Goal: Information Seeking & Learning: Find specific fact

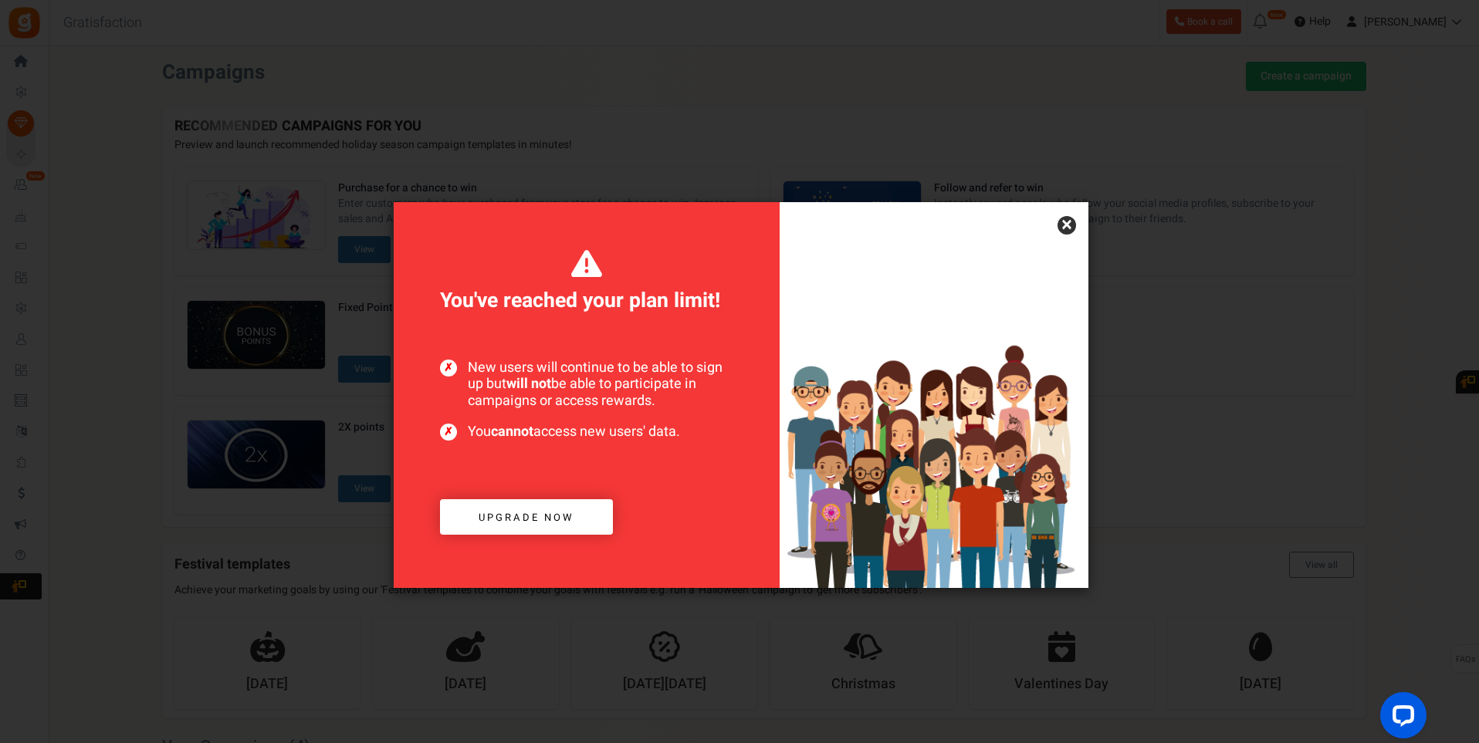
click at [1064, 226] on link "×" at bounding box center [1067, 225] width 19 height 19
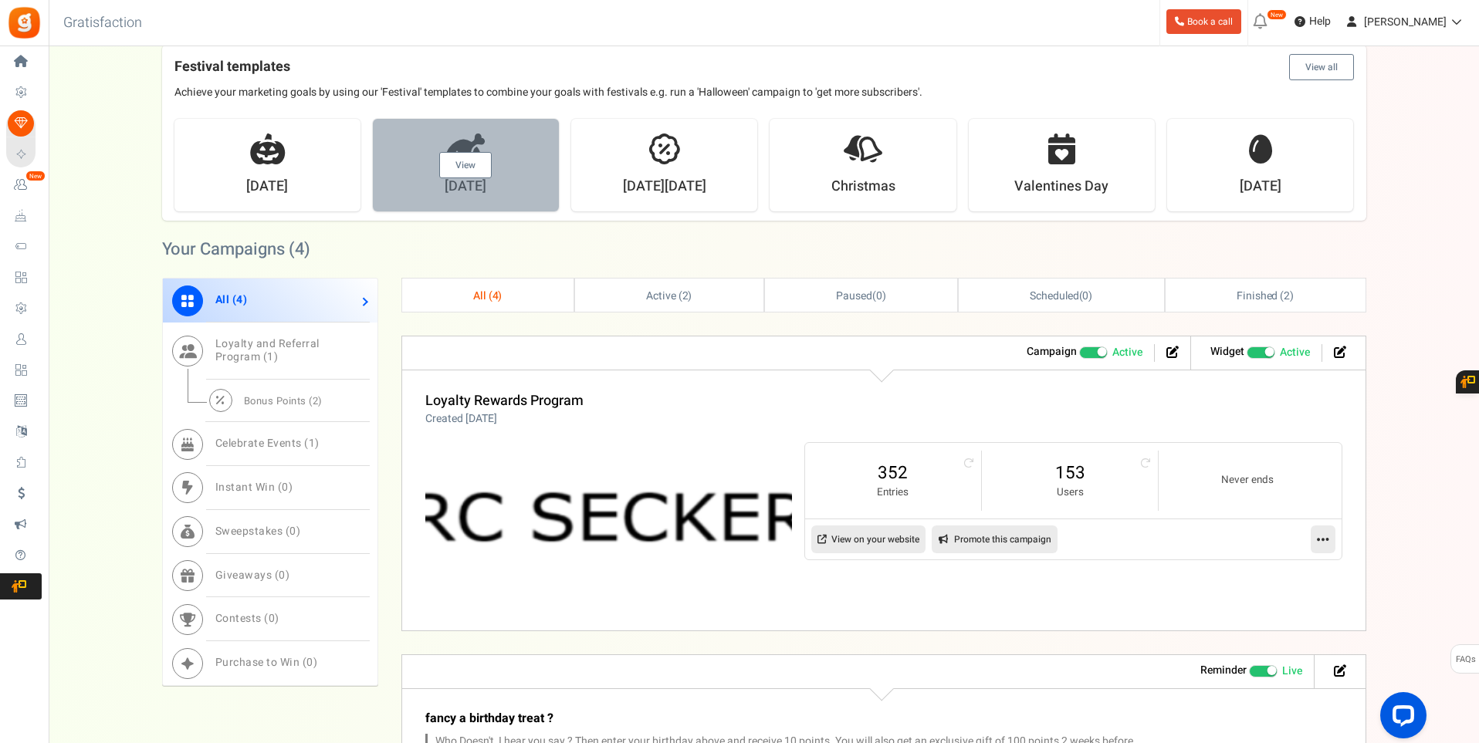
scroll to position [386, 0]
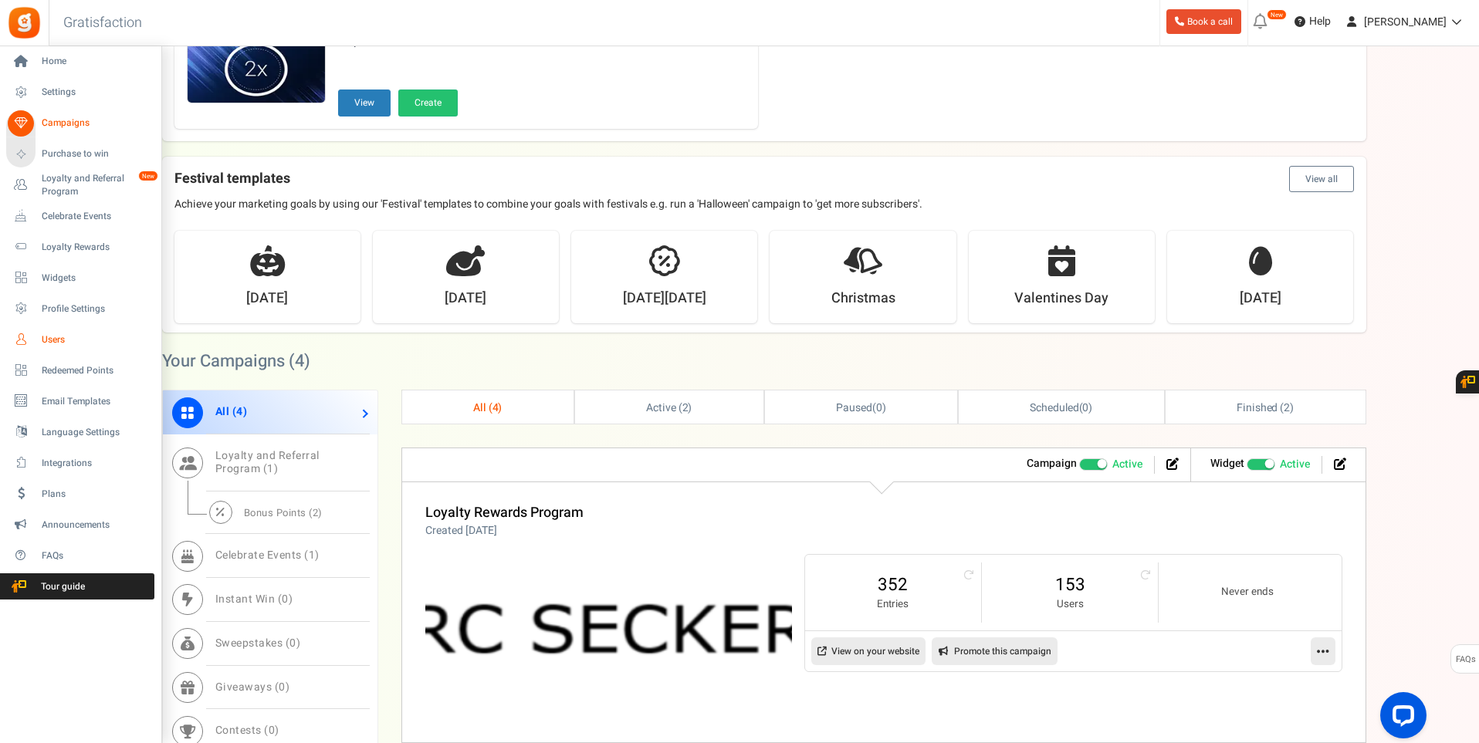
click at [50, 337] on span "Users" at bounding box center [96, 340] width 108 height 13
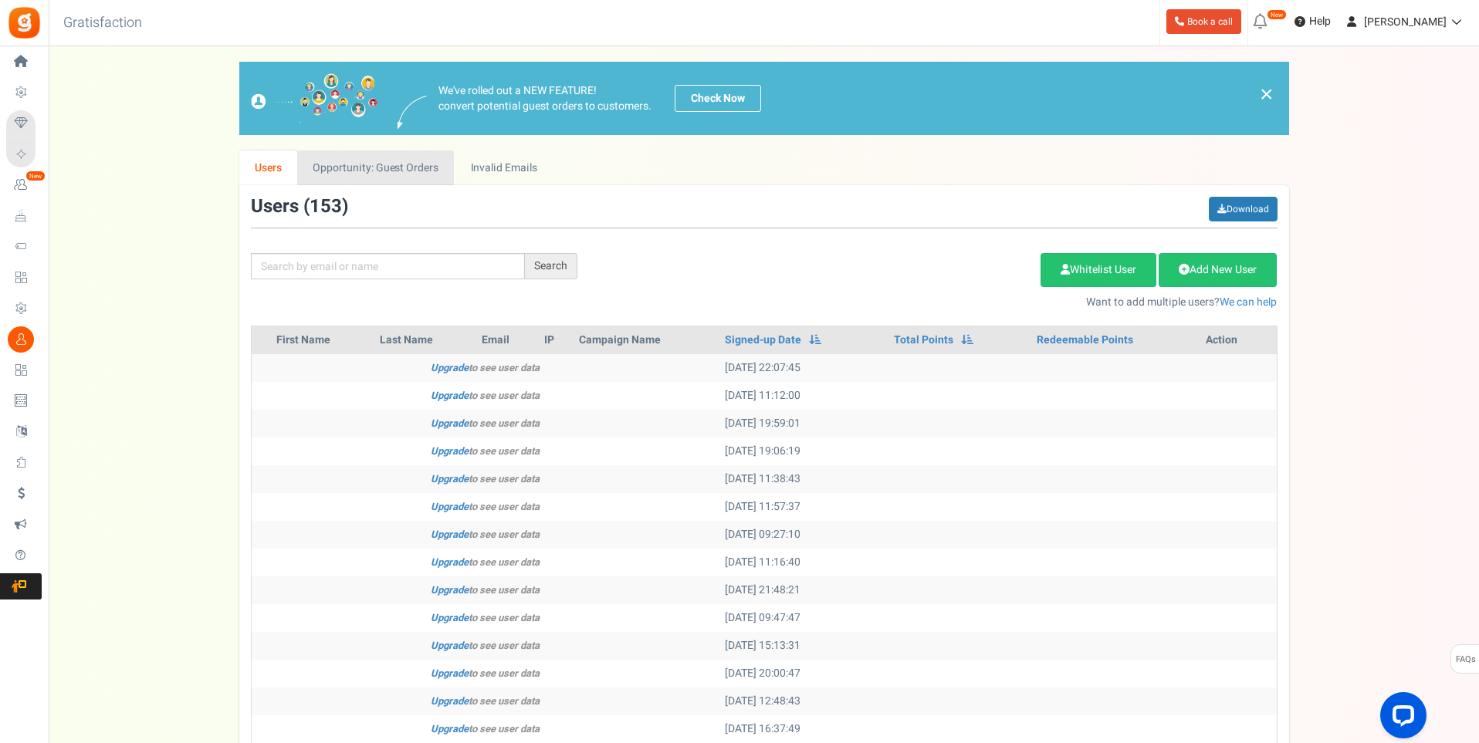
click at [368, 171] on link "Opportunity: Guest Orders" at bounding box center [375, 168] width 157 height 35
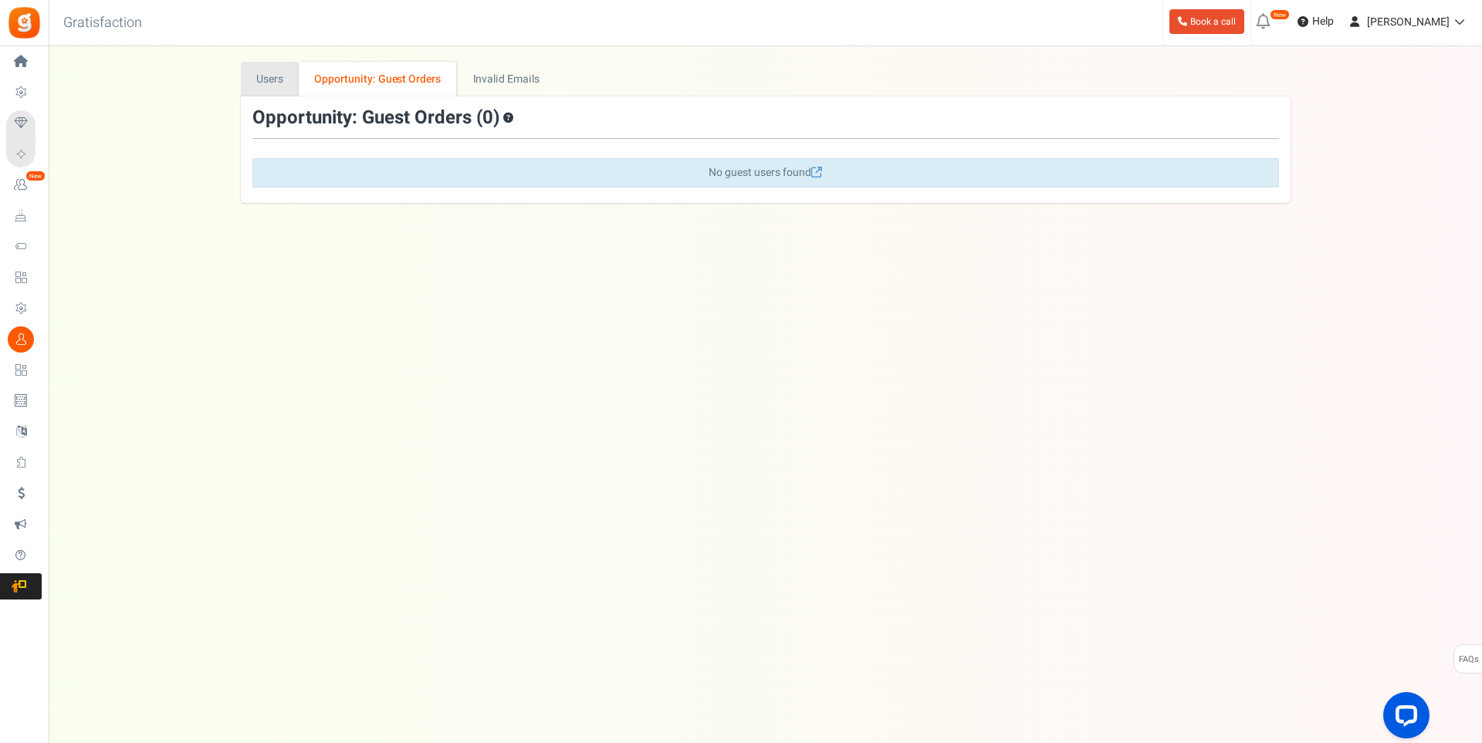
click at [281, 80] on link "Users" at bounding box center [270, 79] width 59 height 35
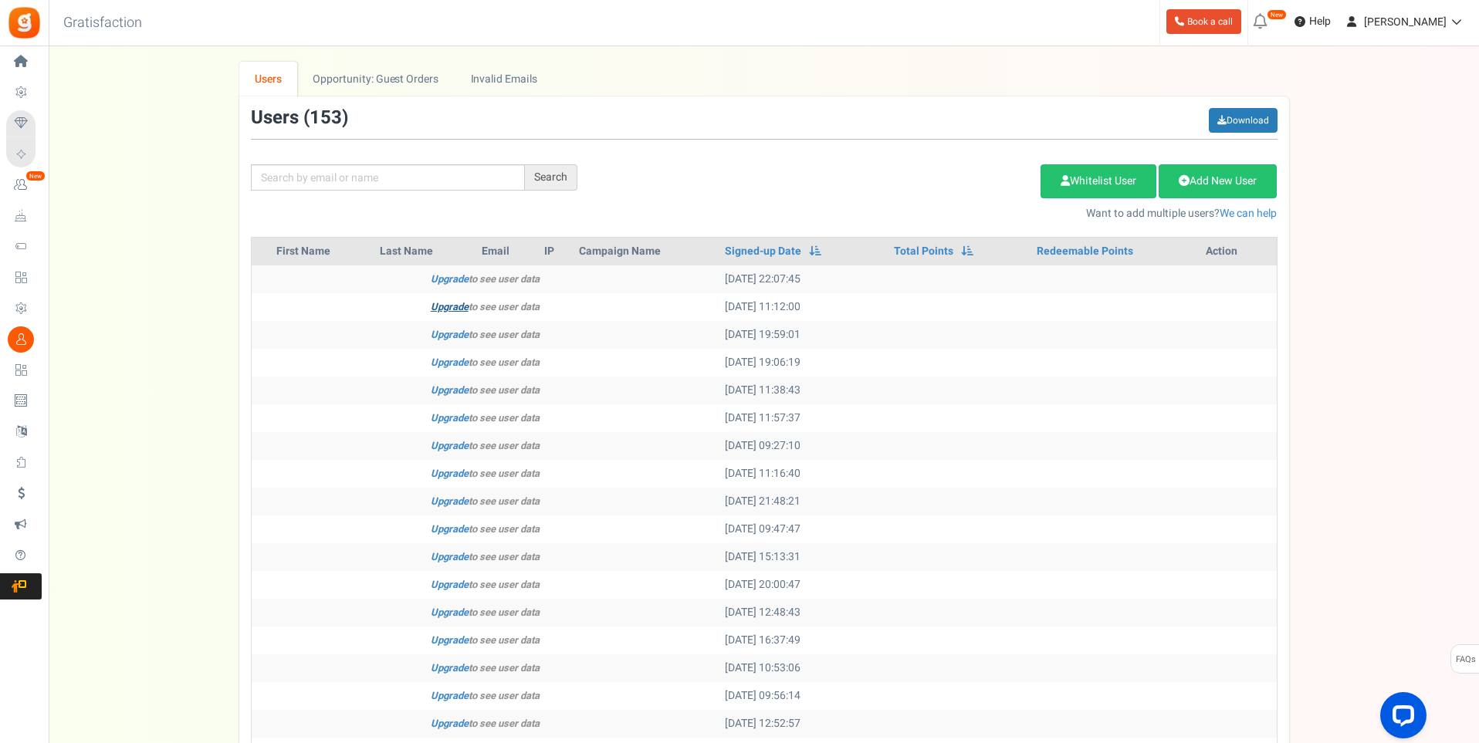
click at [447, 306] on link "Upgrade" at bounding box center [450, 307] width 38 height 15
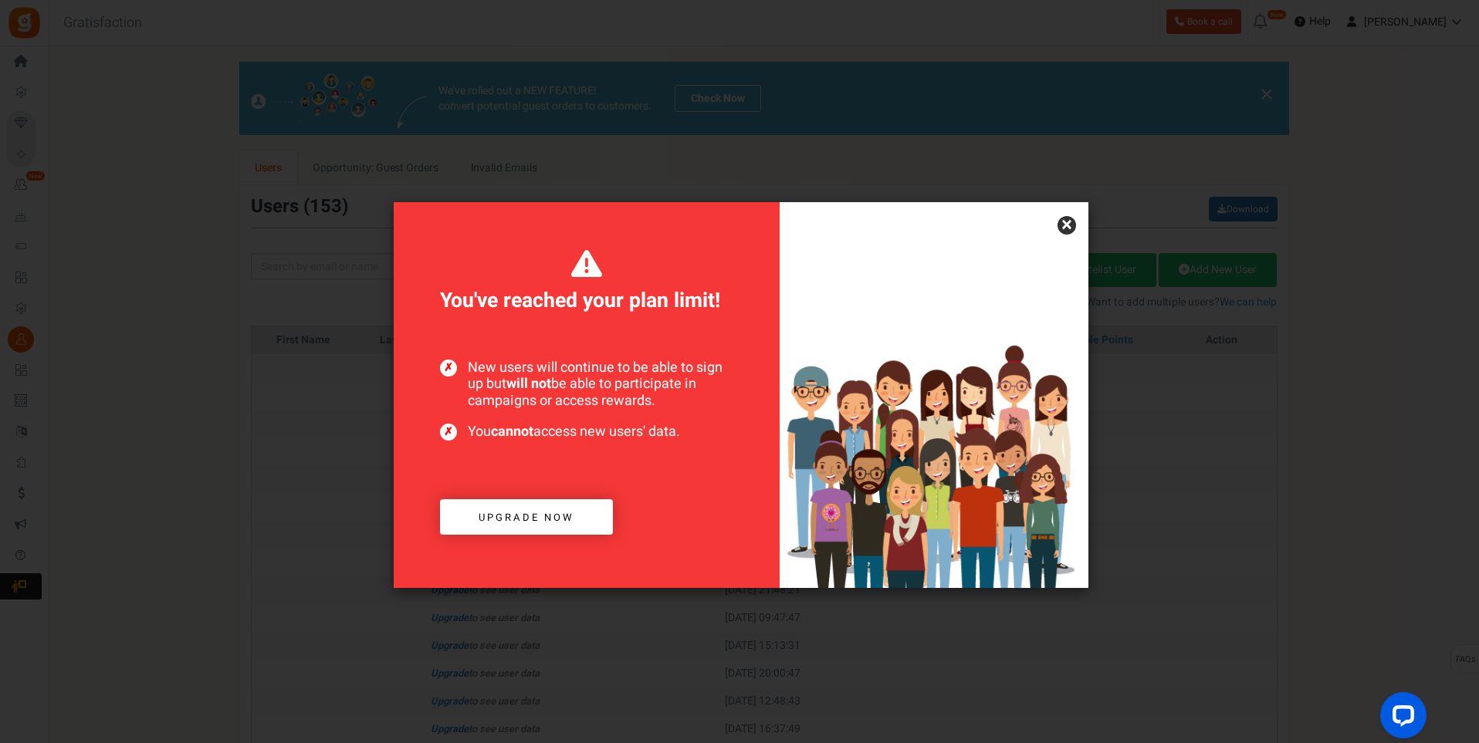
click at [1067, 218] on link "×" at bounding box center [1067, 225] width 19 height 19
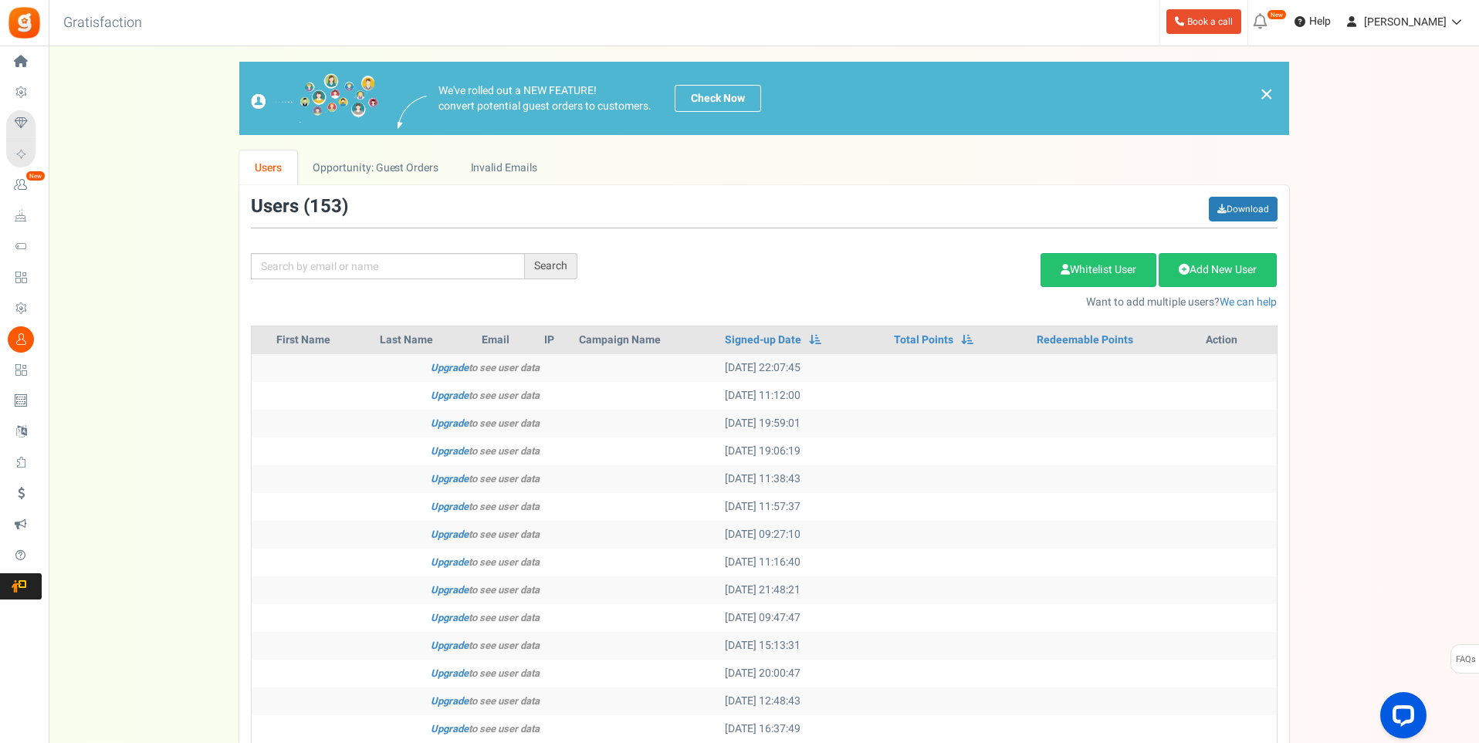
click at [0, 0] on span "Plans" at bounding box center [0, 0] width 0 height 0
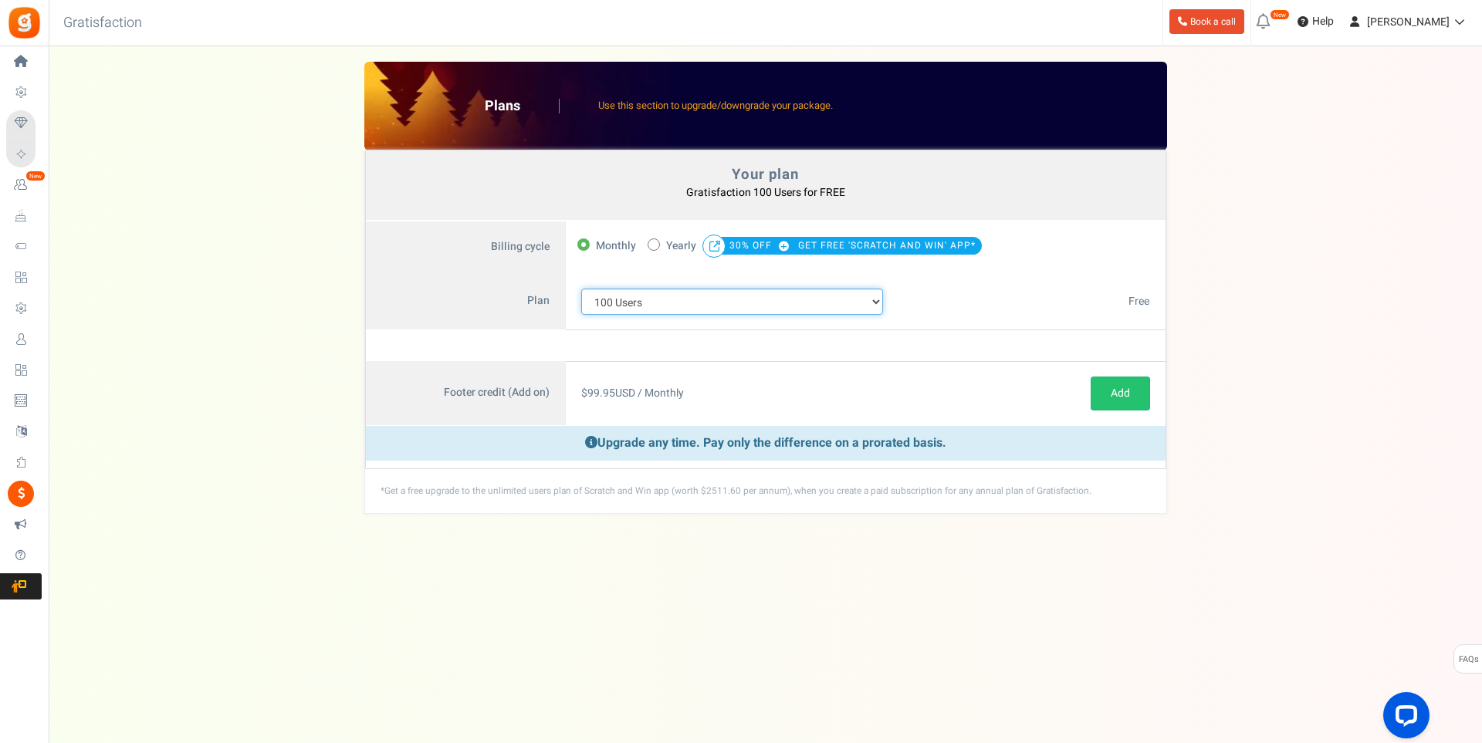
click at [726, 303] on select "100 Users 200 Users 500 Users 1000 Users 2000 Users 3000 Users 4000 Users 5000 …" at bounding box center [732, 302] width 303 height 26
select select "883"
click at [581, 289] on select "100 Users 200 Users 500 Users 1000 Users 2000 Users 3000 Users 4000 Users 5000 …" at bounding box center [732, 302] width 303 height 26
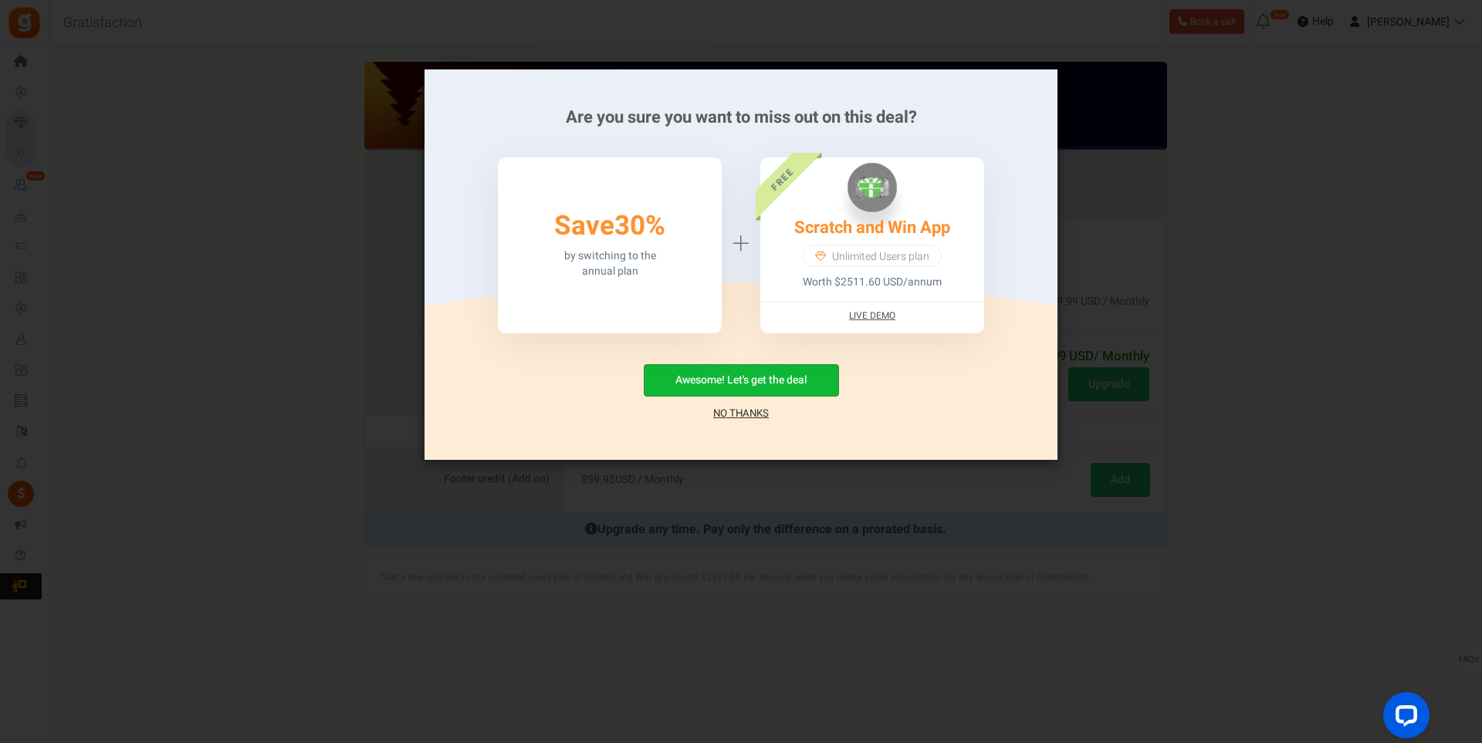
click at [706, 379] on button "Awesome! Let's get the deal" at bounding box center [741, 380] width 195 height 32
radio input "false"
radio input "true"
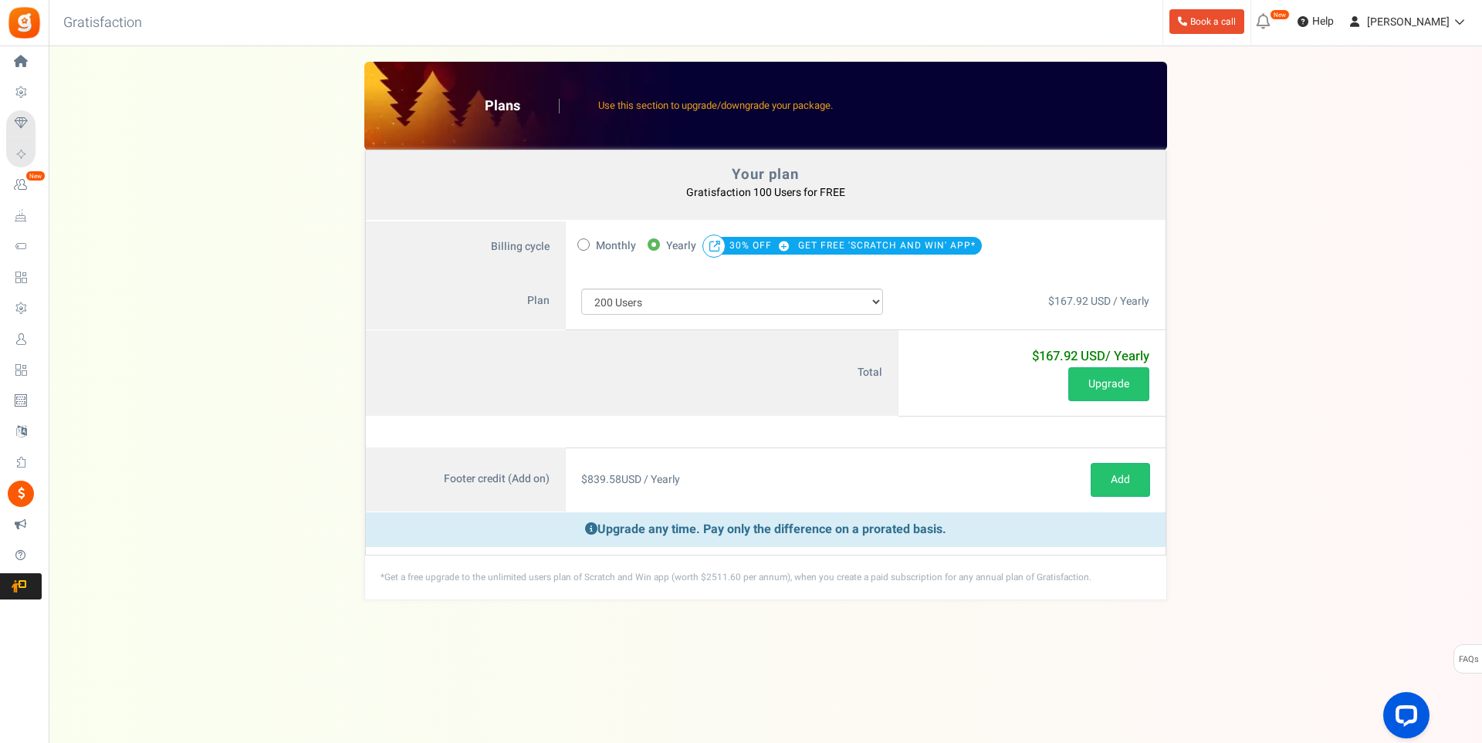
click at [583, 245] on icon at bounding box center [583, 245] width 4 height 4
click at [583, 245] on input "Monthly" at bounding box center [582, 244] width 10 height 10
radio input "true"
click at [1098, 382] on button "Upgrade" at bounding box center [1108, 384] width 81 height 34
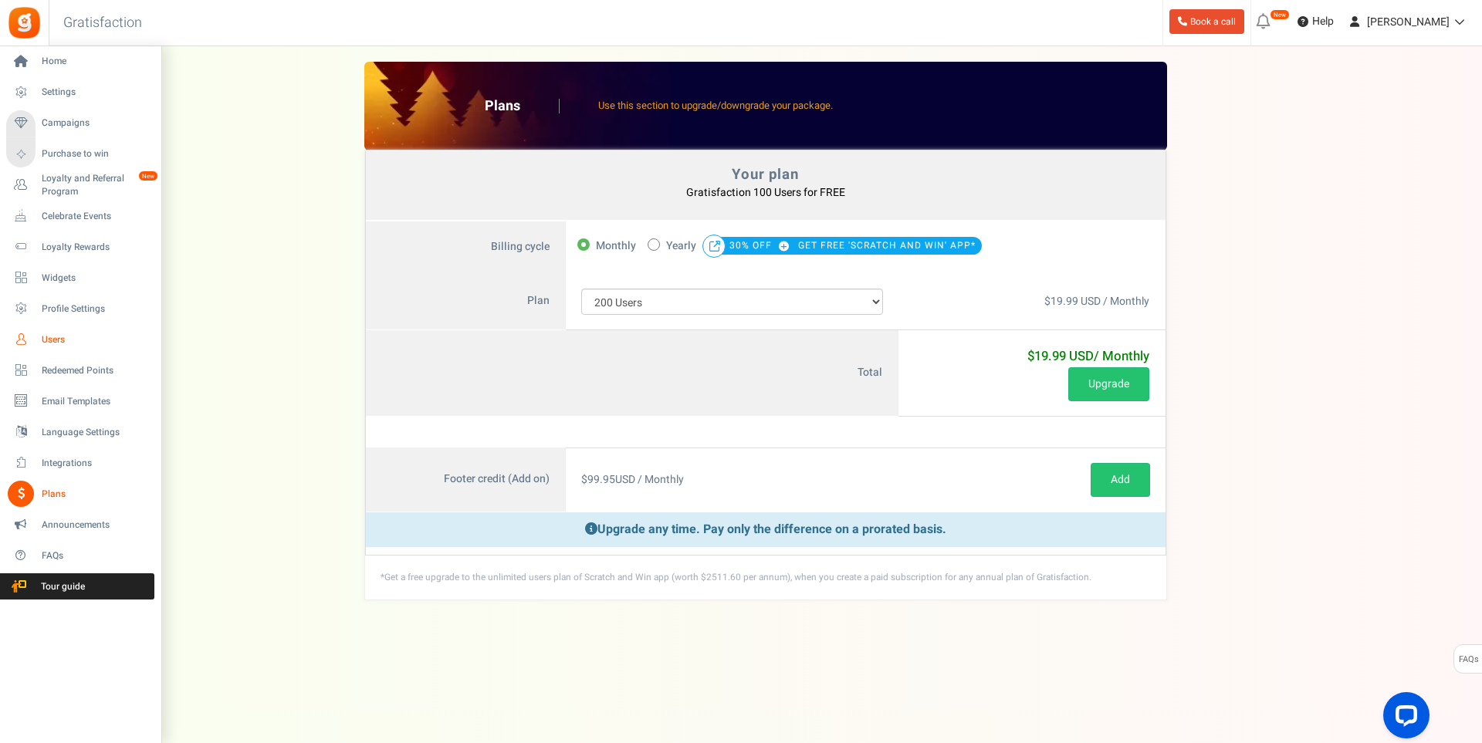
click at [40, 345] on link "Users" at bounding box center [80, 340] width 148 height 26
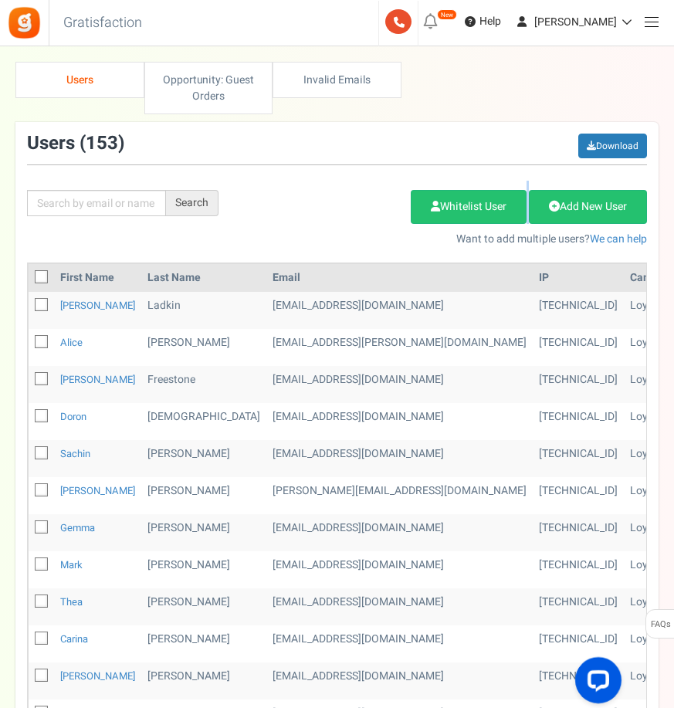
drag, startPoint x: 313, startPoint y: 229, endPoint x: 307, endPoint y: 200, distance: 29.1
click at [307, 200] on div "Add Etsy Order Delete Selected Users Import Users Spam Protection Subtract Poin…" at bounding box center [444, 214] width 428 height 66
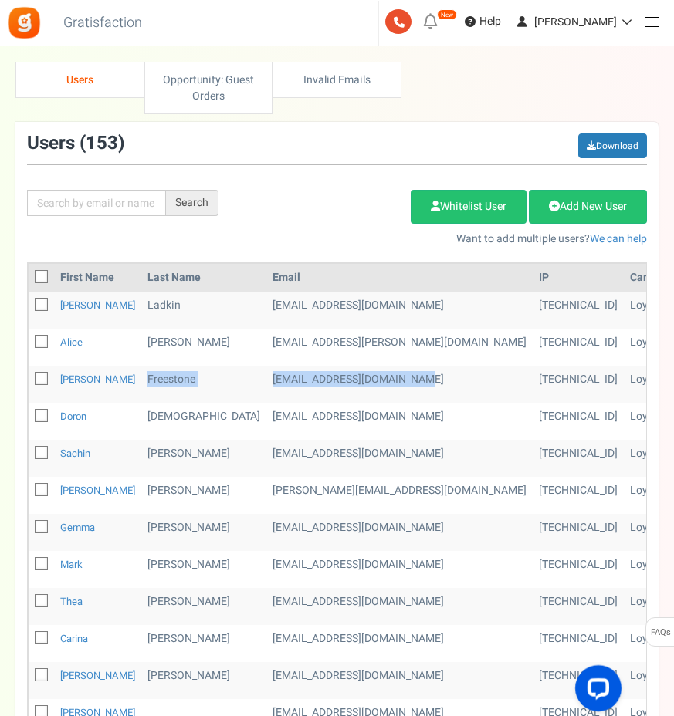
drag, startPoint x: 502, startPoint y: 362, endPoint x: 347, endPoint y: 381, distance: 155.6
click at [347, 381] on tbody "Duncan Ladkin duncanladkin@hotmail.com 104.28.86.114 Loyalty Rewards Program 20…" at bounding box center [588, 662] width 1119 height 741
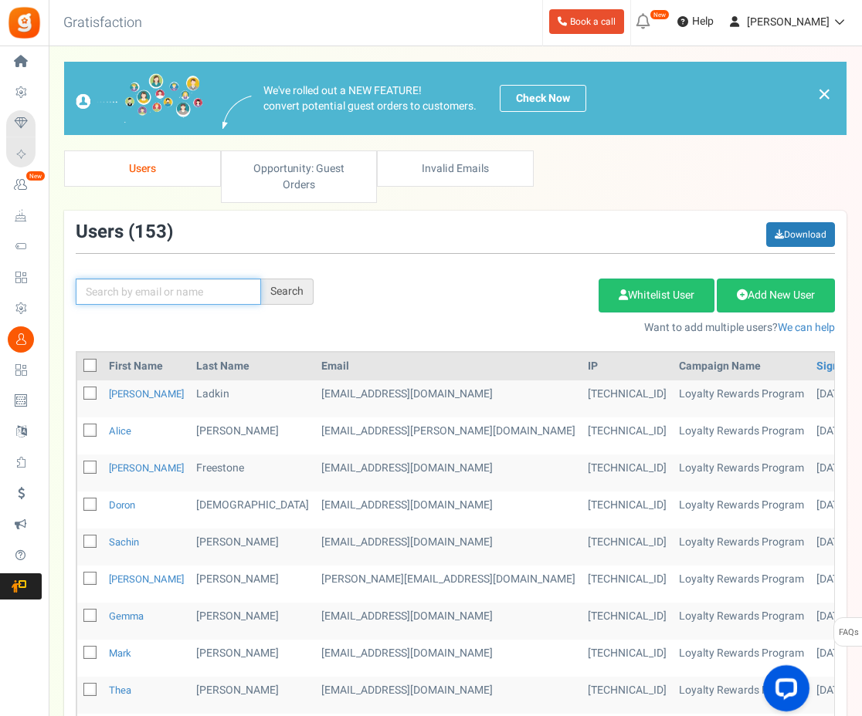
click at [142, 279] on input "text" at bounding box center [168, 292] width 185 height 26
type input "bruce"
click at [313, 279] on div "bruce Search" at bounding box center [194, 292] width 261 height 26
click at [306, 281] on div "Search" at bounding box center [287, 292] width 52 height 26
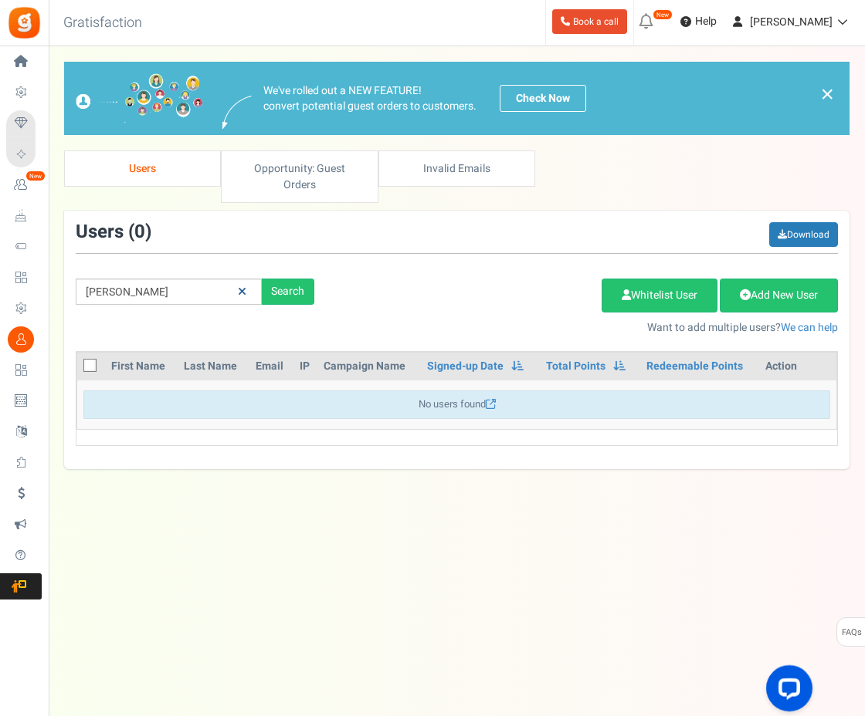
click at [238, 286] on icon at bounding box center [242, 291] width 8 height 11
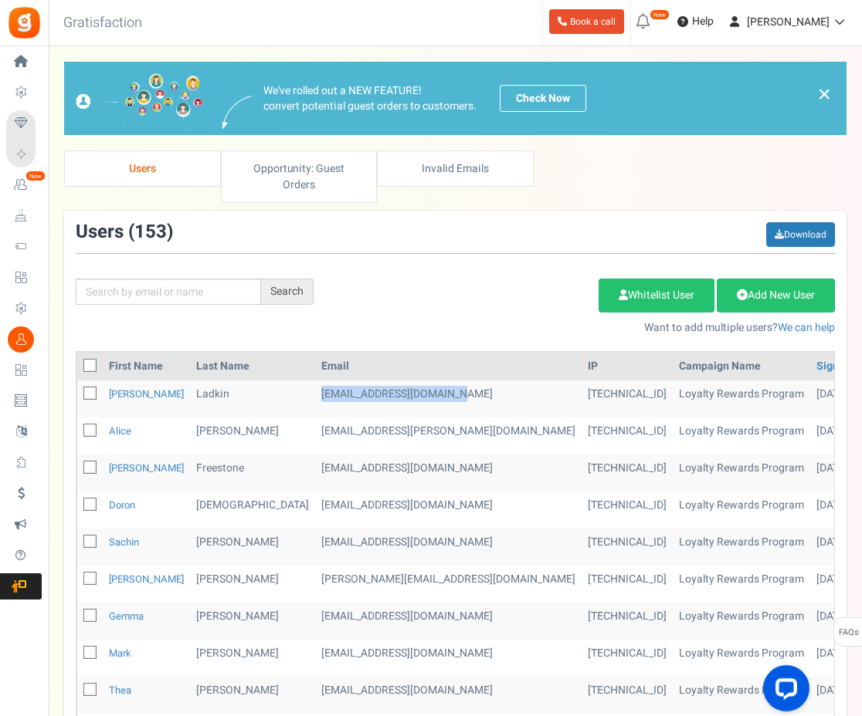
drag, startPoint x: 390, startPoint y: 375, endPoint x: 253, endPoint y: 384, distance: 136.9
click at [315, 384] on td "duncanladkin@hotmail.com" at bounding box center [448, 399] width 266 height 37
copy td "duncanladkin@hotmail.com"
click at [122, 279] on input "text" at bounding box center [168, 292] width 185 height 26
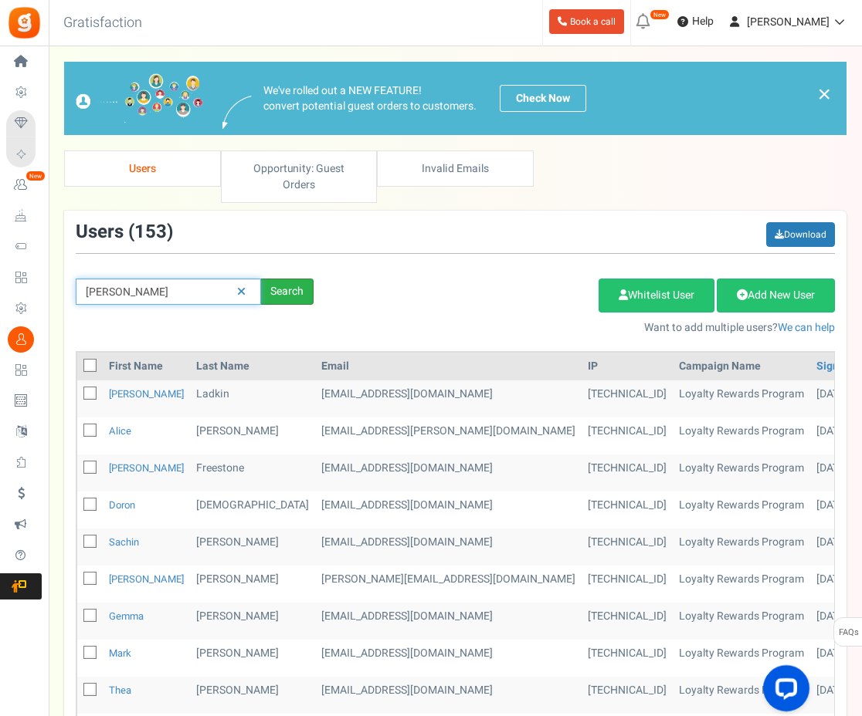
type input "bruce"
click at [283, 279] on div "Search" at bounding box center [287, 292] width 52 height 26
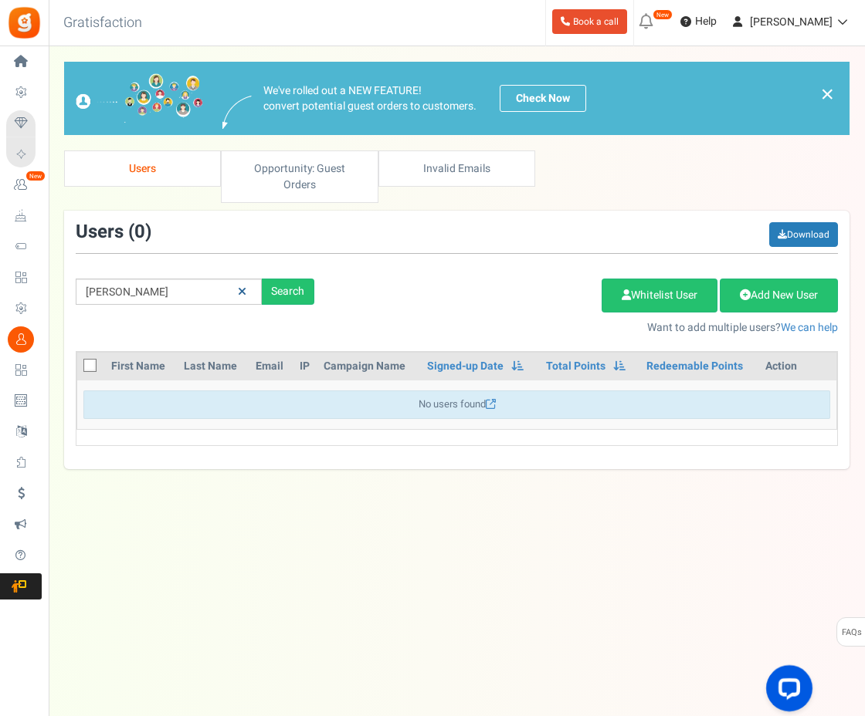
click at [235, 281] on link at bounding box center [242, 292] width 24 height 27
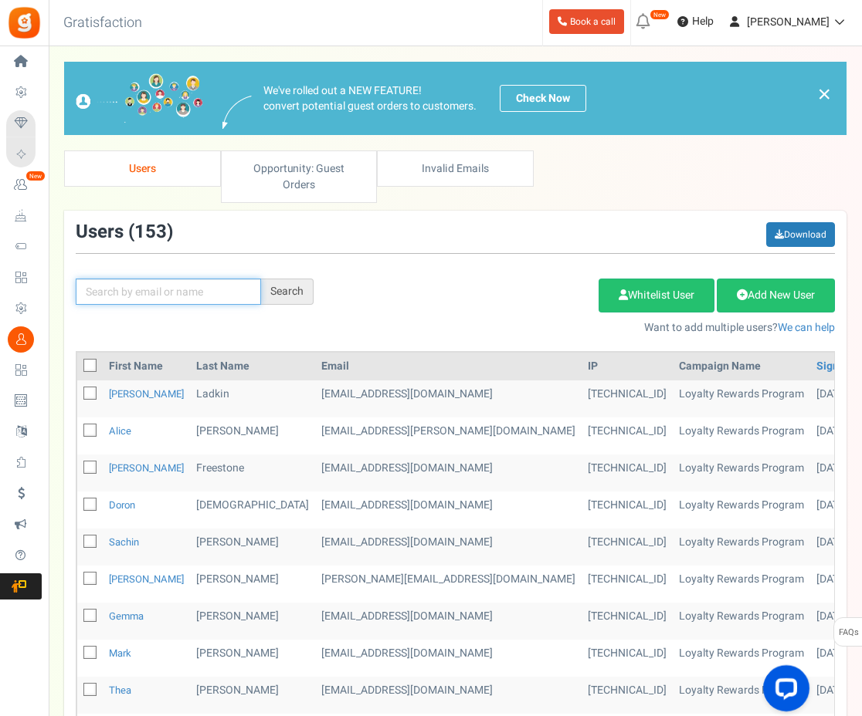
click at [173, 279] on input "text" at bounding box center [168, 292] width 185 height 26
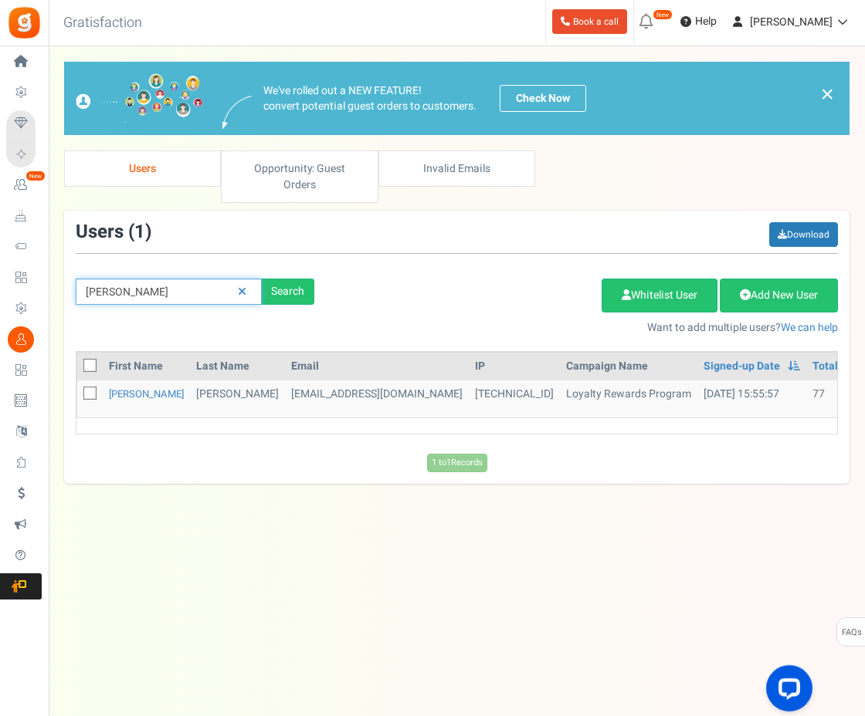
click at [200, 286] on input "adam" at bounding box center [169, 292] width 186 height 26
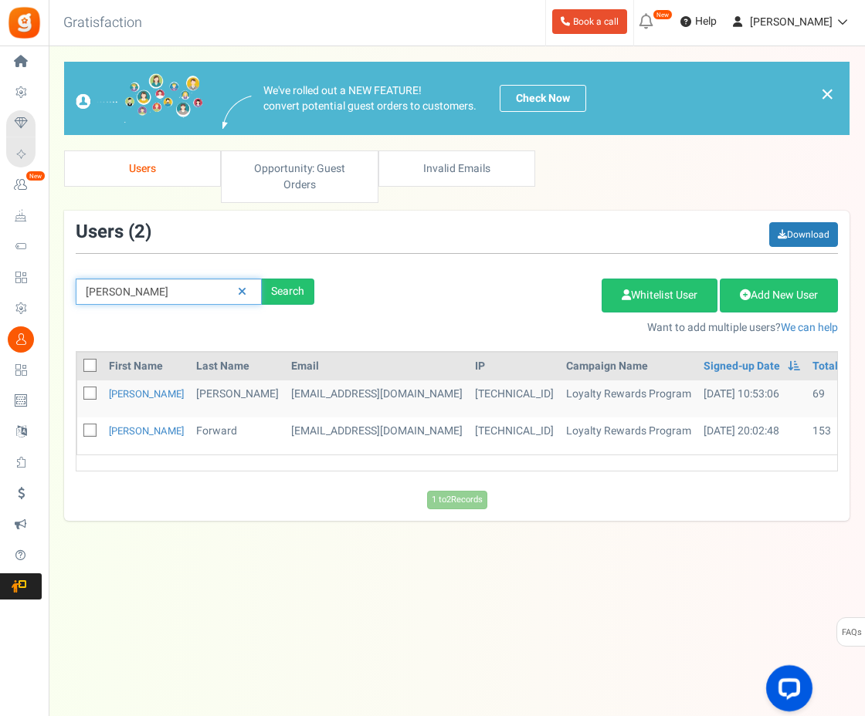
click at [143, 279] on input "alan" at bounding box center [169, 292] width 186 height 26
type input "ahmed"
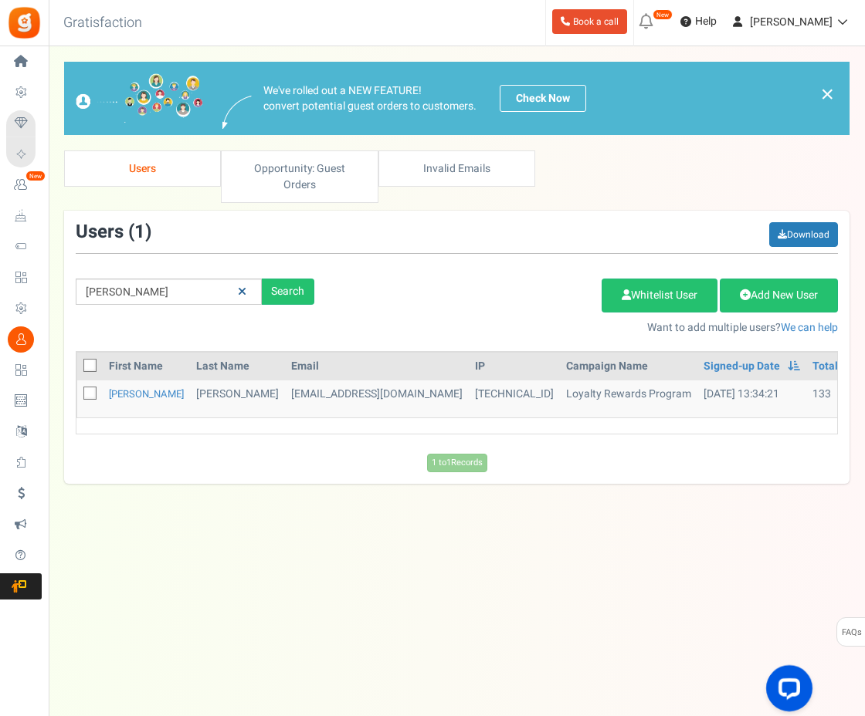
click at [245, 286] on icon at bounding box center [242, 291] width 8 height 11
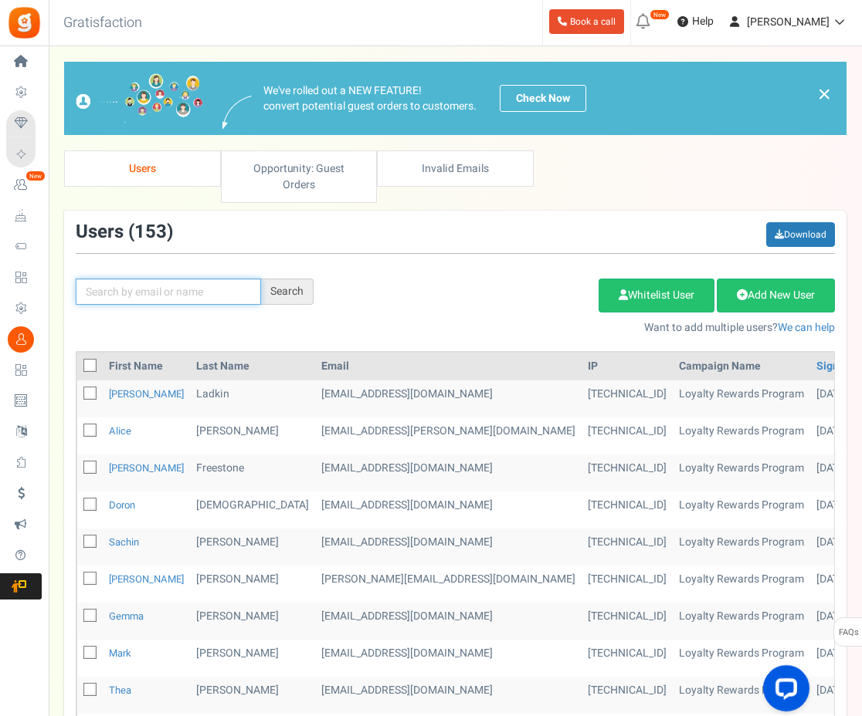
click at [185, 279] on input "text" at bounding box center [168, 292] width 185 height 26
type input "alice"
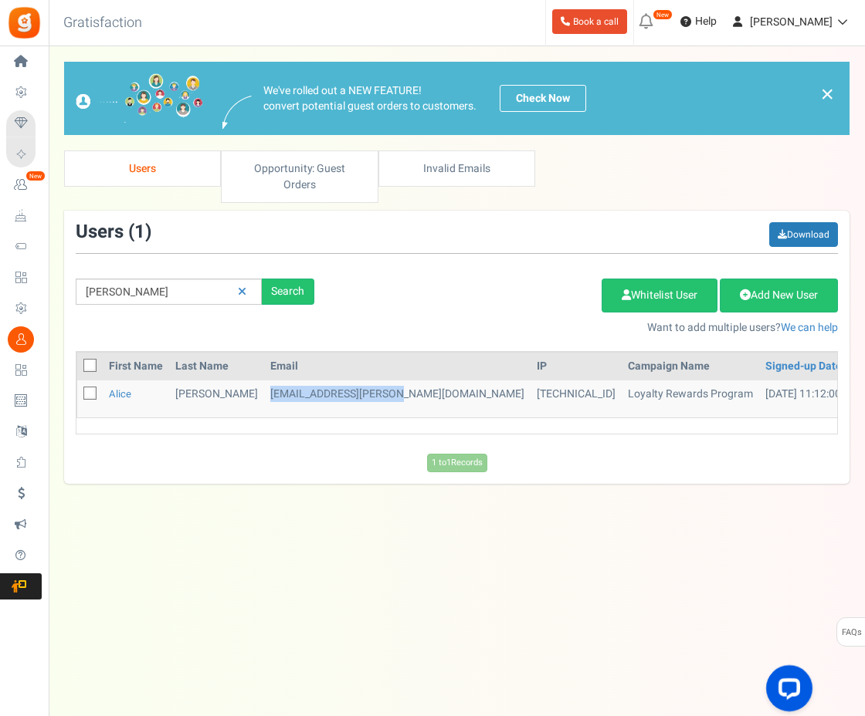
drag, startPoint x: 361, startPoint y: 379, endPoint x: 239, endPoint y: 387, distance: 123.0
click at [264, 387] on td "nana.dearing@gmail.com" at bounding box center [397, 399] width 266 height 37
copy td "nana.dearing@gmail.com"
click at [121, 387] on link "Alice" at bounding box center [120, 394] width 22 height 15
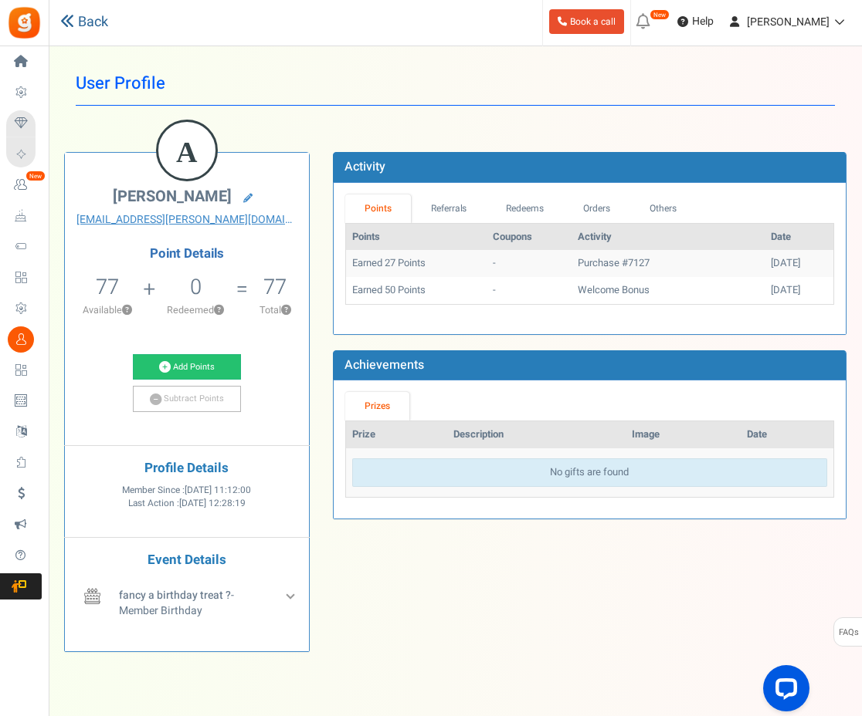
click at [75, 13] on link "Back" at bounding box center [84, 22] width 48 height 20
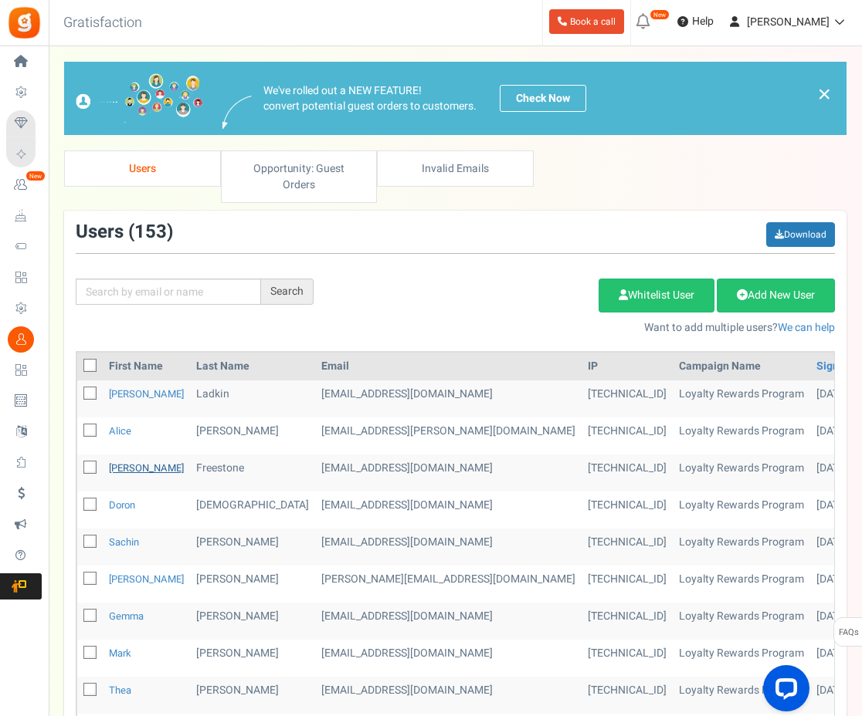
click at [124, 461] on link "Becky" at bounding box center [146, 468] width 75 height 15
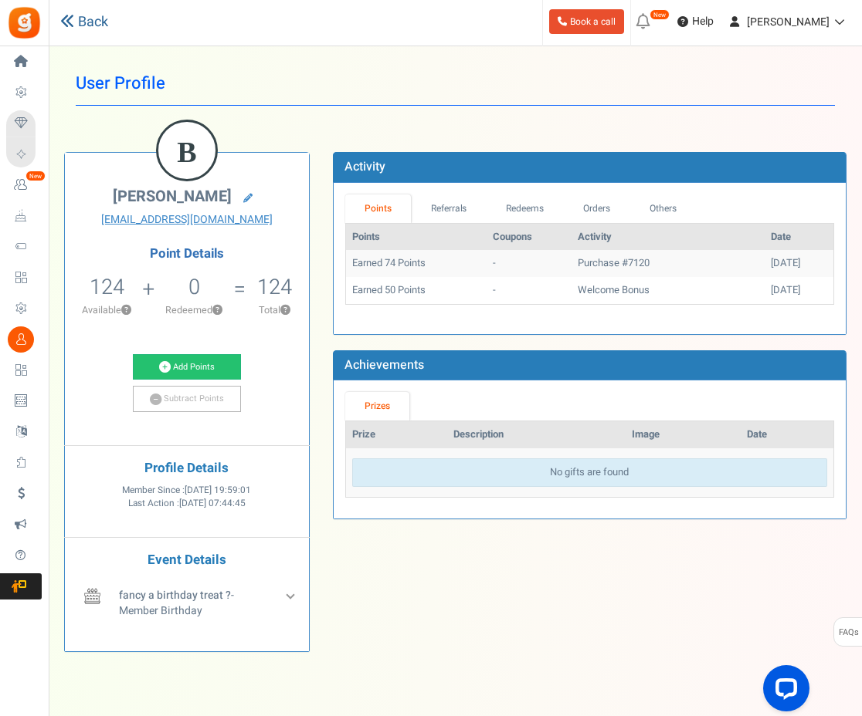
click at [81, 27] on link "Back" at bounding box center [84, 22] width 48 height 20
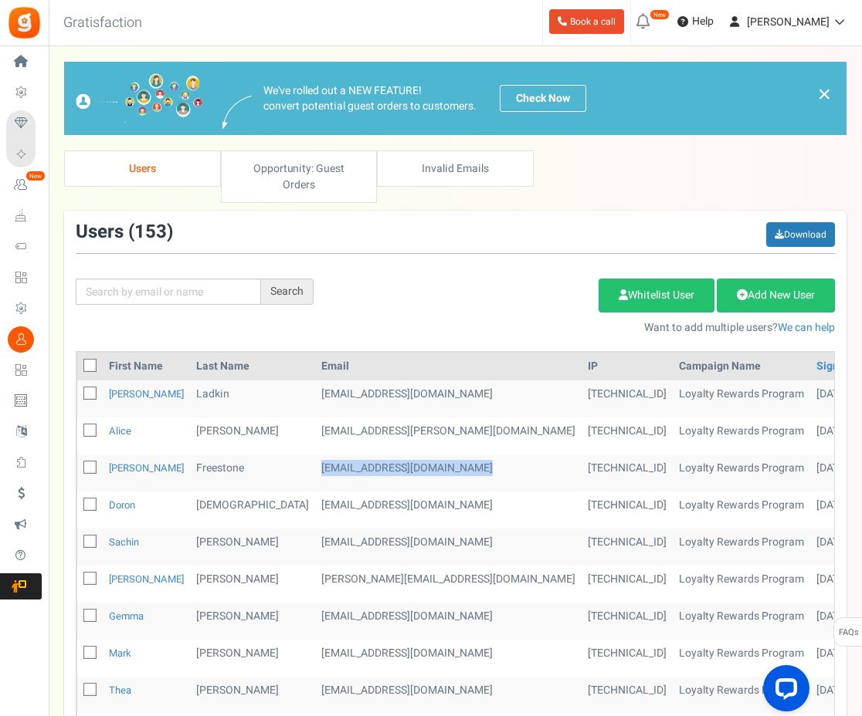
drag, startPoint x: 406, startPoint y: 453, endPoint x: 252, endPoint y: 448, distance: 154.5
click at [315, 455] on td "beckyfreestone20@yahoo.co.uk" at bounding box center [448, 473] width 266 height 37
copy td "beckyfreestone20@yahoo.co.uk"
click at [120, 498] on link "Doron" at bounding box center [122, 505] width 26 height 15
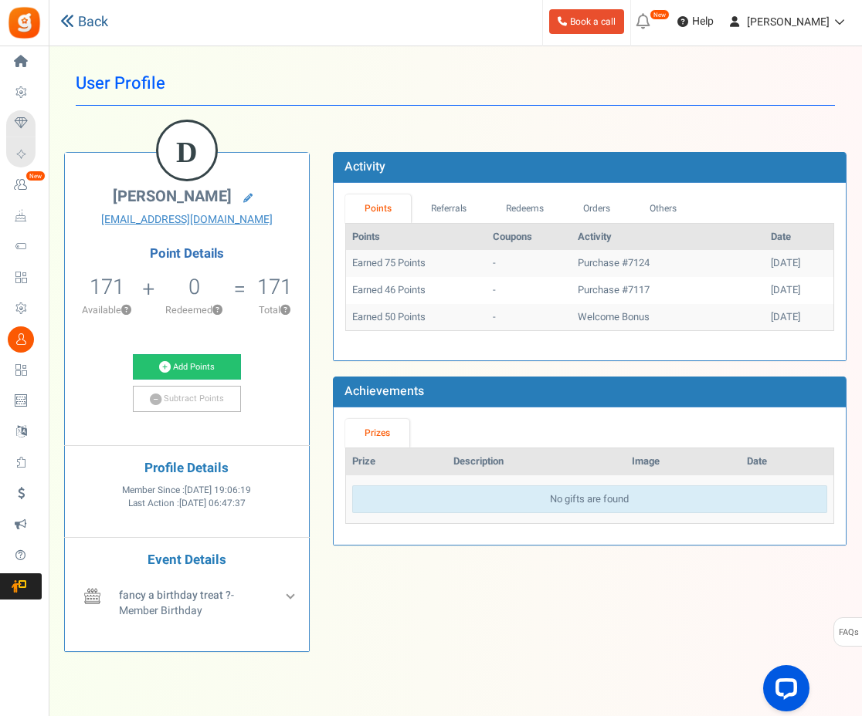
click at [99, 24] on link "Back" at bounding box center [84, 22] width 48 height 20
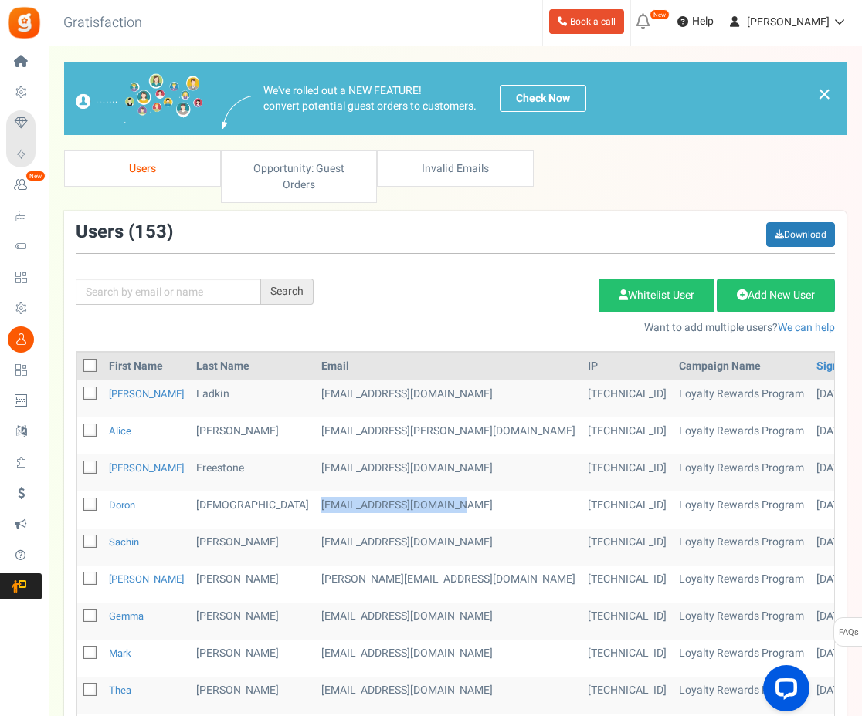
drag, startPoint x: 393, startPoint y: 489, endPoint x: 269, endPoint y: 485, distance: 124.4
click at [315, 492] on td "postmejunkhere@gmail.com" at bounding box center [448, 510] width 266 height 37
copy td "postmejunkhere@gmail.com"
drag, startPoint x: 347, startPoint y: 527, endPoint x: 251, endPoint y: 530, distance: 96.6
click at [315, 530] on td "schoit@gmail.com" at bounding box center [448, 547] width 266 height 37
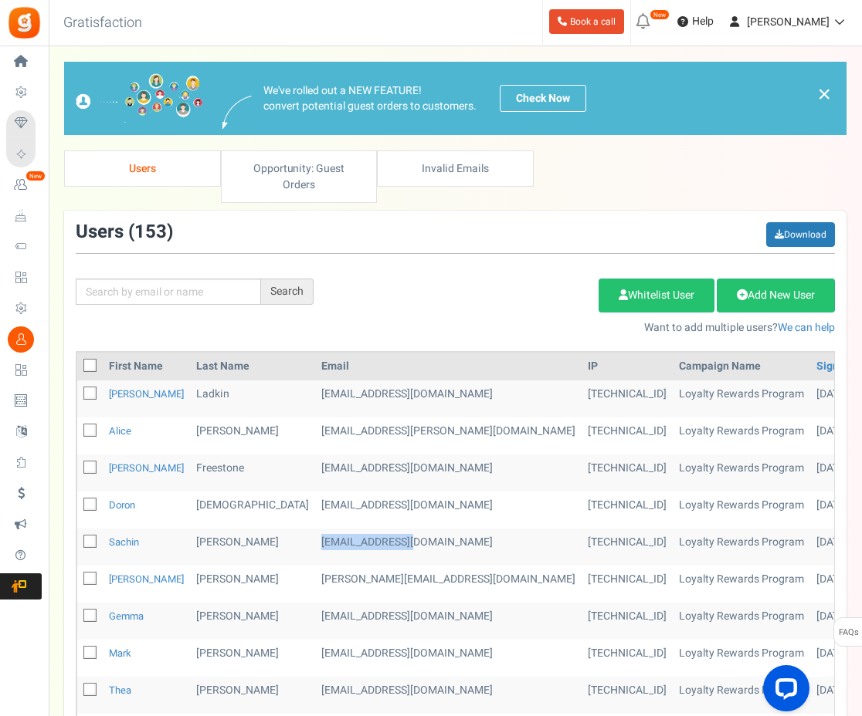
copy td "schoit@gmail.com"
click at [123, 353] on th "First Name" at bounding box center [146, 367] width 87 height 28
click at [145, 279] on input "text" at bounding box center [168, 292] width 185 height 26
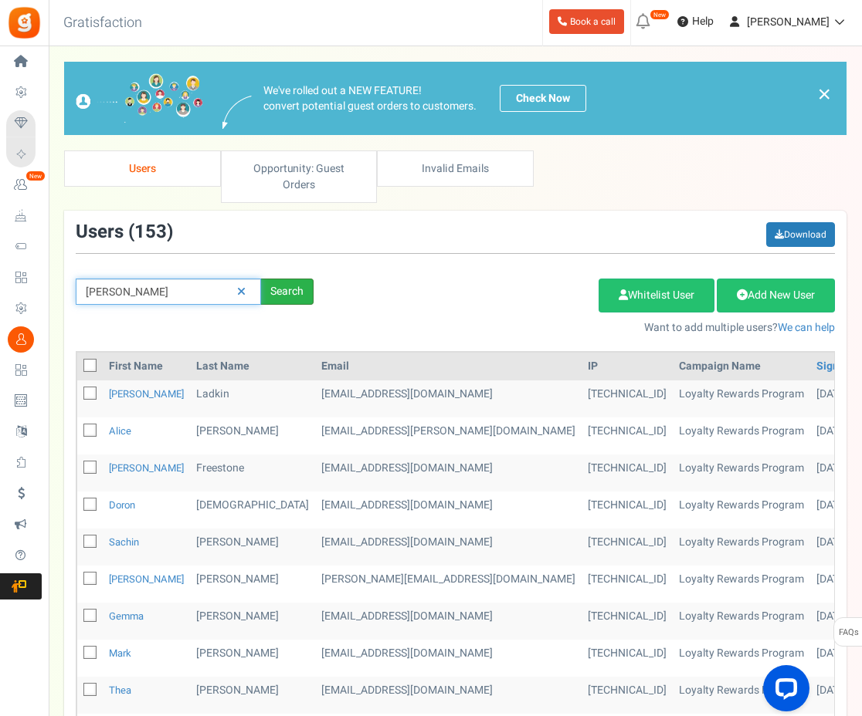
type input "adam"
click at [282, 279] on div "Search" at bounding box center [287, 292] width 52 height 26
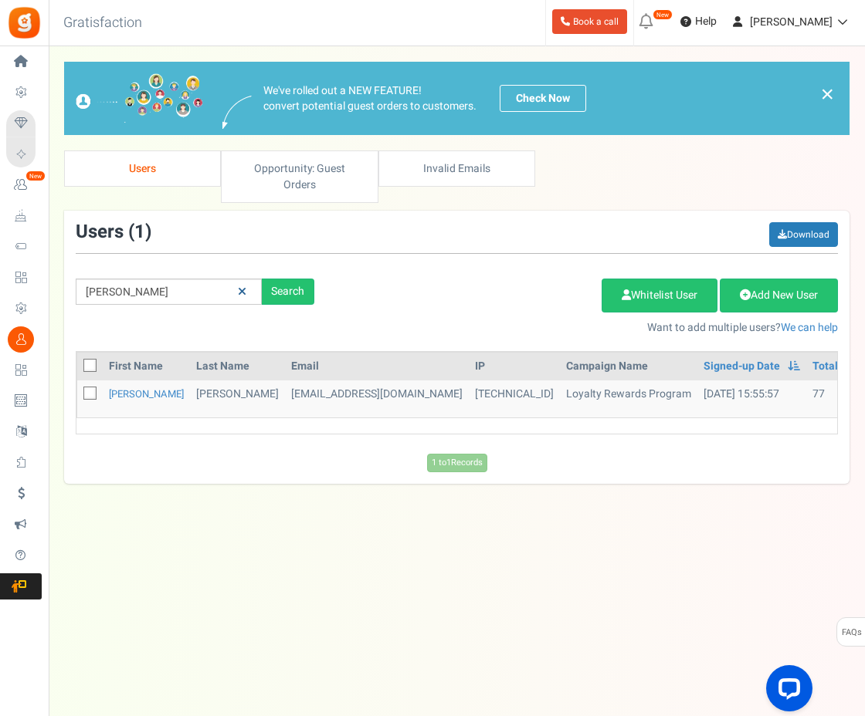
click at [239, 286] on icon at bounding box center [242, 291] width 8 height 11
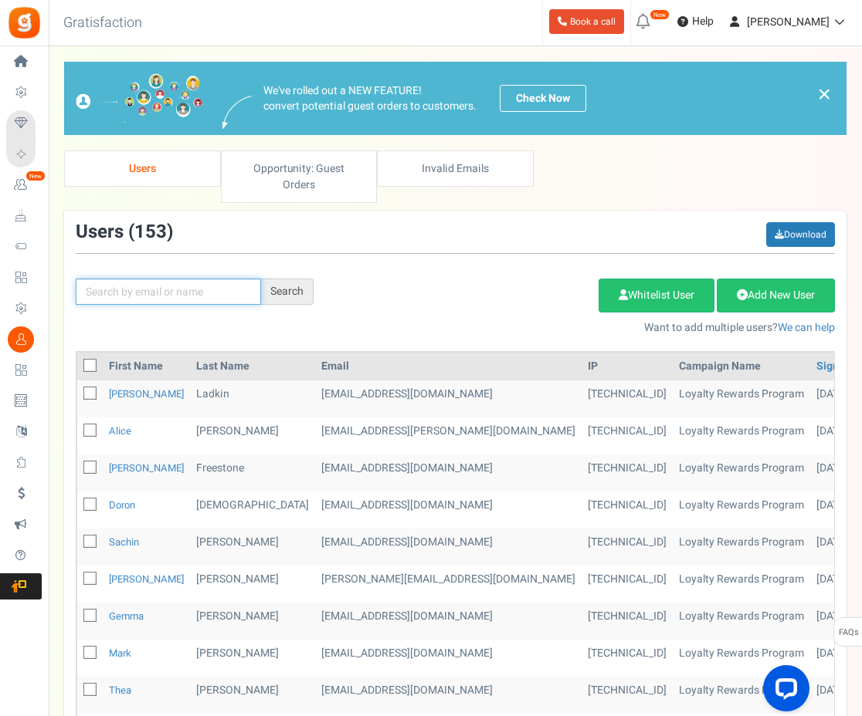
click at [141, 279] on input "text" at bounding box center [168, 292] width 185 height 26
type input "alice"
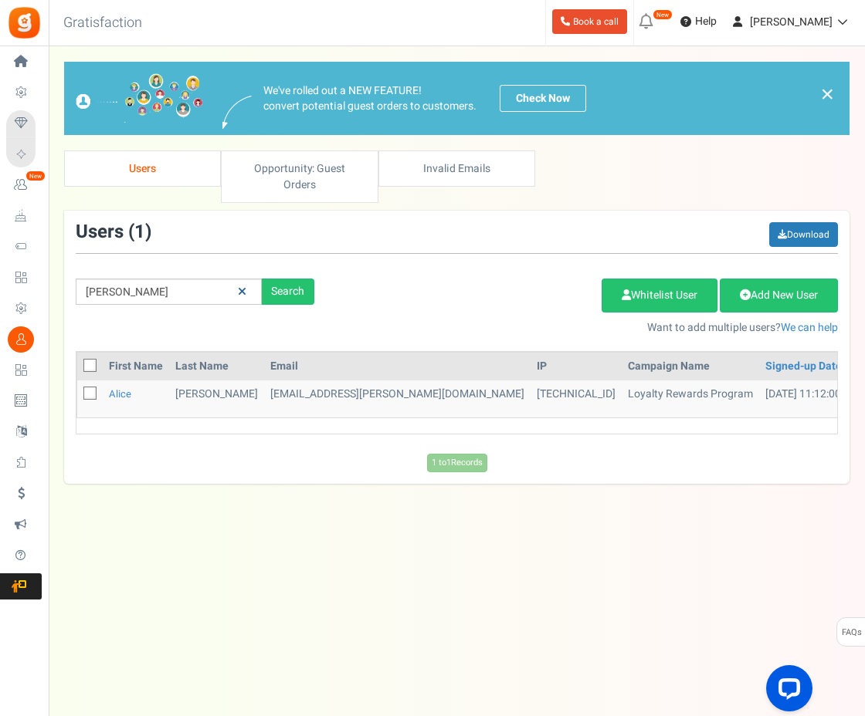
click at [239, 286] on icon at bounding box center [242, 291] width 8 height 11
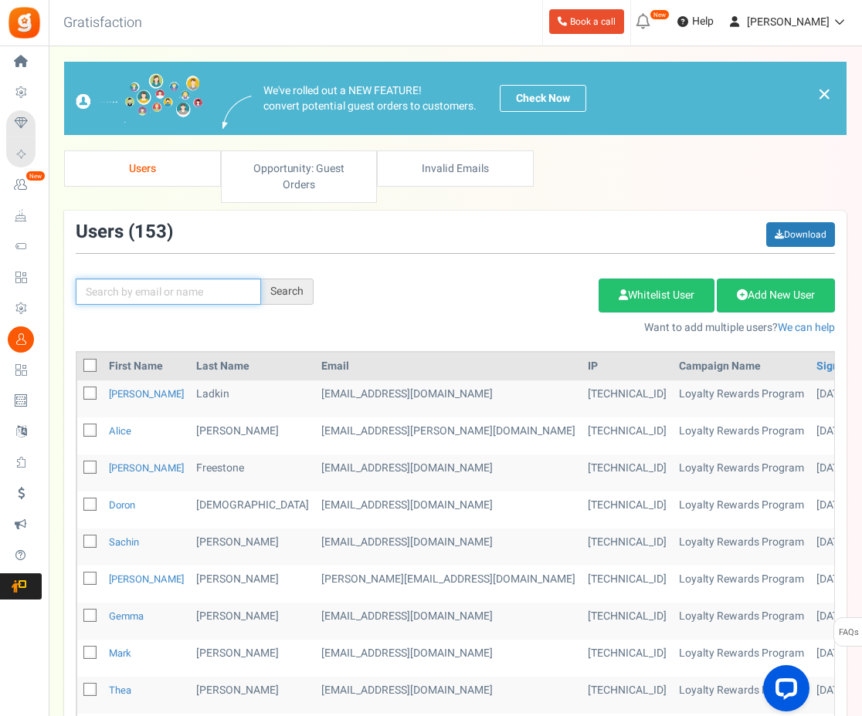
click at [174, 279] on input "text" at bounding box center [168, 292] width 185 height 26
type input "lander"
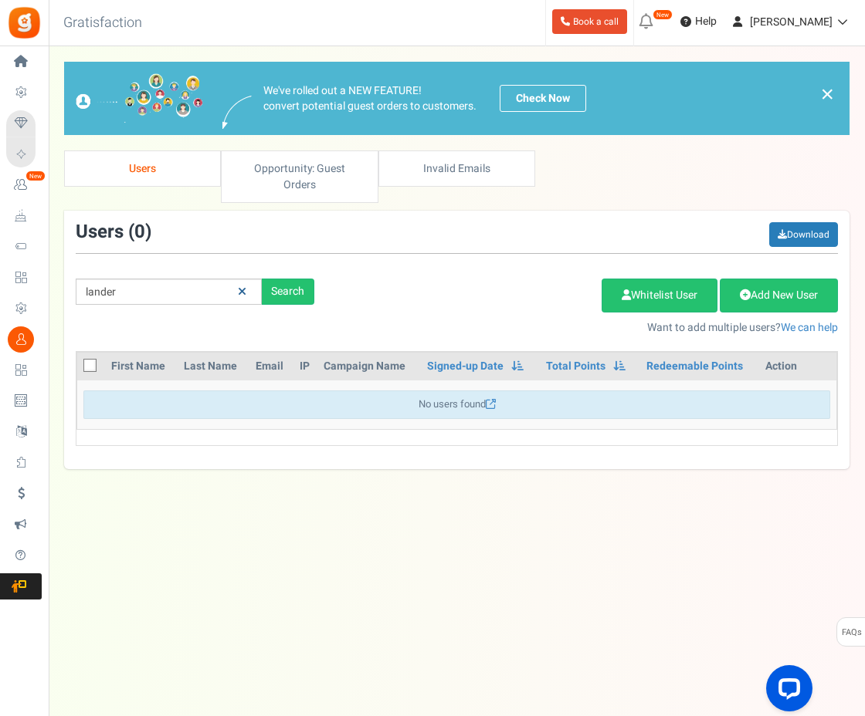
click at [241, 286] on icon at bounding box center [242, 291] width 8 height 11
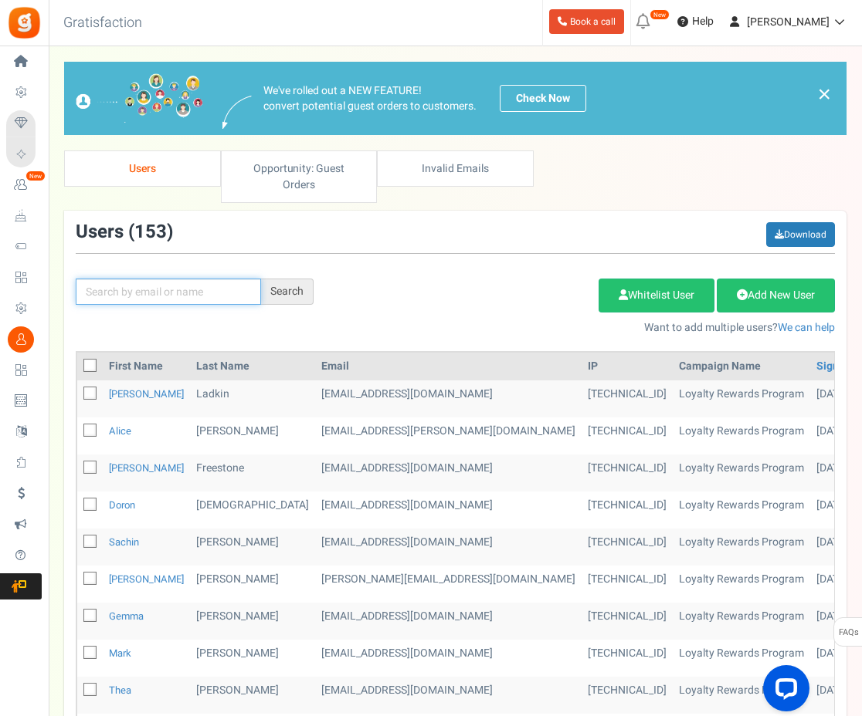
click at [180, 279] on input "text" at bounding box center [168, 292] width 185 height 26
type input "bev"
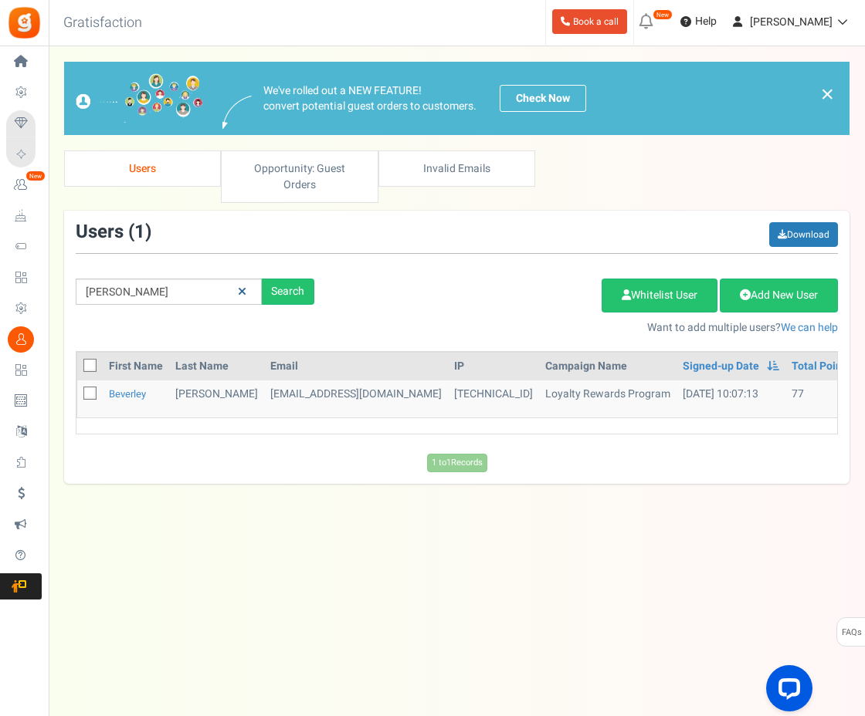
click at [243, 286] on icon at bounding box center [242, 291] width 8 height 11
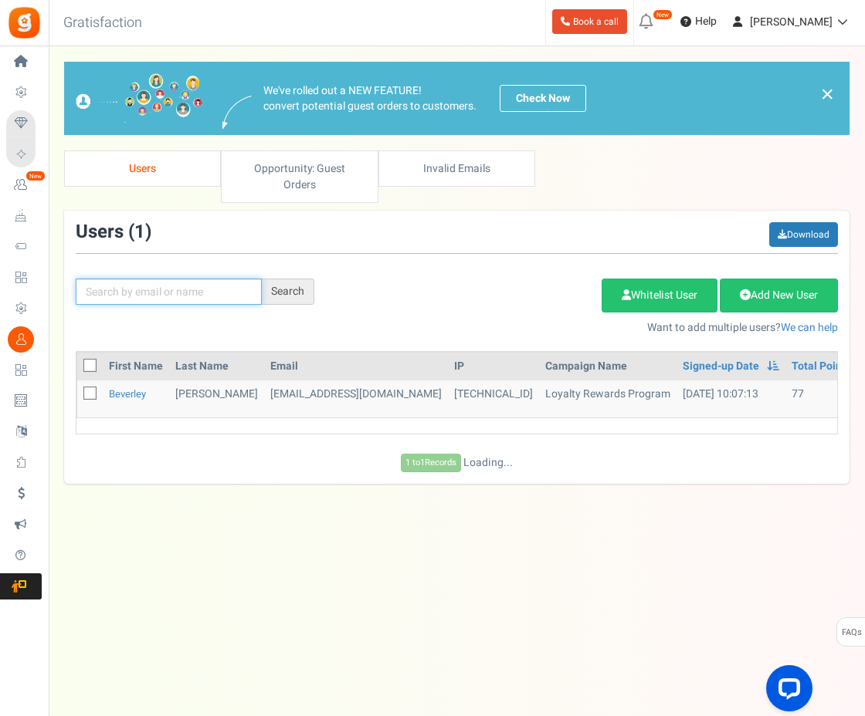
click at [210, 279] on input "text" at bounding box center [169, 292] width 186 height 26
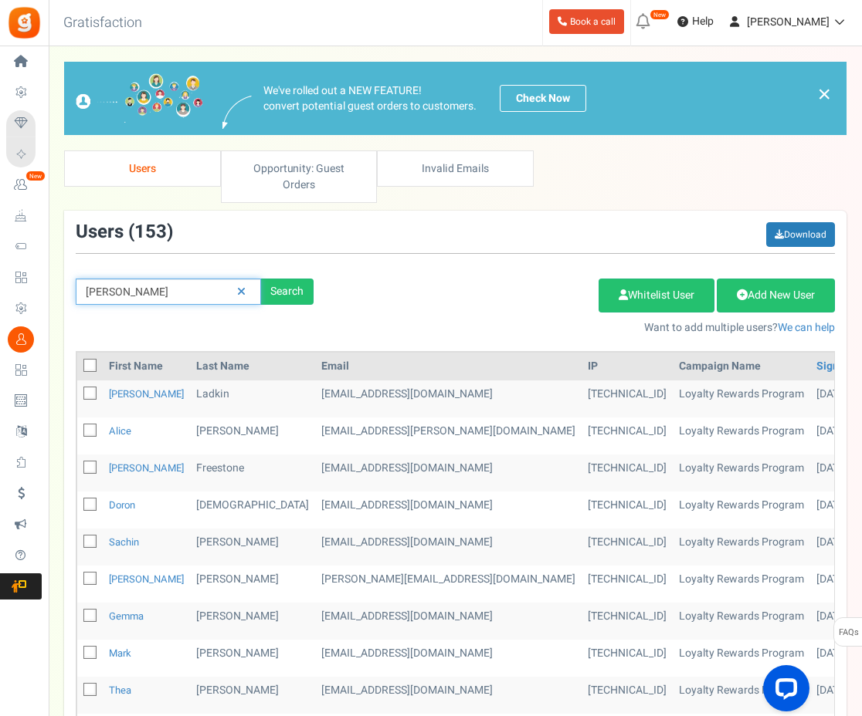
type input "alice"
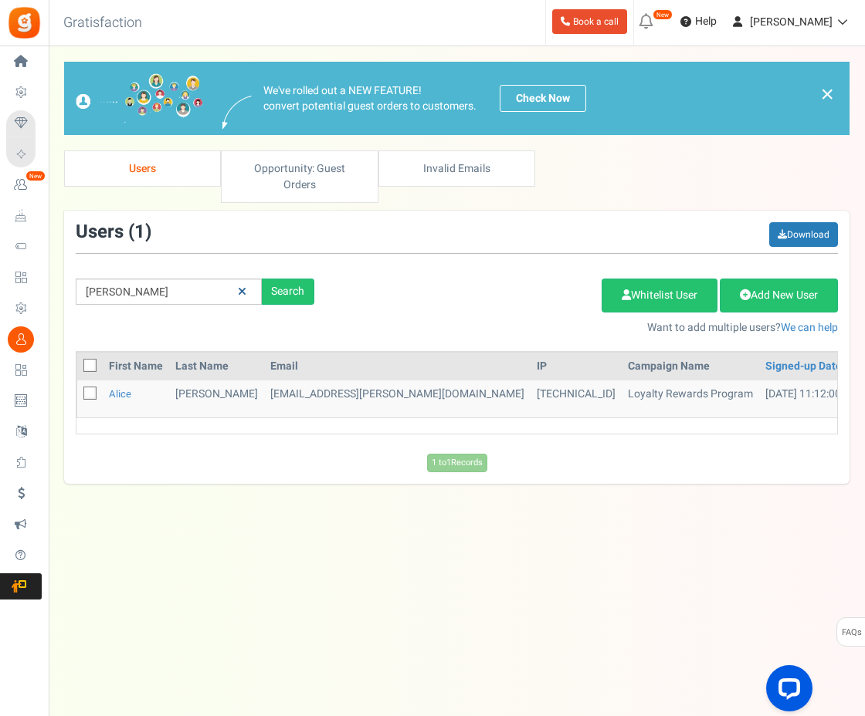
click at [245, 286] on icon at bounding box center [242, 291] width 8 height 11
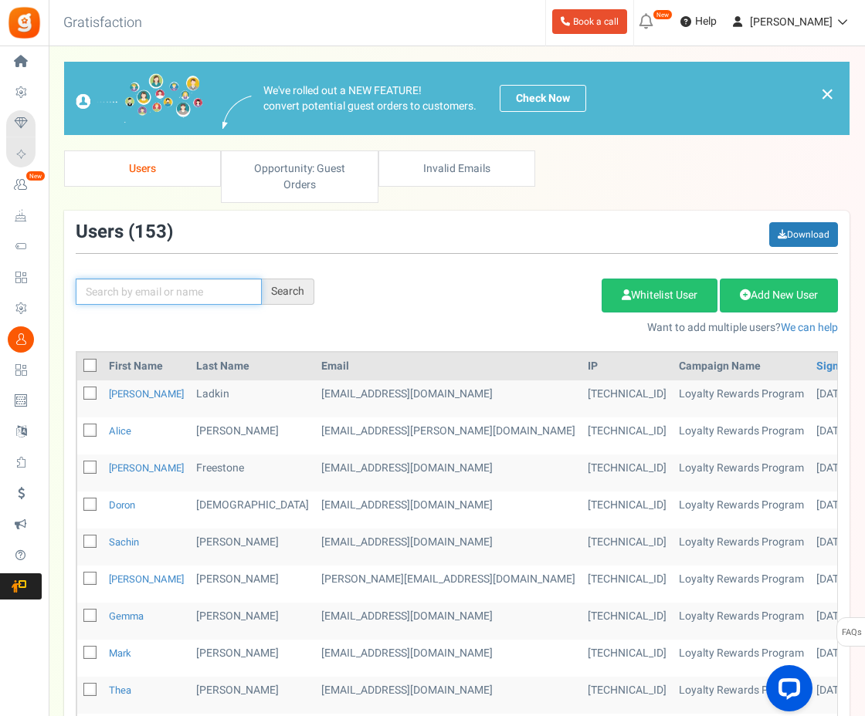
click at [181, 279] on input "text" at bounding box center [169, 292] width 186 height 26
type input "annie"
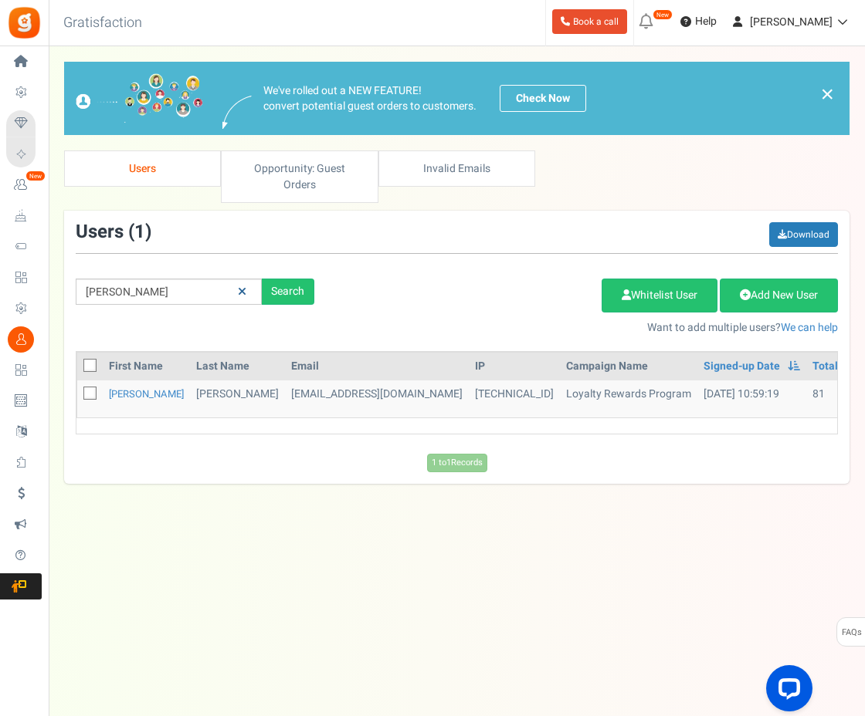
click at [245, 286] on icon at bounding box center [242, 291] width 8 height 11
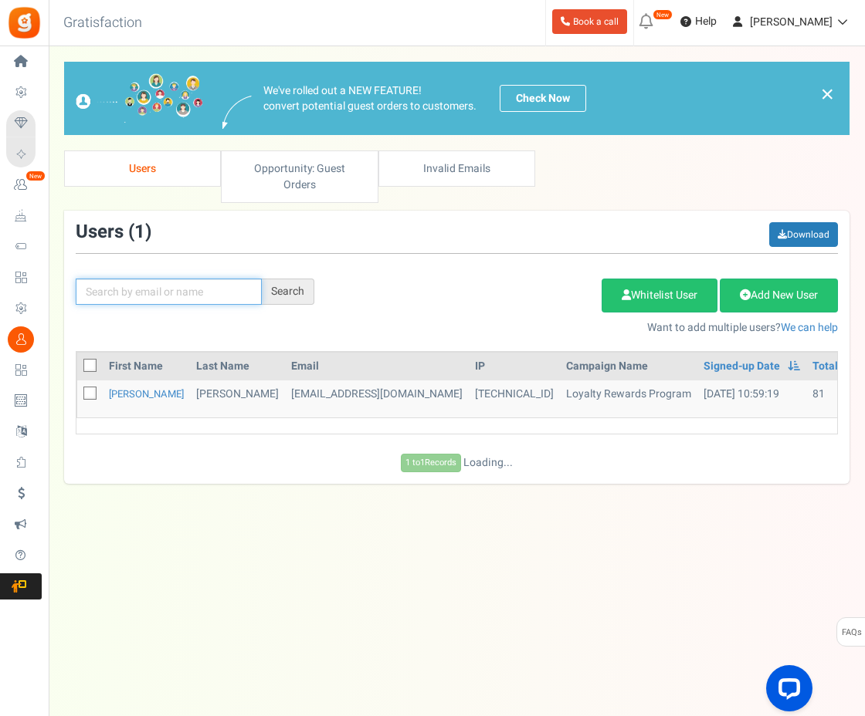
click at [195, 279] on input "text" at bounding box center [169, 292] width 186 height 26
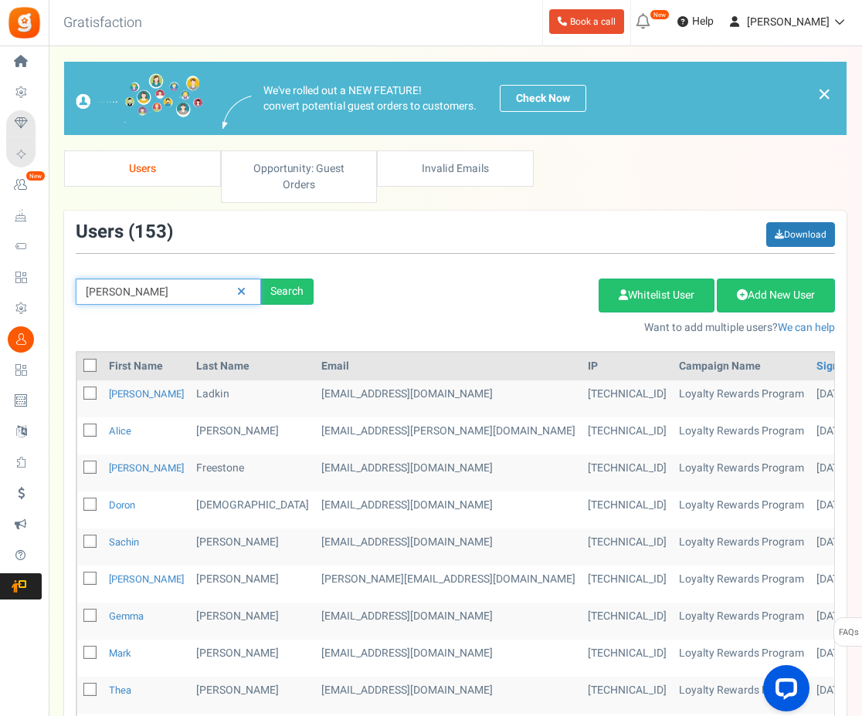
type input "camilla"
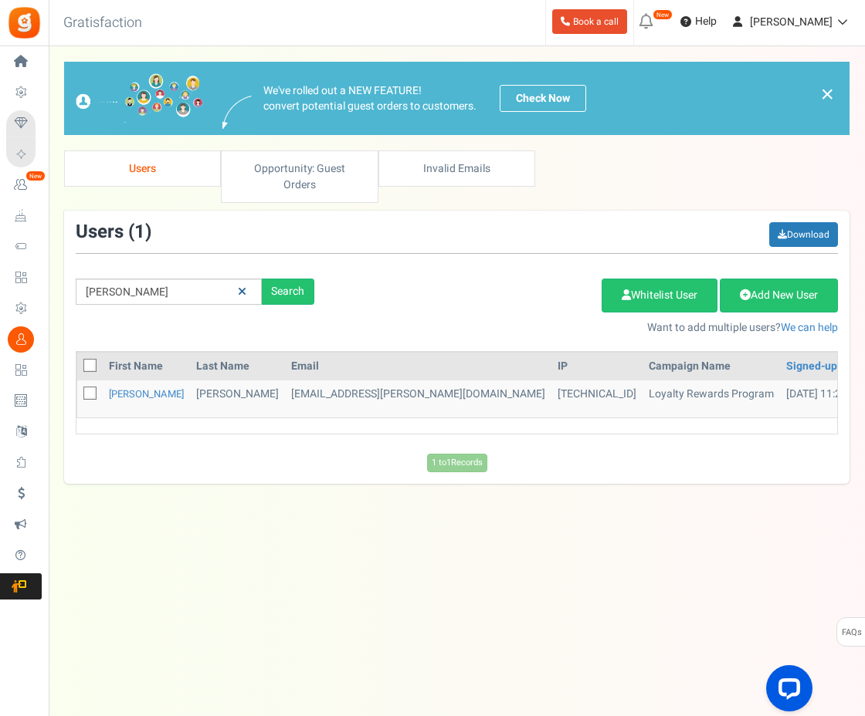
click at [245, 286] on icon at bounding box center [242, 291] width 8 height 11
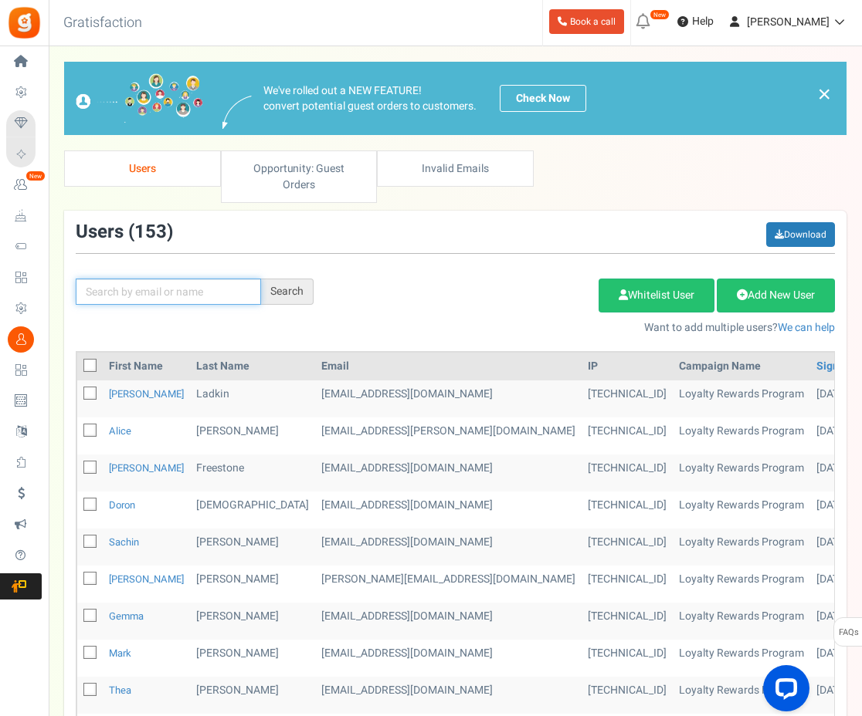
click at [215, 279] on input "text" at bounding box center [168, 292] width 185 height 26
type input "andrew"
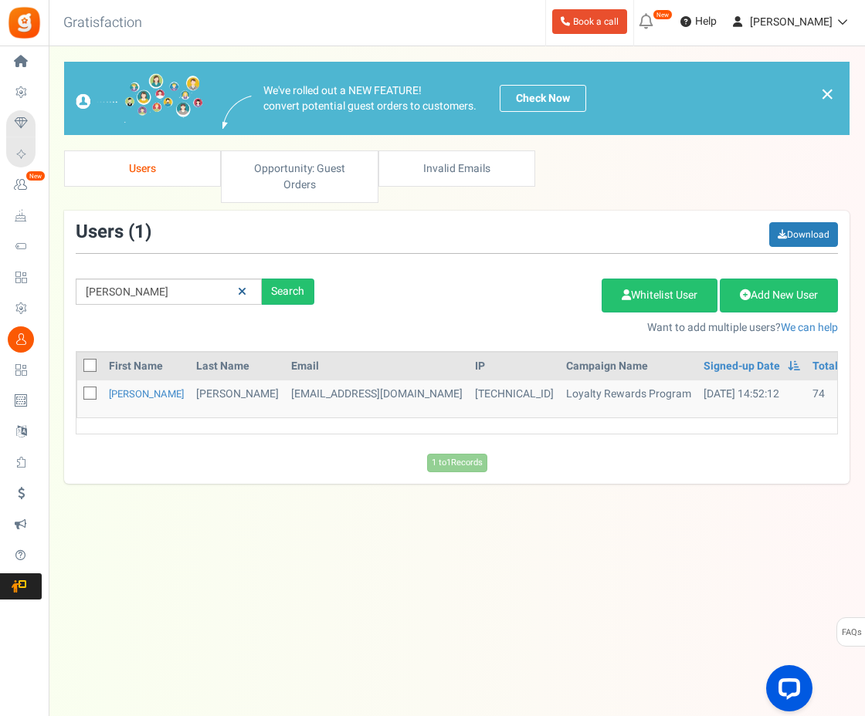
click at [245, 286] on icon at bounding box center [242, 291] width 8 height 11
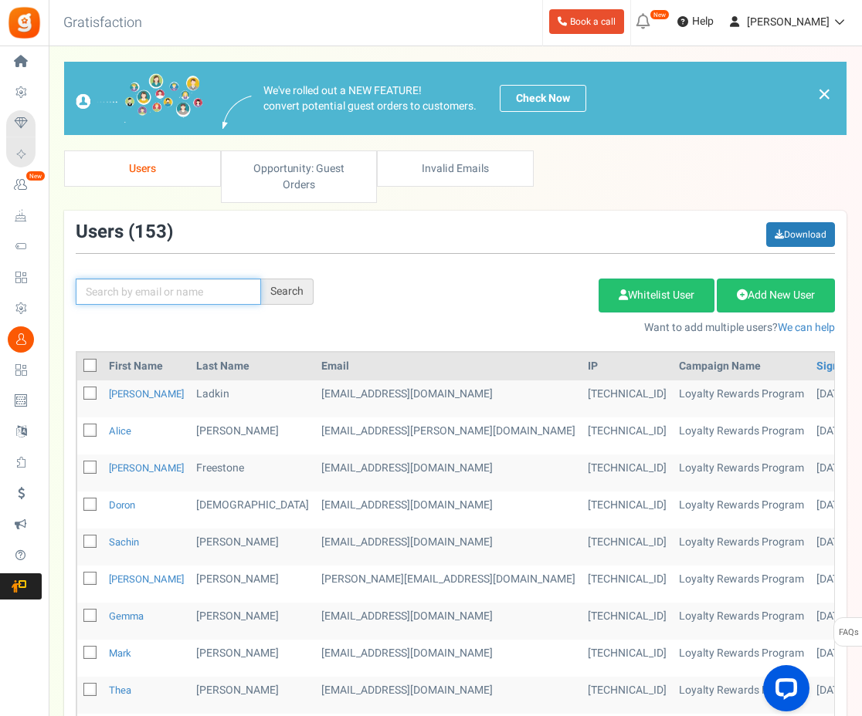
click at [200, 279] on input "text" at bounding box center [168, 292] width 185 height 26
type input "arran"
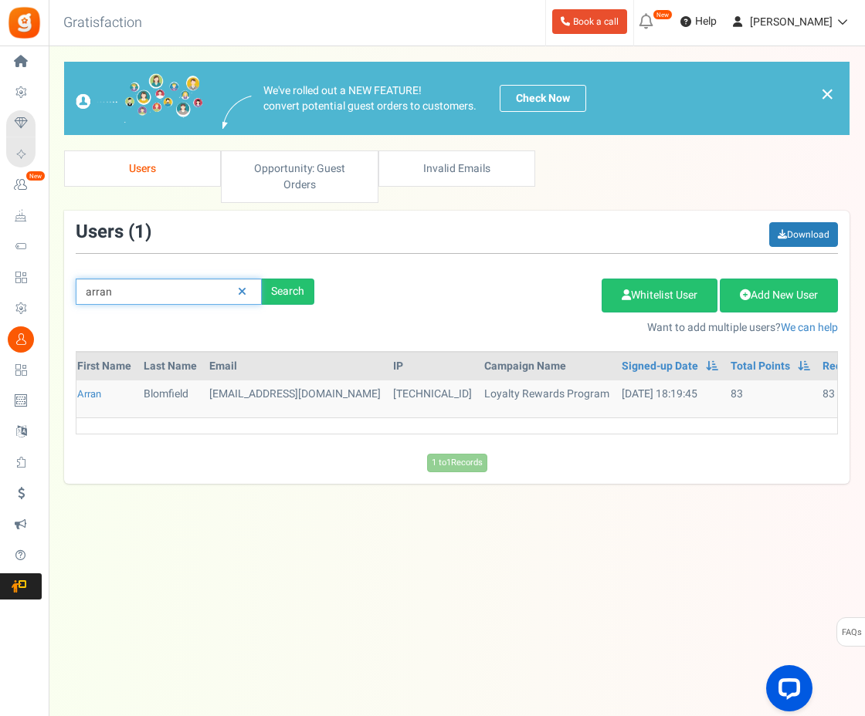
scroll to position [0, 59]
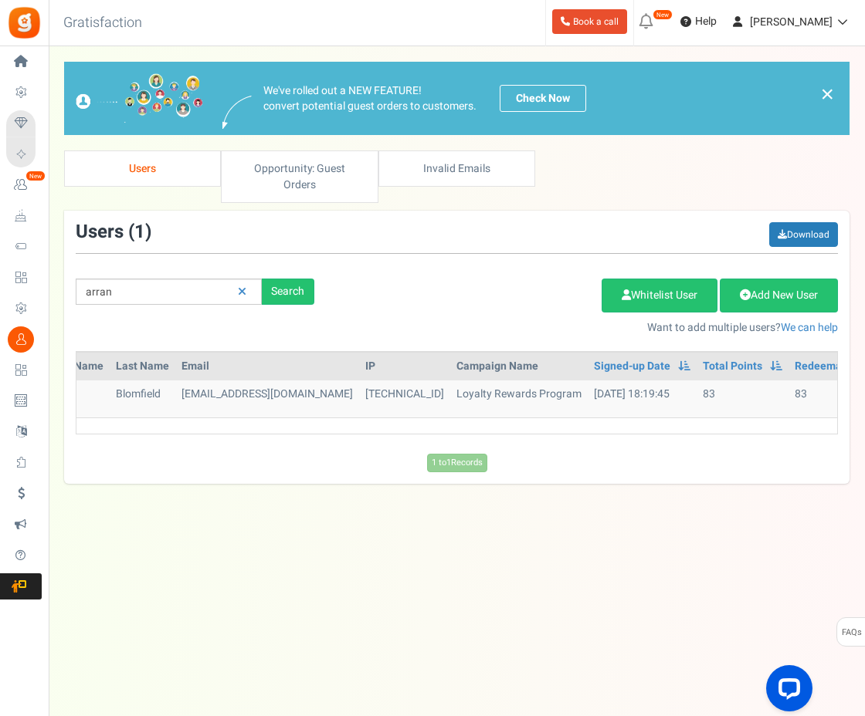
drag, startPoint x: 222, startPoint y: 421, endPoint x: 115, endPoint y: 432, distance: 107.9
click at [115, 432] on div "First Name Last Name Email IP Campaign Name Signed-up Date Permissions Learn mo…" at bounding box center [456, 398] width 785 height 95
click at [242, 286] on icon at bounding box center [242, 291] width 8 height 11
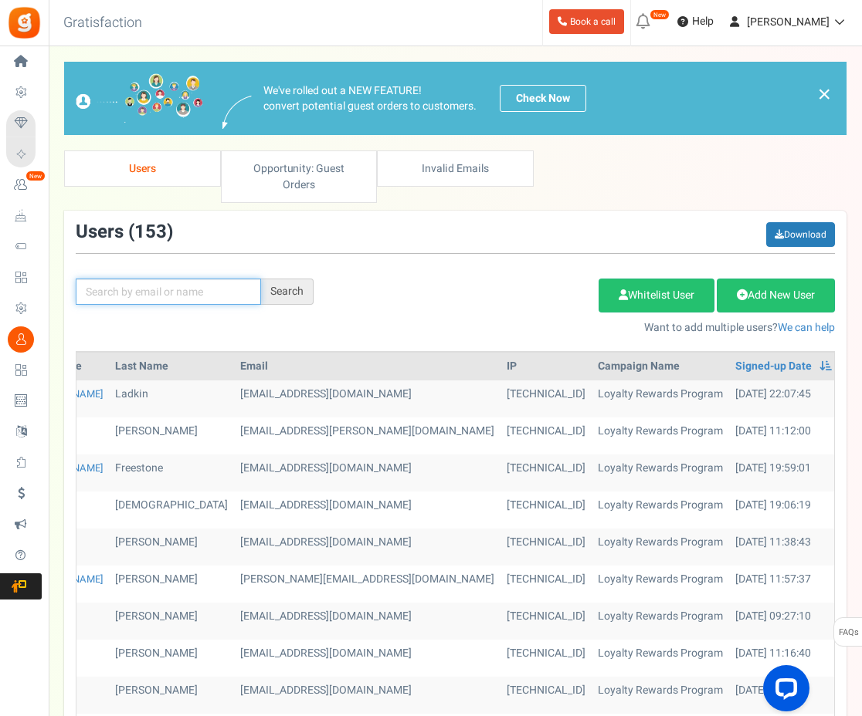
click at [185, 279] on input "text" at bounding box center [168, 292] width 185 height 26
type input "andrew"
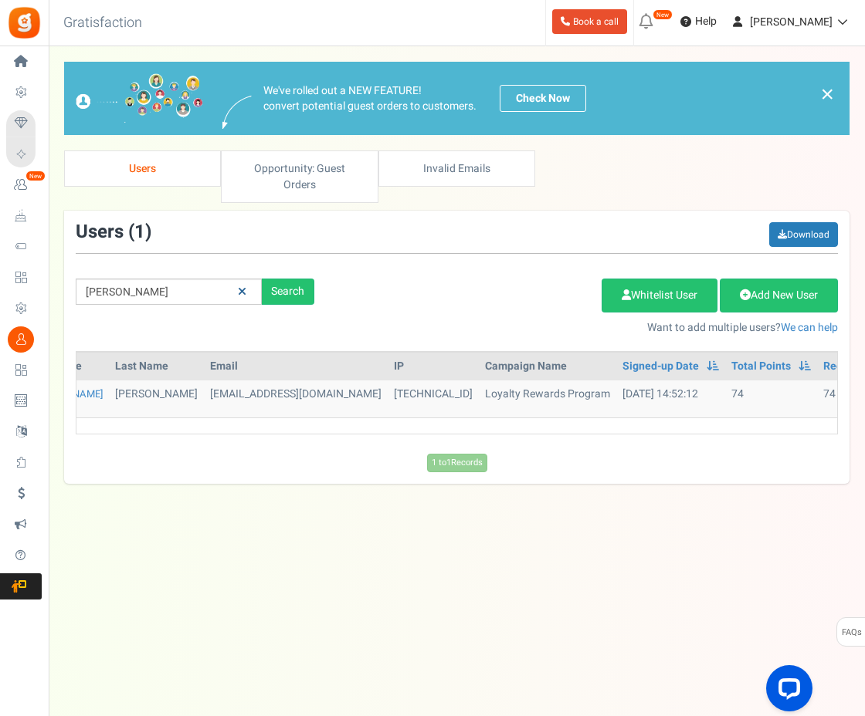
click at [237, 279] on link at bounding box center [242, 292] width 24 height 27
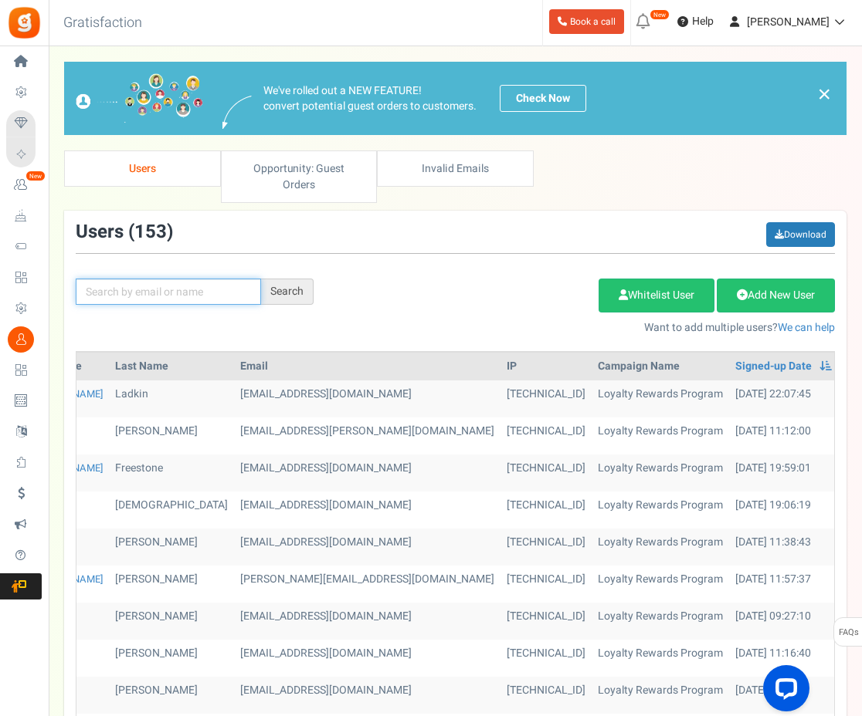
click at [176, 279] on input "text" at bounding box center [168, 292] width 185 height 26
type input "cam"
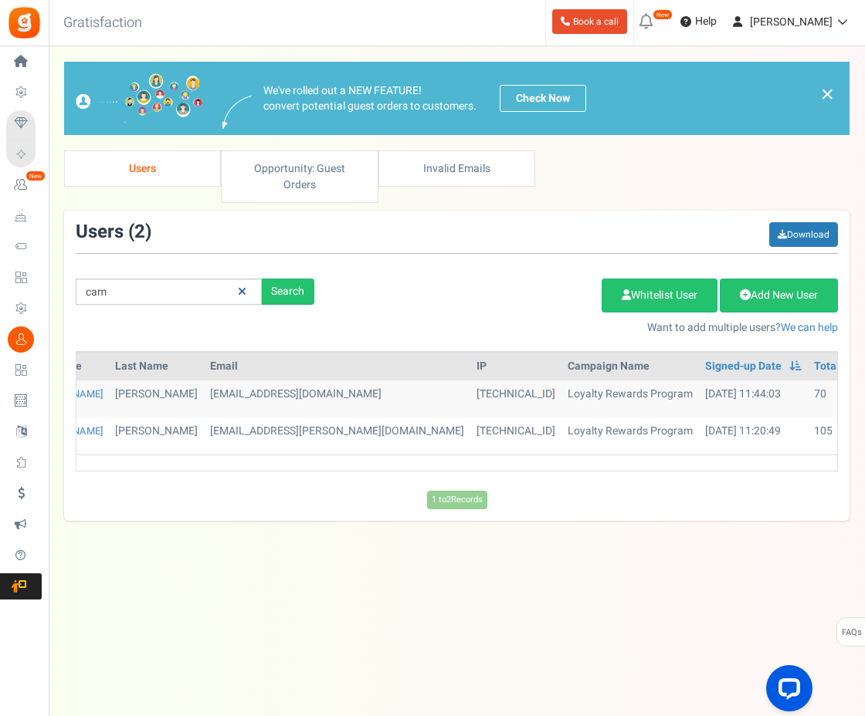
click at [241, 286] on icon at bounding box center [242, 291] width 8 height 11
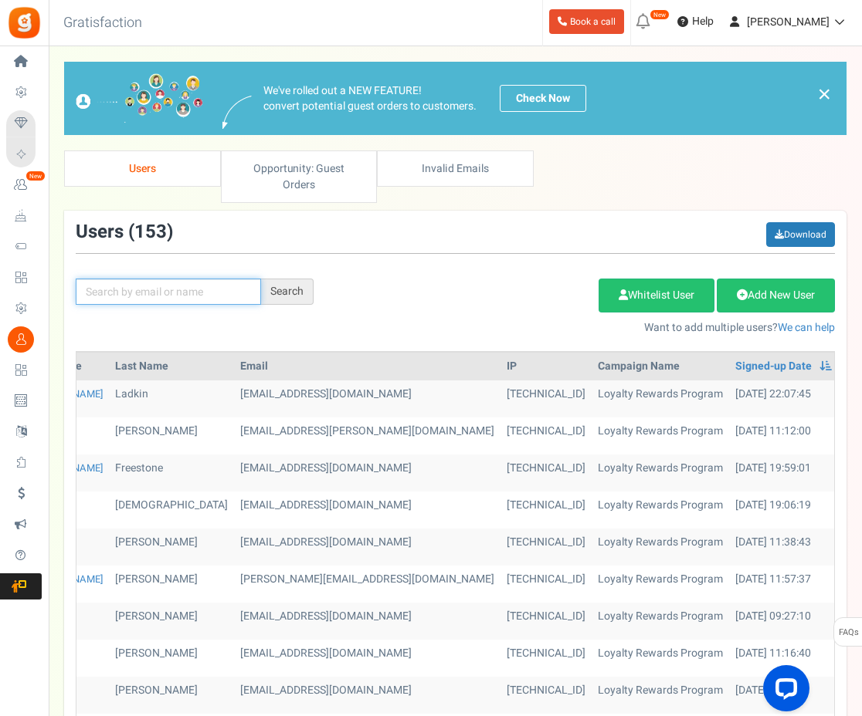
click at [212, 279] on input "text" at bounding box center [168, 292] width 185 height 26
type input "annie"
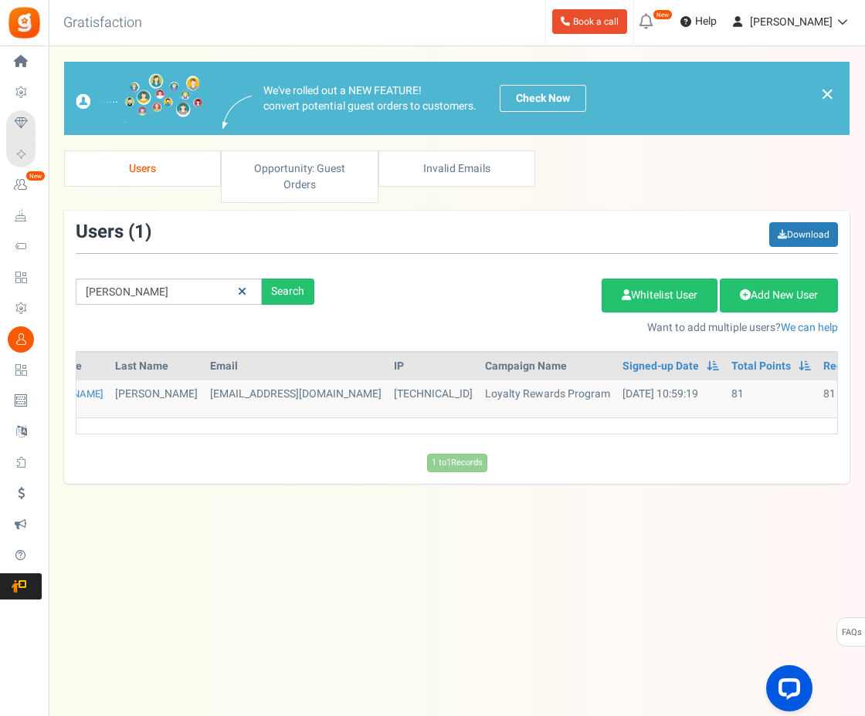
click at [240, 286] on icon at bounding box center [242, 291] width 8 height 11
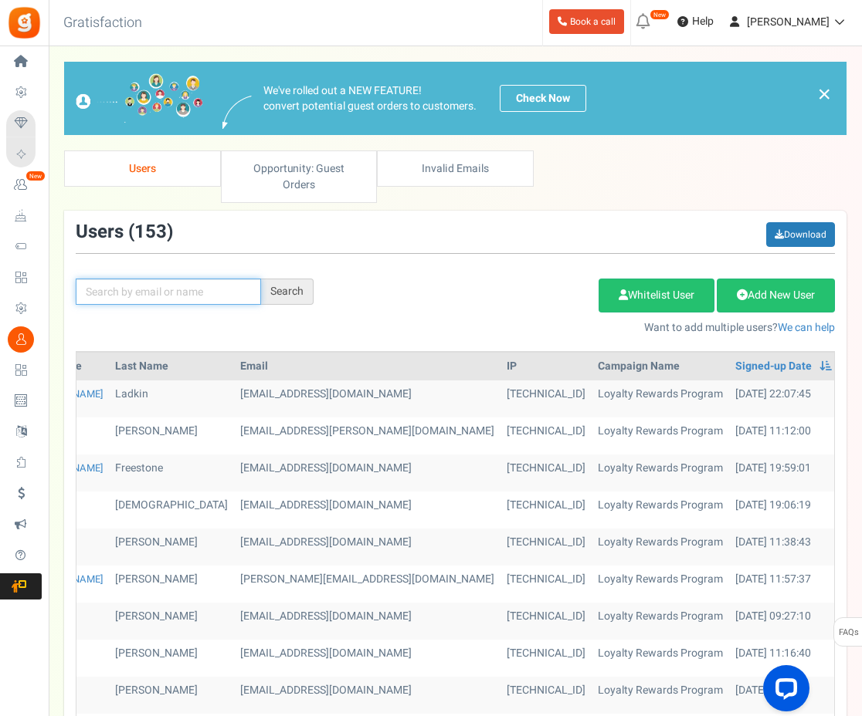
click at [176, 279] on input "text" at bounding box center [168, 292] width 185 height 26
type input "sachin"
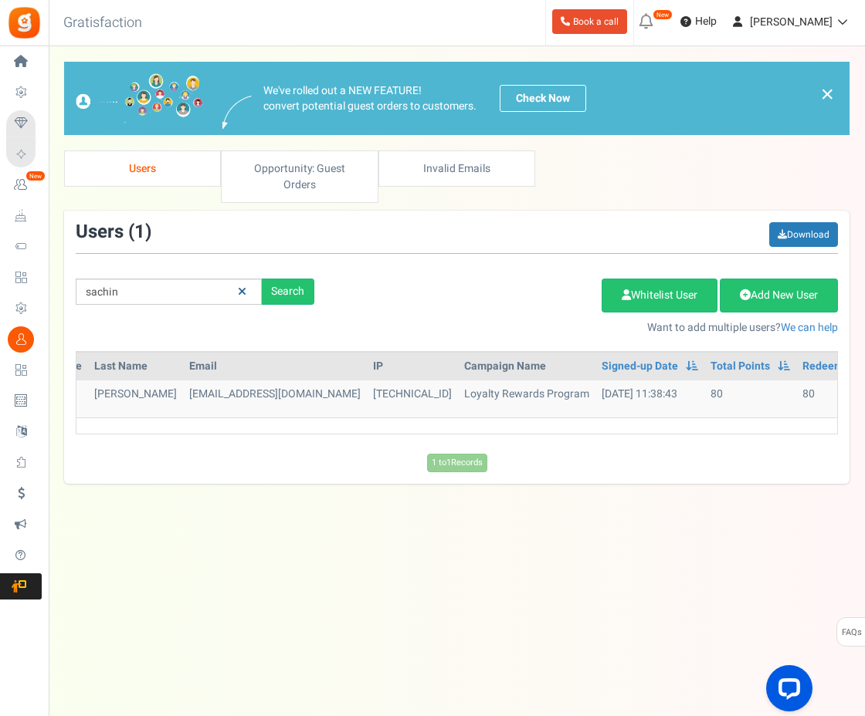
click at [242, 279] on link at bounding box center [242, 292] width 24 height 27
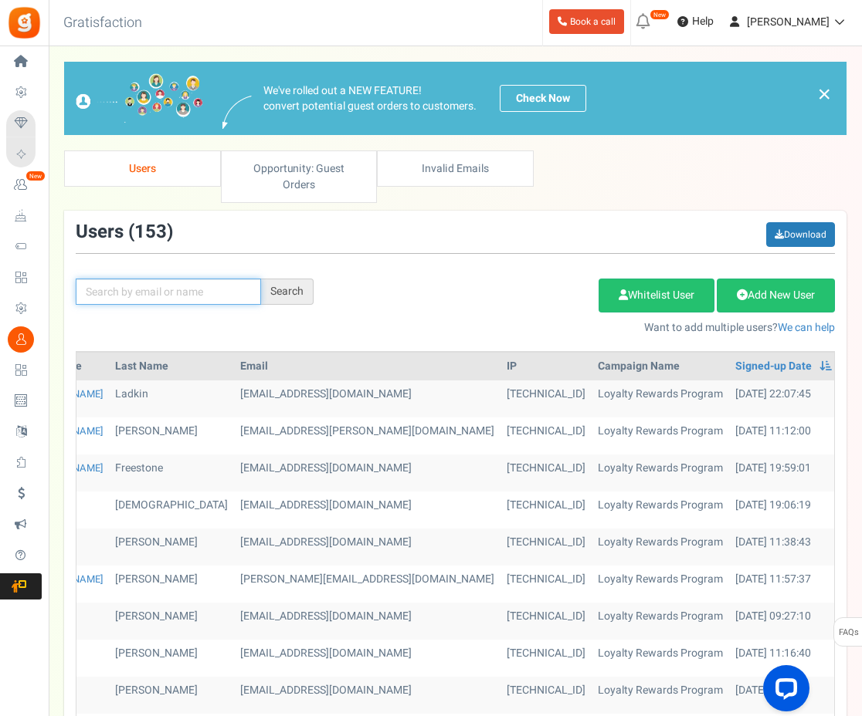
click at [212, 279] on input "text" at bounding box center [168, 292] width 185 height 26
type input "doron"
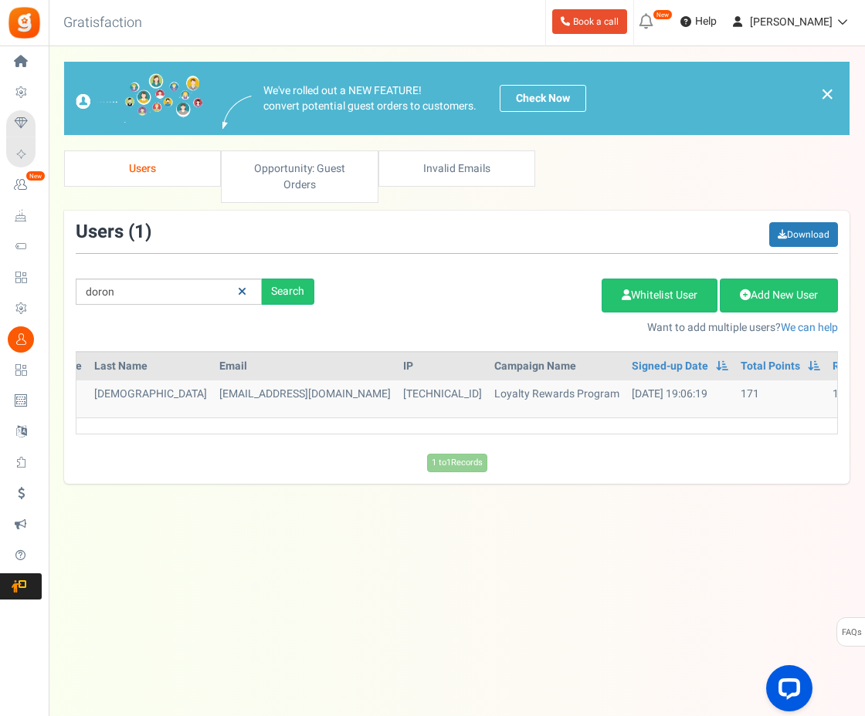
click at [242, 286] on icon at bounding box center [242, 291] width 8 height 11
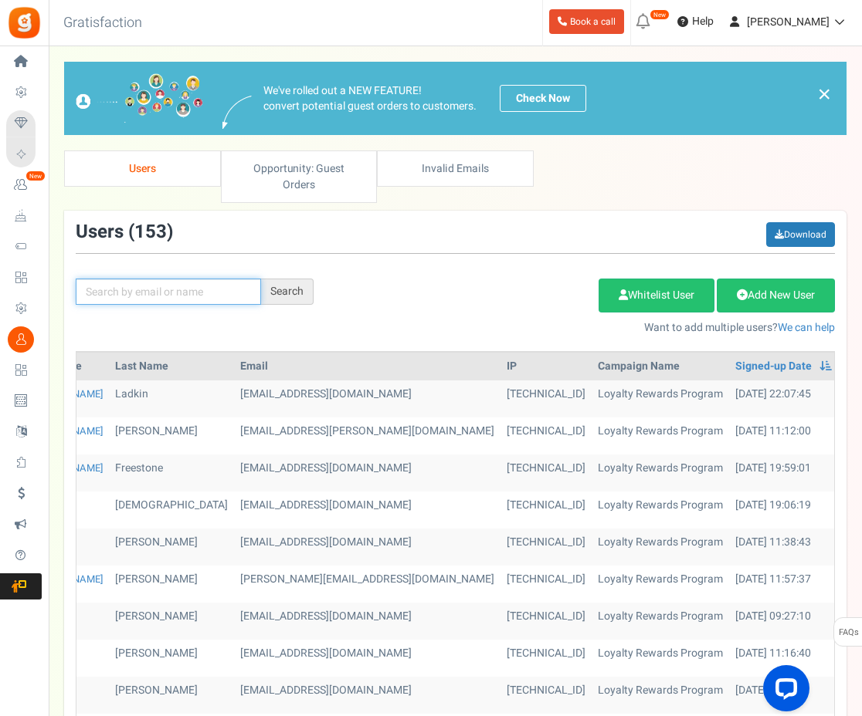
click at [175, 279] on input "text" at bounding box center [168, 292] width 185 height 26
type input "becky"
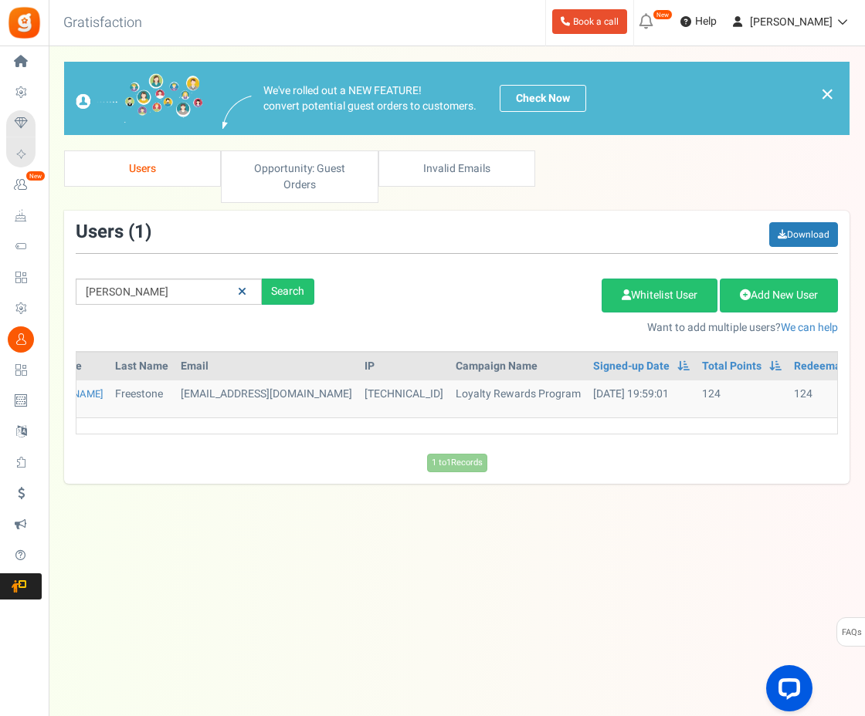
click at [238, 286] on icon at bounding box center [242, 291] width 8 height 11
click at [238, 279] on input "text" at bounding box center [169, 292] width 186 height 26
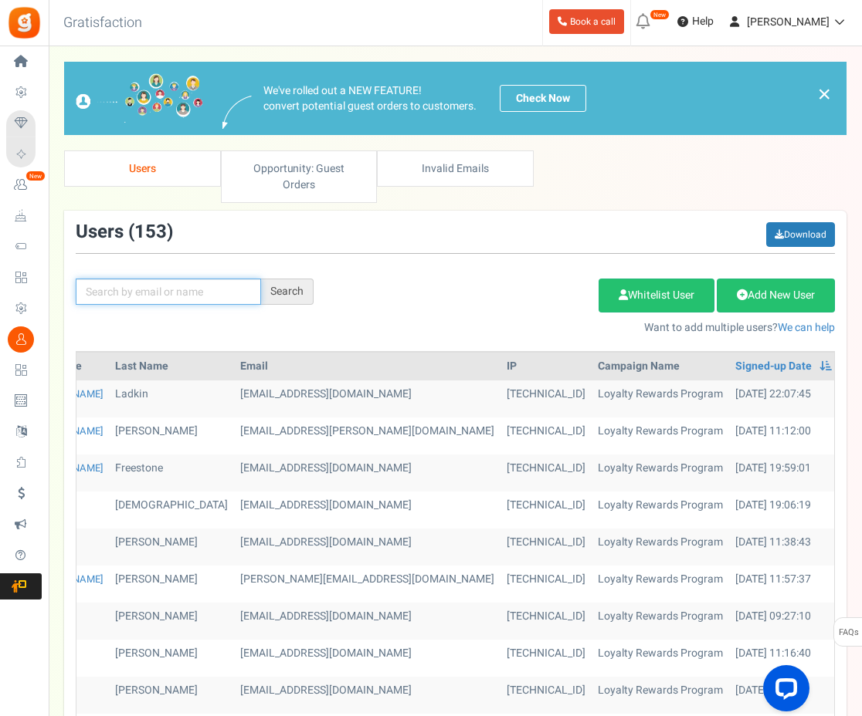
click at [196, 279] on input "text" at bounding box center [168, 292] width 185 height 26
type input "alice"
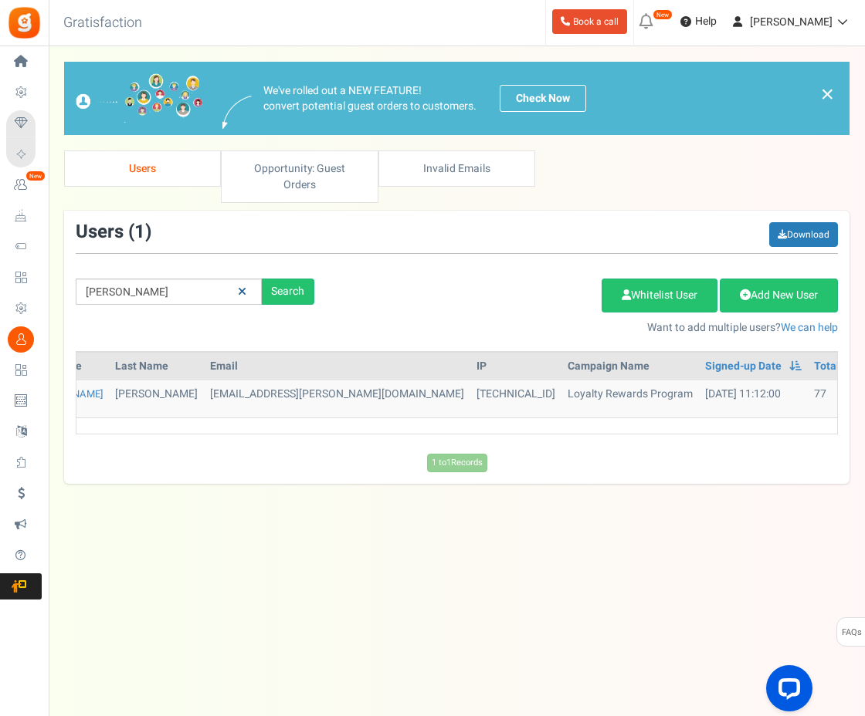
click at [244, 279] on link at bounding box center [242, 292] width 24 height 27
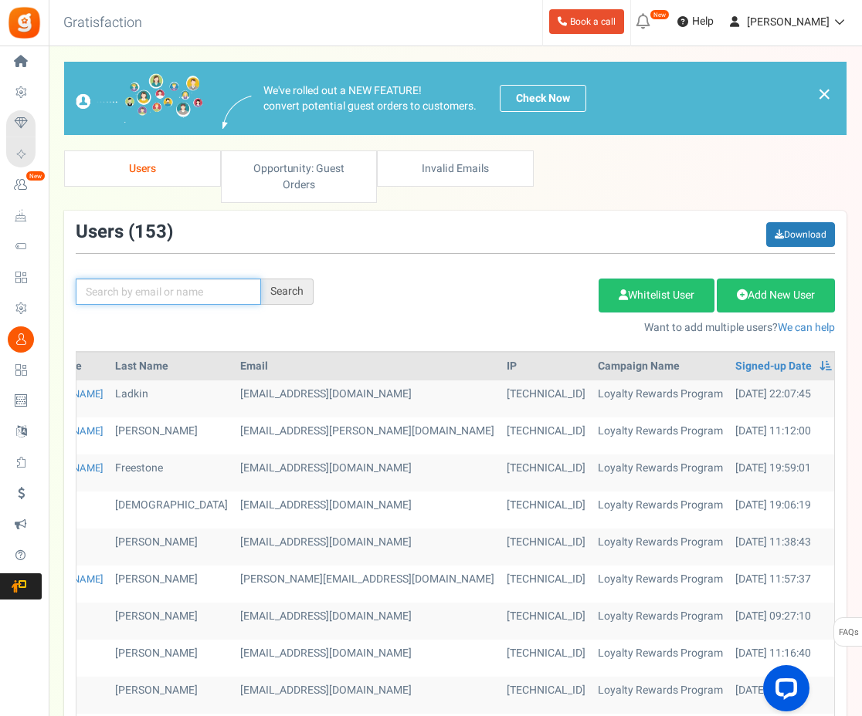
click at [201, 279] on input "text" at bounding box center [168, 292] width 185 height 26
type input "duncan"
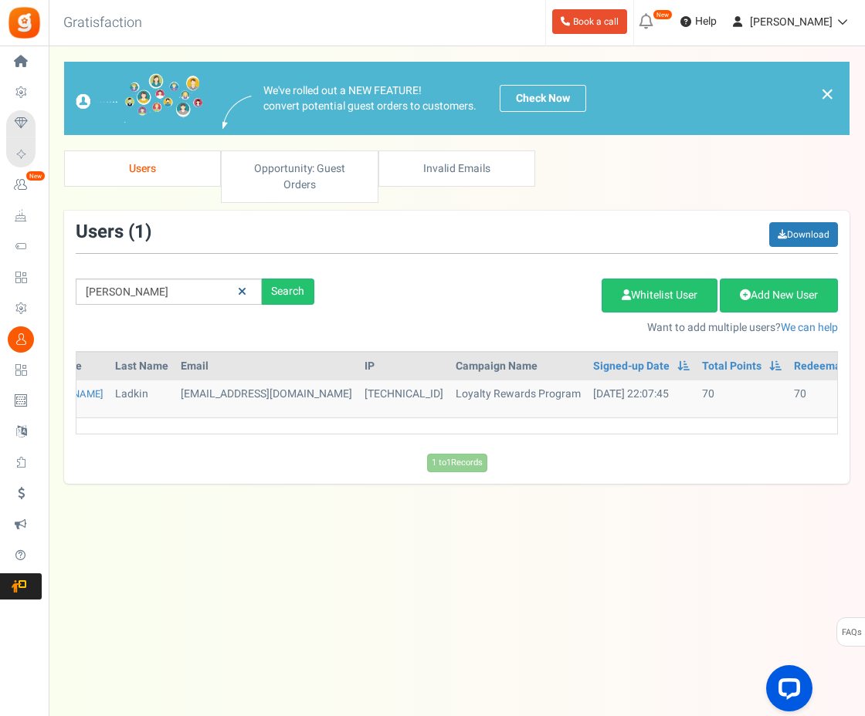
click at [242, 286] on icon at bounding box center [242, 291] width 8 height 11
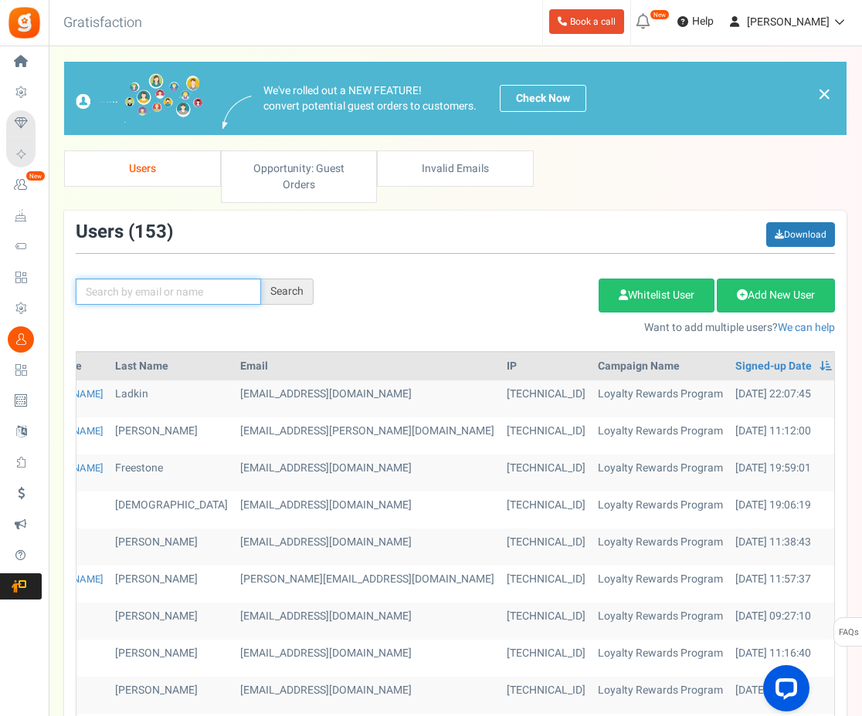
click at [232, 279] on input "text" at bounding box center [168, 292] width 185 height 26
type input "adam"
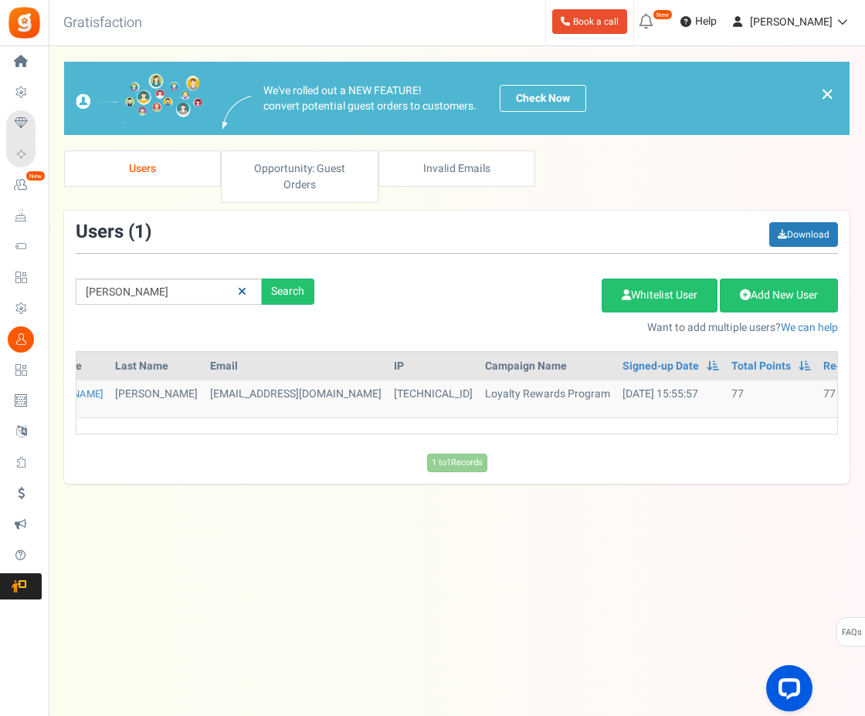
click at [242, 286] on icon at bounding box center [242, 291] width 8 height 11
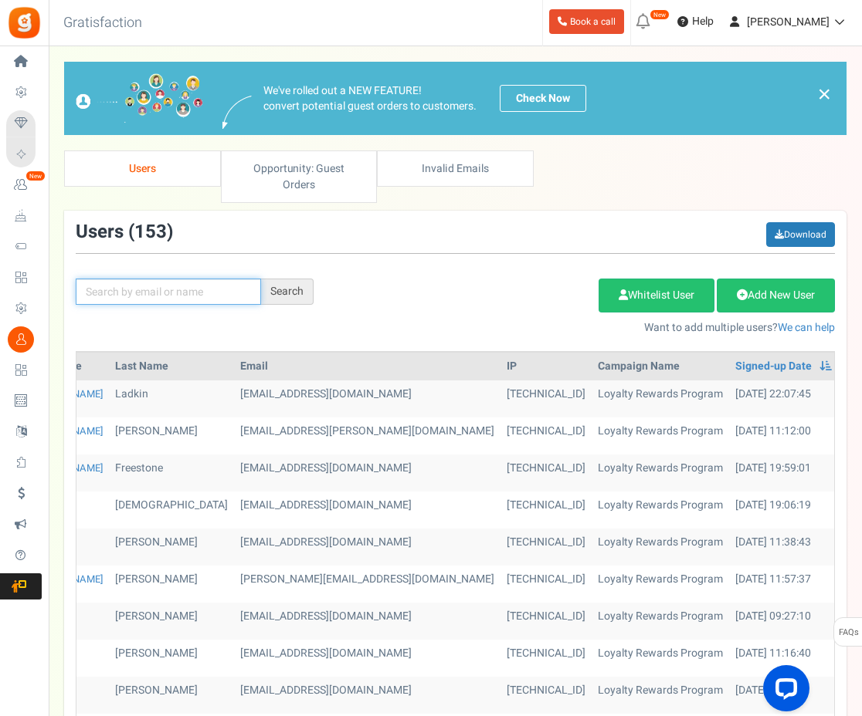
click at [222, 279] on input "text" at bounding box center [168, 292] width 185 height 26
type input "ahmed"
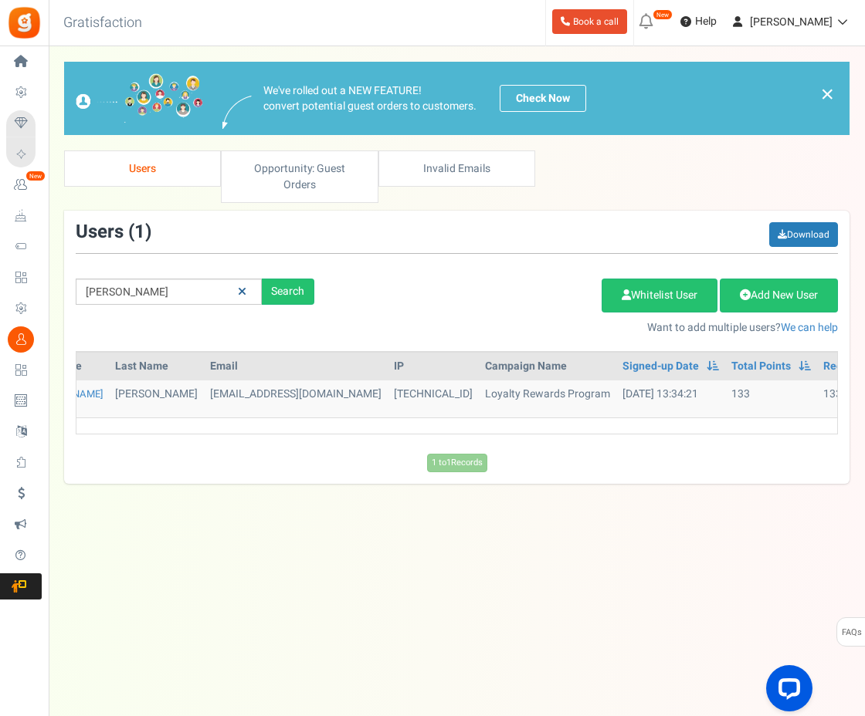
click at [246, 279] on link at bounding box center [242, 292] width 24 height 27
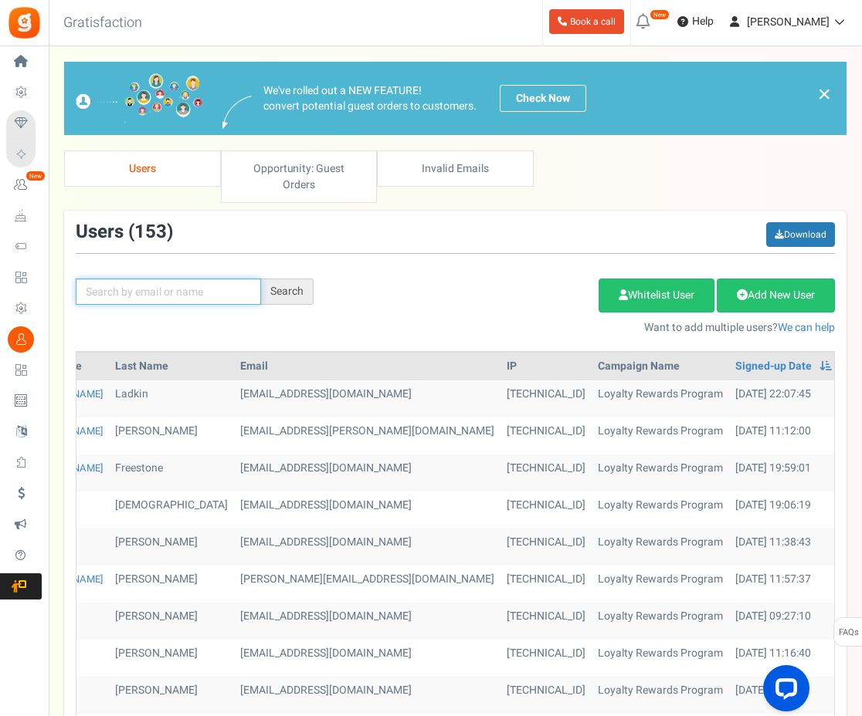
click at [191, 279] on input "text" at bounding box center [168, 292] width 185 height 26
type input "bev"
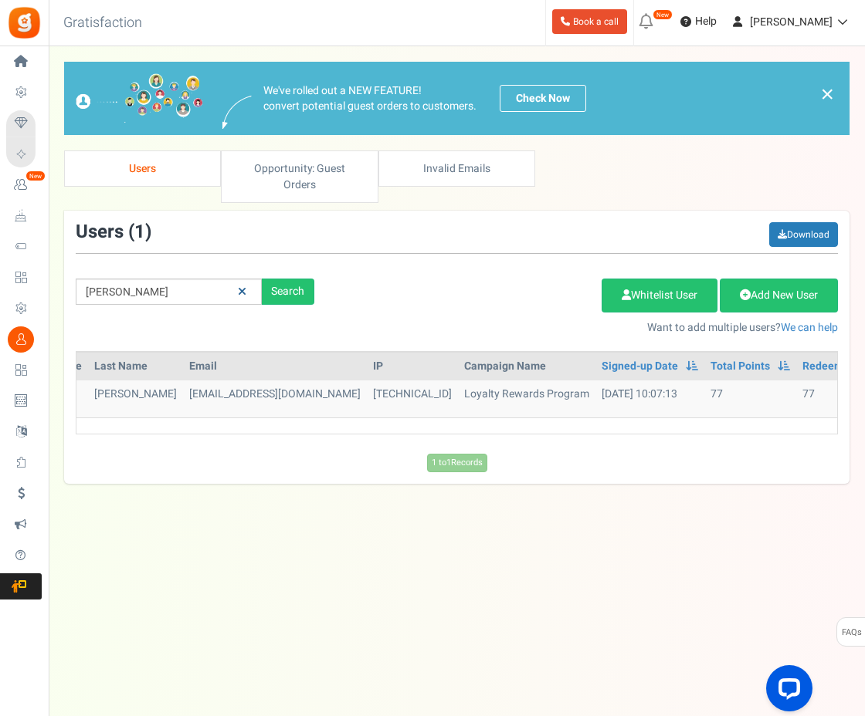
click at [242, 286] on icon at bounding box center [242, 291] width 8 height 11
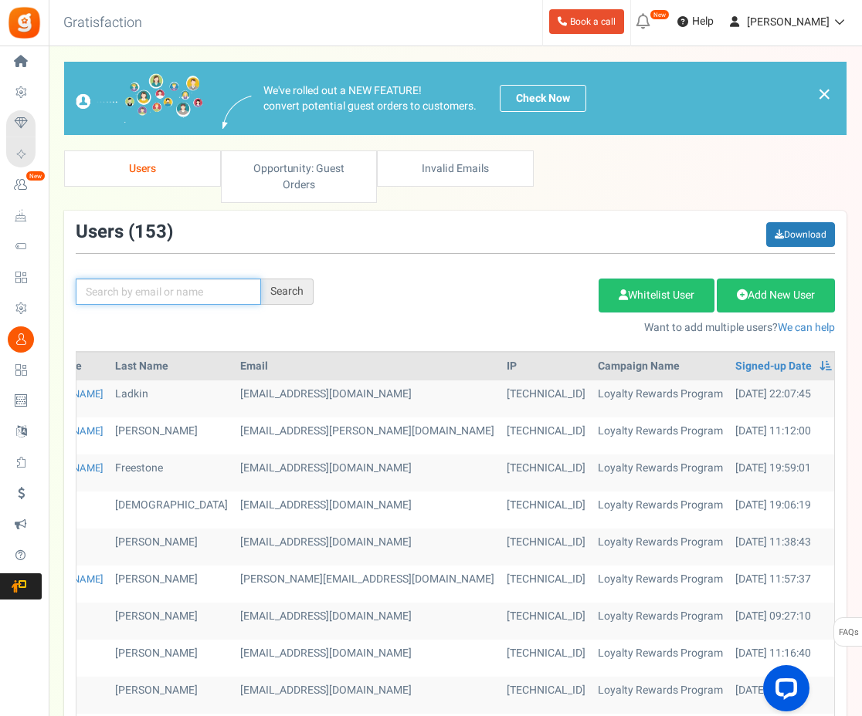
click at [212, 279] on input "text" at bounding box center [168, 292] width 185 height 26
type input "shoona"
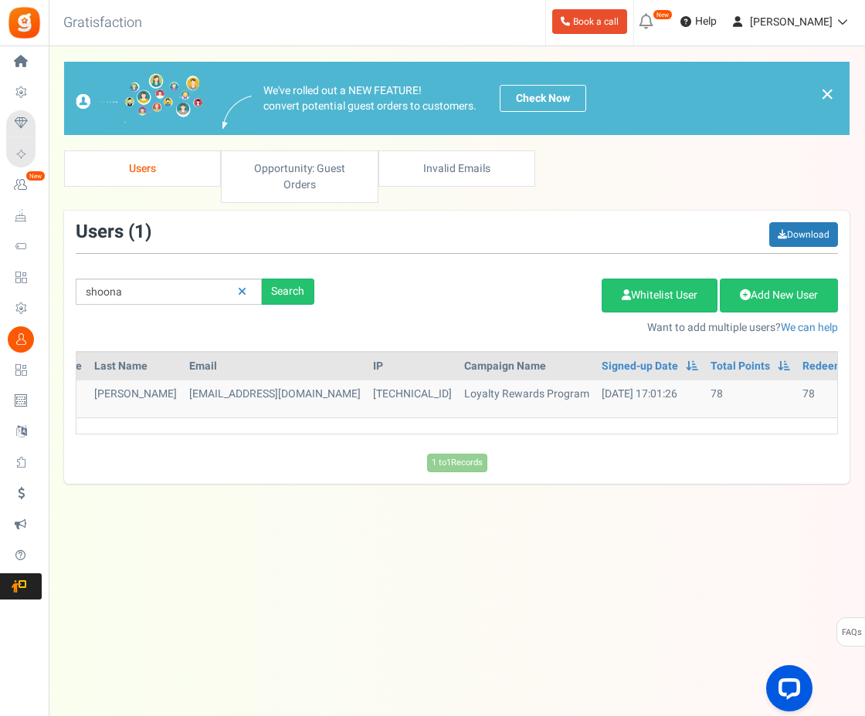
drag, startPoint x: 360, startPoint y: 423, endPoint x: 512, endPoint y: 415, distance: 152.3
click at [512, 415] on div "First Name Last Name Email IP Campaign Name Signed-up Date Permissions Learn mo…" at bounding box center [456, 398] width 785 height 95
click at [605, 421] on div "First Name Last Name Email IP Campaign Name Signed-up Date Permissions Learn mo…" at bounding box center [457, 392] width 762 height 83
drag, startPoint x: 605, startPoint y: 421, endPoint x: 710, endPoint y: 418, distance: 105.0
click at [710, 418] on div "First Name Last Name Email IP Campaign Name Signed-up Date Permissions Learn mo…" at bounding box center [457, 392] width 762 height 83
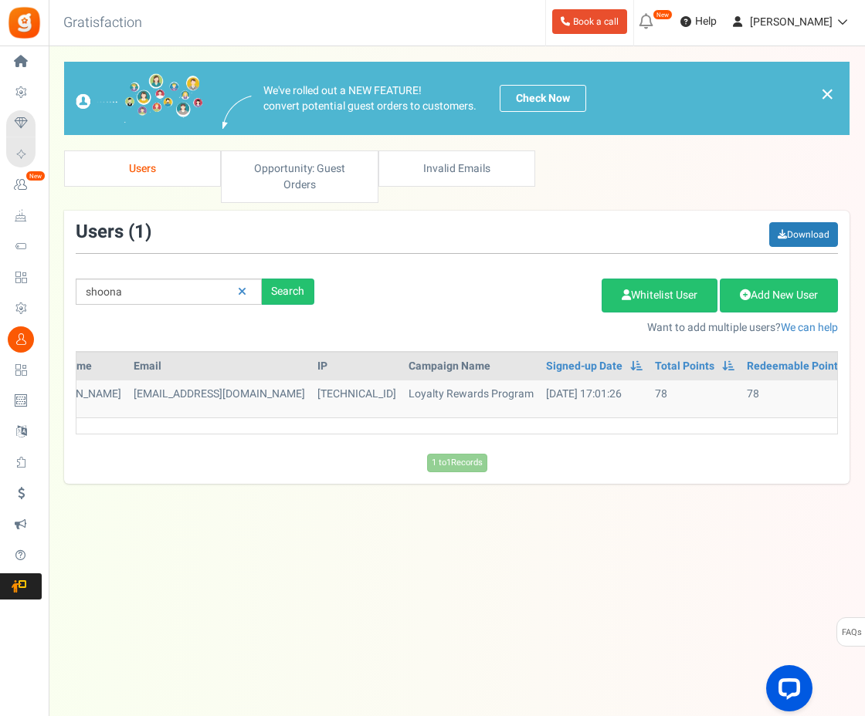
scroll to position [0, 144]
click at [848, 387] on link at bounding box center [862, 399] width 28 height 25
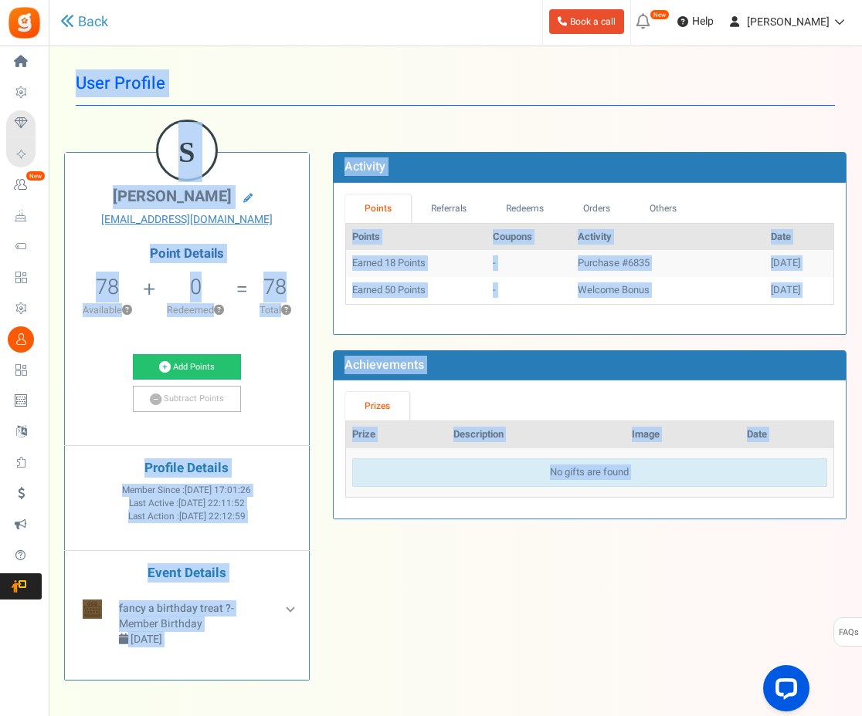
click at [565, 585] on div "S Shoona Brooks billandshoona@yahoo.co.uk Point Details 78 78 Redeemable 0 Excl…" at bounding box center [454, 412] width 805 height 567
click at [98, 21] on link "Back" at bounding box center [84, 22] width 48 height 20
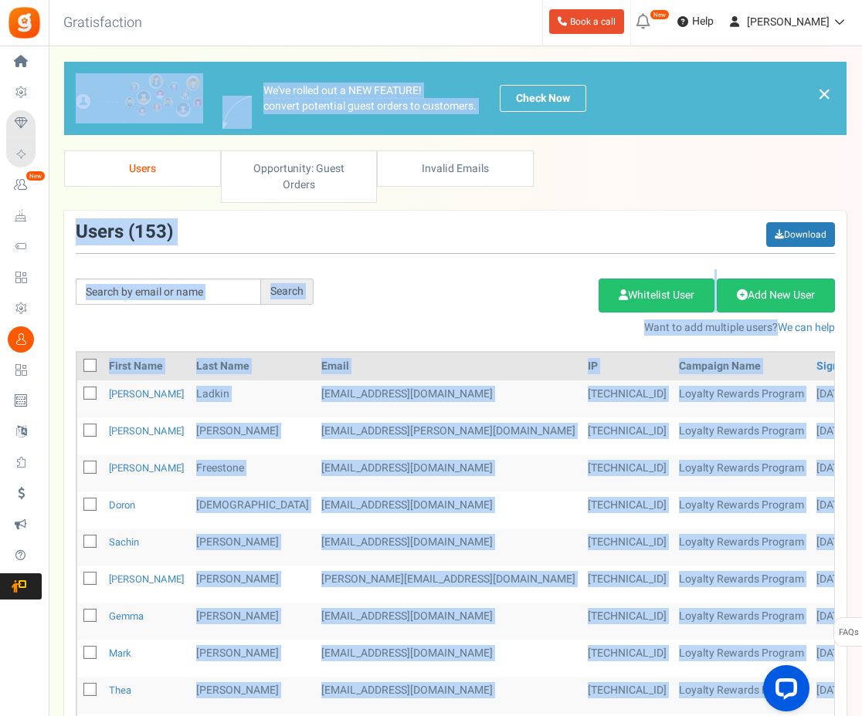
click at [351, 299] on div "Add Etsy Order Delete Selected Users Import Users Spam Protection Subtract Poin…" at bounding box center [585, 302] width 521 height 66
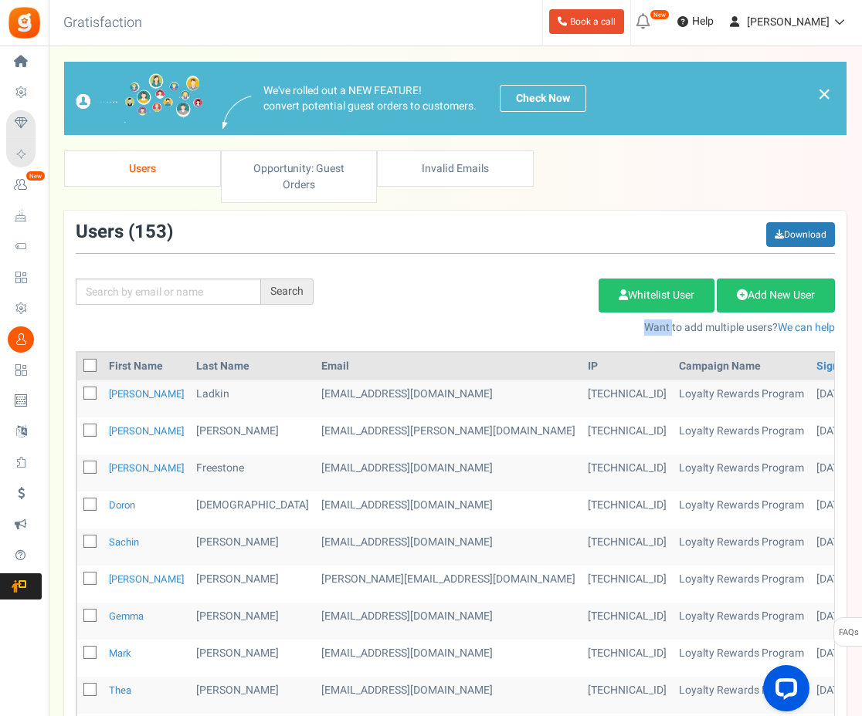
click at [351, 299] on div "Add Etsy Order Delete Selected Users Import Users Spam Protection Subtract Poin…" at bounding box center [585, 302] width 521 height 66
click at [168, 279] on input "text" at bounding box center [168, 292] width 185 height 26
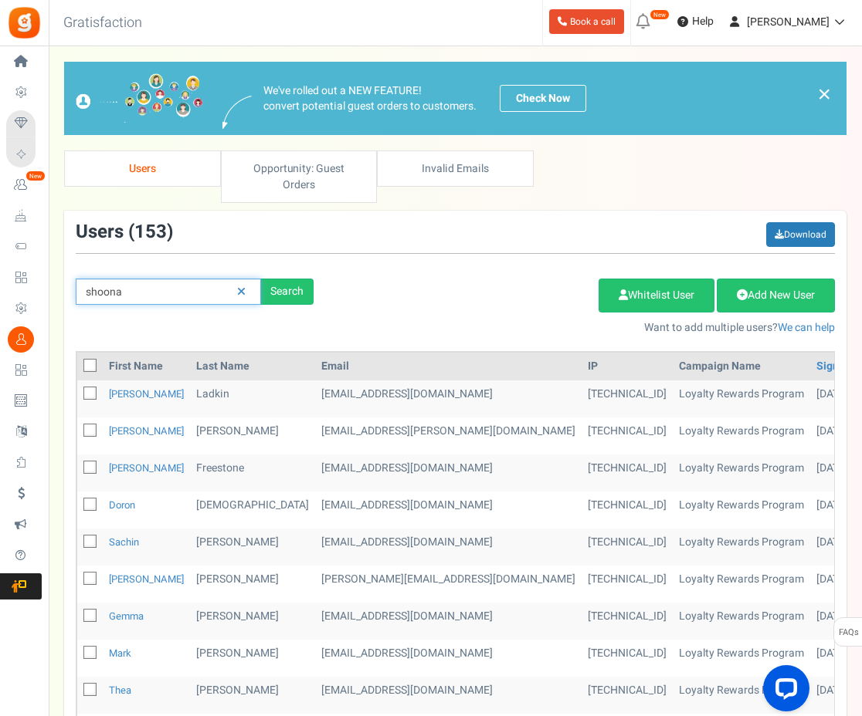
type input "shoona"
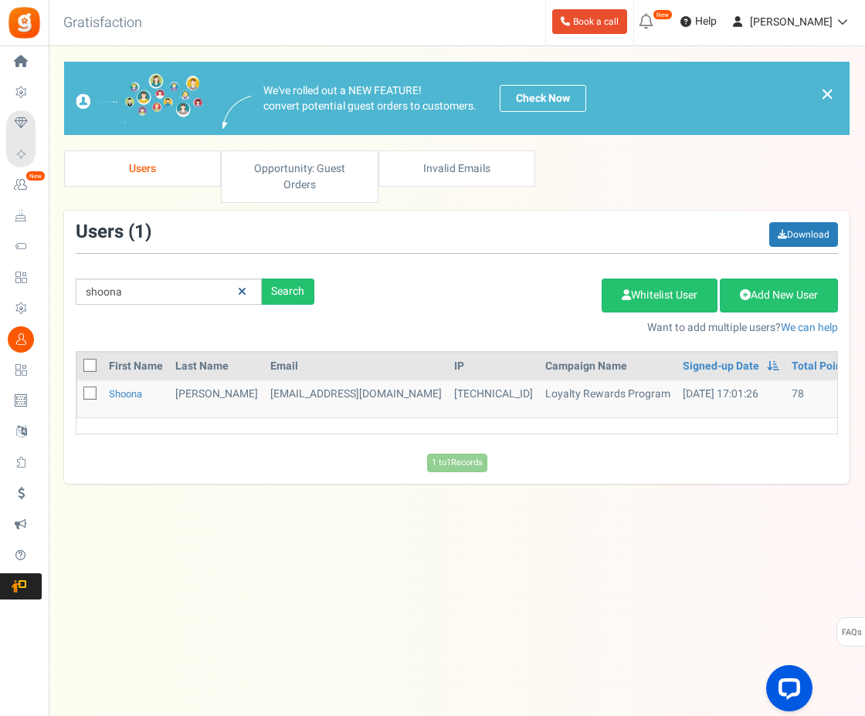
click at [244, 286] on icon at bounding box center [242, 291] width 8 height 11
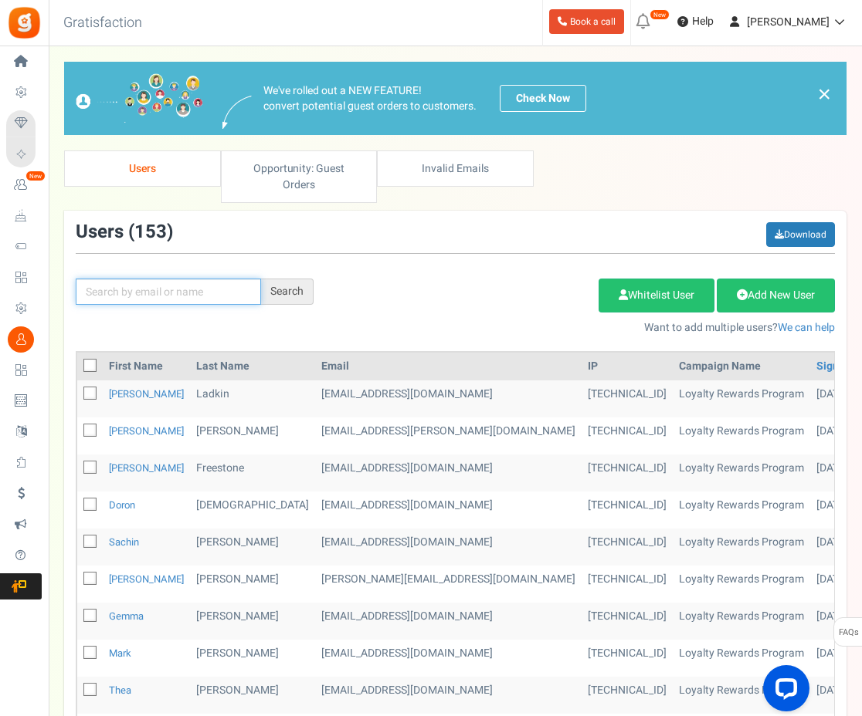
click at [218, 279] on input "text" at bounding box center [168, 292] width 185 height 26
type input "reg"
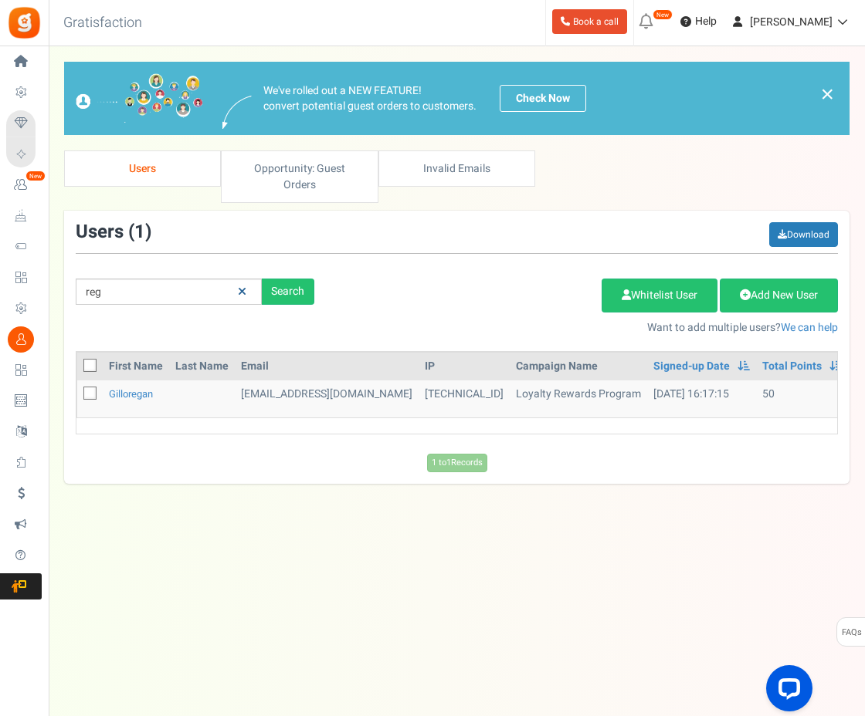
click at [242, 286] on icon at bounding box center [242, 291] width 8 height 11
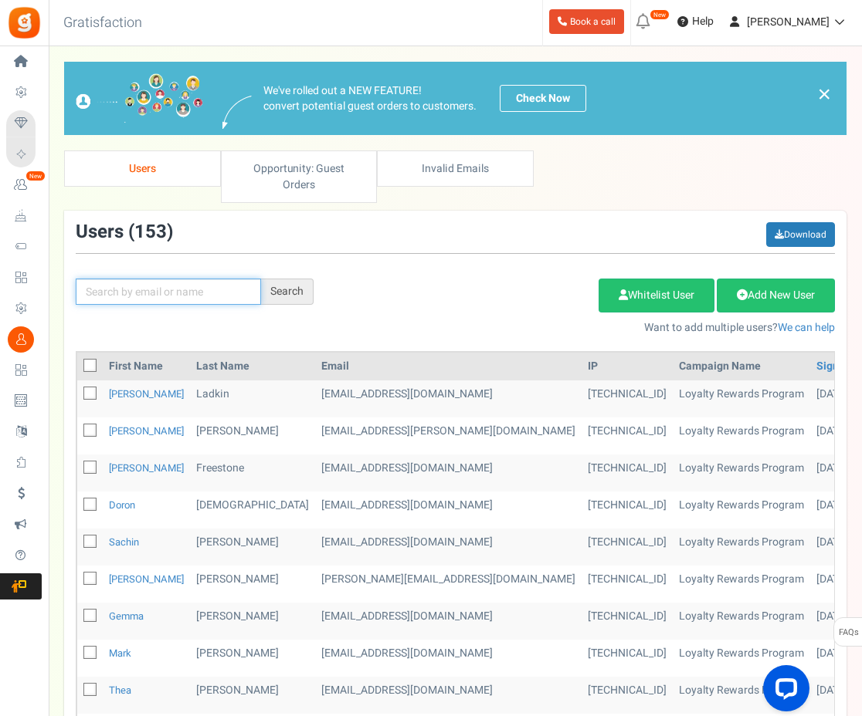
click at [200, 281] on input "text" at bounding box center [168, 292] width 185 height 26
type input "emma"
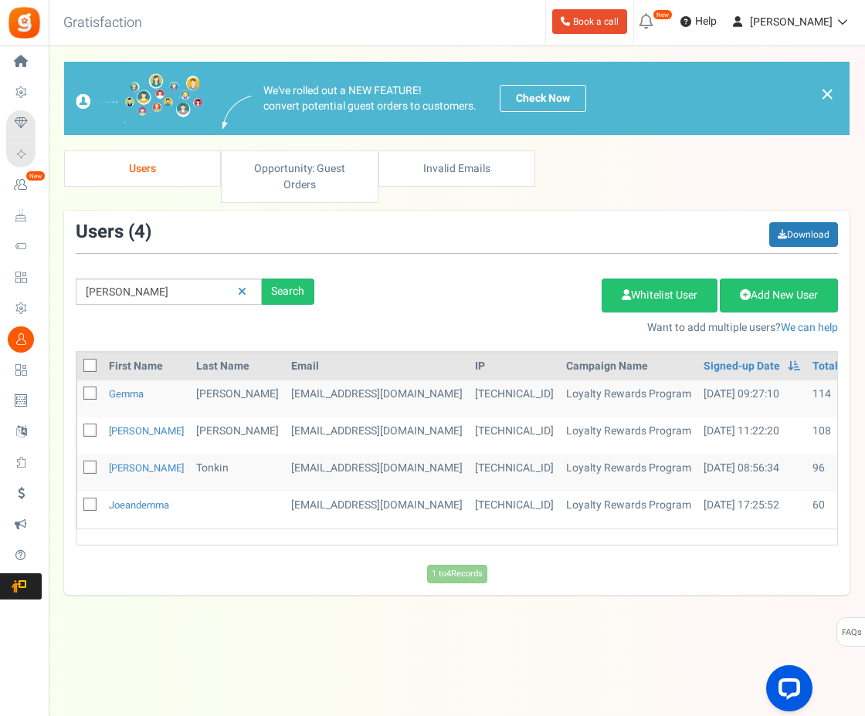
drag, startPoint x: 581, startPoint y: 533, endPoint x: 623, endPoint y: 534, distance: 42.5
click at [623, 534] on div "First Name Last Name Email IP Campaign Name Signed-up Date Permissions Learn mo…" at bounding box center [456, 454] width 785 height 206
drag, startPoint x: 620, startPoint y: 528, endPoint x: 638, endPoint y: 533, distance: 19.1
click at [638, 533] on div "First Name Last Name Email IP Campaign Name Signed-up Date Permissions Learn mo…" at bounding box center [456, 454] width 785 height 206
drag, startPoint x: 638, startPoint y: 533, endPoint x: 666, endPoint y: 533, distance: 27.8
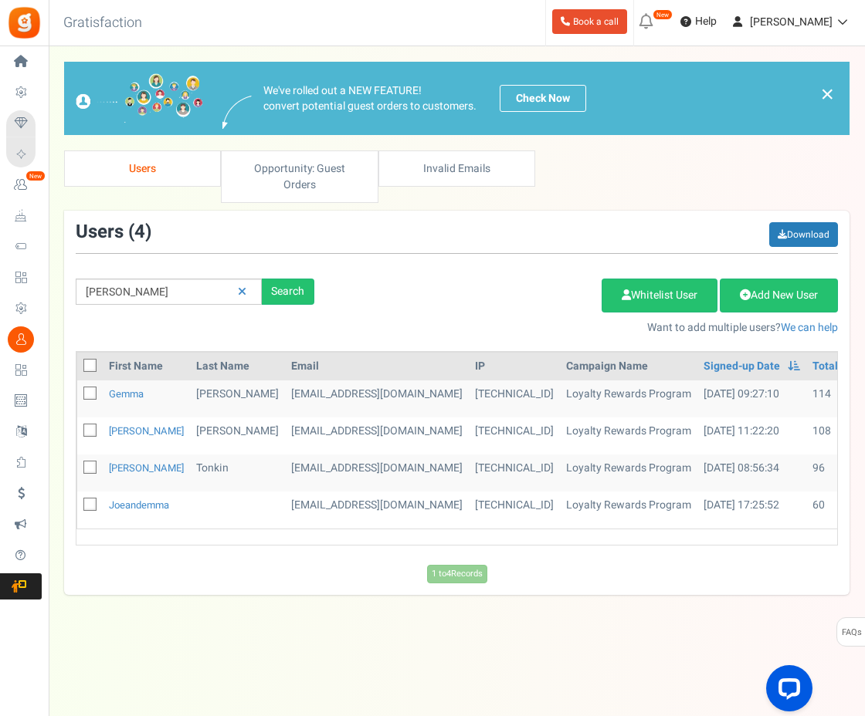
click at [666, 533] on div "First Name Last Name Email IP Campaign Name Signed-up Date Permissions Learn mo…" at bounding box center [456, 454] width 785 height 206
drag, startPoint x: 666, startPoint y: 533, endPoint x: 684, endPoint y: 531, distance: 17.8
click at [684, 531] on div "First Name Last Name Email IP Campaign Name Signed-up Date Permissions Learn mo…" at bounding box center [456, 454] width 785 height 206
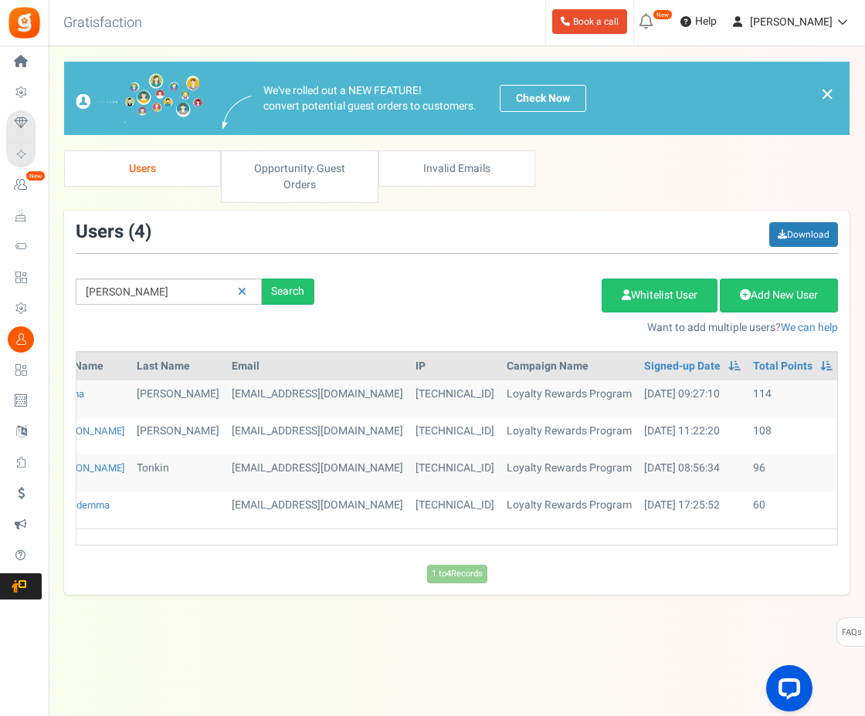
scroll to position [0, 44]
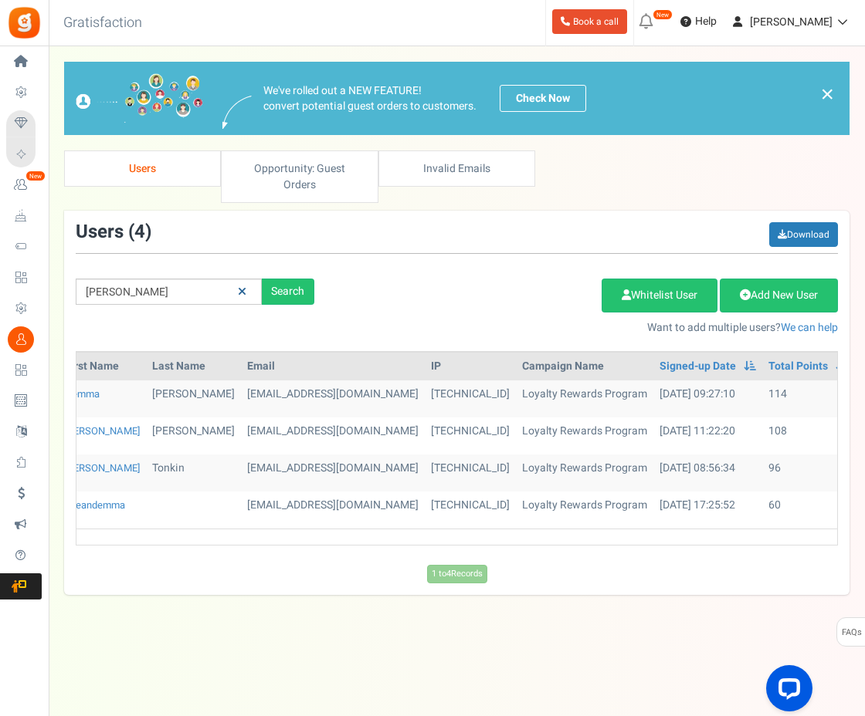
click at [238, 286] on icon at bounding box center [242, 291] width 8 height 11
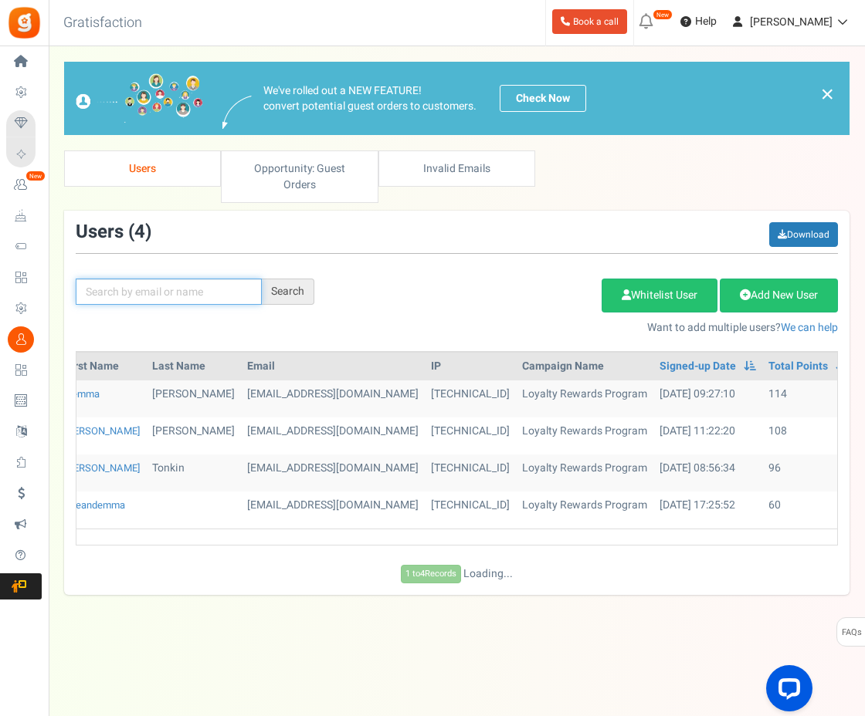
click at [209, 279] on input "text" at bounding box center [169, 292] width 186 height 26
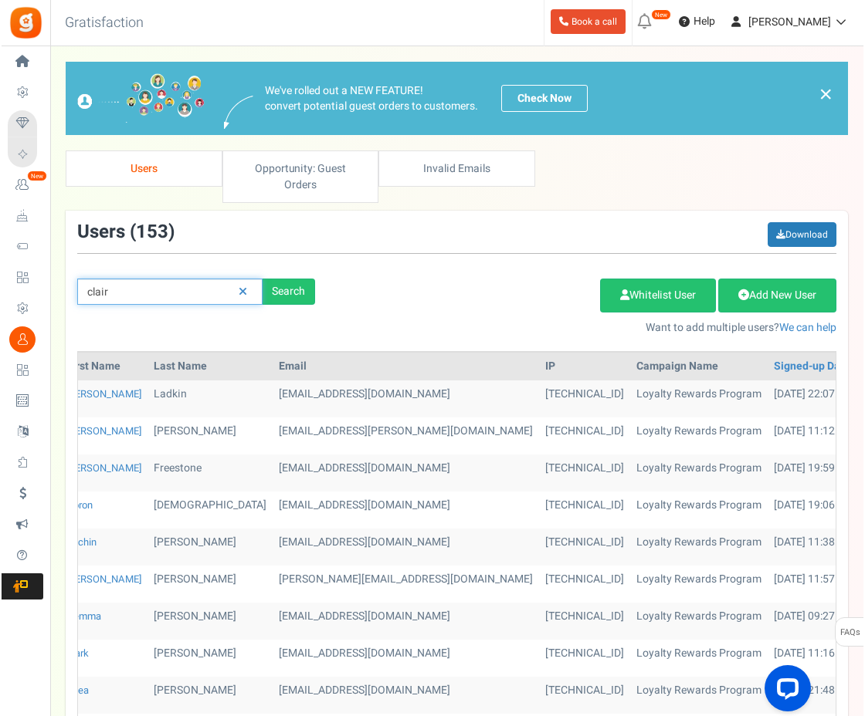
scroll to position [0, 0]
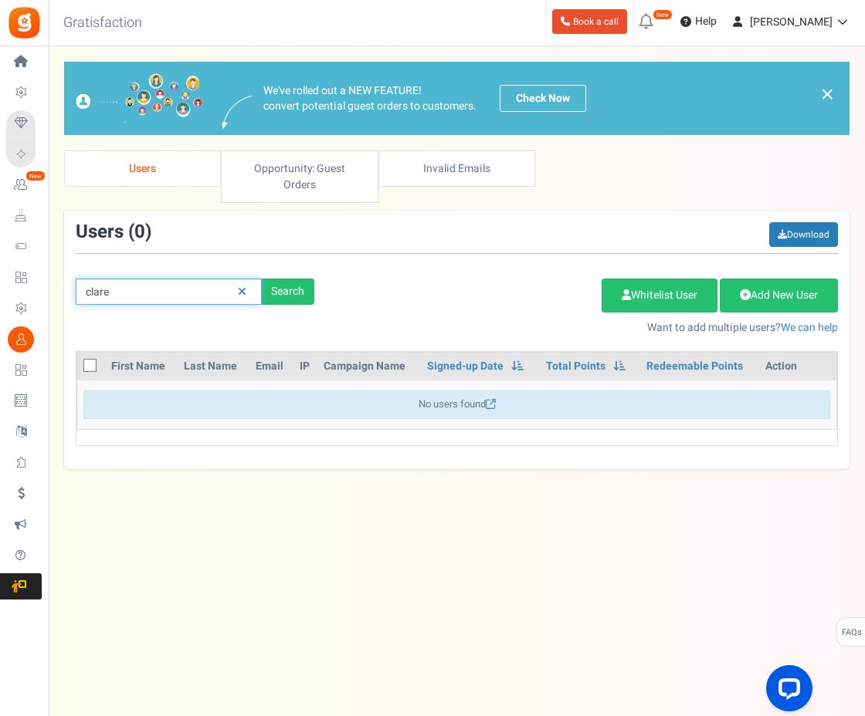
type input "clare"
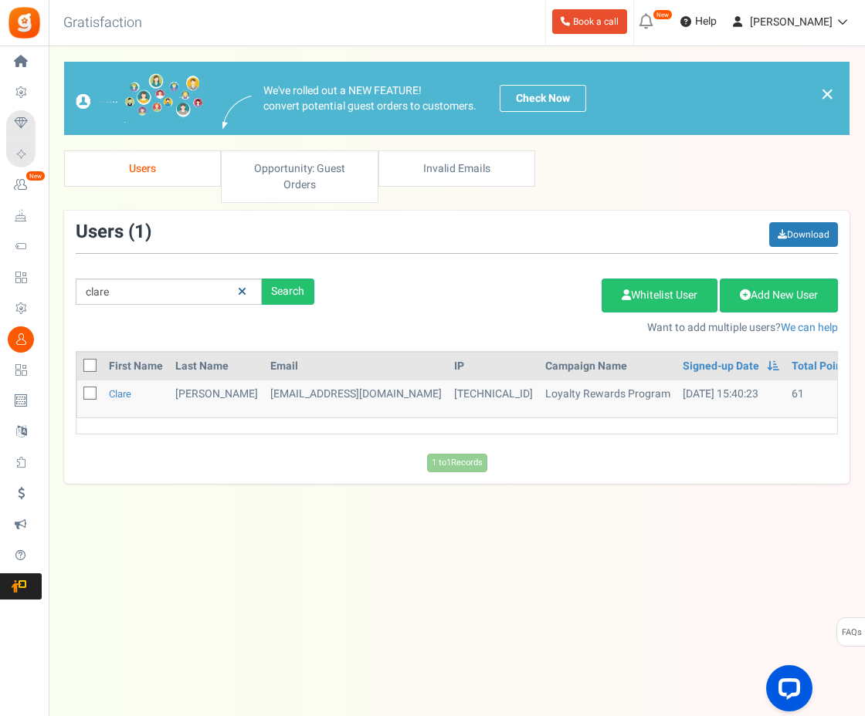
click at [246, 279] on link at bounding box center [242, 292] width 24 height 27
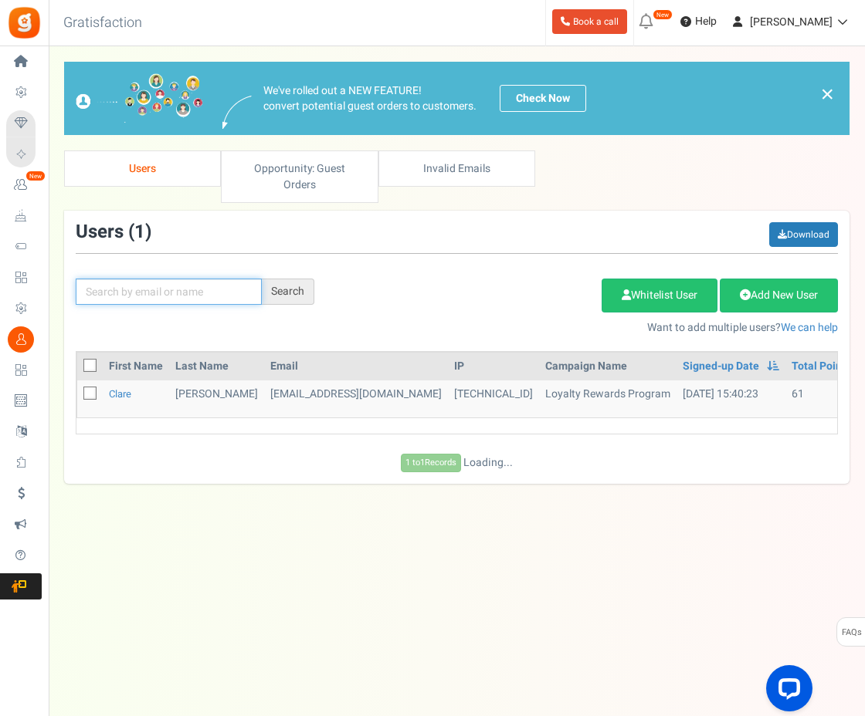
click at [215, 279] on input "text" at bounding box center [169, 292] width 186 height 26
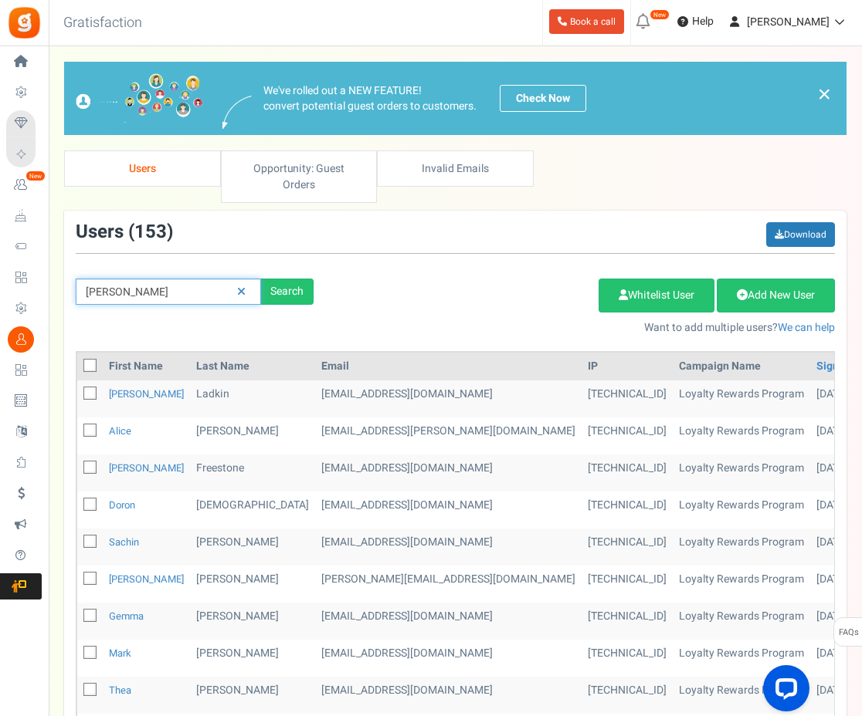
type input "charlie"
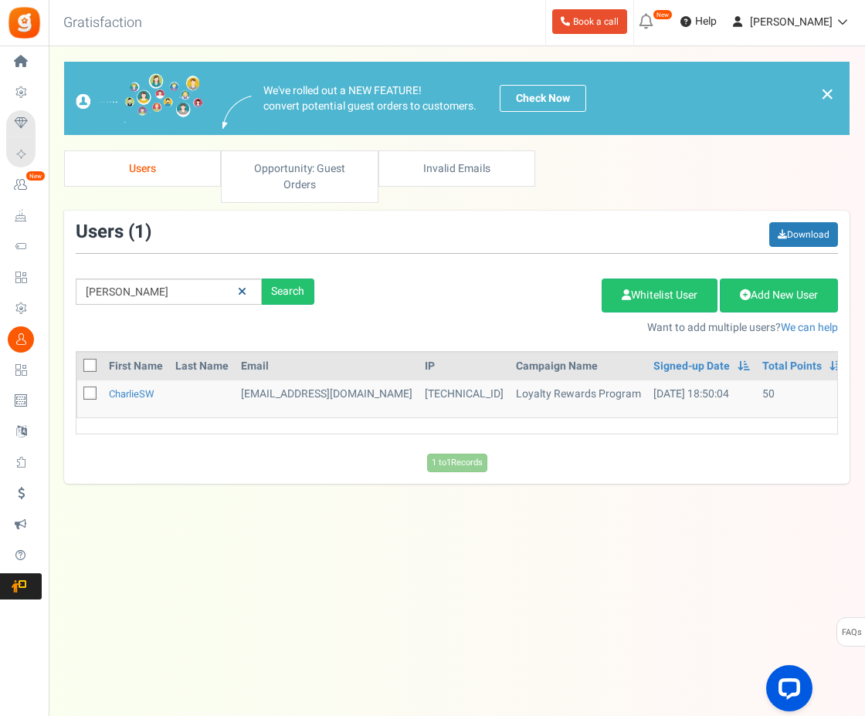
click at [238, 286] on icon at bounding box center [242, 291] width 8 height 11
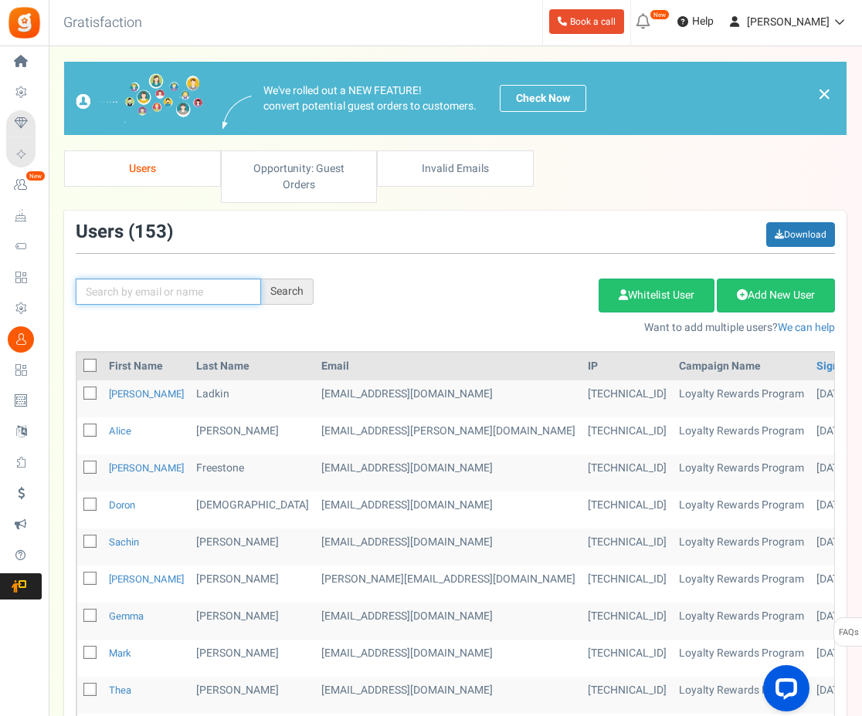
click at [182, 279] on input "text" at bounding box center [168, 292] width 185 height 26
type input "gary"
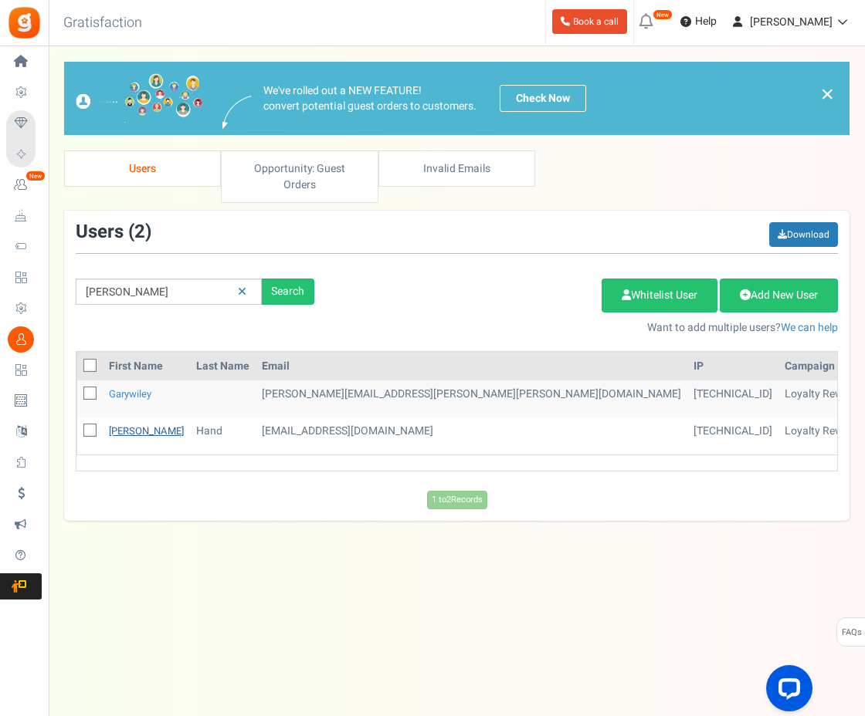
click at [120, 424] on link "Gary" at bounding box center [146, 431] width 75 height 15
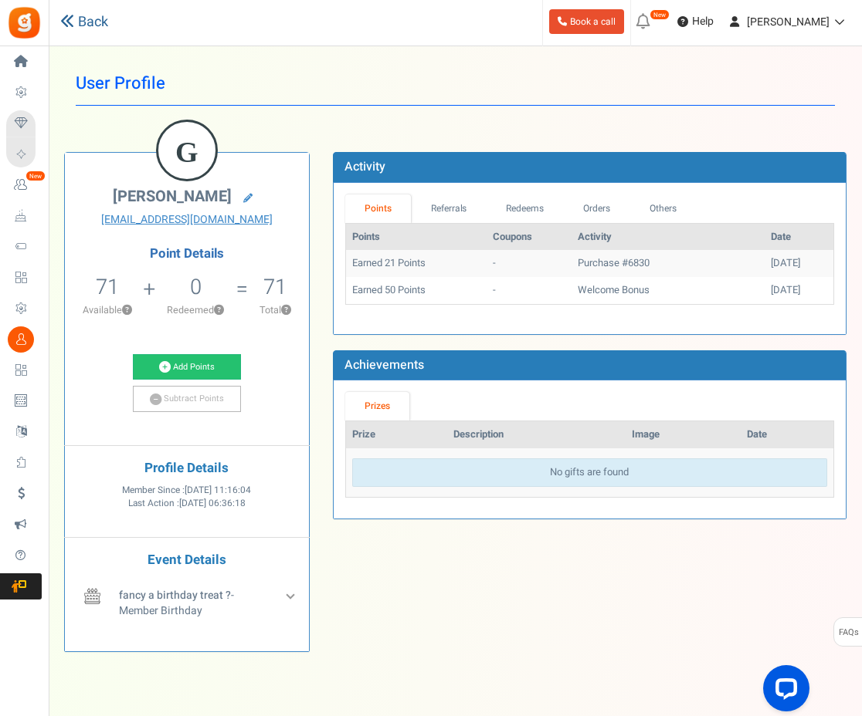
click at [92, 19] on link "Back" at bounding box center [84, 22] width 48 height 20
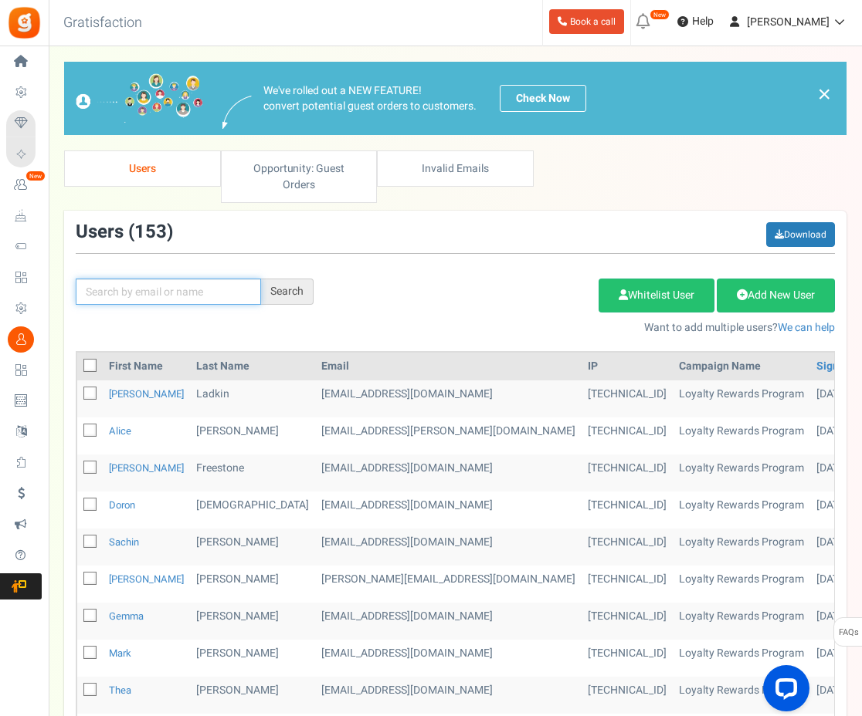
click at [167, 284] on input "text" at bounding box center [168, 292] width 185 height 26
type input "gary"
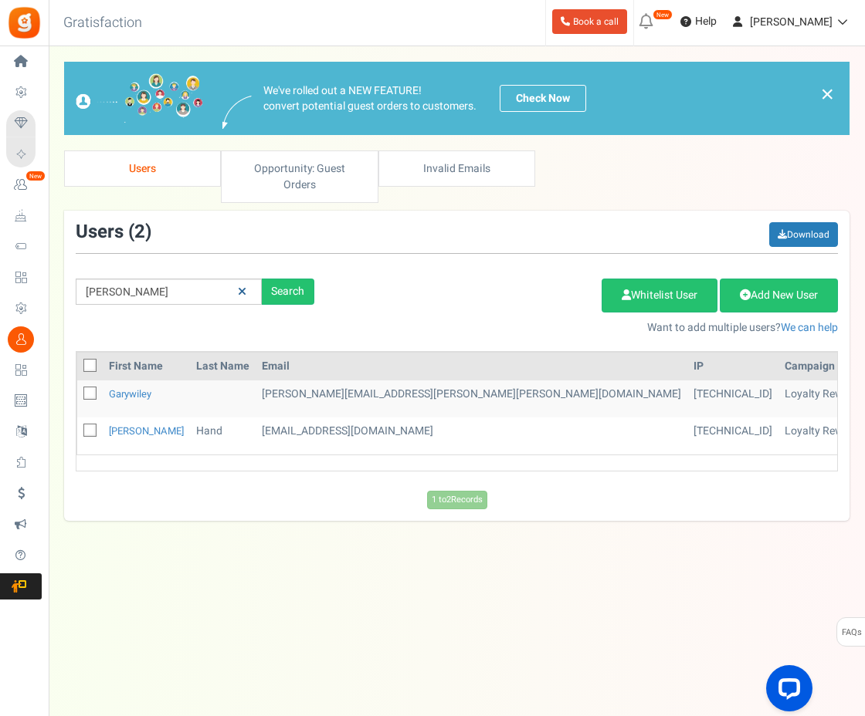
click at [242, 286] on icon at bounding box center [242, 291] width 8 height 11
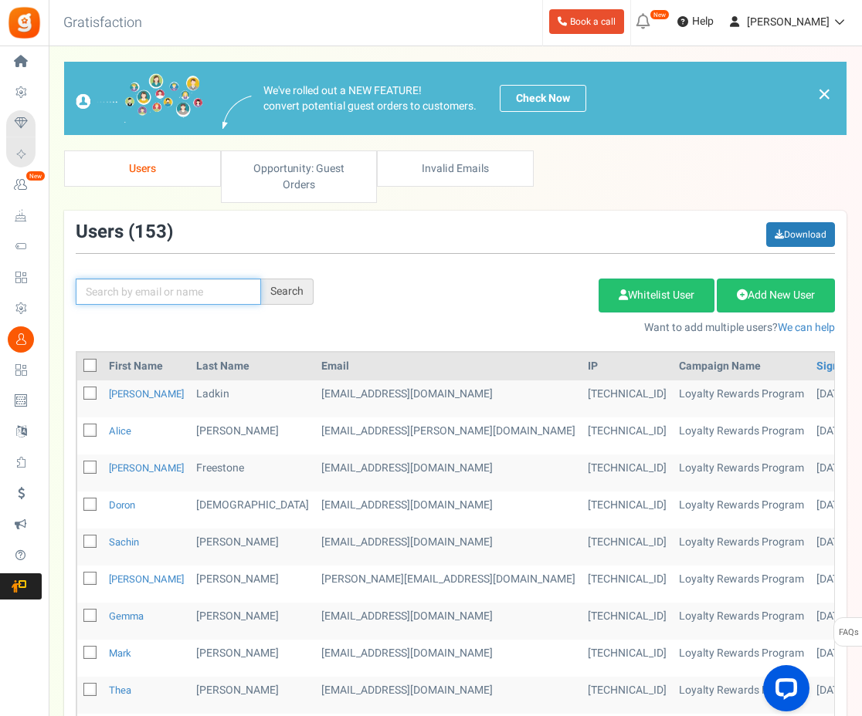
click at [206, 279] on input "text" at bounding box center [168, 292] width 185 height 26
type input "danny"
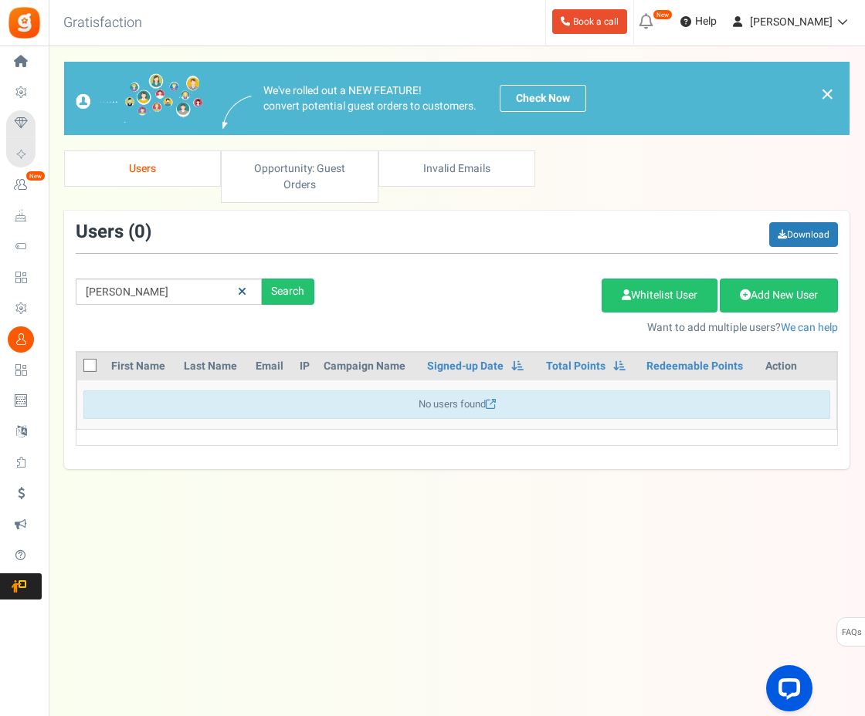
click at [247, 279] on link at bounding box center [242, 292] width 24 height 27
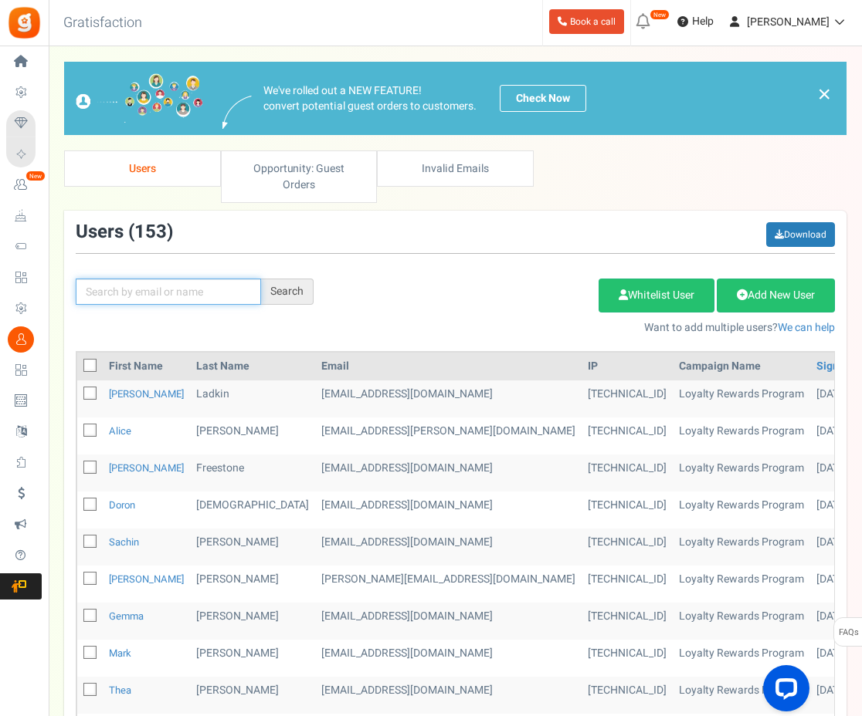
click at [224, 279] on input "text" at bounding box center [168, 292] width 185 height 26
type input "dani"
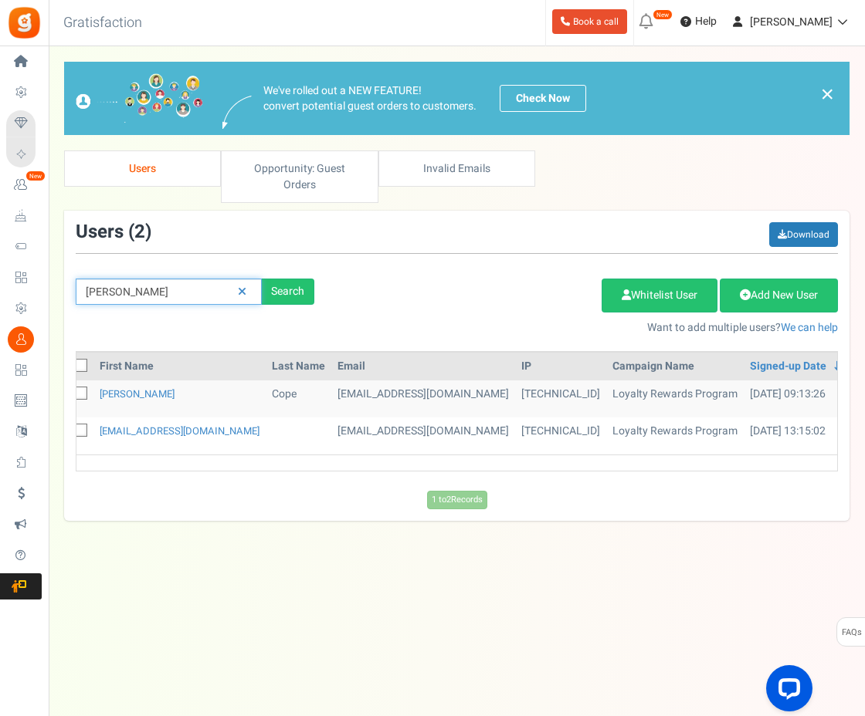
scroll to position [0, 40]
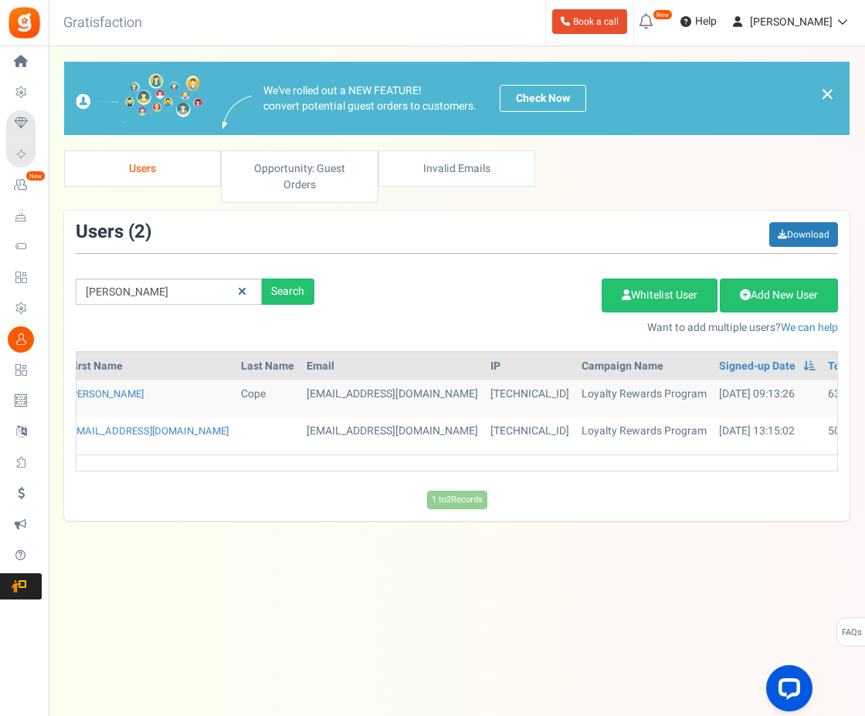
click at [241, 286] on icon at bounding box center [242, 291] width 8 height 11
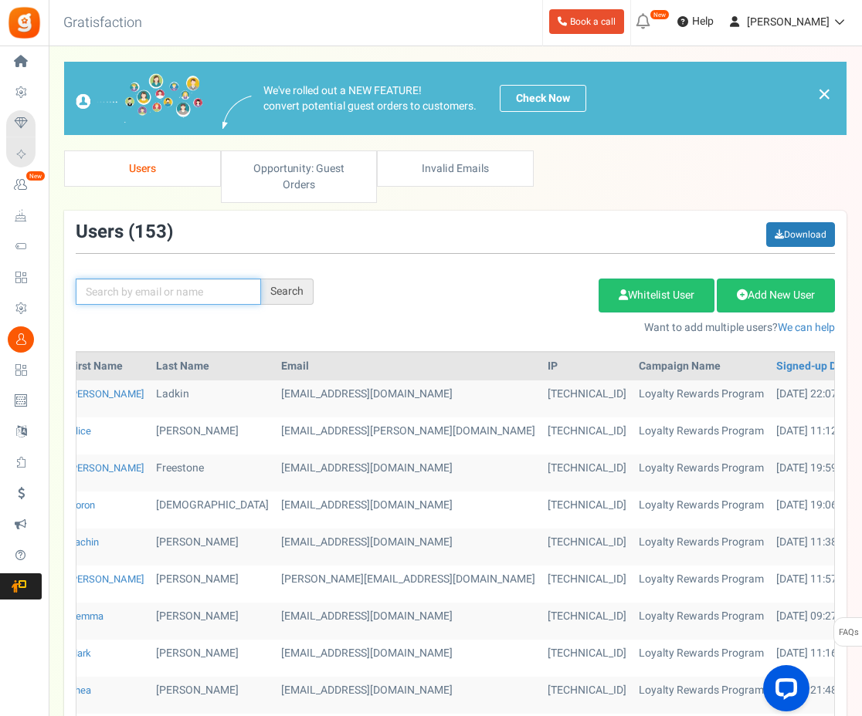
click at [208, 279] on input "text" at bounding box center [168, 292] width 185 height 26
type input "david"
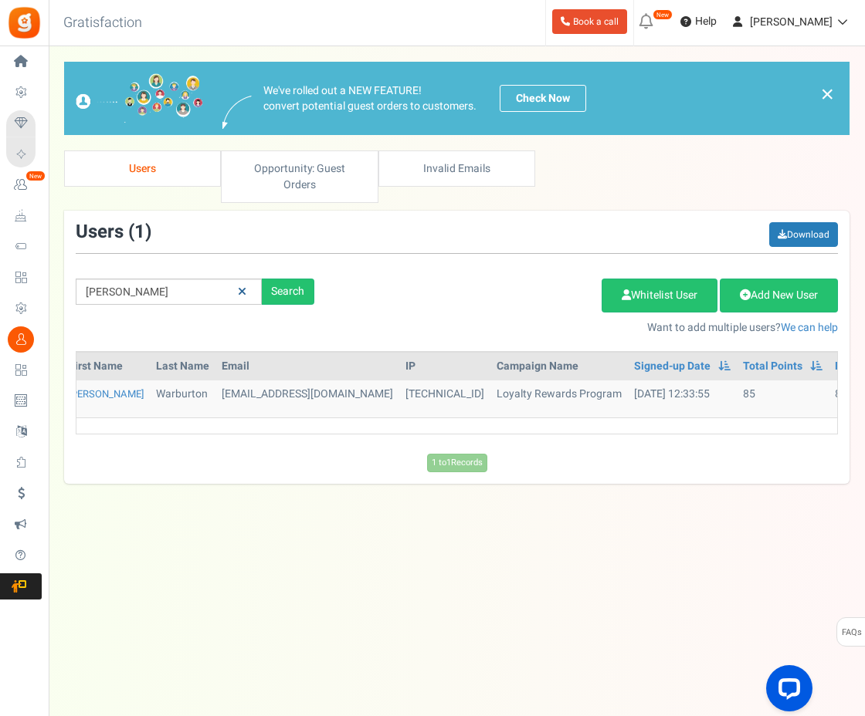
click at [245, 286] on icon at bounding box center [242, 291] width 8 height 11
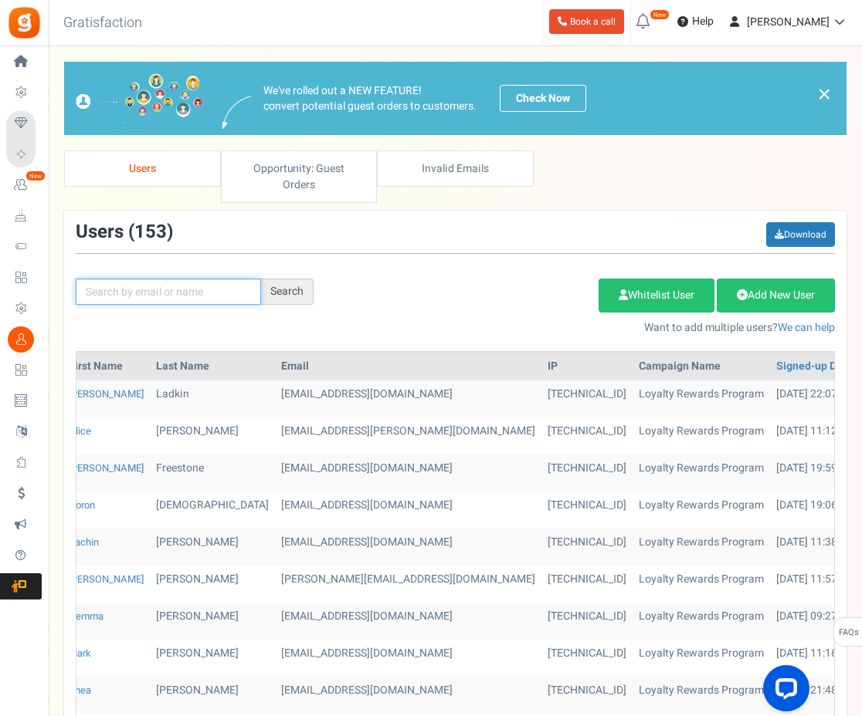
click at [232, 279] on input "text" at bounding box center [168, 292] width 185 height 26
type input "jrg"
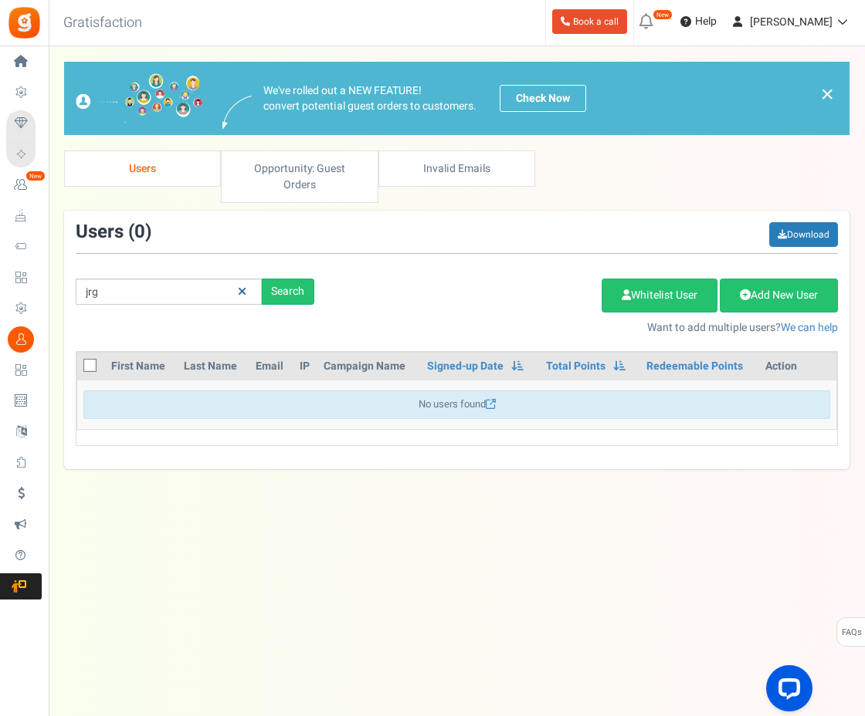
click at [236, 279] on link at bounding box center [242, 292] width 24 height 27
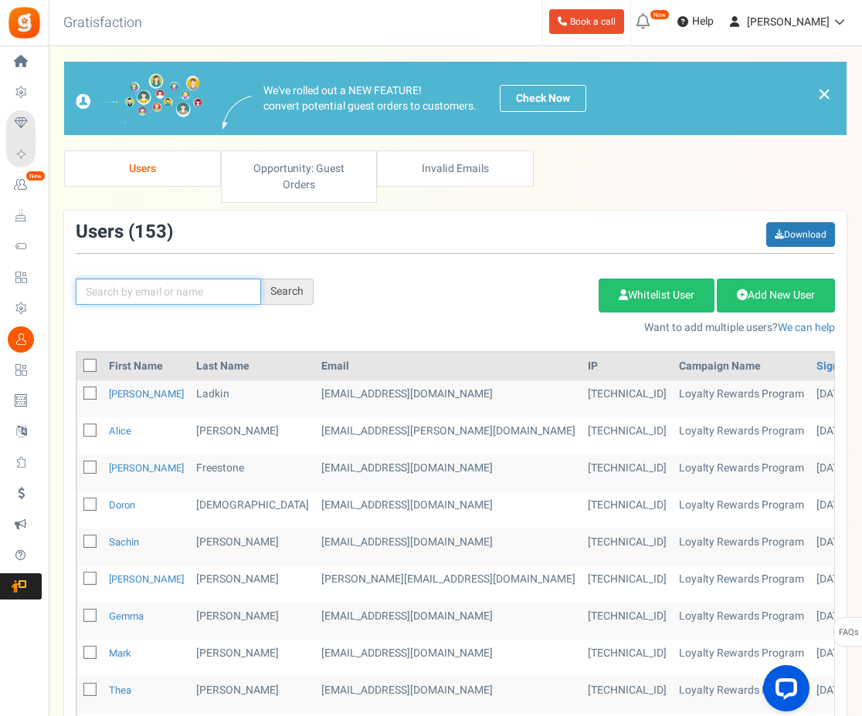
click at [236, 279] on input "text" at bounding box center [168, 292] width 185 height 26
type input "jrghove"
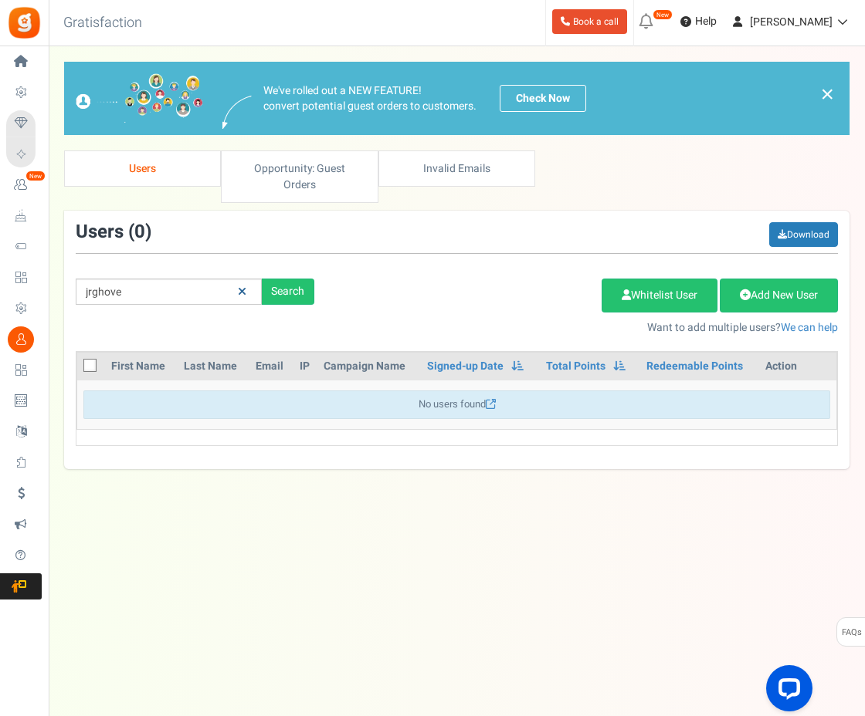
click at [239, 286] on icon at bounding box center [242, 291] width 8 height 11
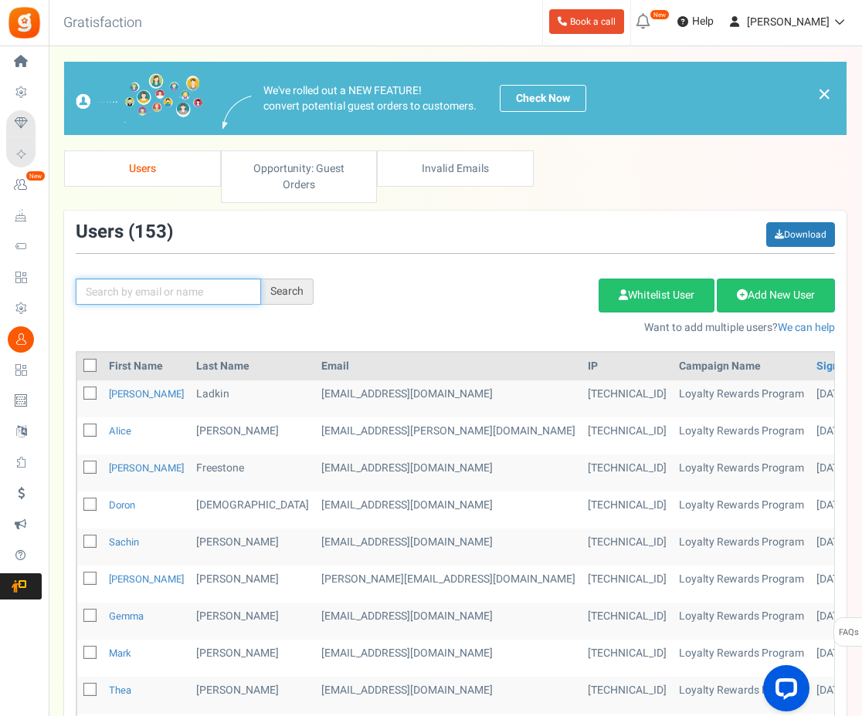
click at [209, 279] on input "text" at bounding box center [168, 292] width 185 height 26
type input "ed"
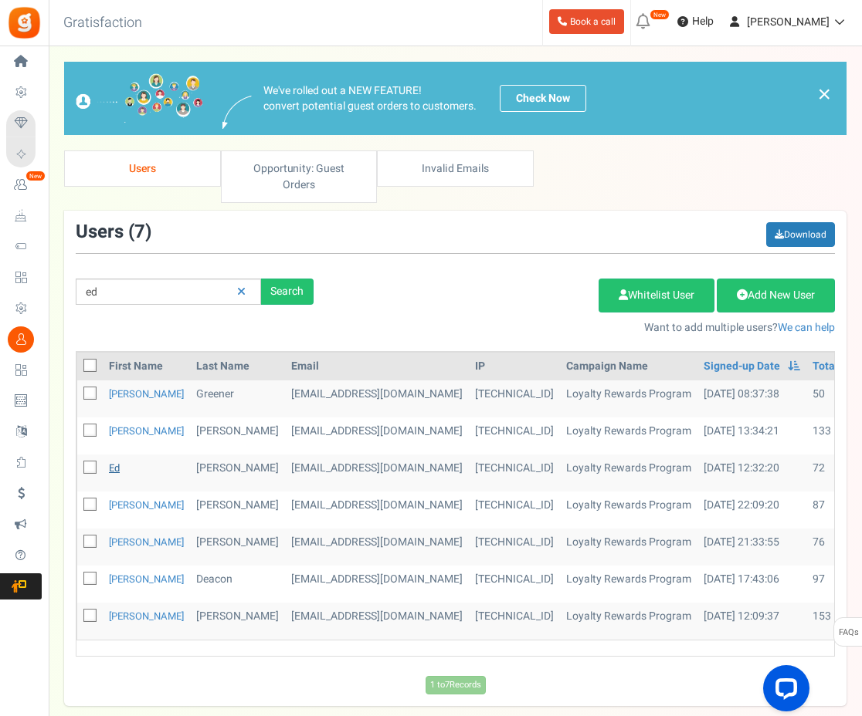
click at [116, 461] on link "Ed" at bounding box center [114, 468] width 11 height 15
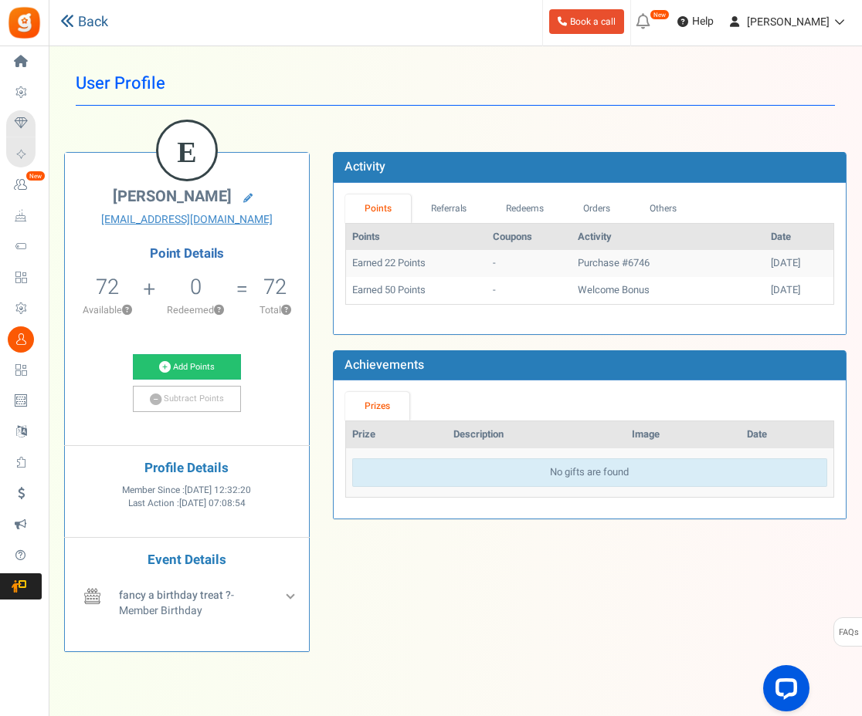
click at [77, 27] on link "Back" at bounding box center [84, 22] width 48 height 20
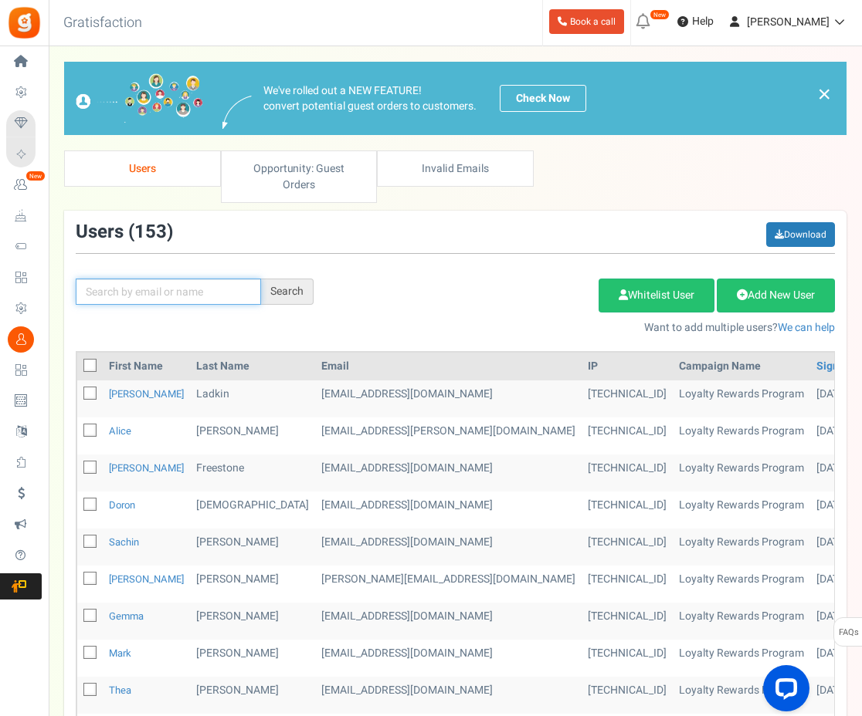
click at [135, 279] on input "text" at bounding box center [168, 292] width 185 height 26
type input "ed c"
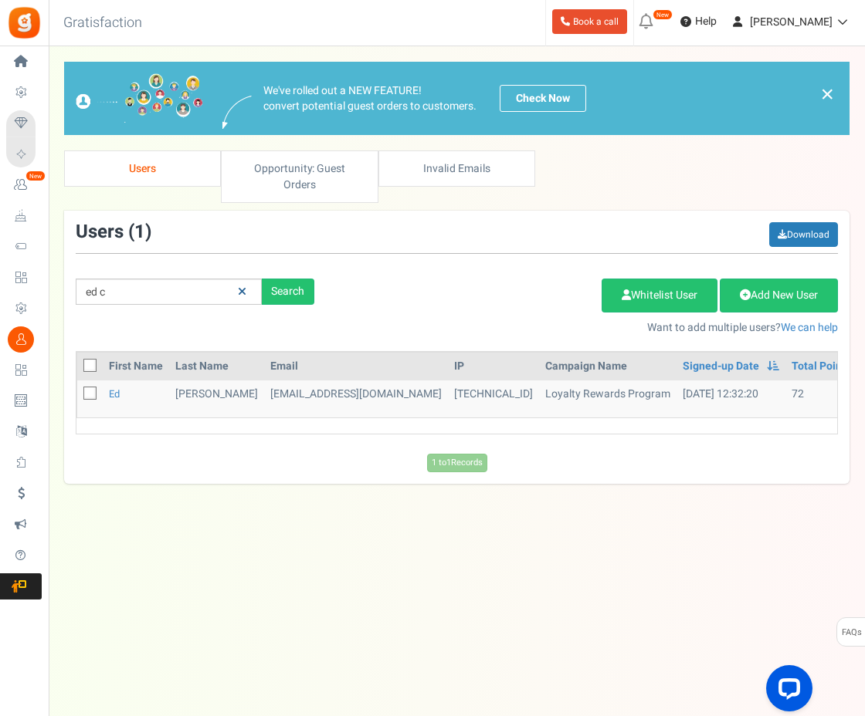
click at [241, 286] on icon at bounding box center [242, 291] width 8 height 11
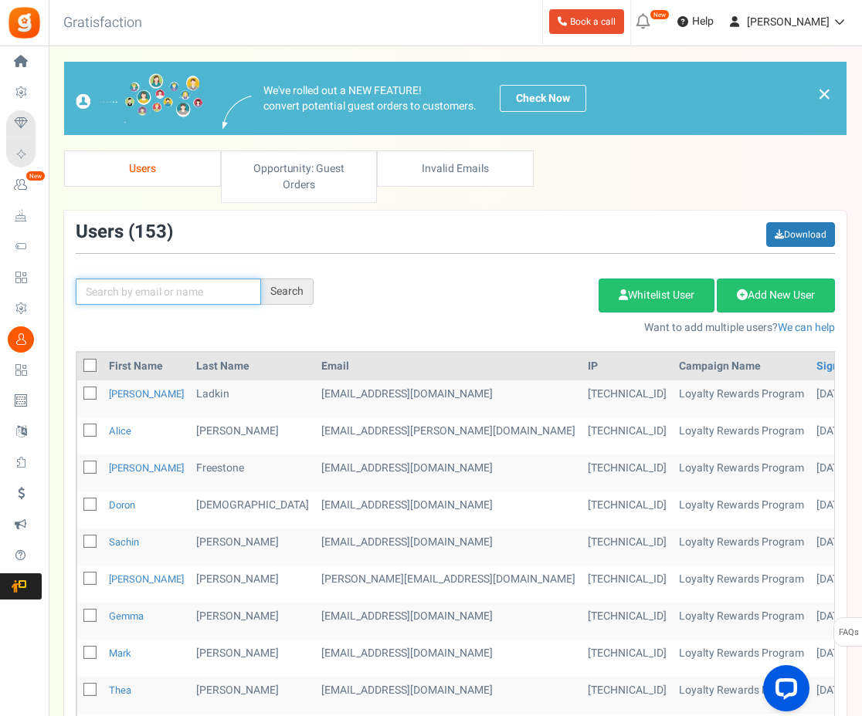
click at [235, 279] on input "text" at bounding box center [168, 292] width 185 height 26
type input "hark"
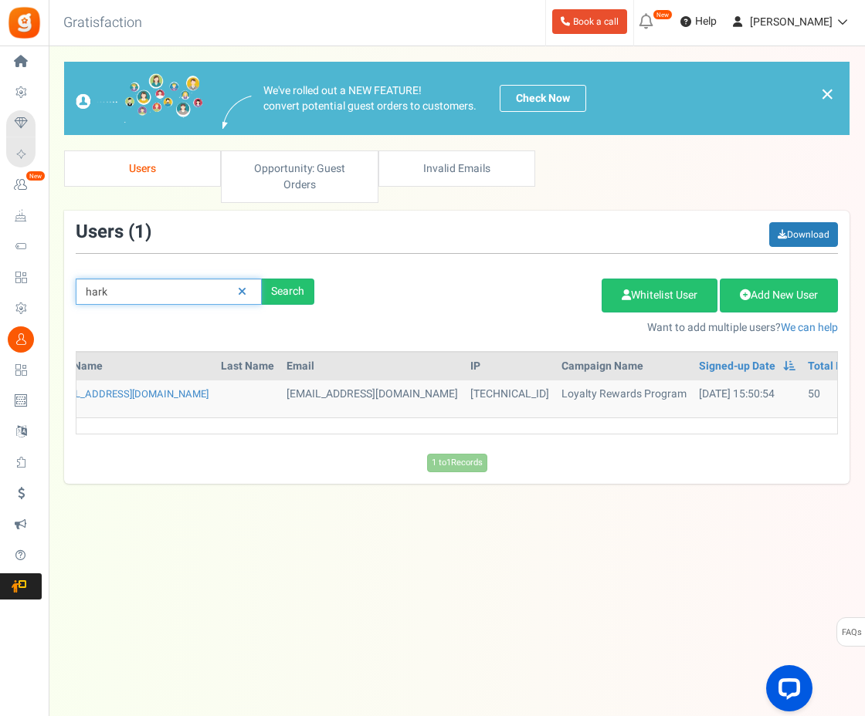
scroll to position [0, 68]
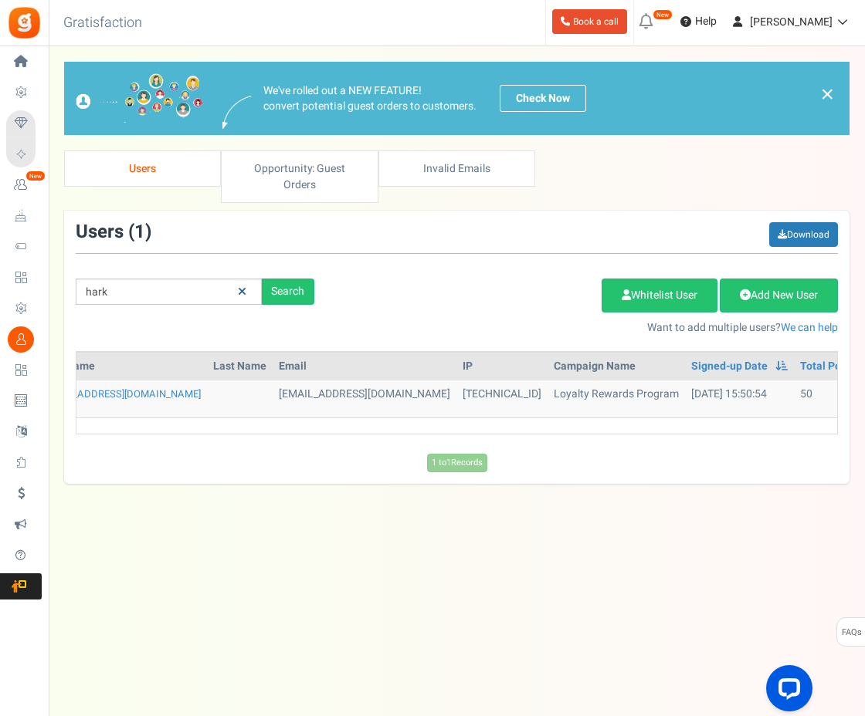
click at [242, 286] on icon at bounding box center [242, 291] width 8 height 11
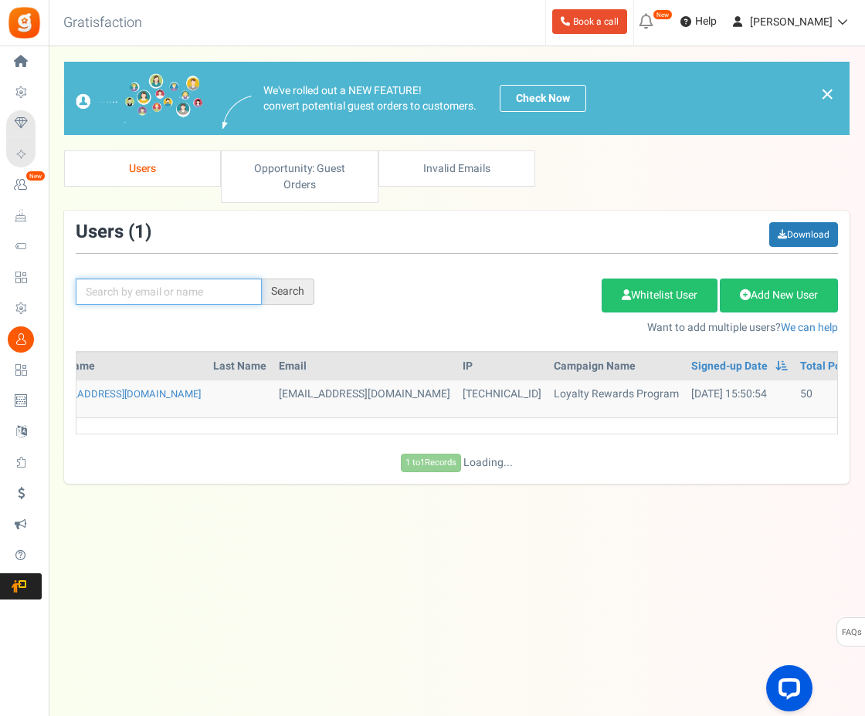
click at [219, 279] on input "text" at bounding box center [169, 292] width 186 height 26
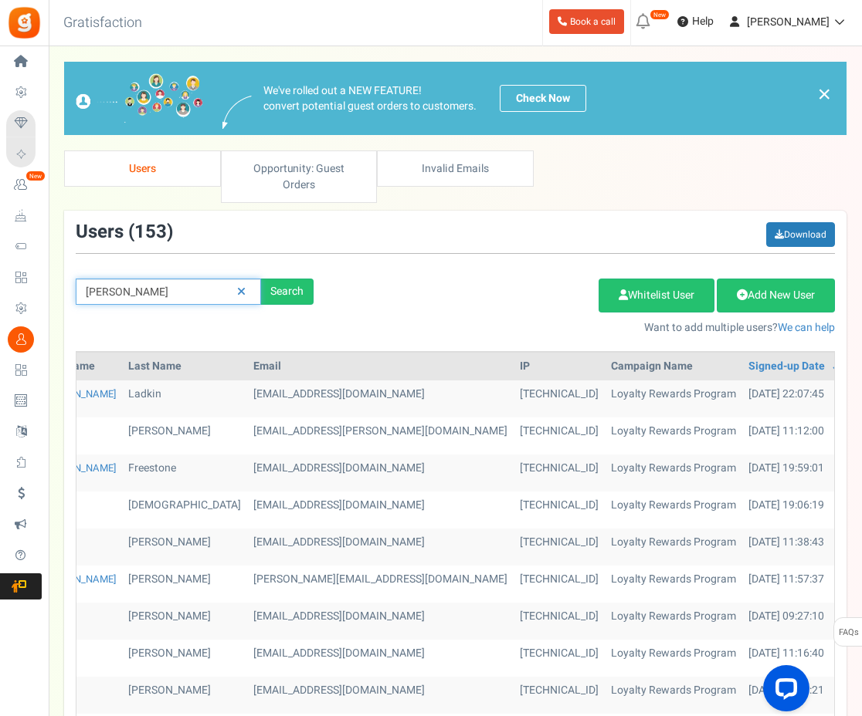
type input "emma"
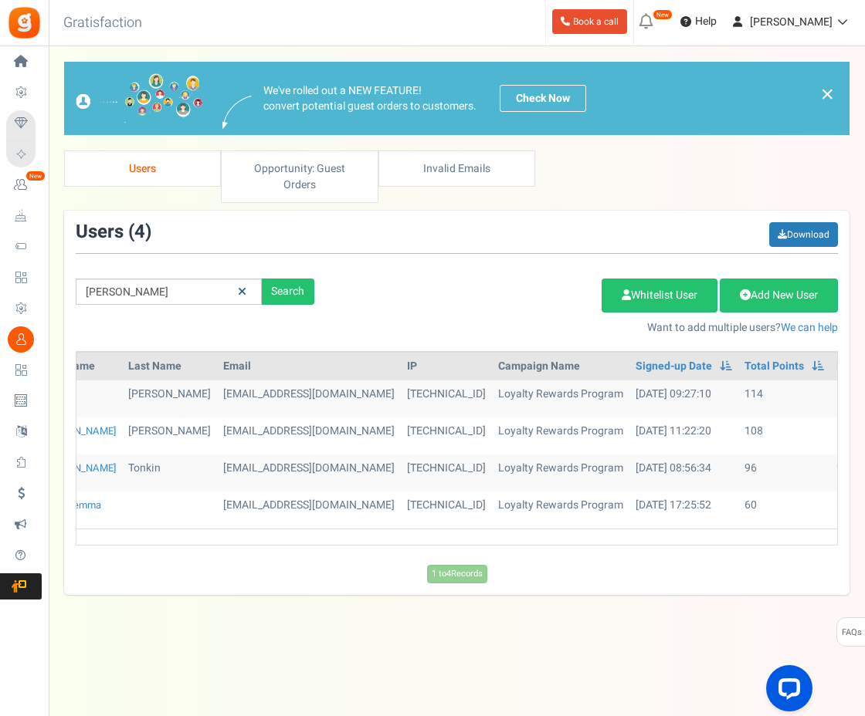
click at [235, 279] on link at bounding box center [242, 292] width 24 height 27
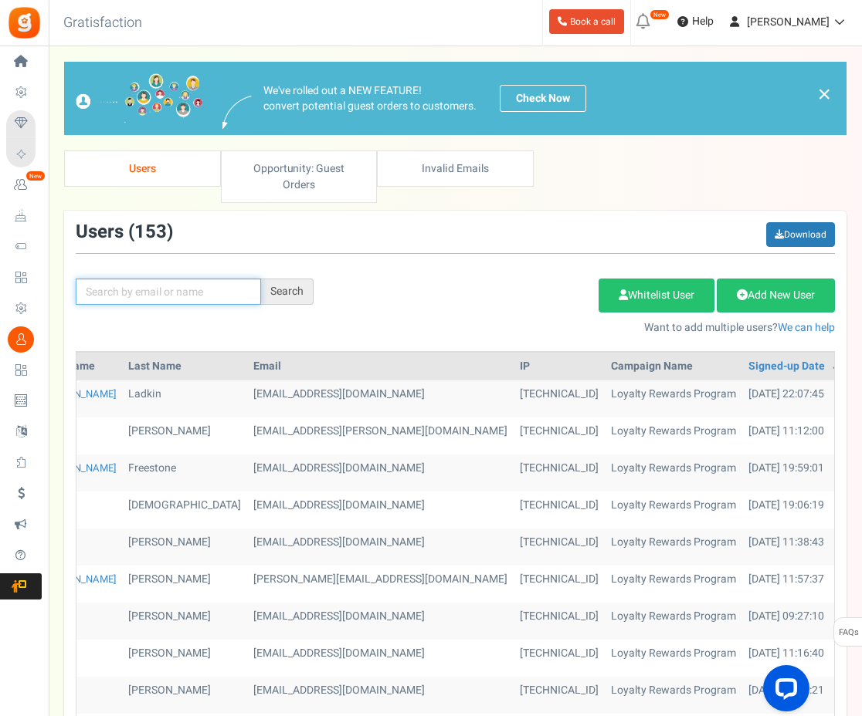
click at [211, 279] on input "text" at bounding box center [168, 292] width 185 height 26
type input "diana"
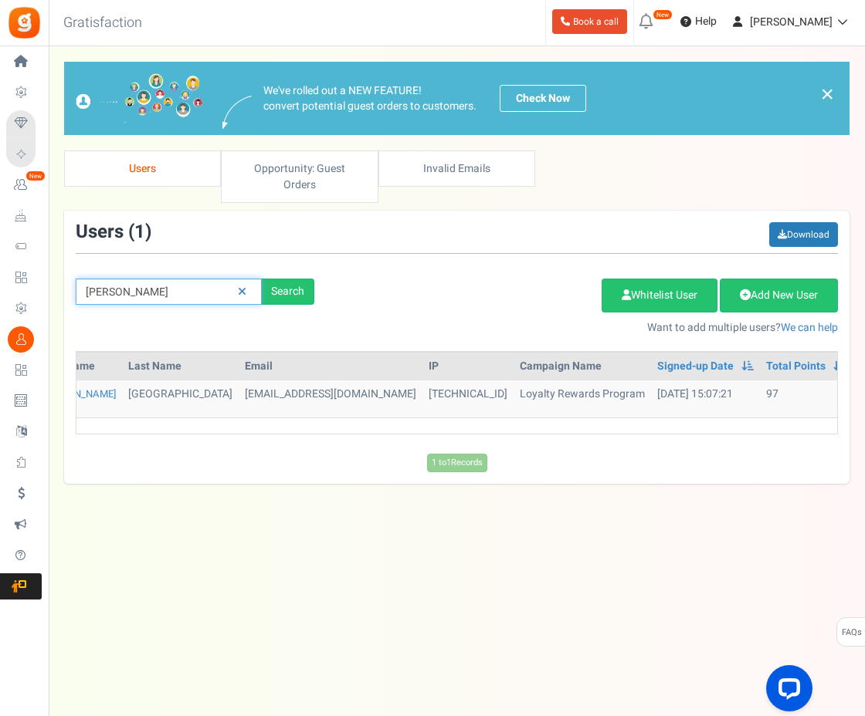
click at [154, 279] on input "diana" at bounding box center [169, 292] width 186 height 26
click at [246, 279] on link at bounding box center [242, 292] width 24 height 27
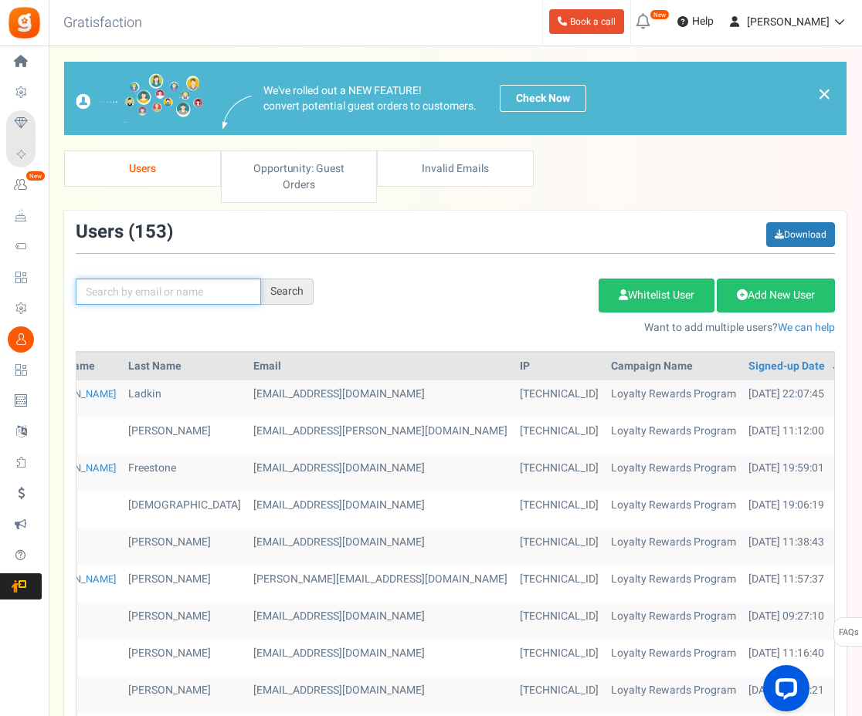
click at [181, 283] on input "text" at bounding box center [168, 292] width 185 height 26
type input "joe"
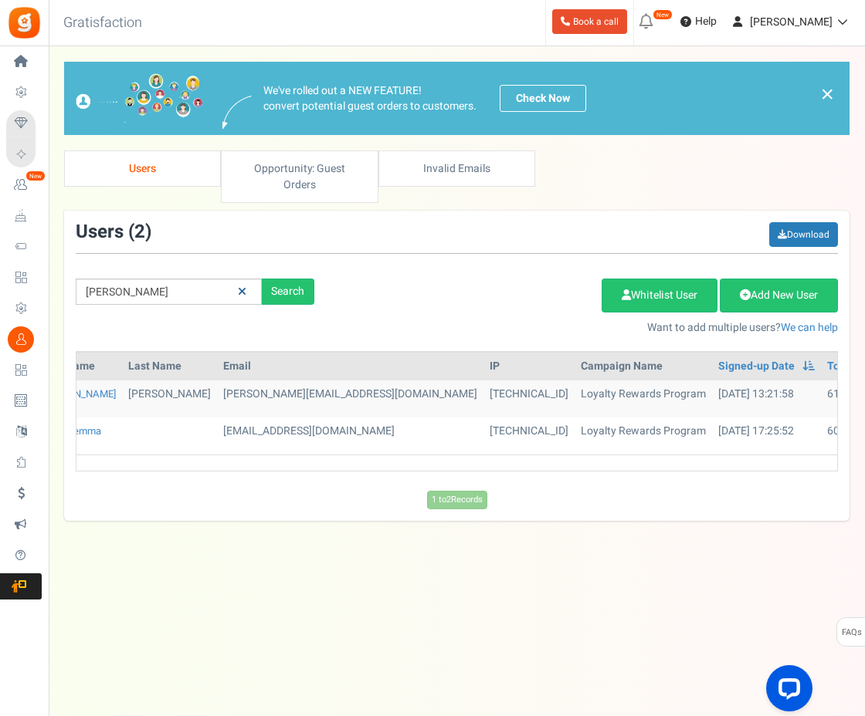
click at [242, 286] on icon at bounding box center [242, 291] width 8 height 11
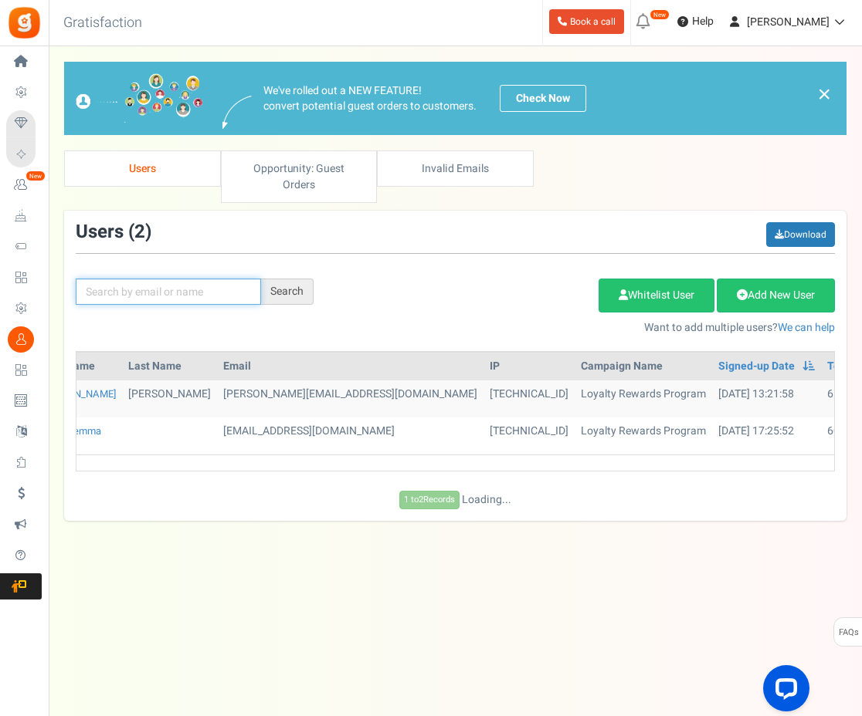
click at [226, 279] on input "text" at bounding box center [168, 292] width 185 height 26
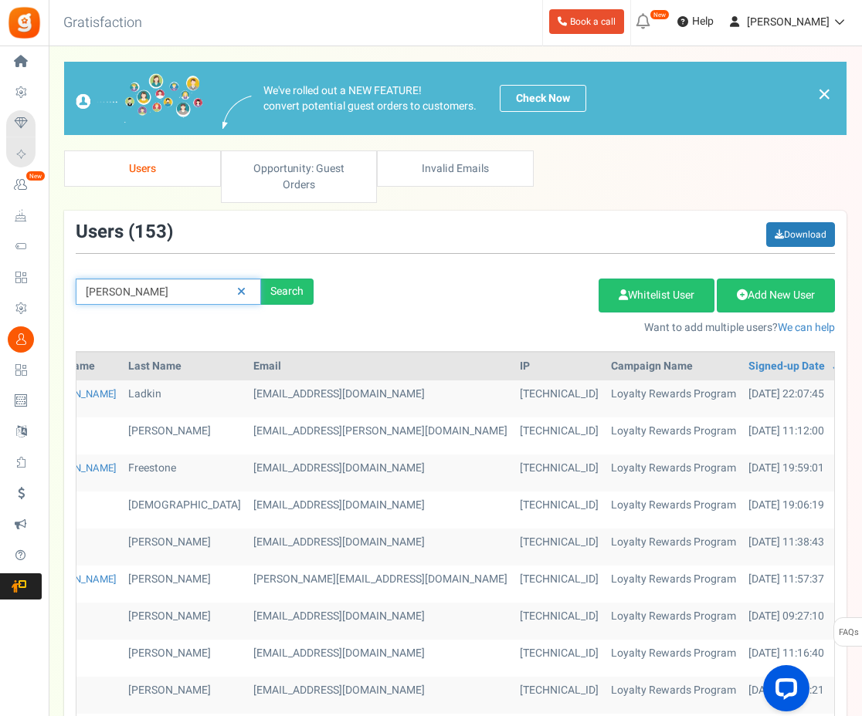
type input "gary"
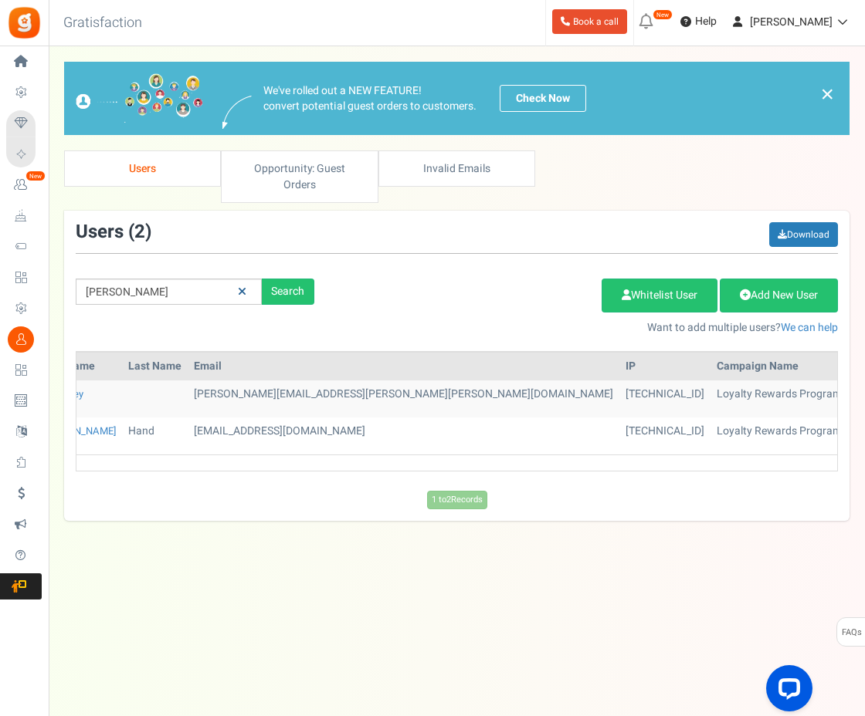
click at [246, 279] on link at bounding box center [242, 292] width 24 height 27
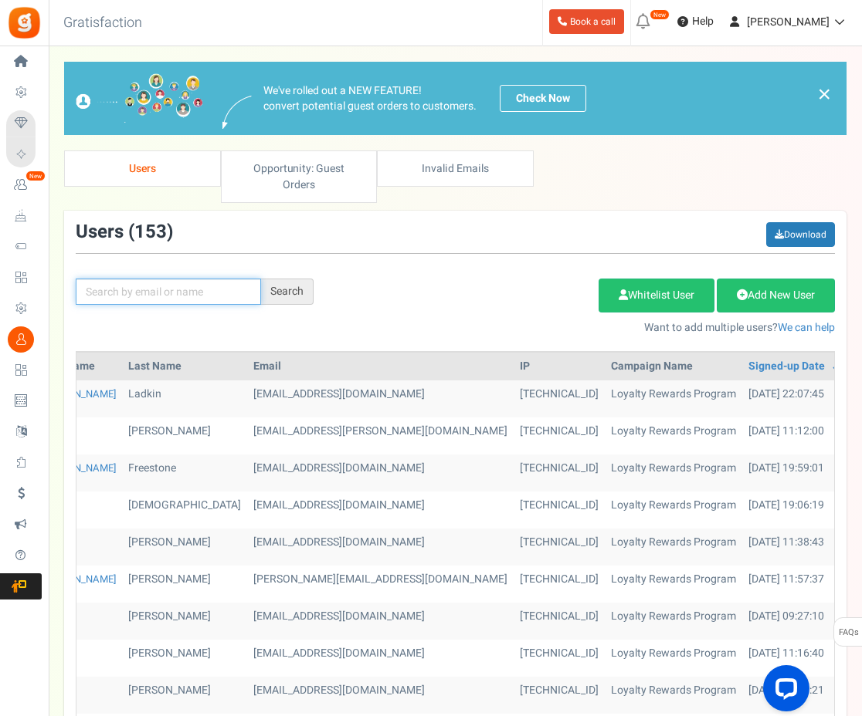
click at [201, 279] on input "text" at bounding box center [168, 292] width 185 height 26
type input "fran"
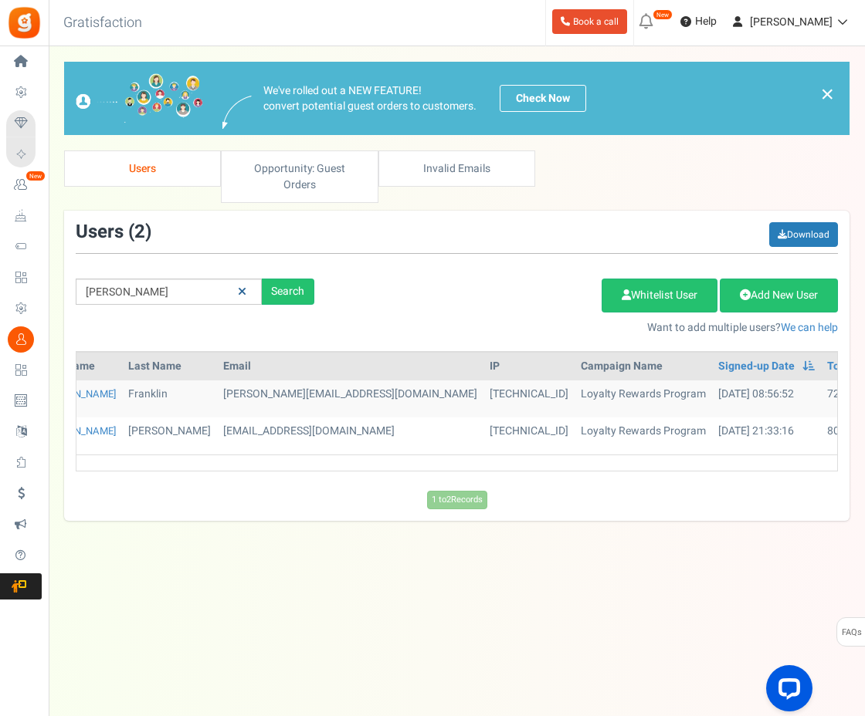
click at [246, 280] on link at bounding box center [242, 292] width 24 height 27
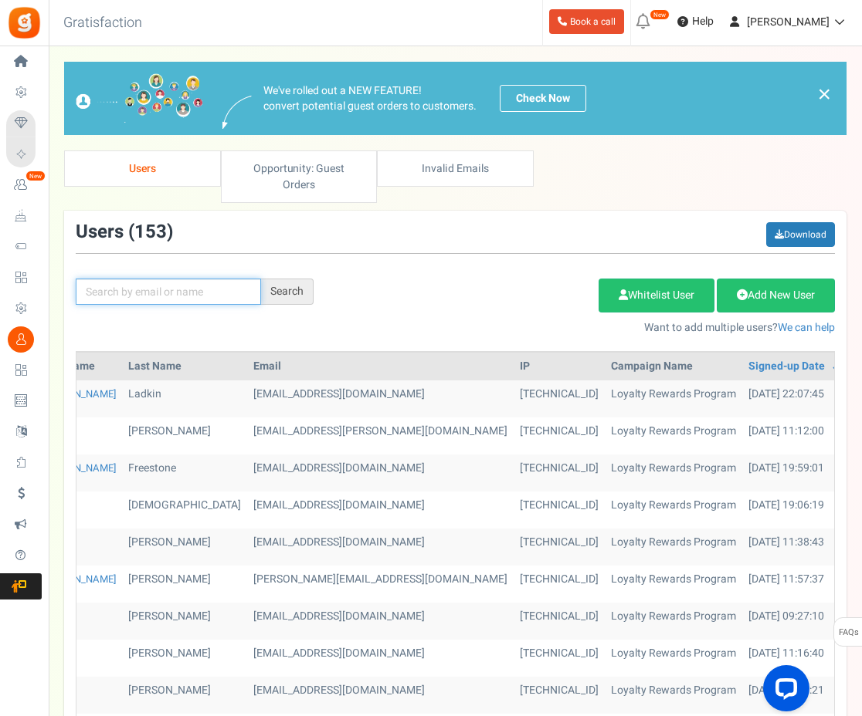
click at [219, 279] on input "text" at bounding box center [168, 292] width 185 height 26
type input "justine"
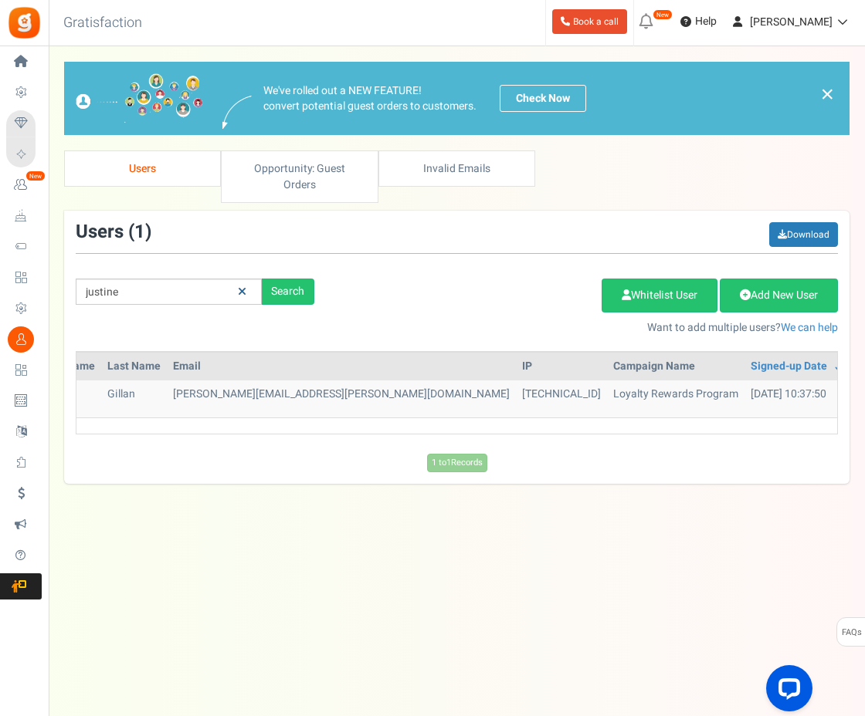
click at [245, 286] on icon at bounding box center [242, 291] width 8 height 11
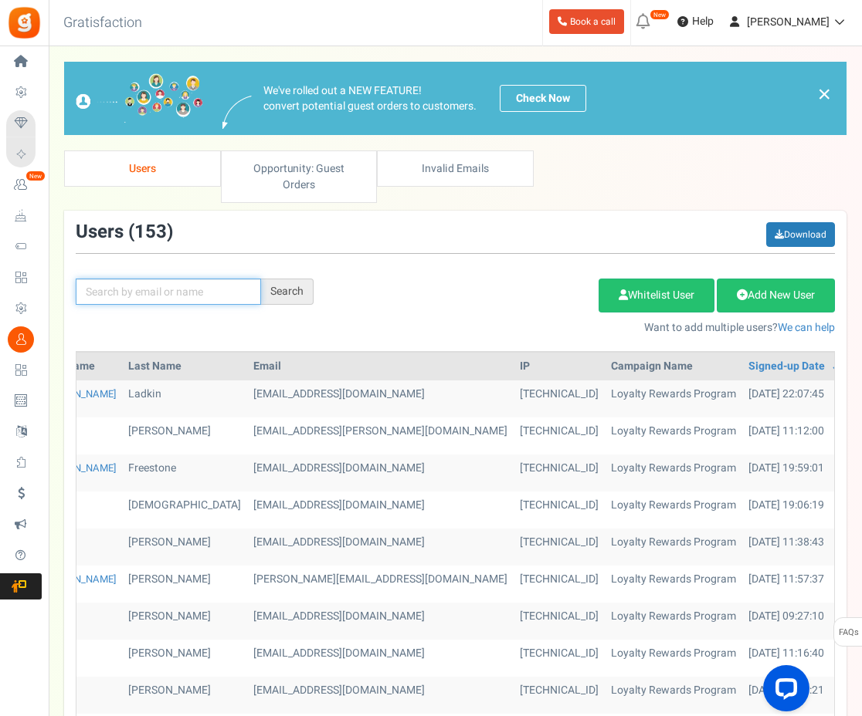
click at [159, 283] on input "text" at bounding box center [168, 292] width 185 height 26
type input "fenton"
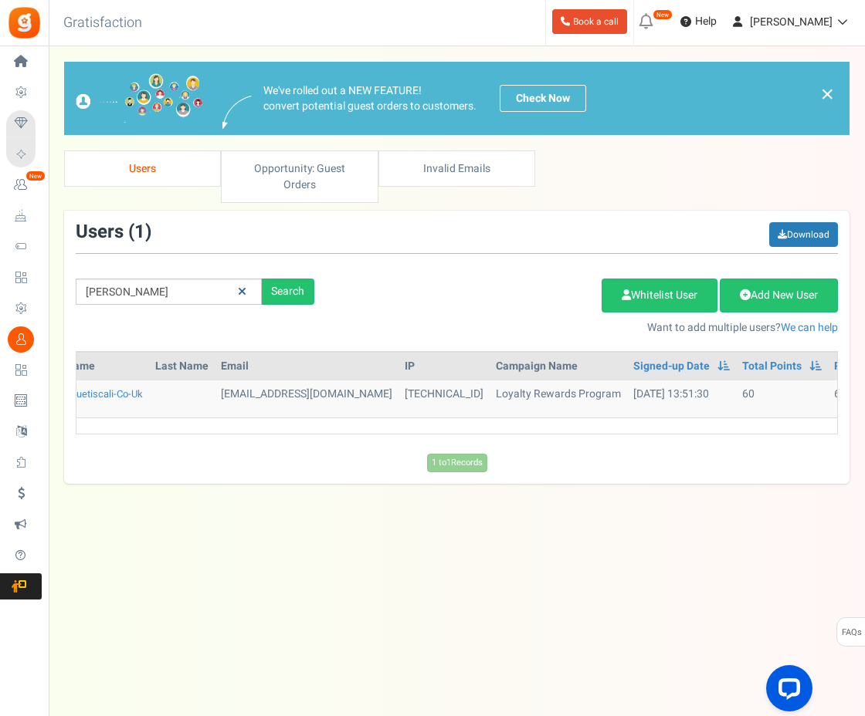
click at [242, 286] on icon at bounding box center [242, 291] width 8 height 11
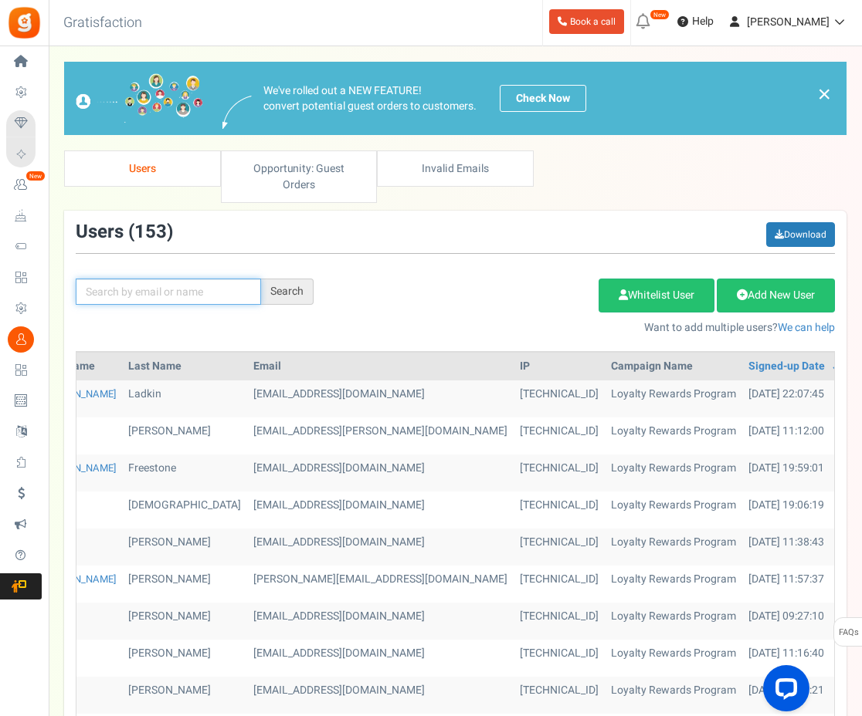
click at [225, 279] on input "text" at bounding box center [168, 292] width 185 height 26
type input "gordon"
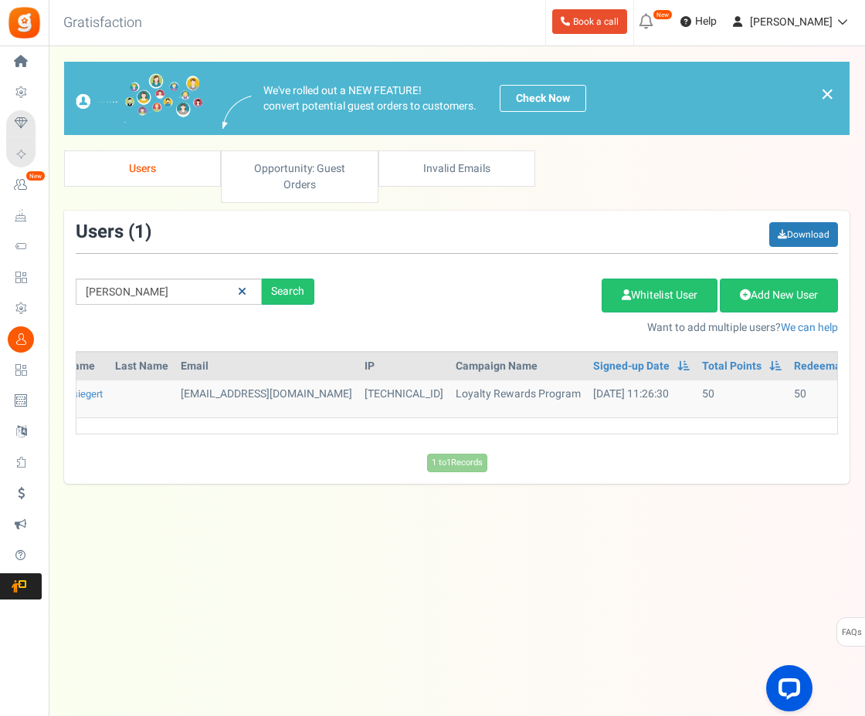
click at [245, 286] on icon at bounding box center [242, 291] width 8 height 11
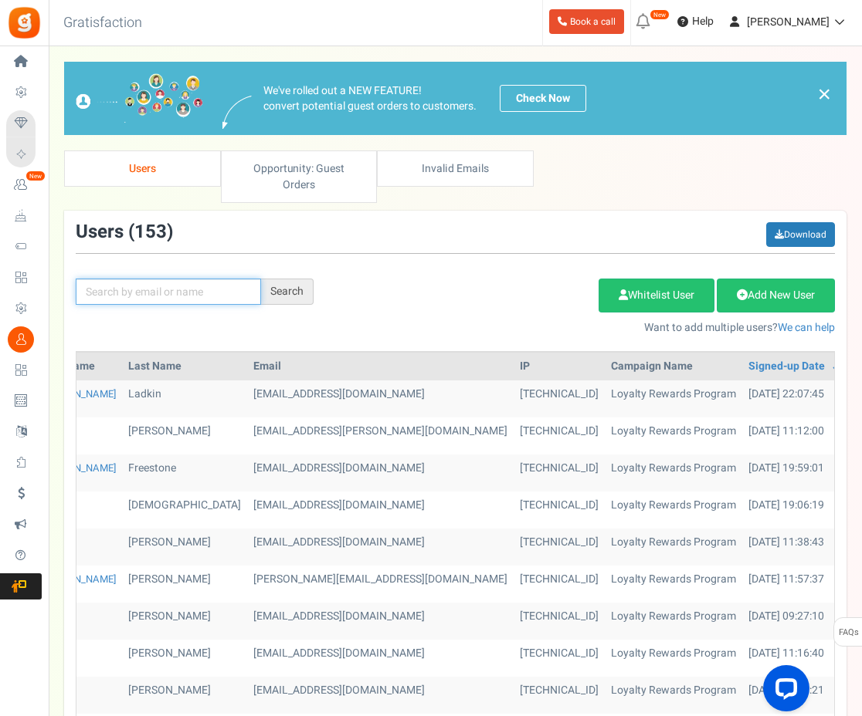
click at [206, 279] on input "text" at bounding box center [168, 292] width 185 height 26
type input "leonard"
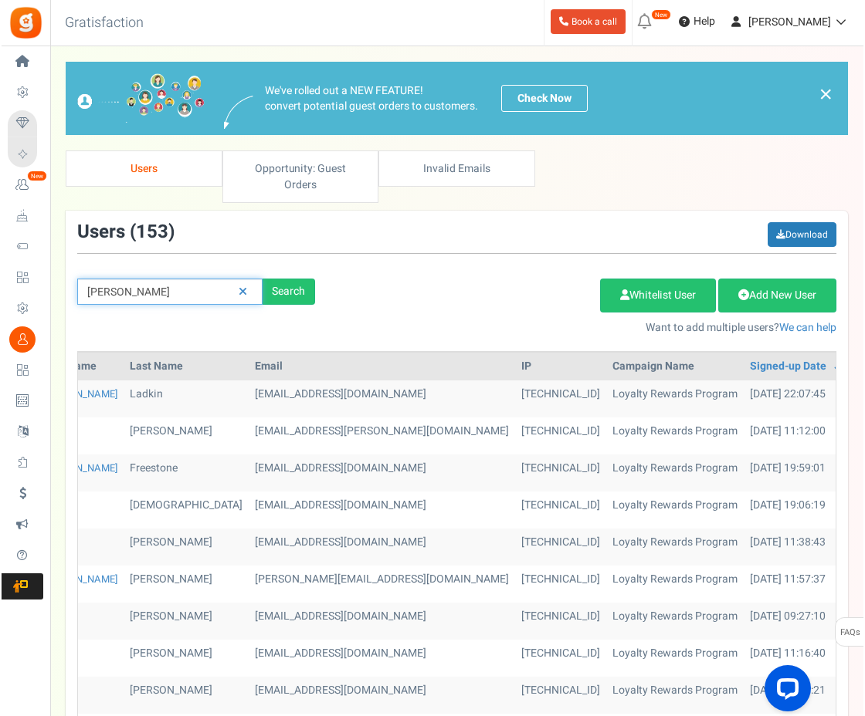
scroll to position [0, 0]
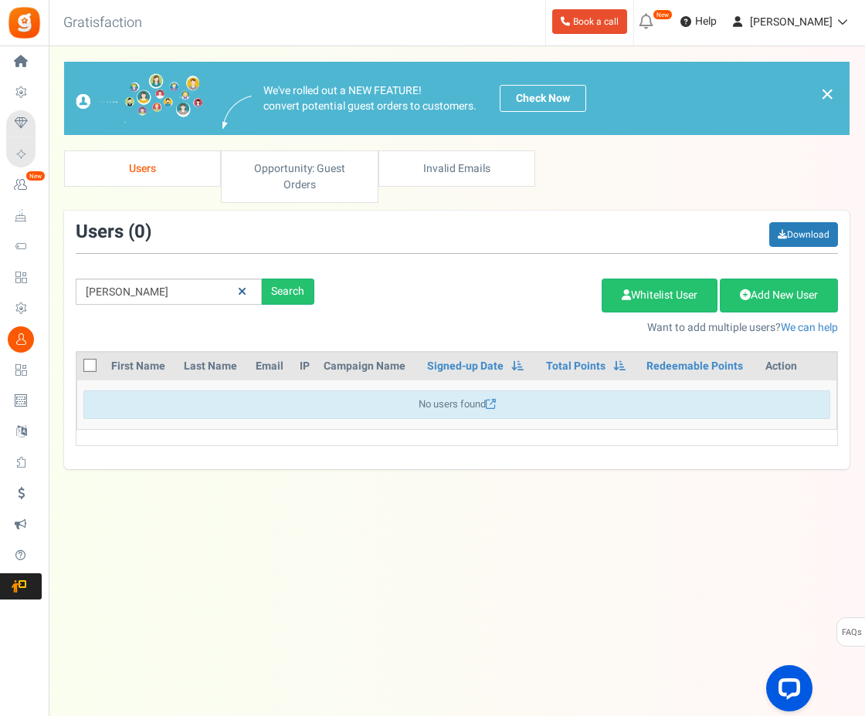
click at [247, 279] on link at bounding box center [242, 292] width 24 height 27
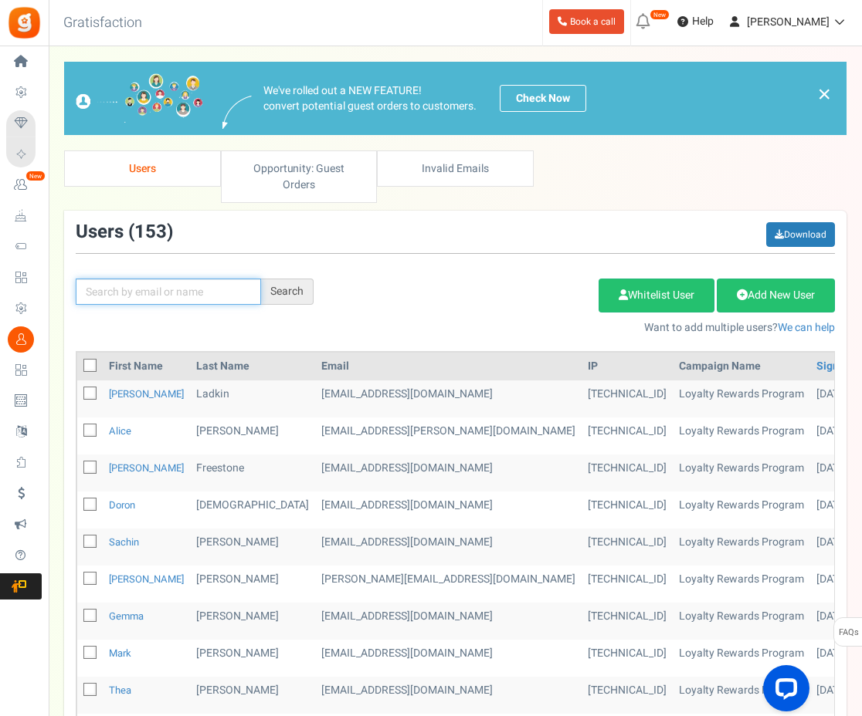
click at [209, 280] on input "text" at bounding box center [168, 292] width 185 height 26
type input "georg"
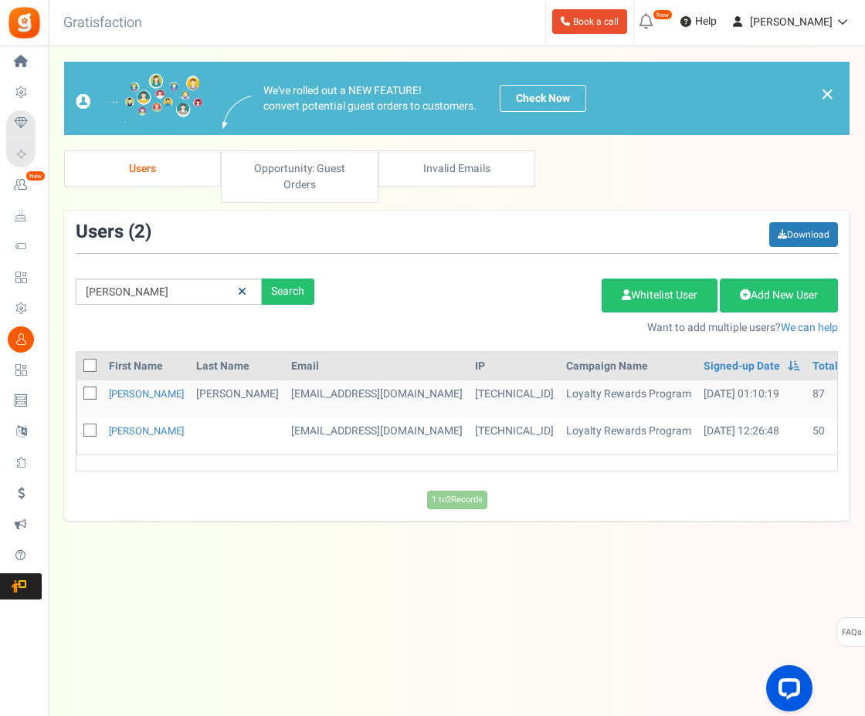
click at [242, 286] on icon at bounding box center [242, 291] width 8 height 11
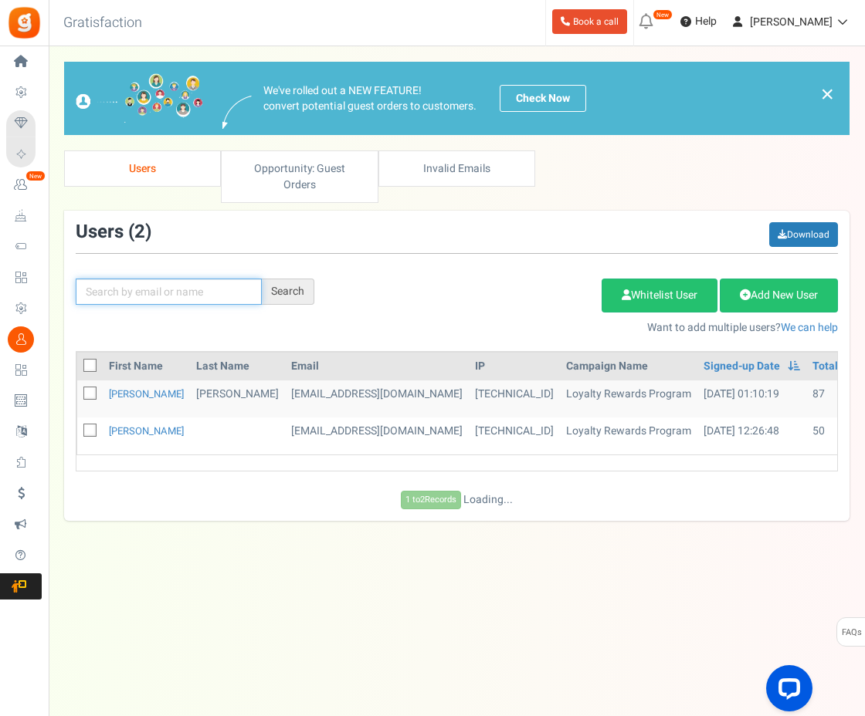
click at [198, 279] on input "text" at bounding box center [169, 292] width 186 height 26
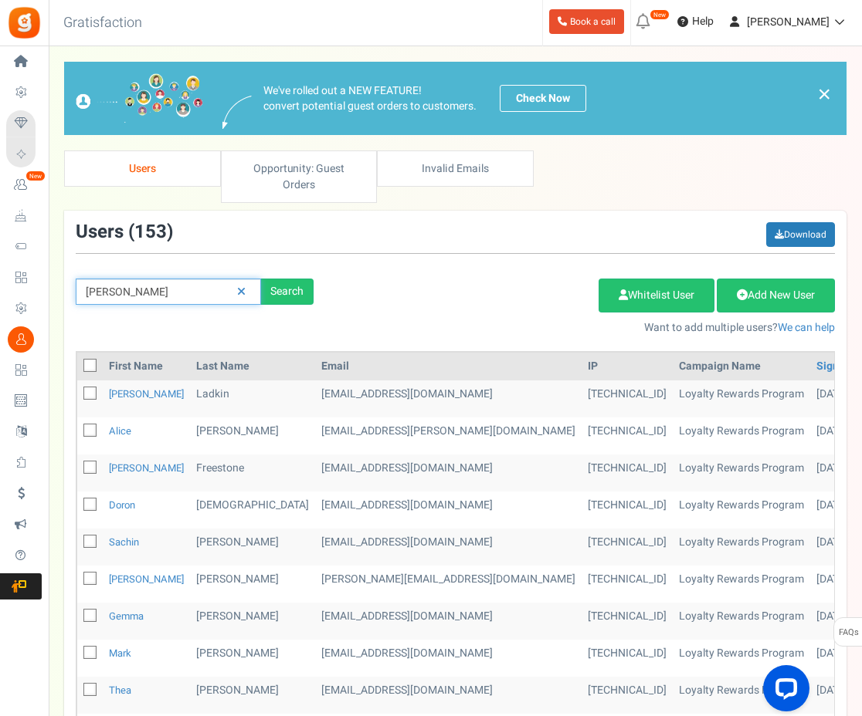
type input "james"
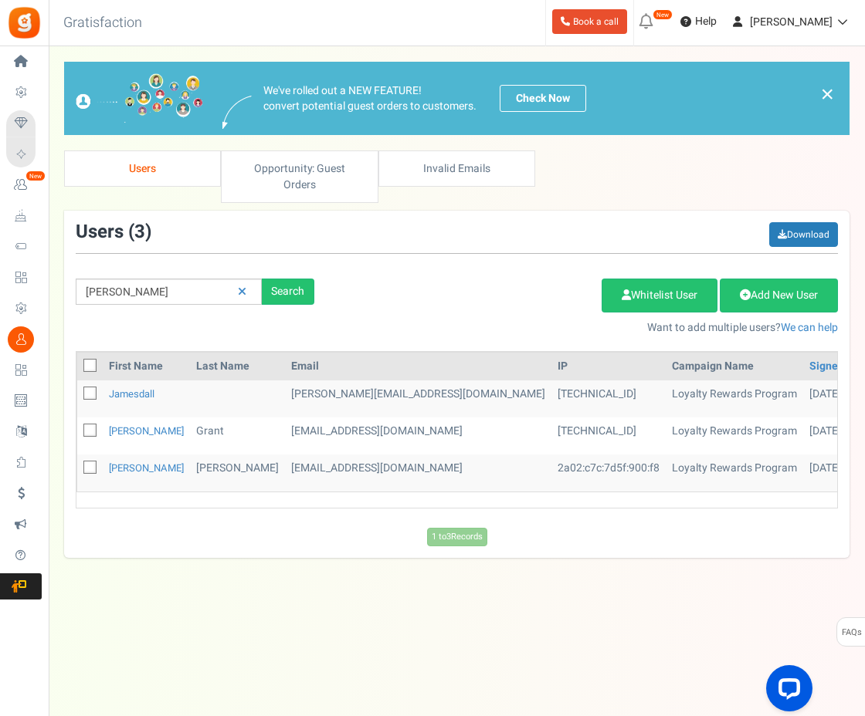
click at [285, 381] on td "jamesdall@hotmail.co.uk" at bounding box center [418, 399] width 266 height 37
drag, startPoint x: 354, startPoint y: 496, endPoint x: 384, endPoint y: 493, distance: 29.4
click at [384, 493] on div "First Name Last Name Email IP Campaign Name Signed-up Date Permissions Learn mo…" at bounding box center [456, 435] width 785 height 169
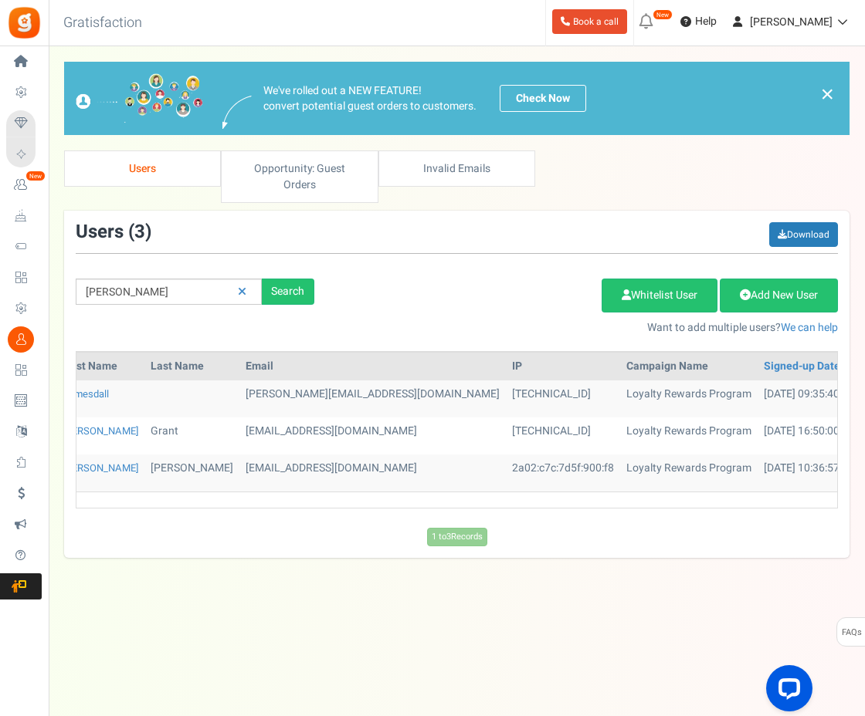
scroll to position [0, 50]
click at [249, 279] on link at bounding box center [242, 292] width 24 height 27
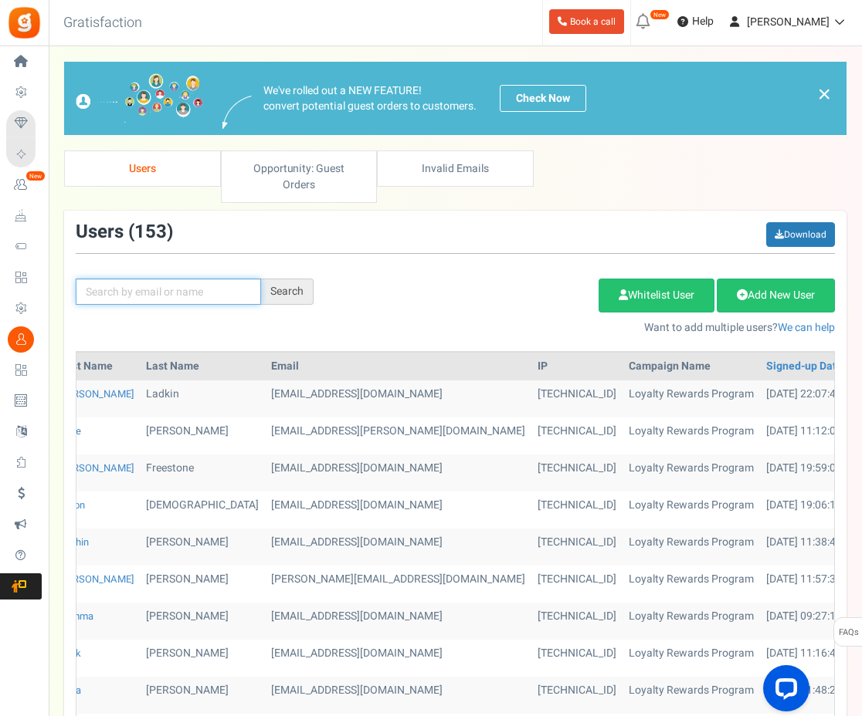
click at [200, 279] on input "text" at bounding box center [168, 292] width 185 height 26
type input "mark"
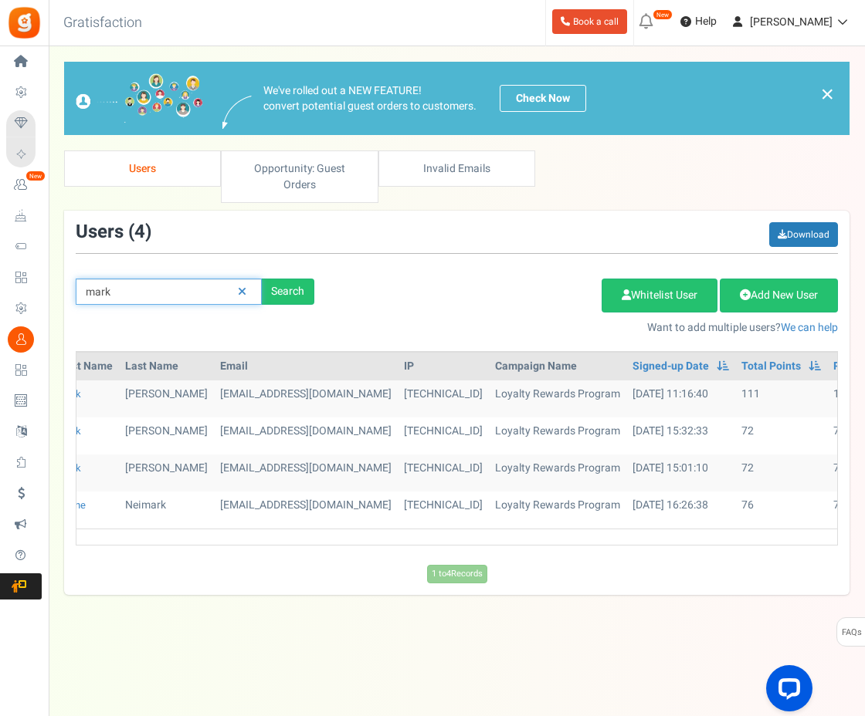
click at [194, 283] on input "mark" at bounding box center [169, 292] width 186 height 26
click at [235, 279] on link at bounding box center [242, 292] width 24 height 27
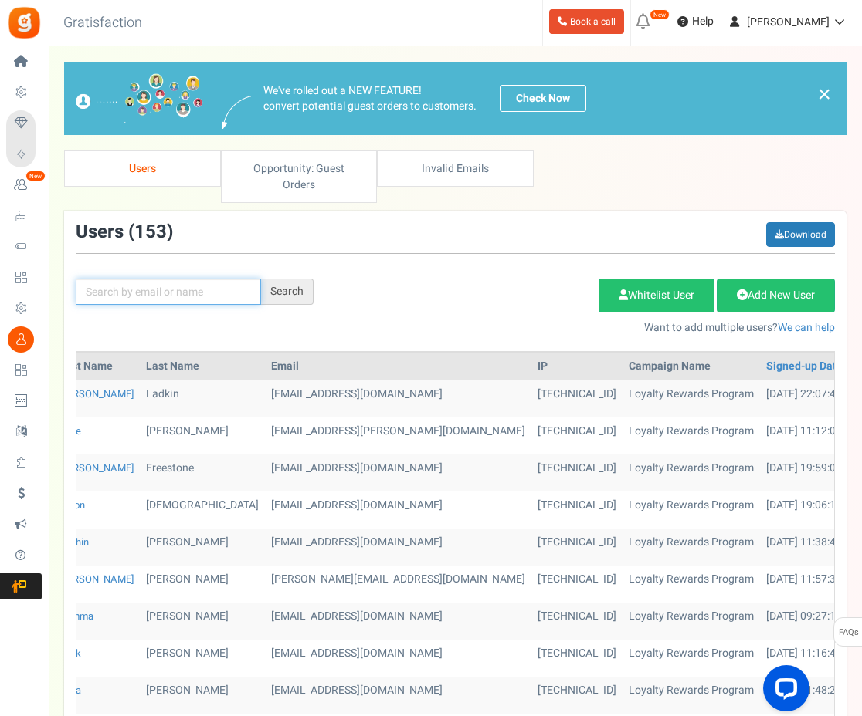
click at [220, 283] on input "text" at bounding box center [168, 292] width 185 height 26
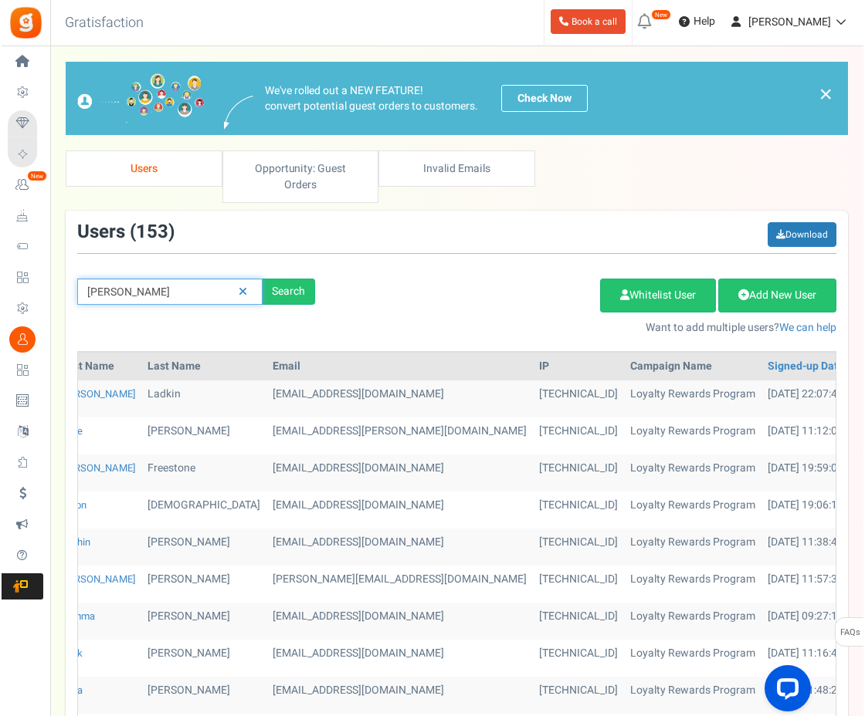
scroll to position [0, 0]
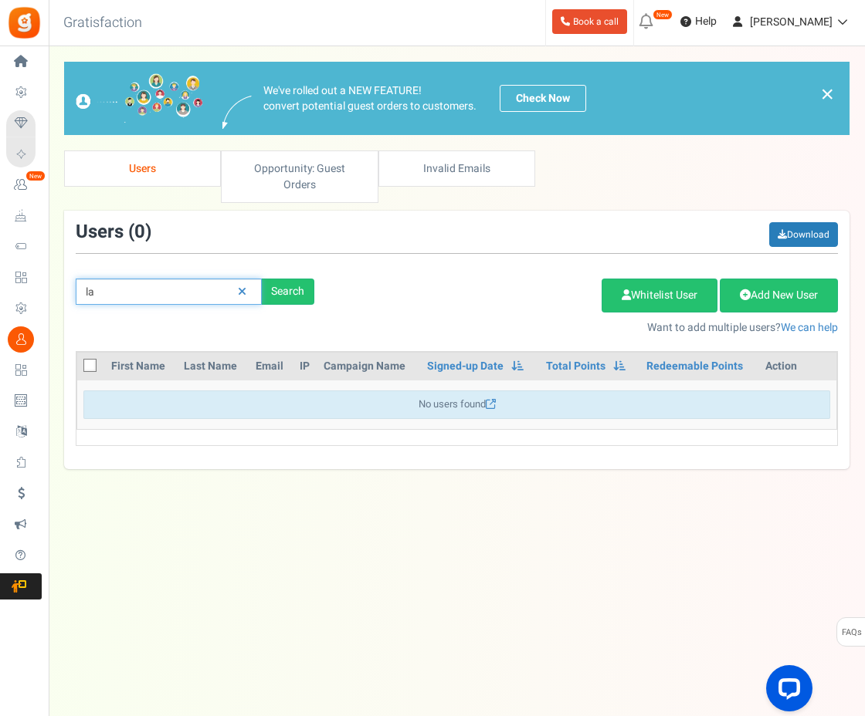
type input "l"
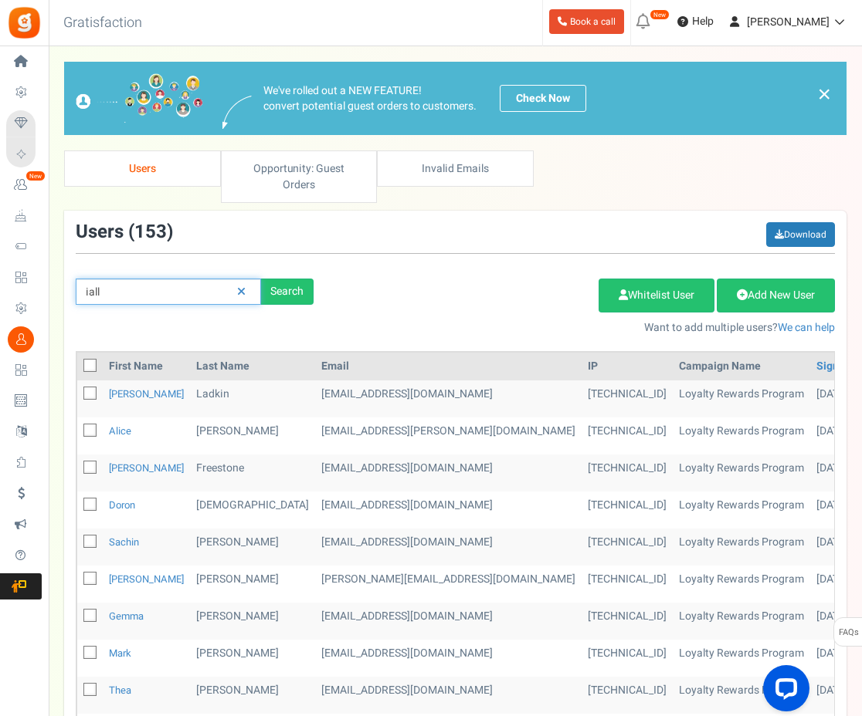
type input "iall"
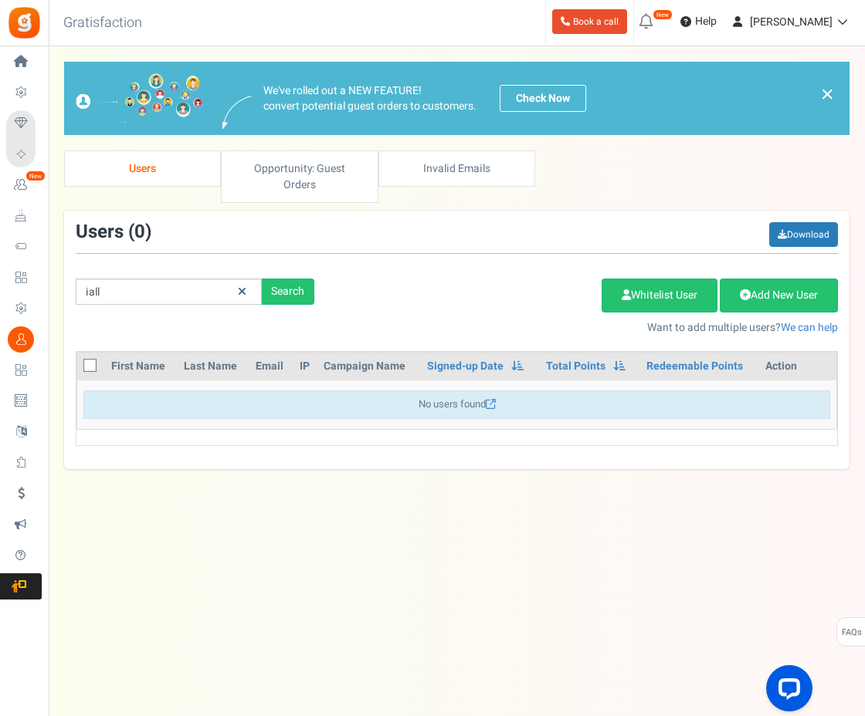
click at [239, 286] on icon at bounding box center [242, 291] width 8 height 11
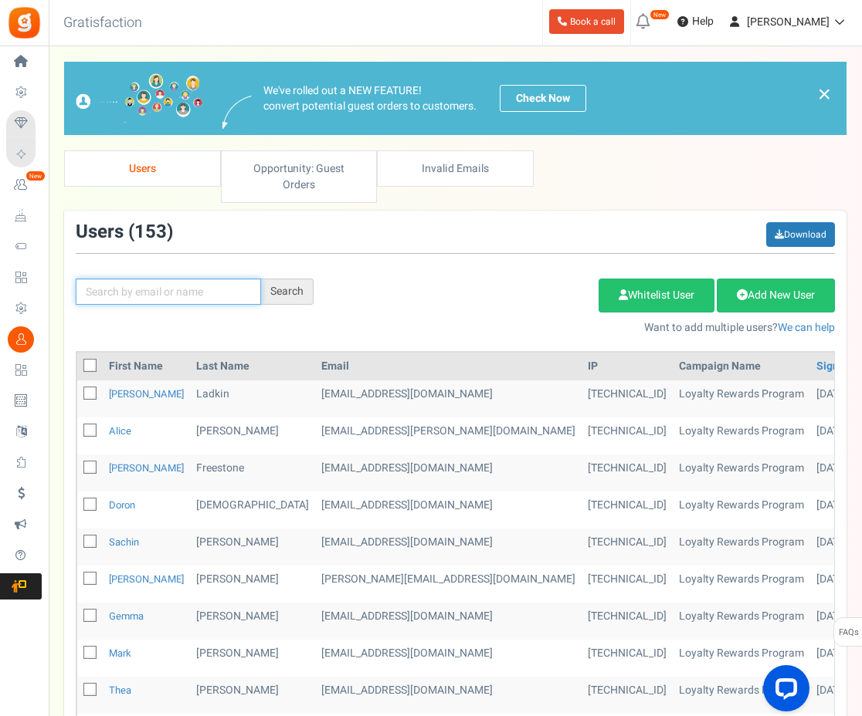
click at [239, 279] on input "text" at bounding box center [168, 292] width 185 height 26
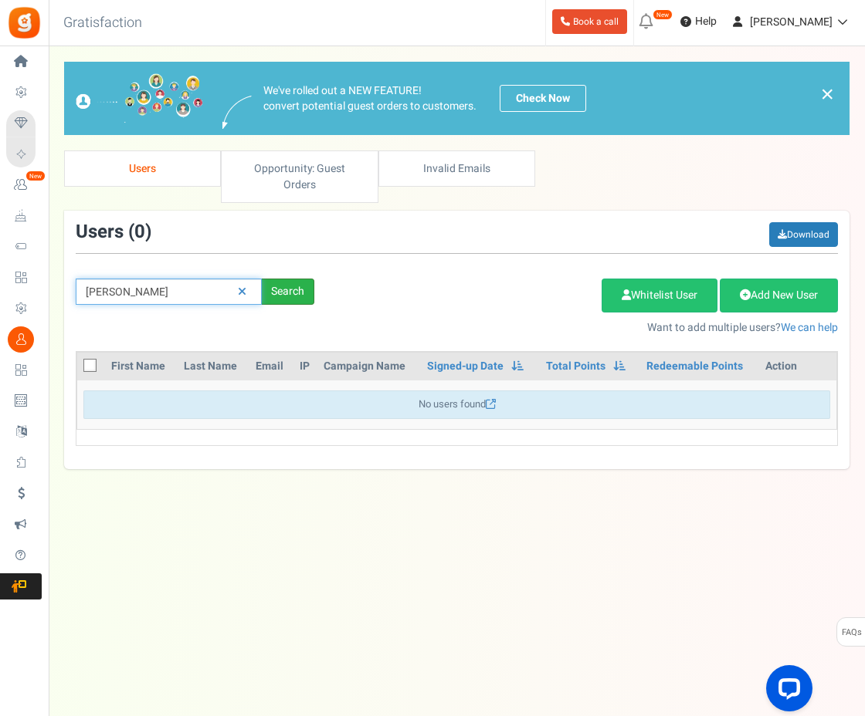
type input "andrew"
click at [273, 279] on div "Search" at bounding box center [288, 292] width 52 height 26
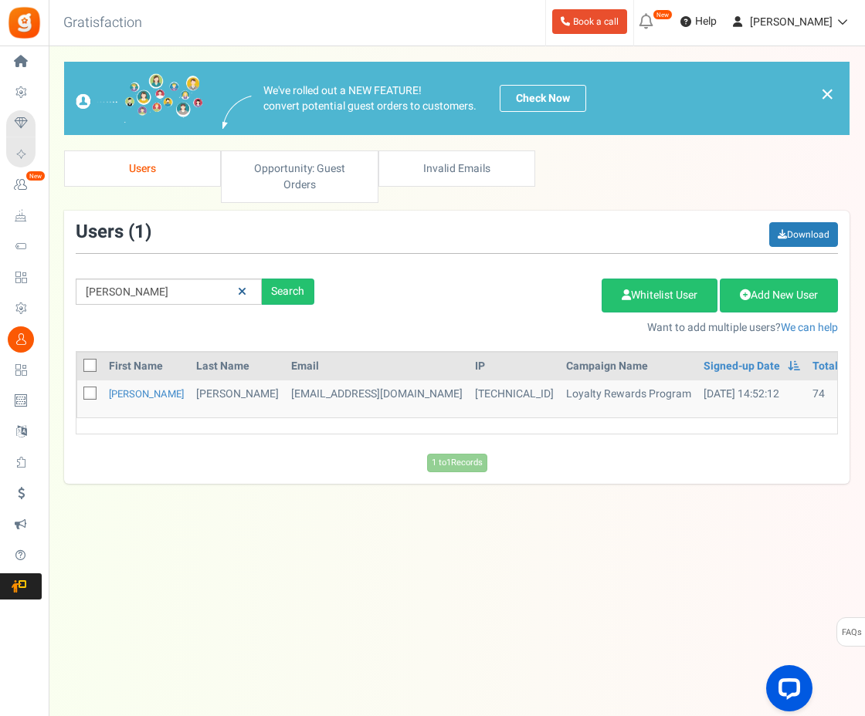
click at [241, 286] on icon at bounding box center [242, 291] width 8 height 11
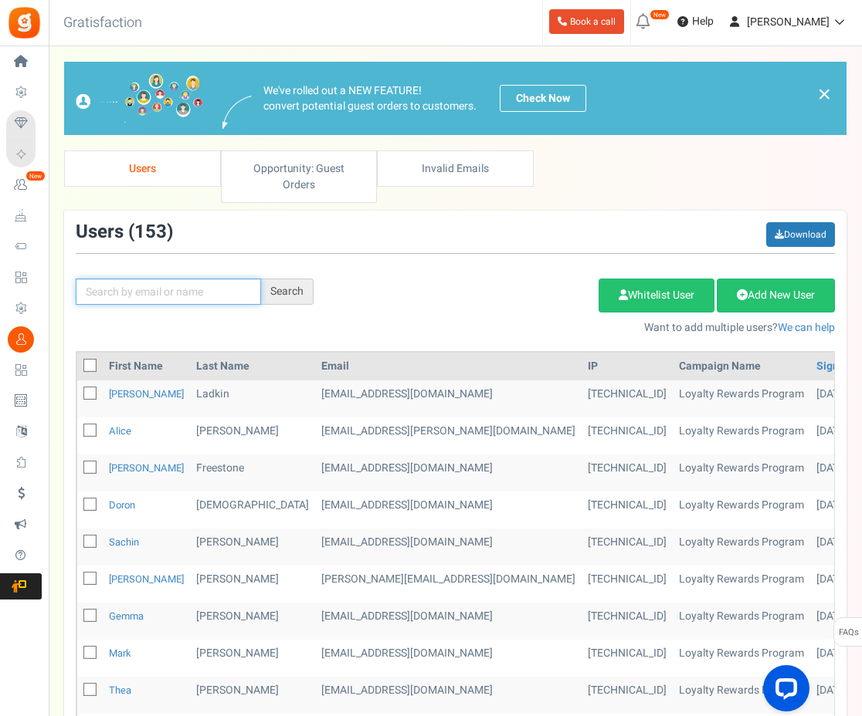
click at [198, 279] on input "text" at bounding box center [168, 292] width 185 height 26
type input "john"
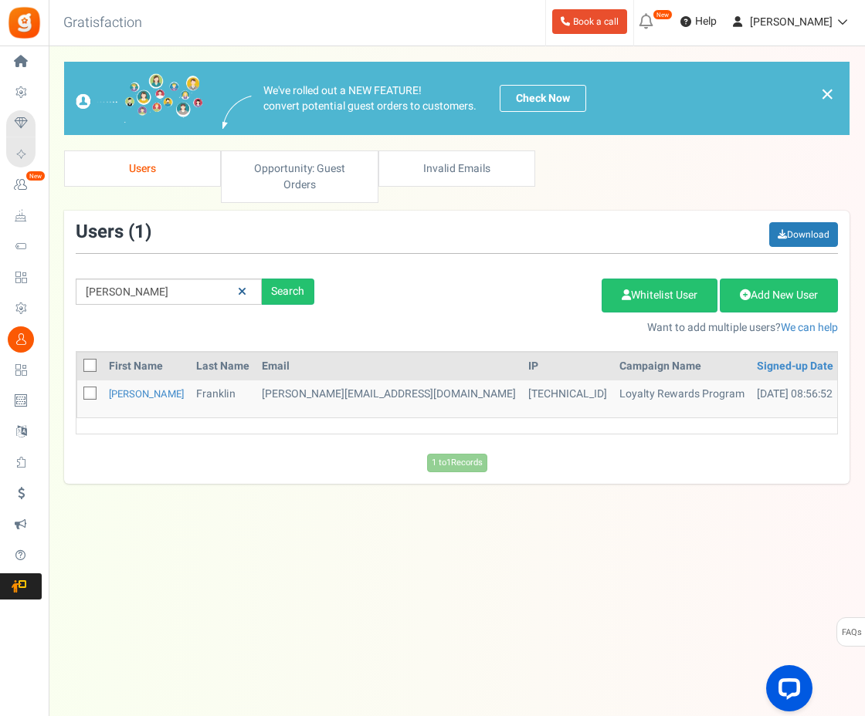
click at [241, 286] on icon at bounding box center [242, 291] width 8 height 11
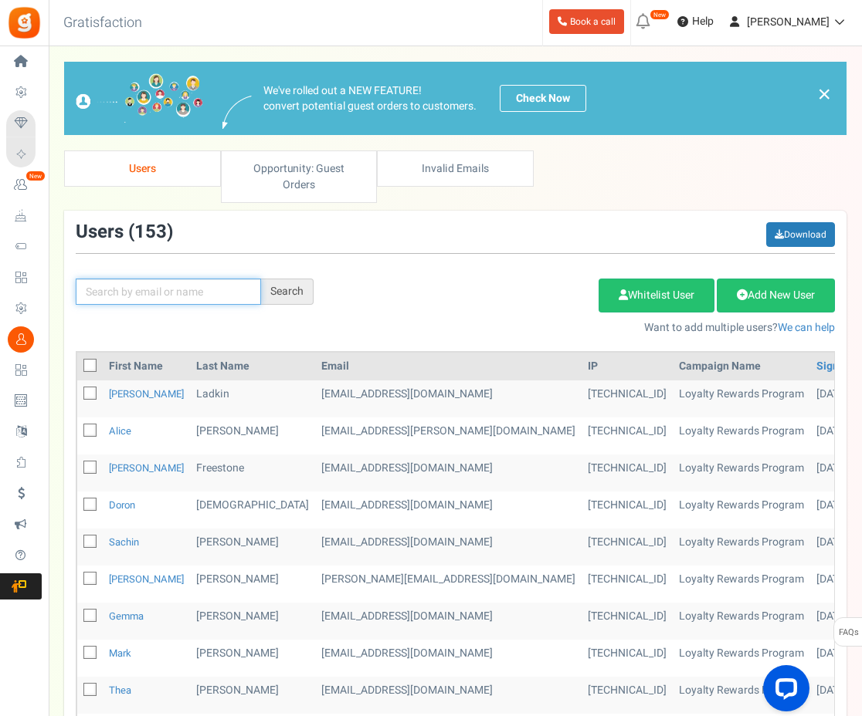
click at [209, 280] on input "text" at bounding box center [168, 292] width 185 height 26
type input "mtibble"
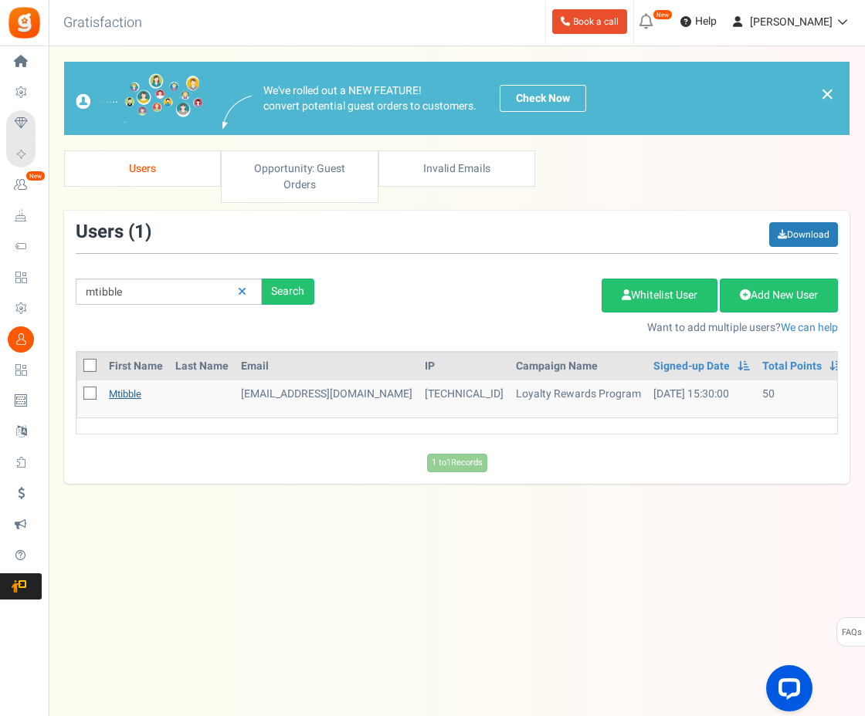
click at [124, 387] on link "mtibble" at bounding box center [125, 394] width 32 height 15
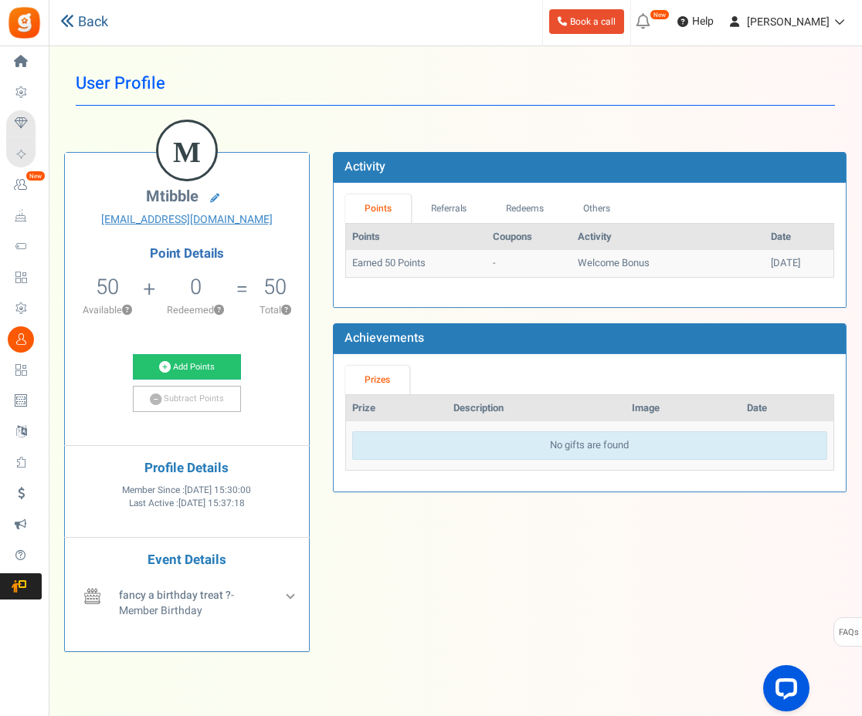
click at [75, 24] on link "Back" at bounding box center [84, 22] width 48 height 20
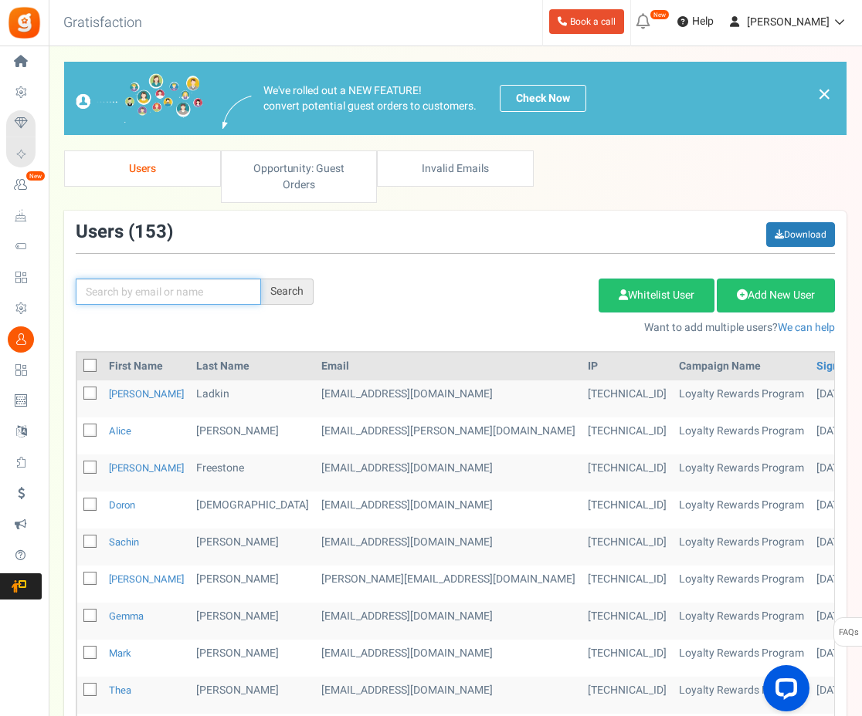
click at [190, 279] on input "text" at bounding box center [168, 292] width 185 height 26
click at [188, 290] on div "Search Add Etsy Order Delete Selected Users Import Users Spam Protection Subtra…" at bounding box center [455, 278] width 782 height 113
click at [187, 279] on input "text" at bounding box center [168, 292] width 185 height 26
type input "Gazina"
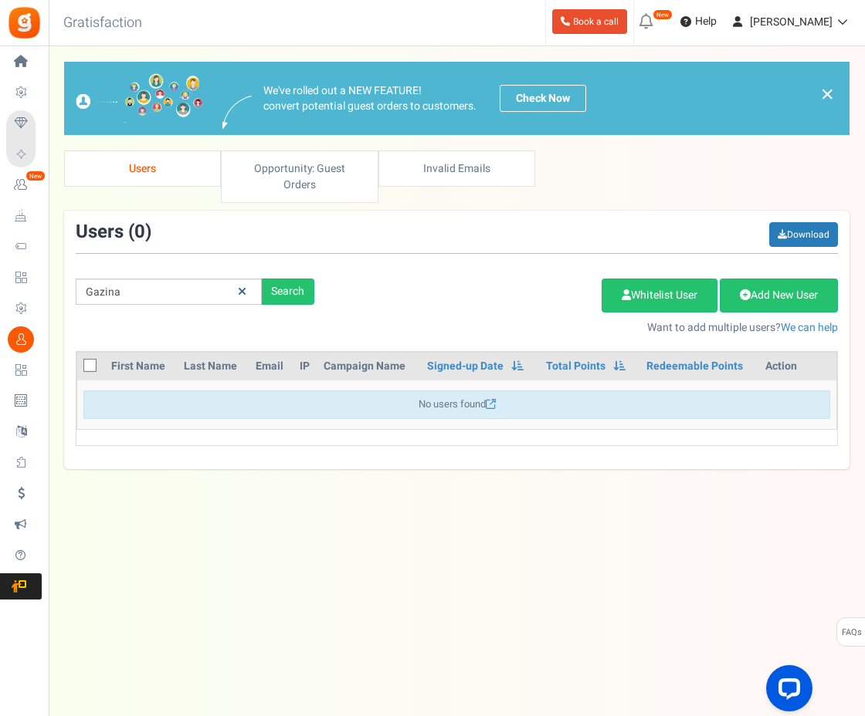
click at [239, 286] on icon at bounding box center [242, 291] width 8 height 11
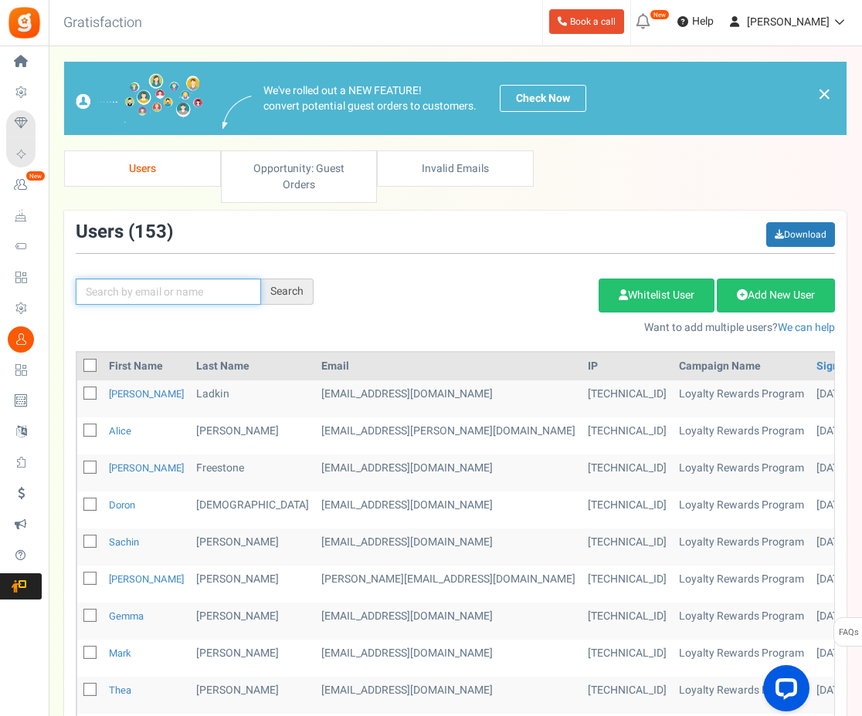
click at [222, 279] on input "text" at bounding box center [168, 292] width 185 height 26
type input "47elmgrove"
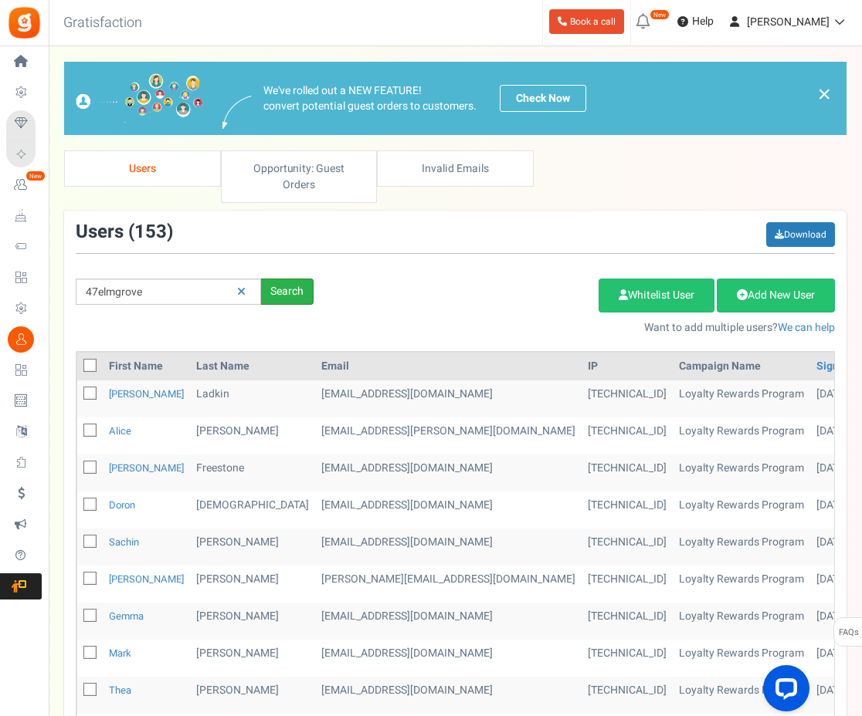
click at [266, 279] on div "Search" at bounding box center [287, 292] width 52 height 26
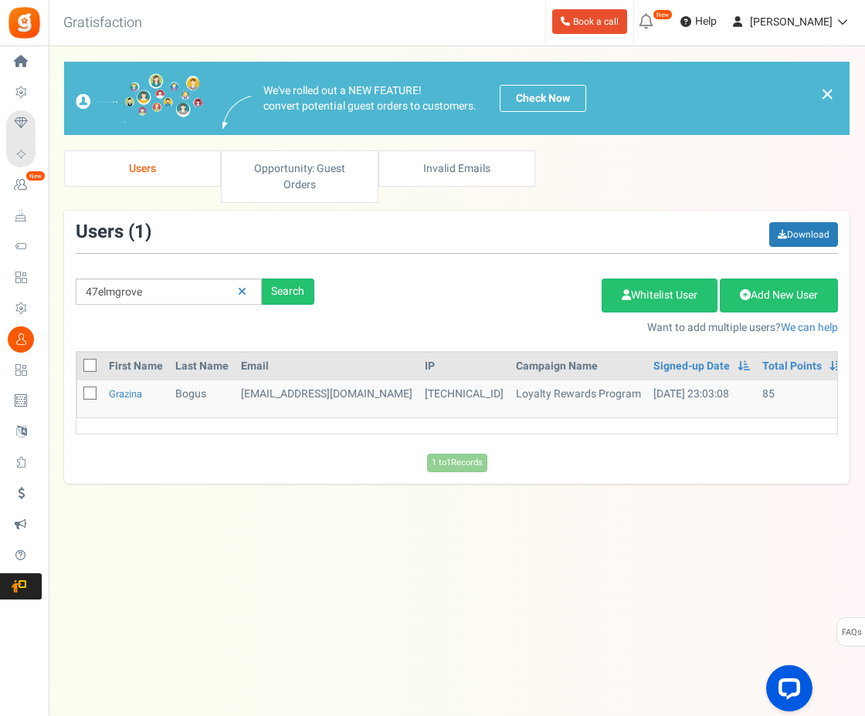
click at [304, 381] on td "47elmgrove@gmail.com" at bounding box center [327, 399] width 184 height 37
click at [245, 286] on icon at bounding box center [242, 291] width 8 height 11
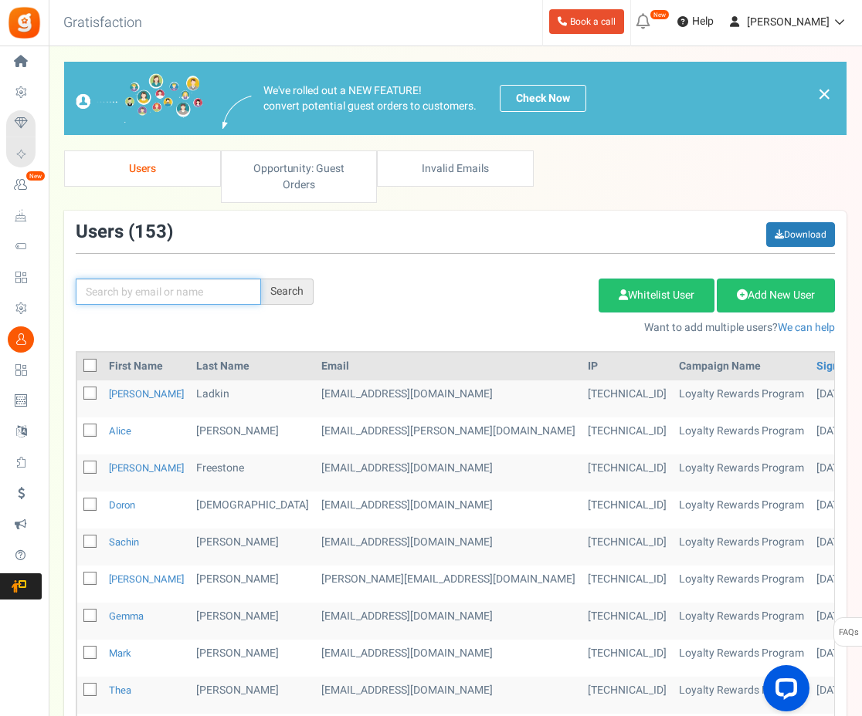
click at [205, 279] on input "text" at bounding box center [168, 292] width 185 height 26
type input "neil"
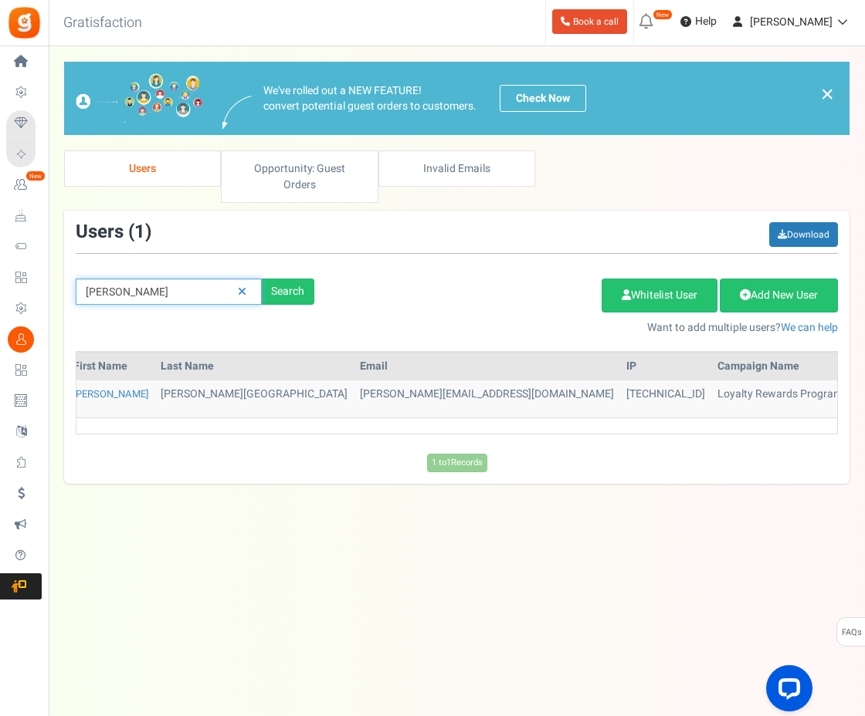
scroll to position [0, 36]
click at [238, 286] on icon at bounding box center [242, 291] width 8 height 11
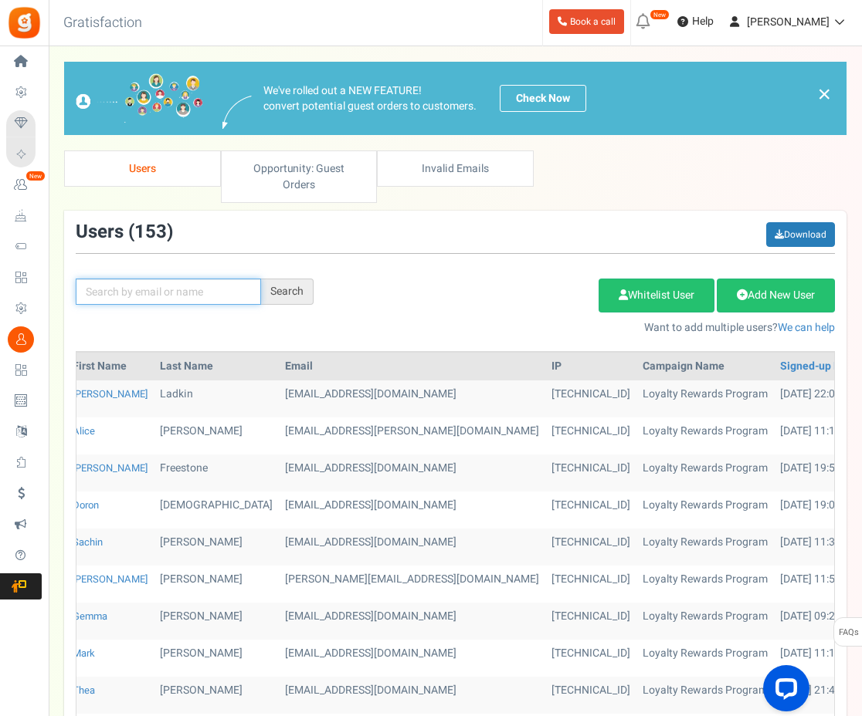
click at [208, 279] on input "text" at bounding box center [168, 292] width 185 height 26
type input "jason"
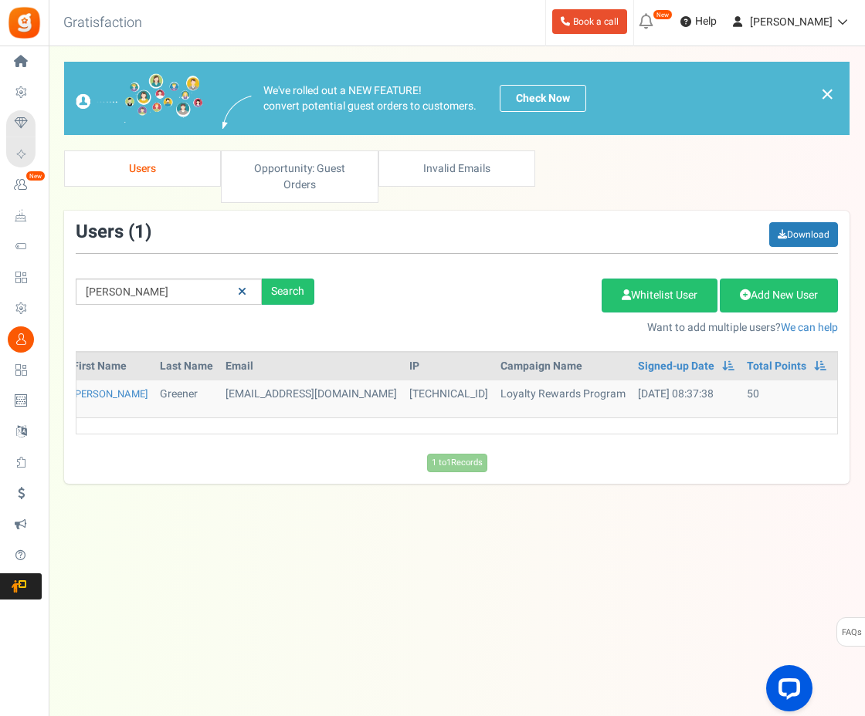
click at [240, 286] on icon at bounding box center [242, 291] width 8 height 11
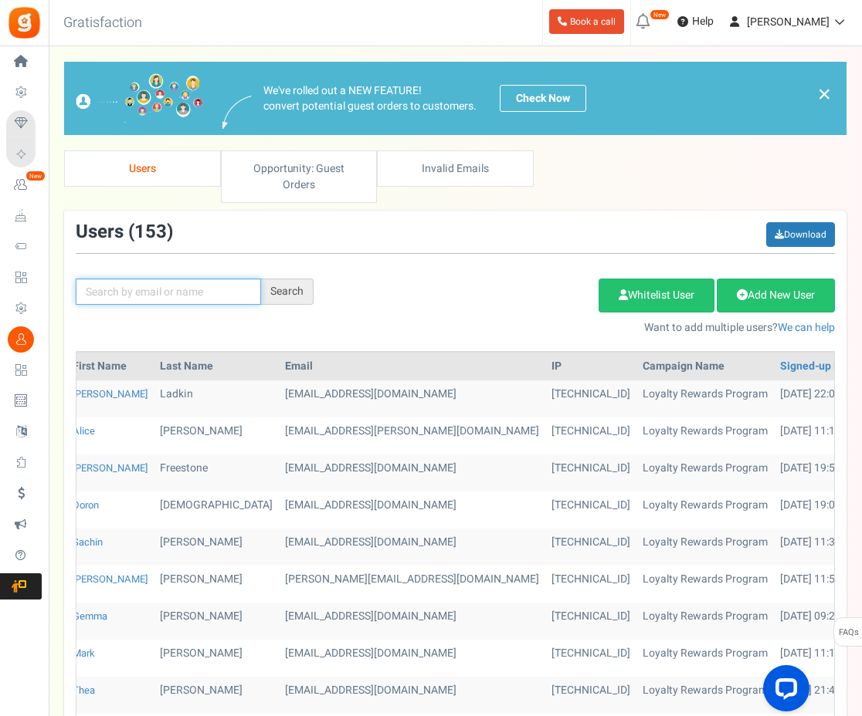
click at [213, 279] on input "text" at bounding box center [168, 292] width 185 height 26
type input "kate"
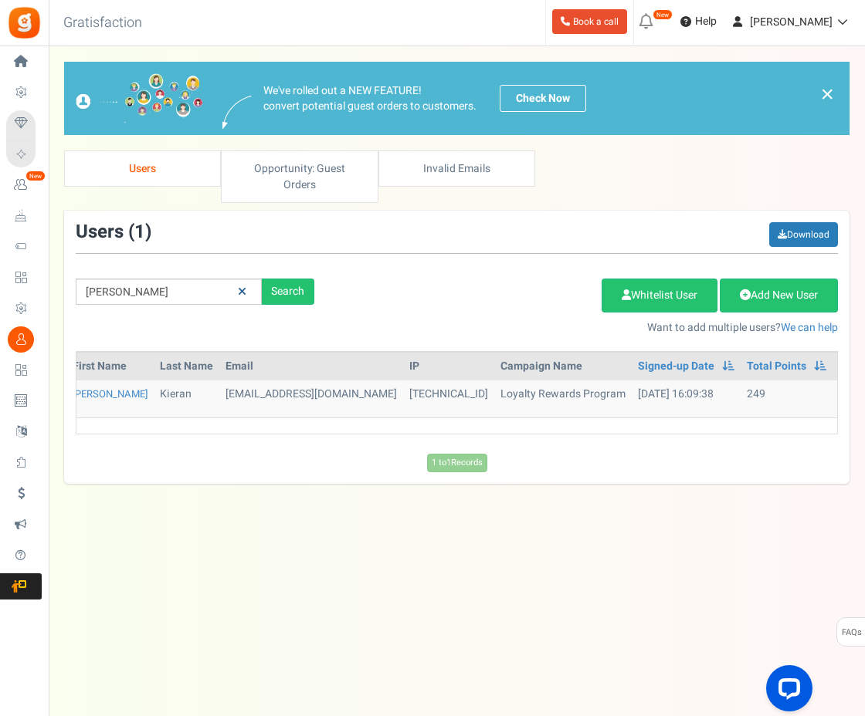
click at [237, 279] on link at bounding box center [242, 292] width 24 height 27
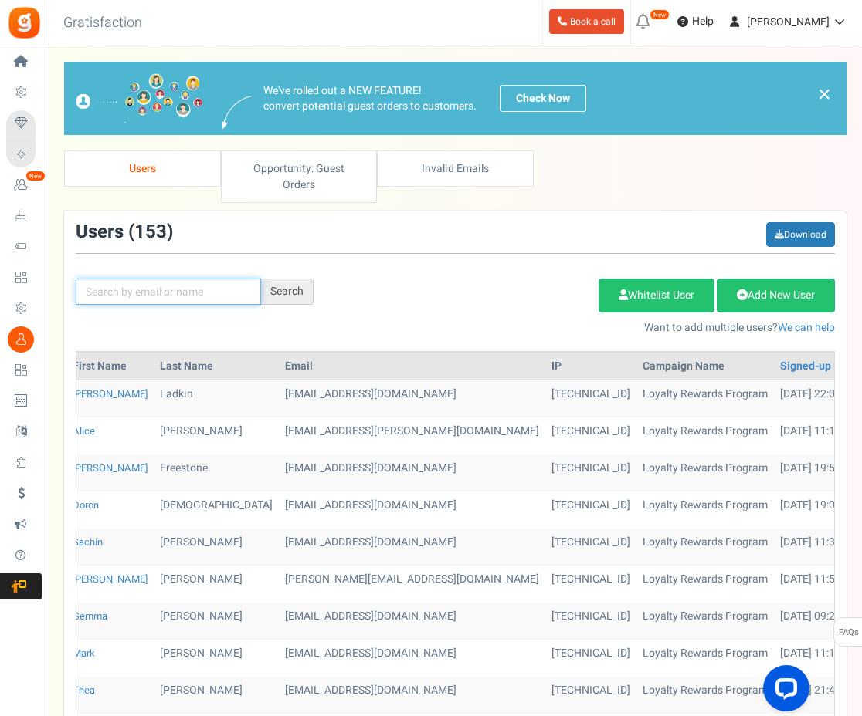
click at [172, 280] on input "text" at bounding box center [168, 292] width 185 height 26
type input "nil"
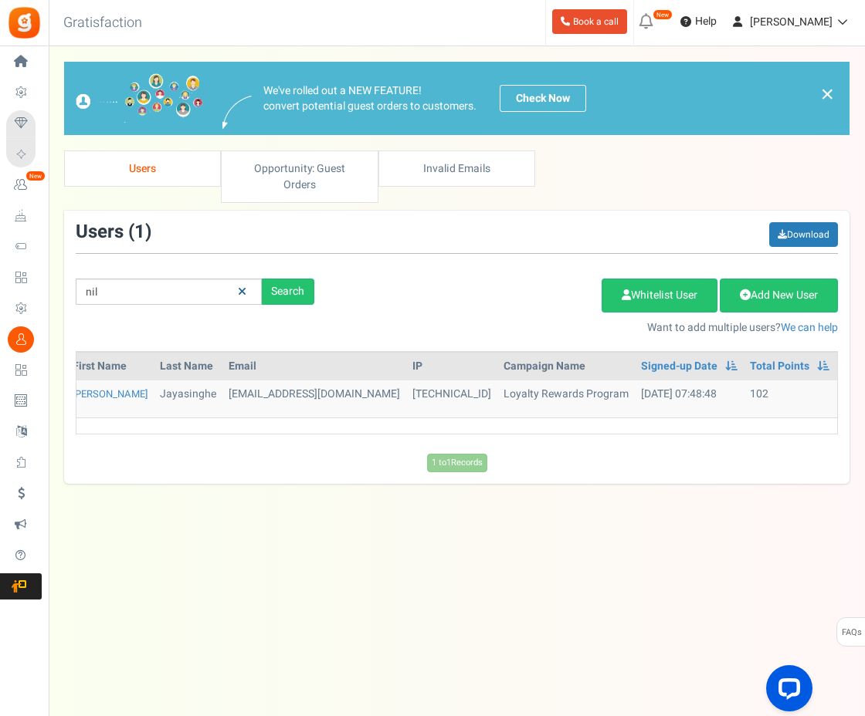
click at [247, 279] on link at bounding box center [242, 292] width 24 height 27
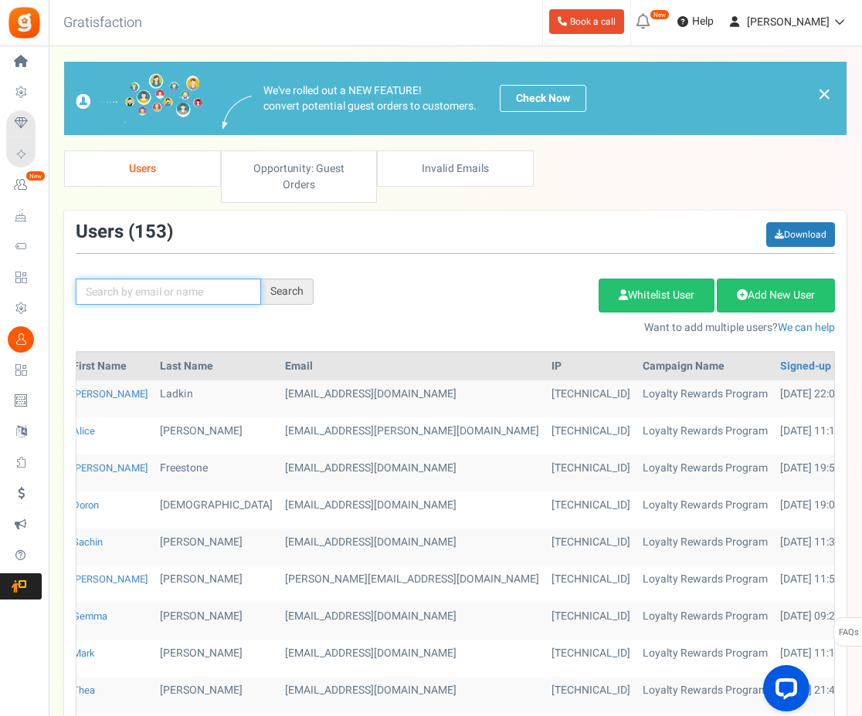
click at [212, 279] on input "text" at bounding box center [168, 292] width 185 height 26
type input "james"
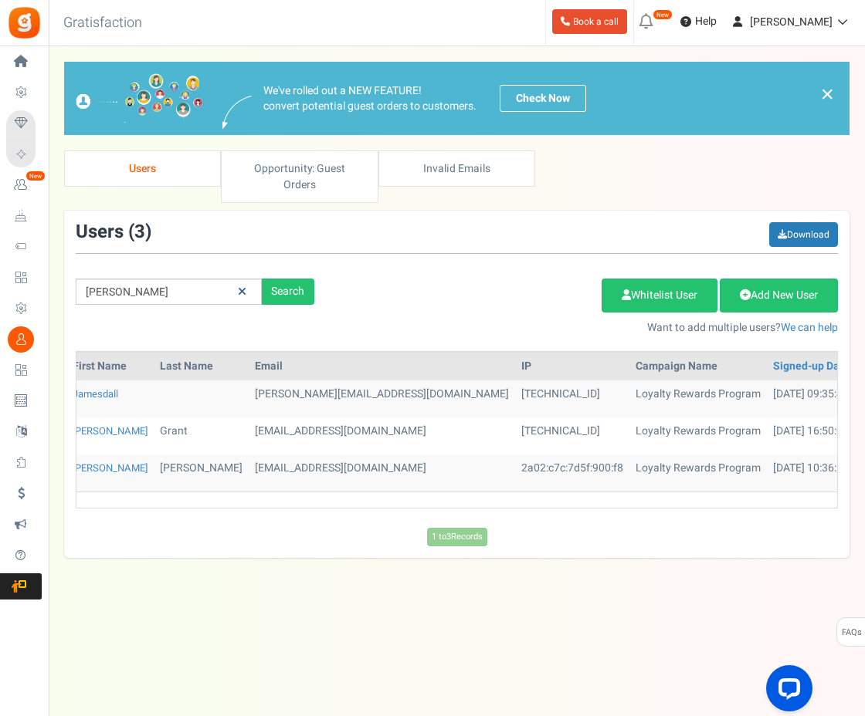
click at [239, 286] on icon at bounding box center [242, 291] width 8 height 11
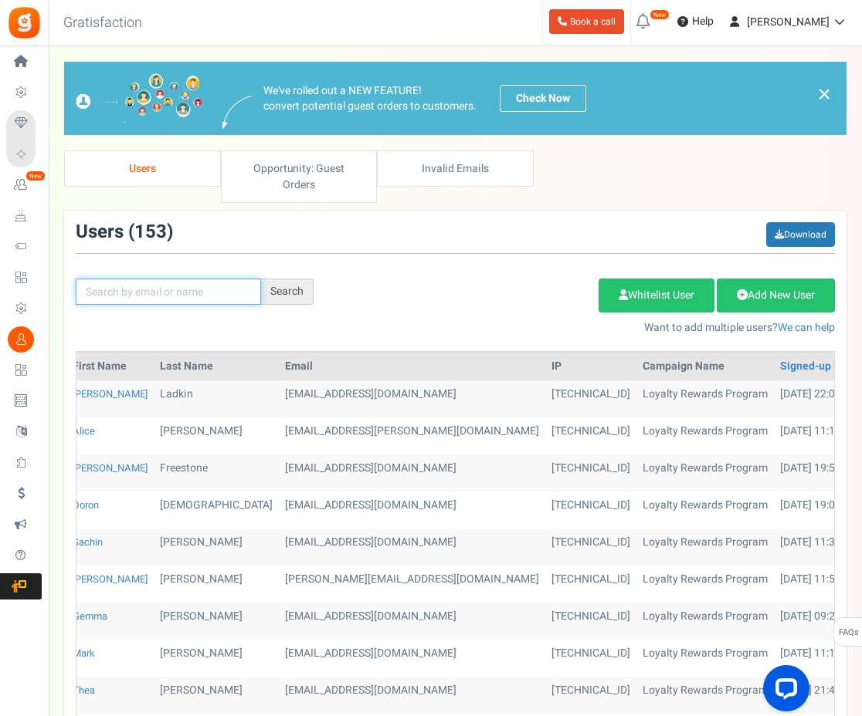
click at [160, 279] on input "text" at bounding box center [168, 292] width 185 height 26
type input "jose"
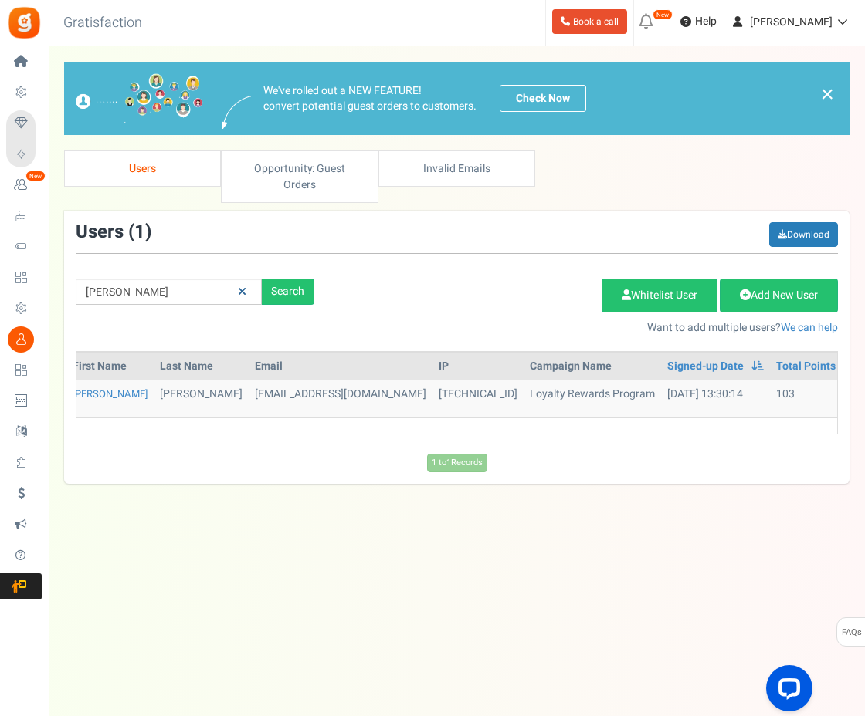
click at [246, 279] on link at bounding box center [242, 292] width 24 height 27
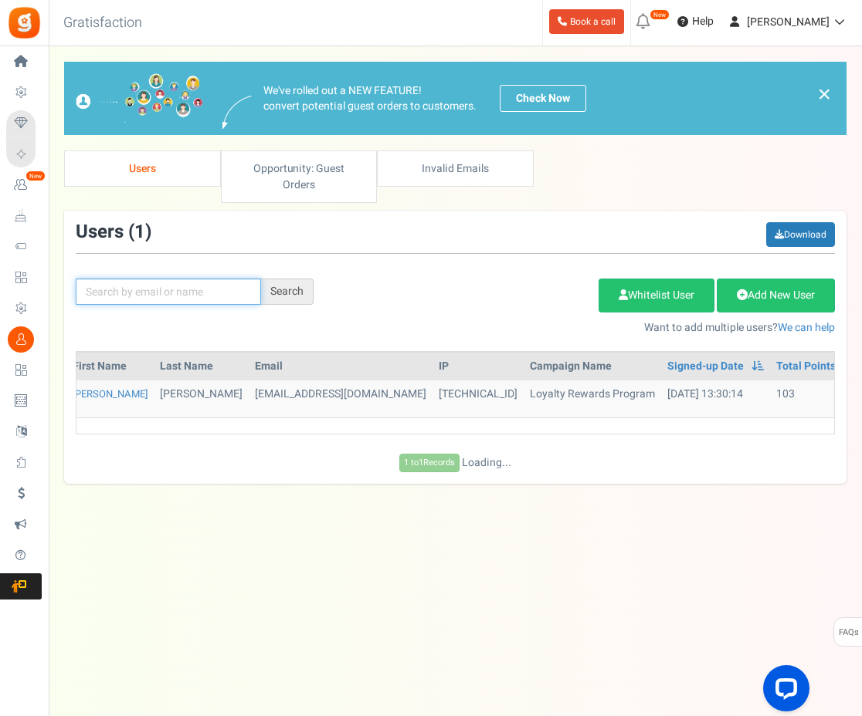
click at [212, 279] on input "text" at bounding box center [168, 292] width 185 height 26
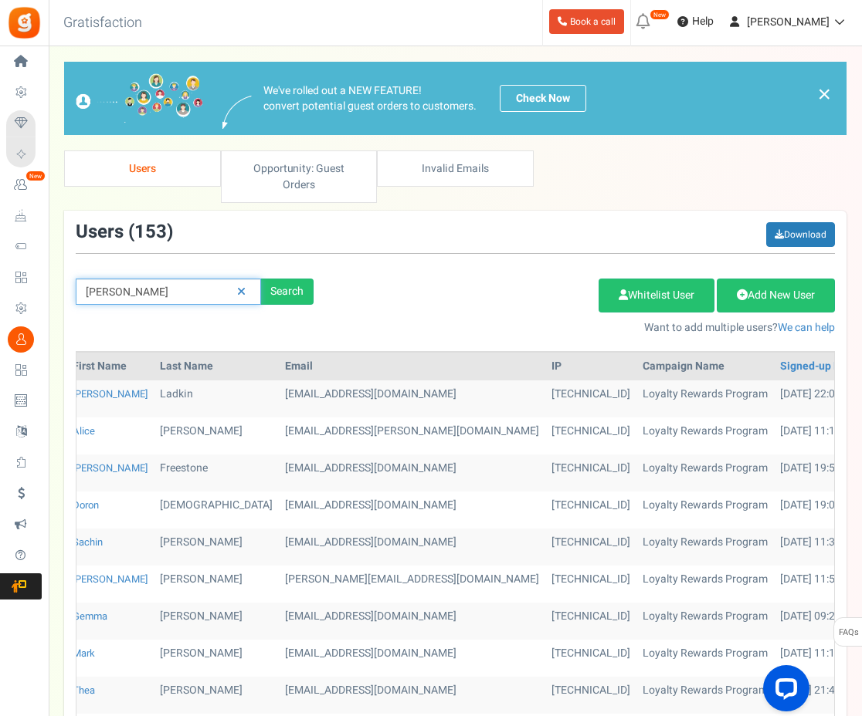
type input "liz"
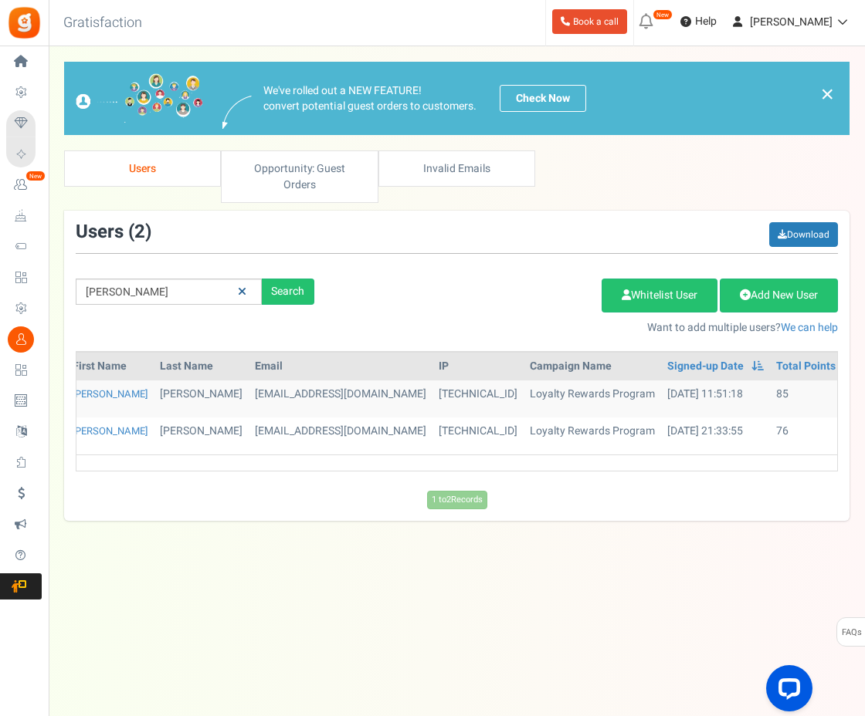
click at [242, 286] on icon at bounding box center [242, 291] width 8 height 11
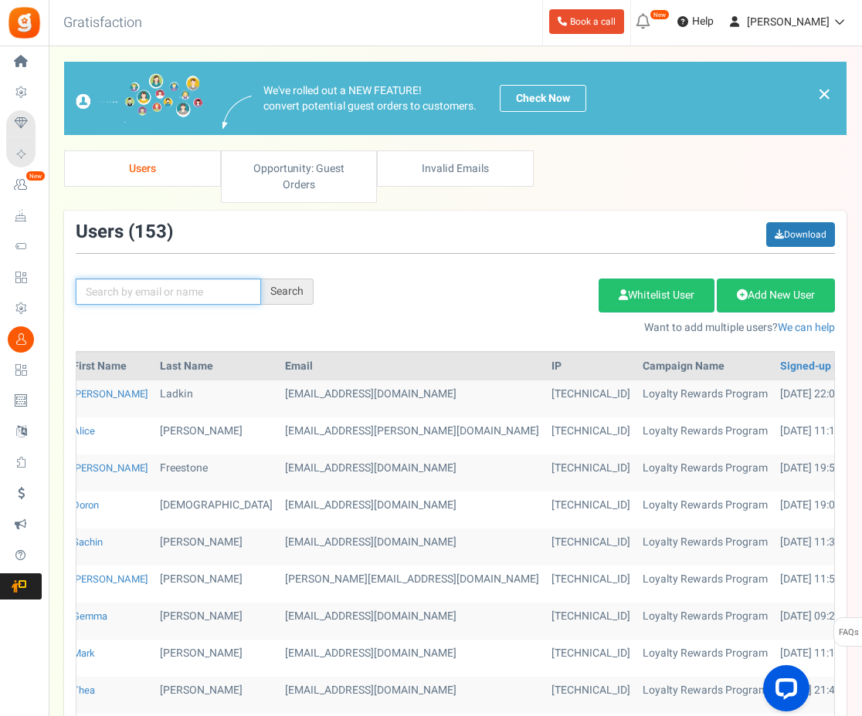
click at [149, 279] on input "text" at bounding box center [168, 292] width 185 height 26
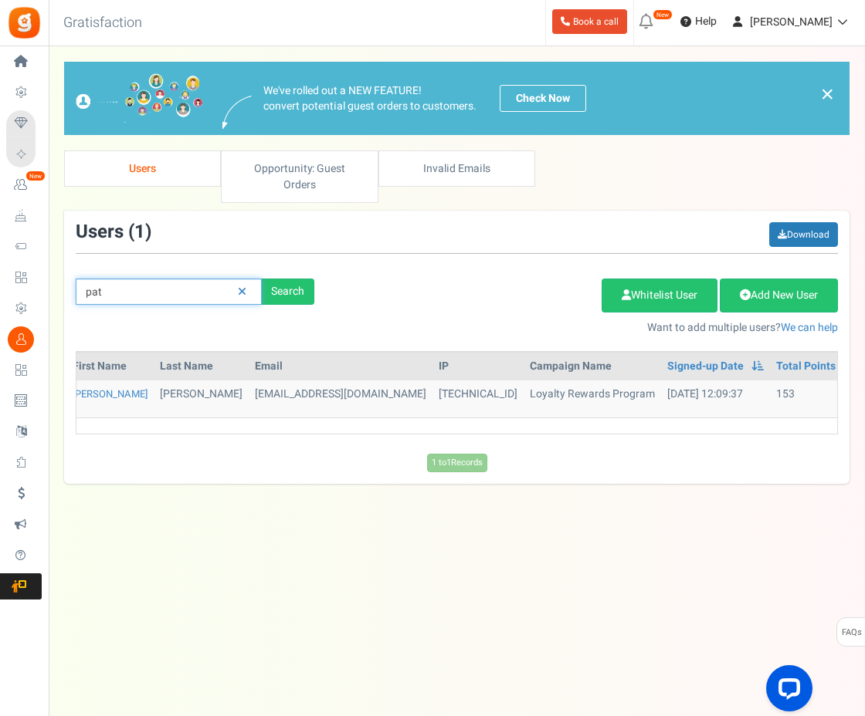
click at [185, 279] on input "pat" at bounding box center [169, 292] width 186 height 26
type input "patricia17austin"
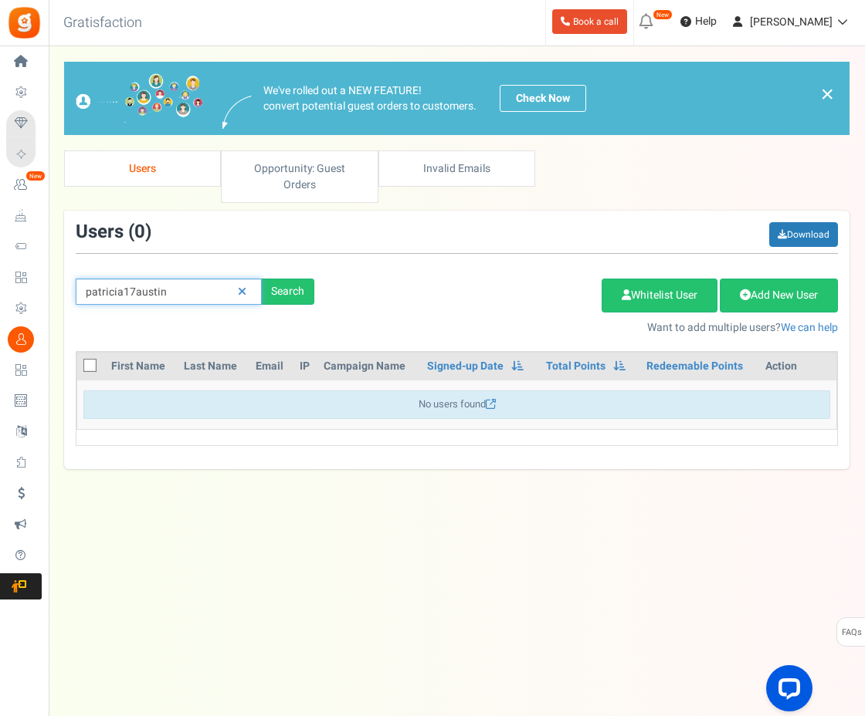
scroll to position [0, 0]
click at [236, 279] on link at bounding box center [242, 292] width 24 height 27
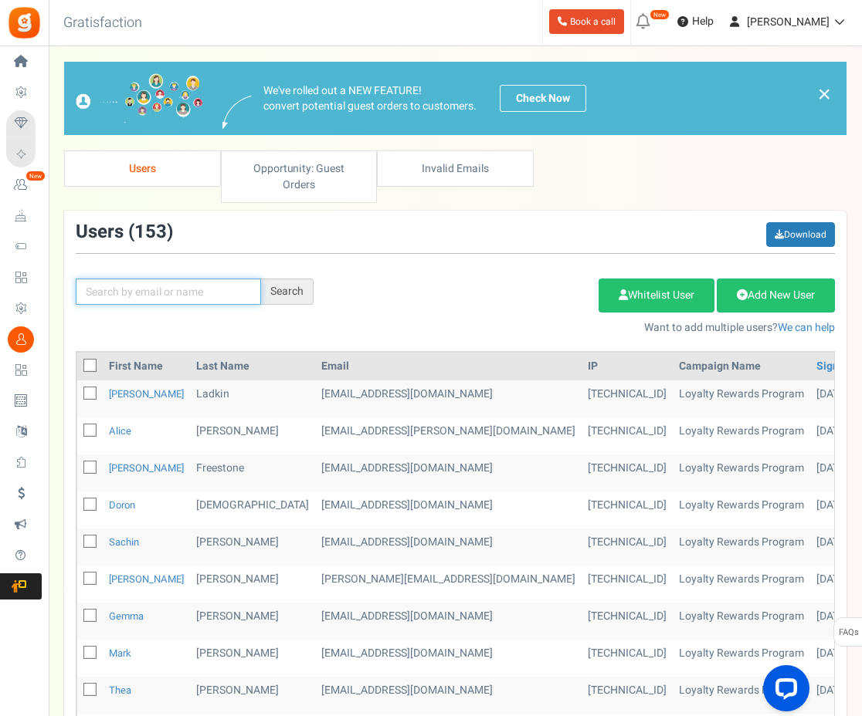
click at [202, 279] on input "text" at bounding box center [168, 292] width 185 height 26
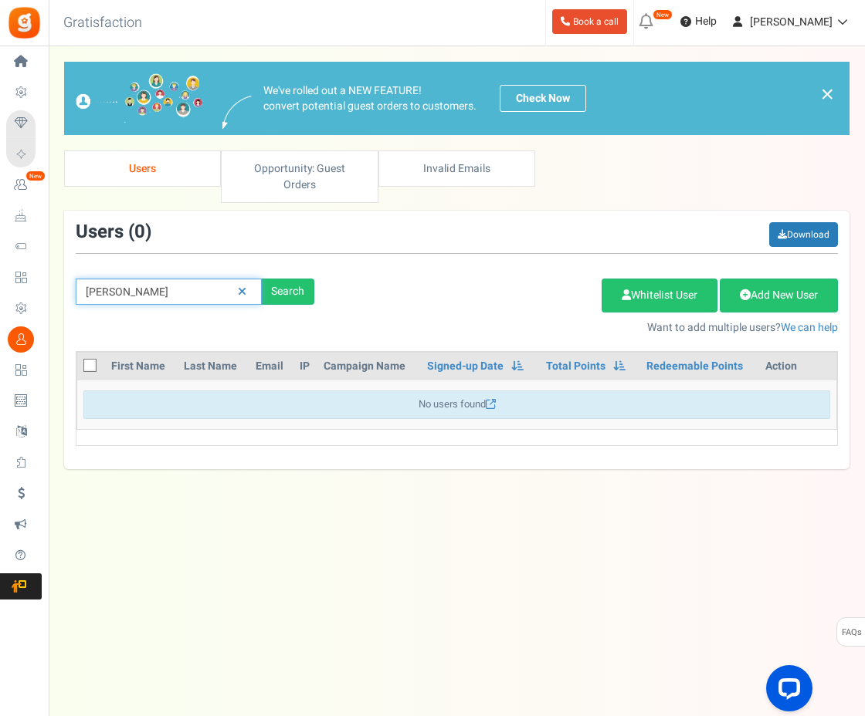
type input "jorobson"
click at [246, 279] on link at bounding box center [242, 292] width 24 height 27
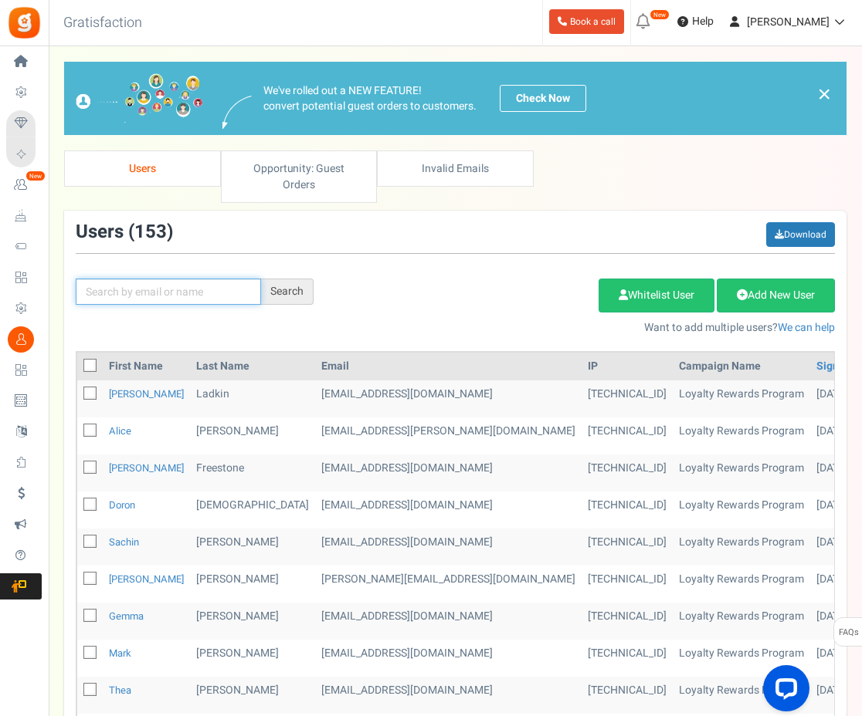
click at [167, 279] on input "text" at bounding box center [168, 292] width 185 height 26
type input "reece"
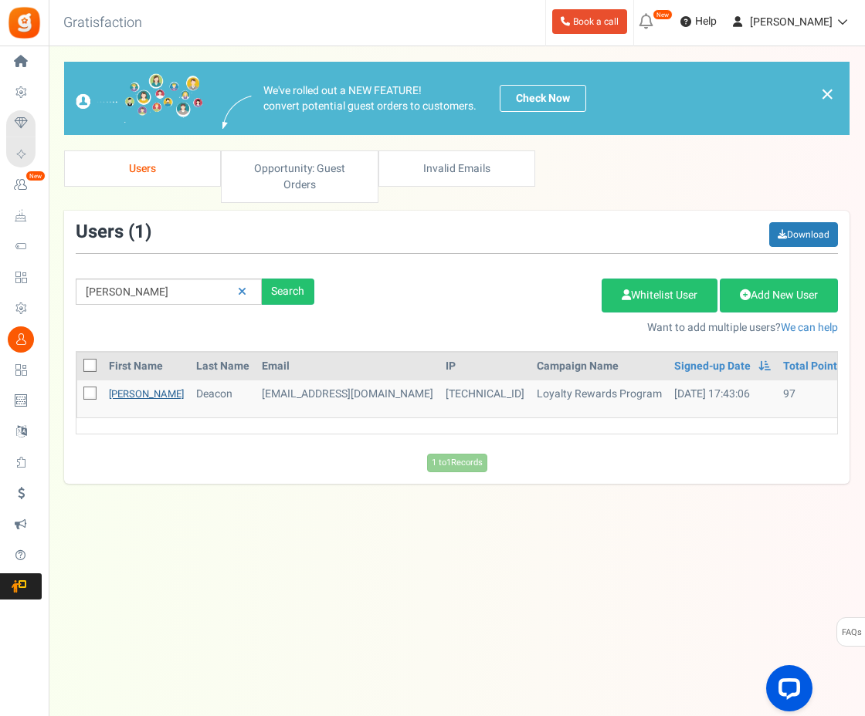
click at [127, 387] on link "Reece" at bounding box center [146, 394] width 75 height 15
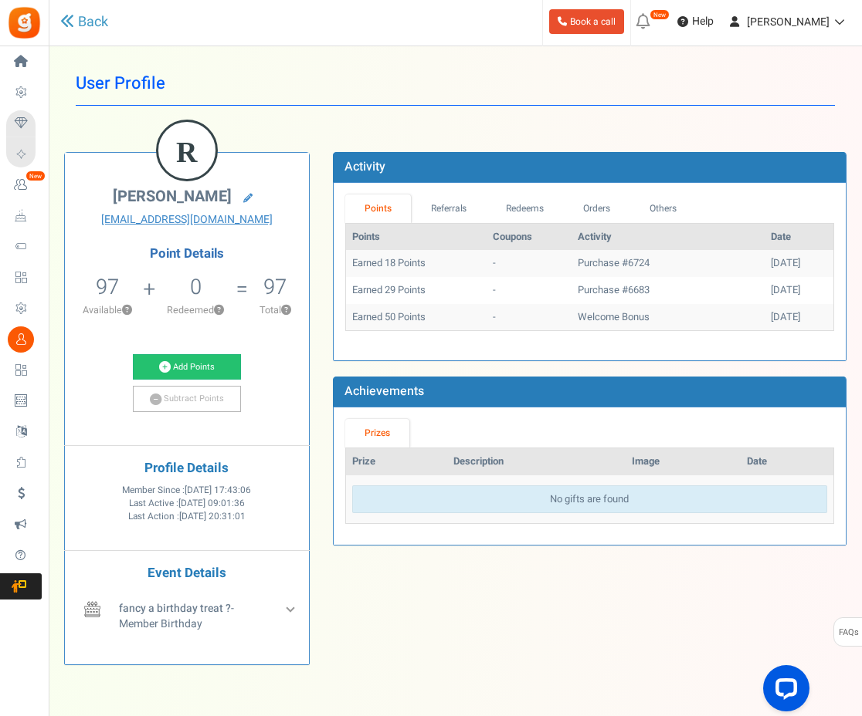
click at [601, 227] on th "Activity" at bounding box center [667, 237] width 193 height 27
click at [603, 216] on link "Orders" at bounding box center [597, 209] width 66 height 29
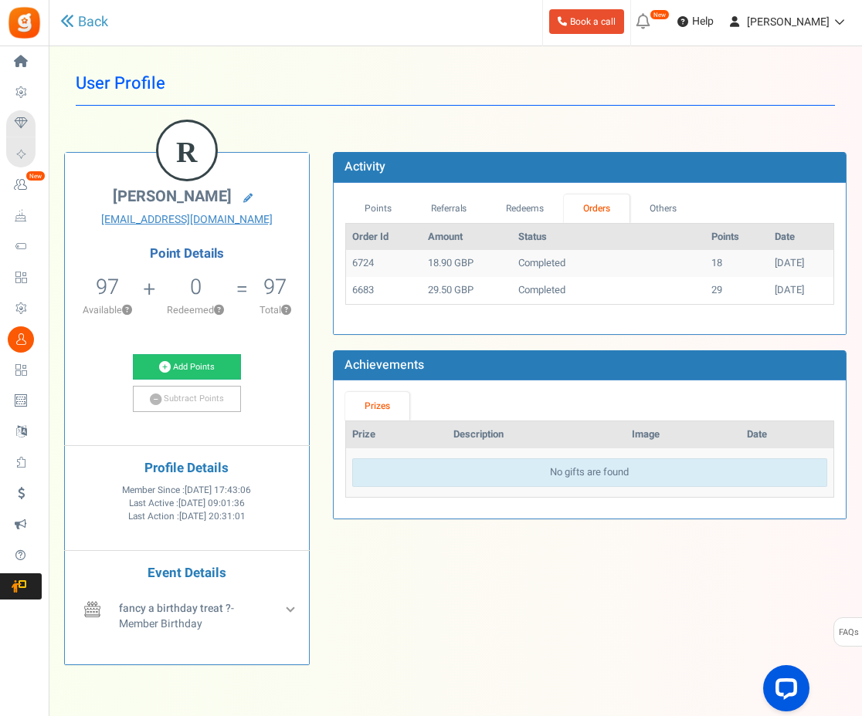
click at [536, 270] on td "Completed" at bounding box center [608, 263] width 193 height 27
click at [662, 201] on link "Others" at bounding box center [662, 209] width 66 height 29
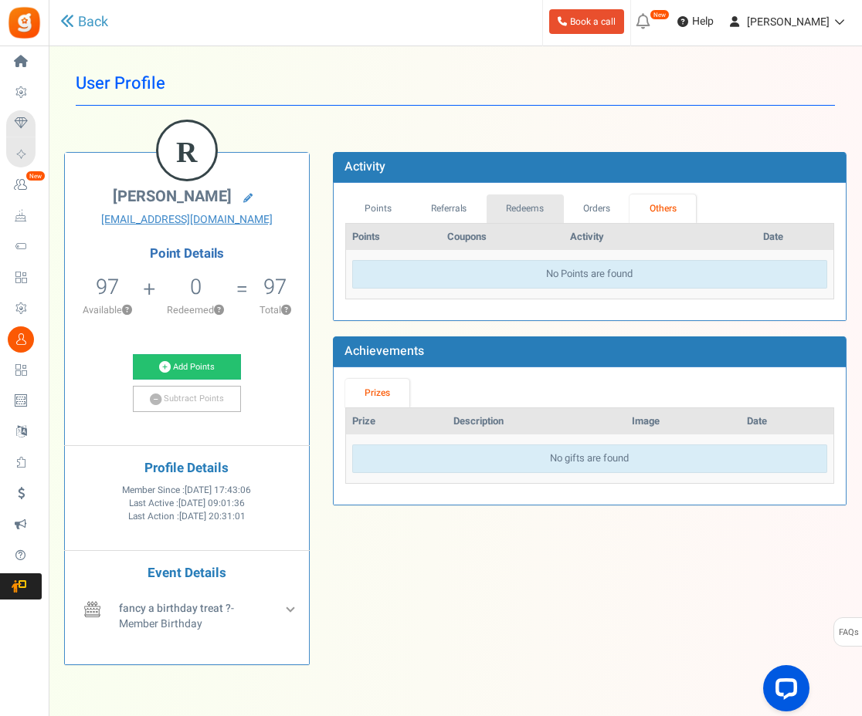
click at [525, 211] on link "Redeems" at bounding box center [524, 209] width 77 height 29
click at [439, 202] on link "Referrals" at bounding box center [449, 209] width 76 height 29
click at [371, 203] on link "Points" at bounding box center [378, 209] width 66 height 29
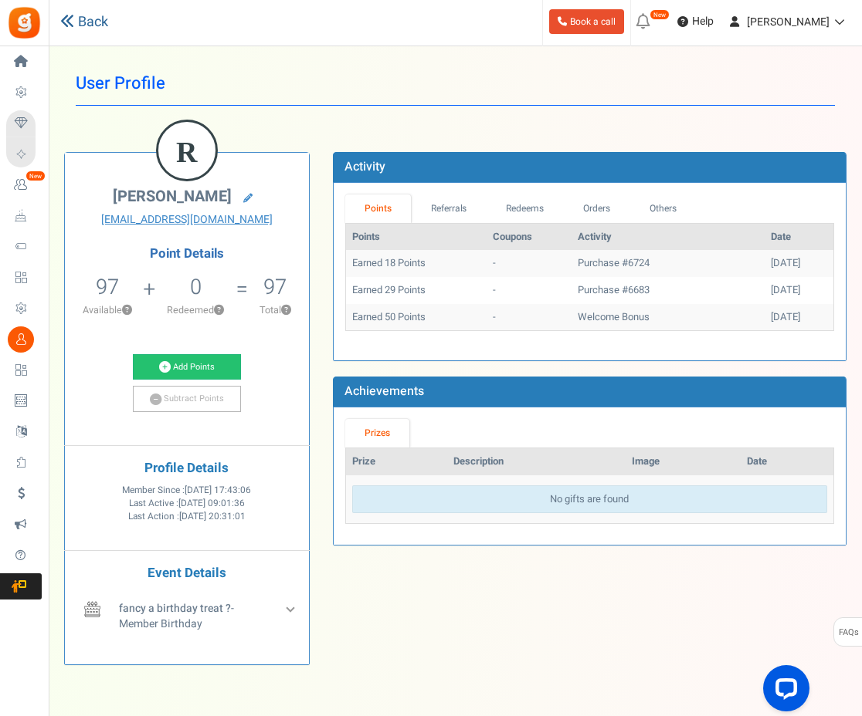
click at [102, 25] on link "Back" at bounding box center [84, 22] width 48 height 20
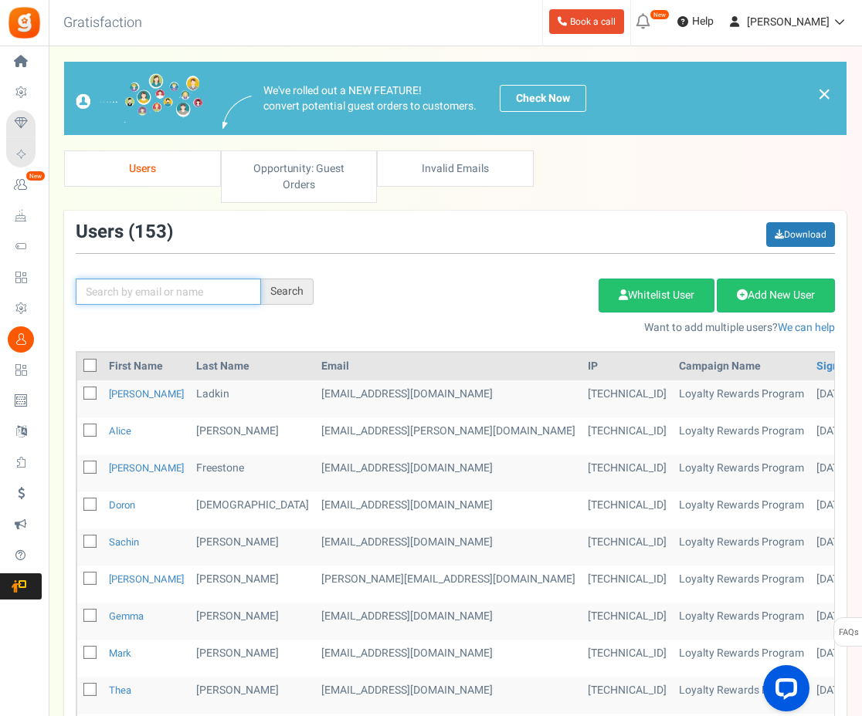
click at [180, 279] on input "text" at bounding box center [168, 292] width 185 height 26
type input "reece"
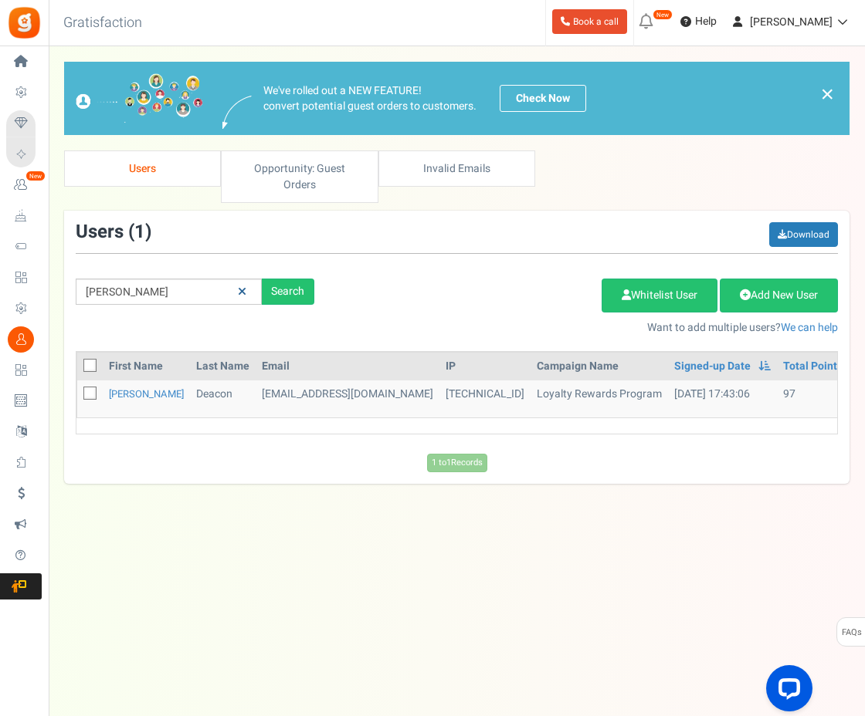
click at [249, 282] on link at bounding box center [242, 292] width 24 height 27
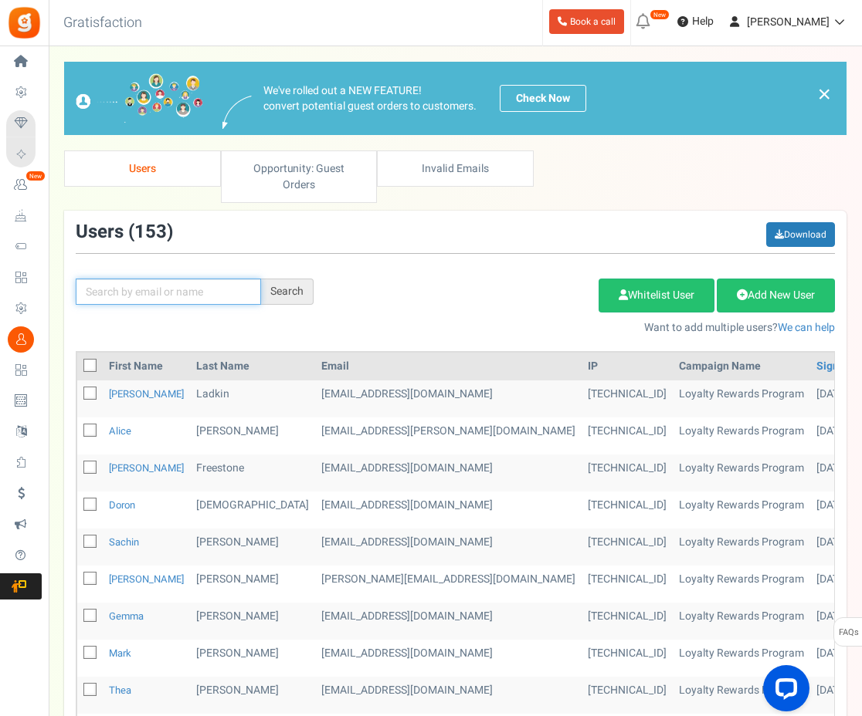
click at [191, 279] on input "text" at bounding box center [168, 292] width 185 height 26
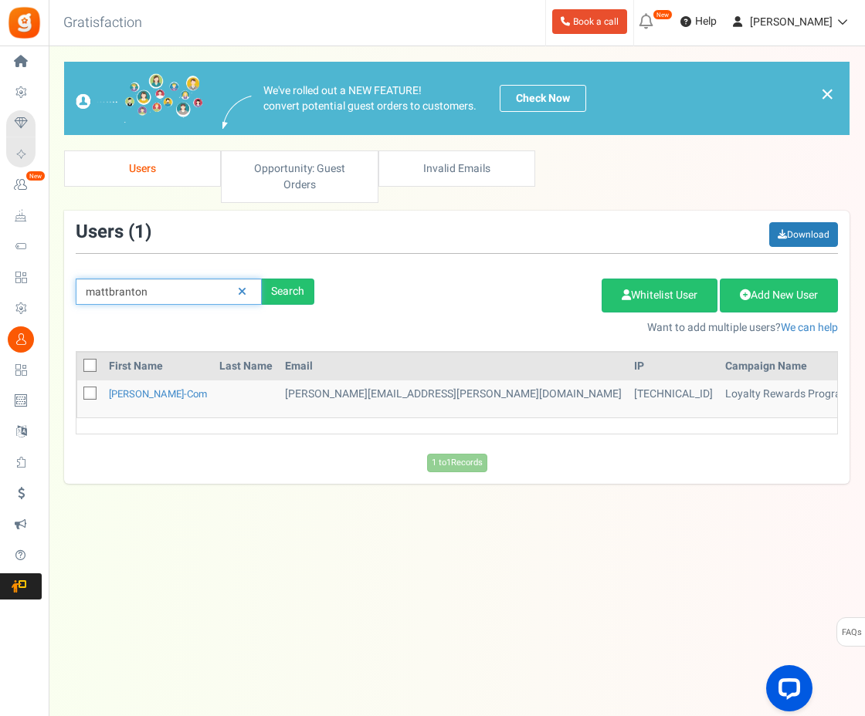
type input "mattbranton"
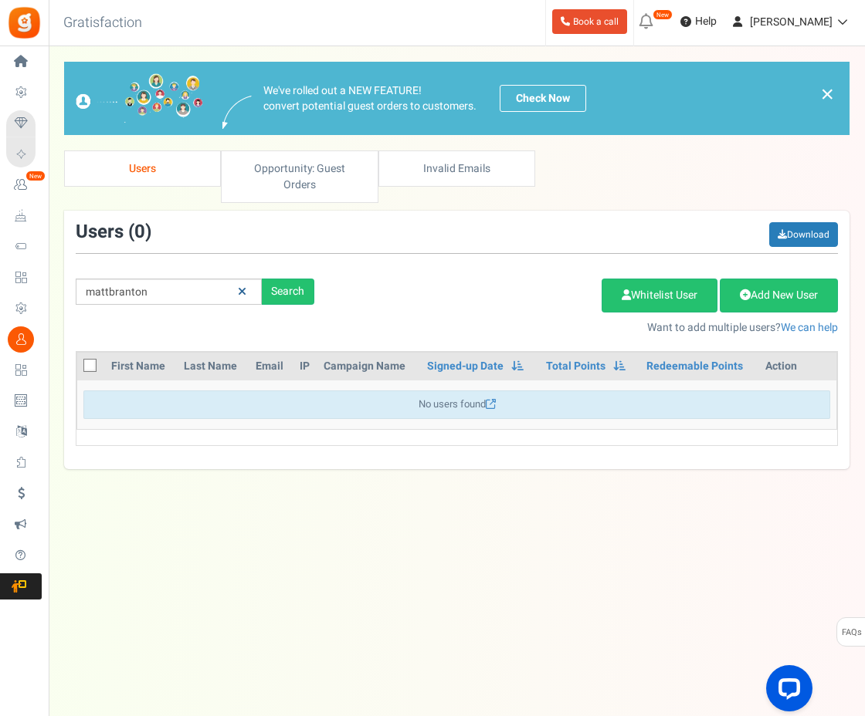
click at [239, 286] on icon at bounding box center [242, 291] width 8 height 11
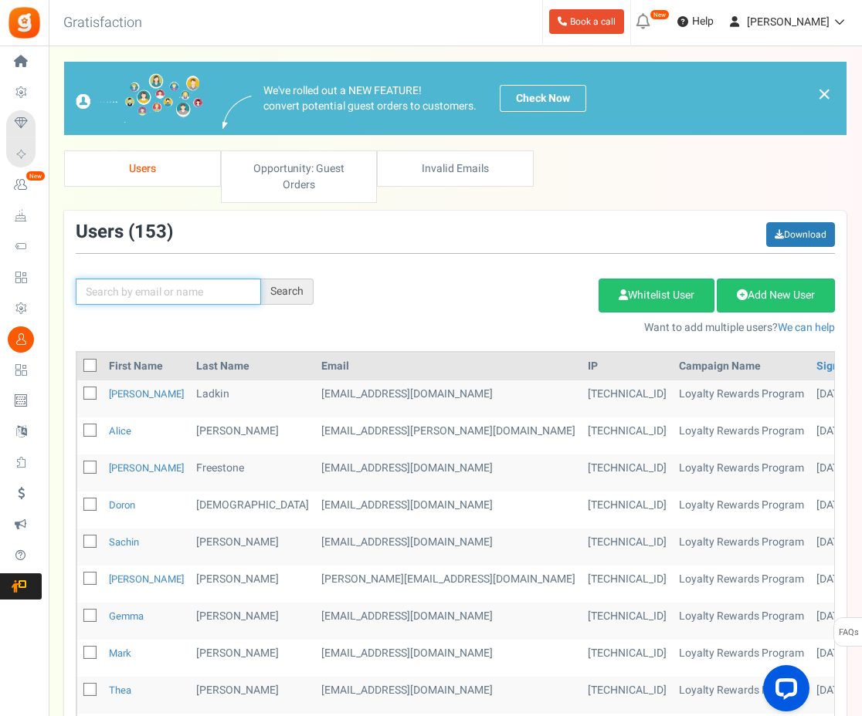
click at [195, 279] on input "text" at bounding box center [168, 292] width 185 height 26
type input "kevin"
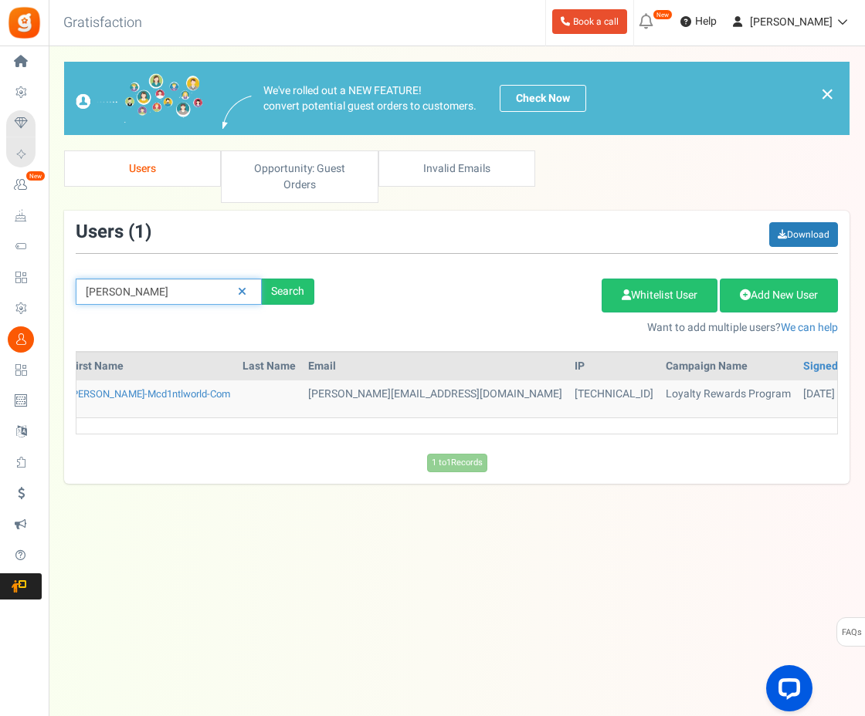
scroll to position [0, 41]
click at [242, 286] on icon at bounding box center [242, 291] width 8 height 11
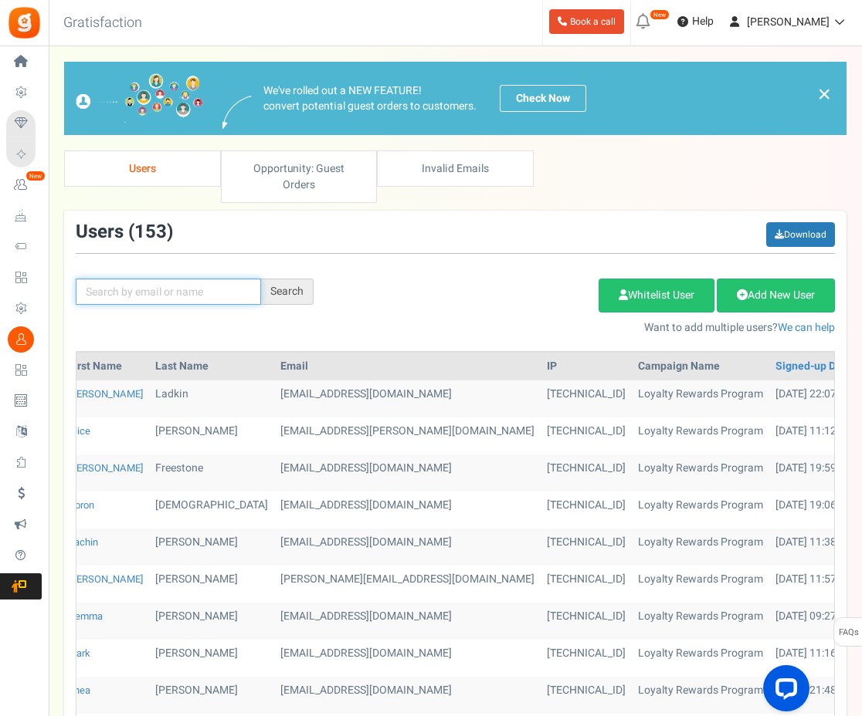
click at [178, 279] on input "text" at bounding box center [168, 292] width 185 height 26
type input "ketan"
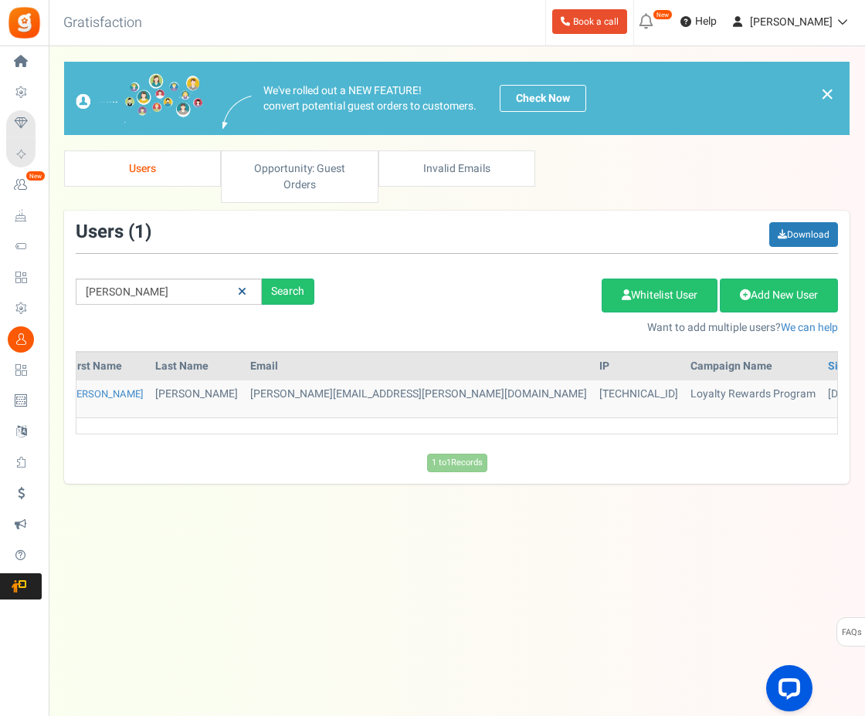
click at [242, 286] on icon at bounding box center [242, 291] width 8 height 11
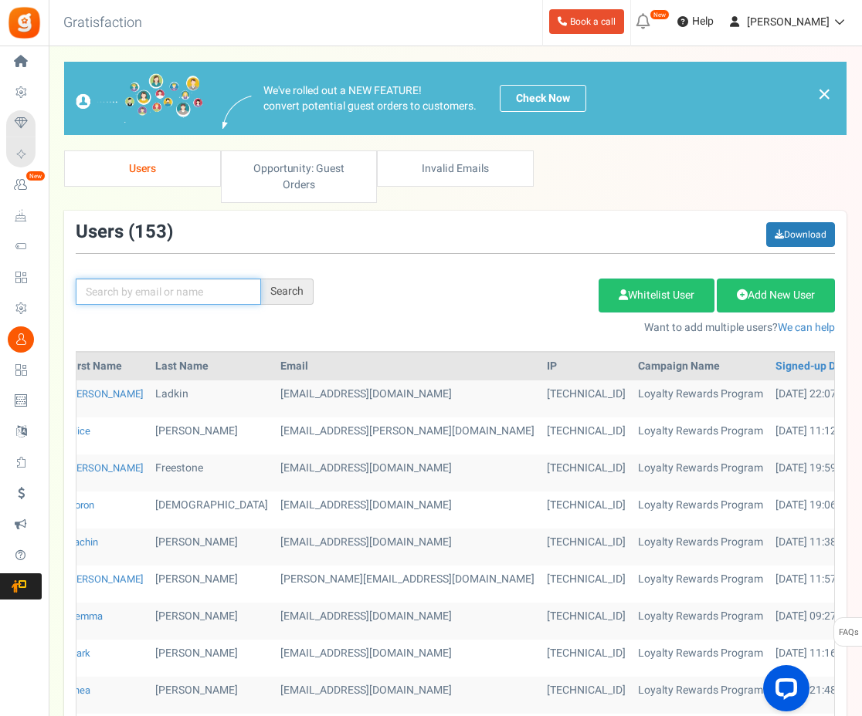
click at [210, 279] on input "text" at bounding box center [168, 292] width 185 height 26
type input "roger"
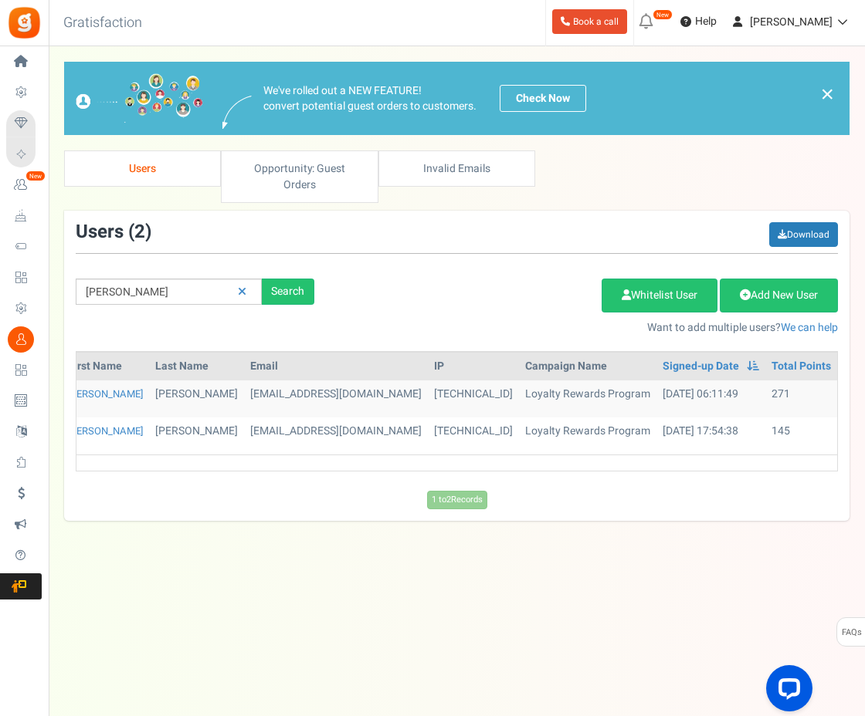
drag, startPoint x: 382, startPoint y: 458, endPoint x: 214, endPoint y: 457, distance: 168.3
click at [215, 457] on div "First Name Last Name Email IP Campaign Name Signed-up Date Permissions Learn mo…" at bounding box center [457, 411] width 762 height 120
drag, startPoint x: 205, startPoint y: 459, endPoint x: 193, endPoint y: 462, distance: 12.7
click at [193, 462] on div "First Name Last Name Email IP Campaign Name Signed-up Date Permissions Learn mo…" at bounding box center [456, 417] width 785 height 132
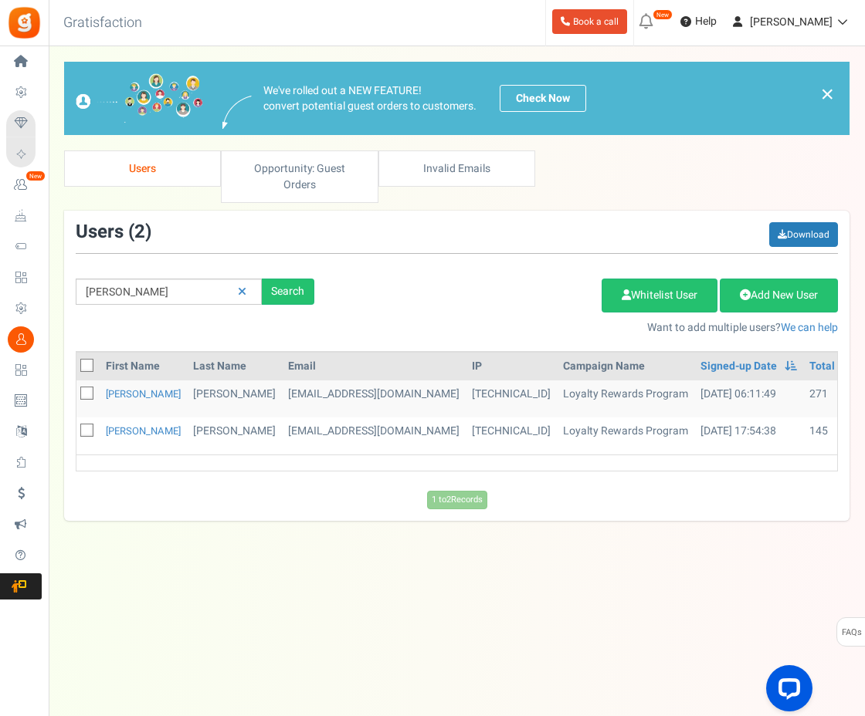
scroll to position [0, 0]
click at [86, 426] on icon at bounding box center [91, 431] width 10 height 10
click at [78, 427] on input "checkbox" at bounding box center [73, 432] width 10 height 10
checkbox input "true"
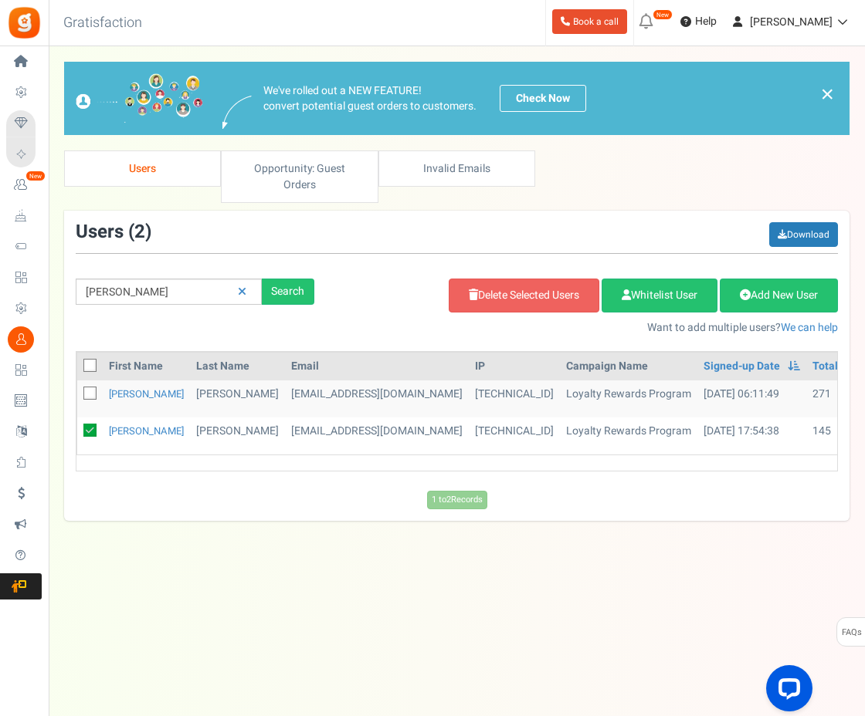
click at [93, 389] on icon at bounding box center [91, 394] width 10 height 10
click at [78, 390] on input "checkbox" at bounding box center [73, 395] width 10 height 10
checkbox input "true"
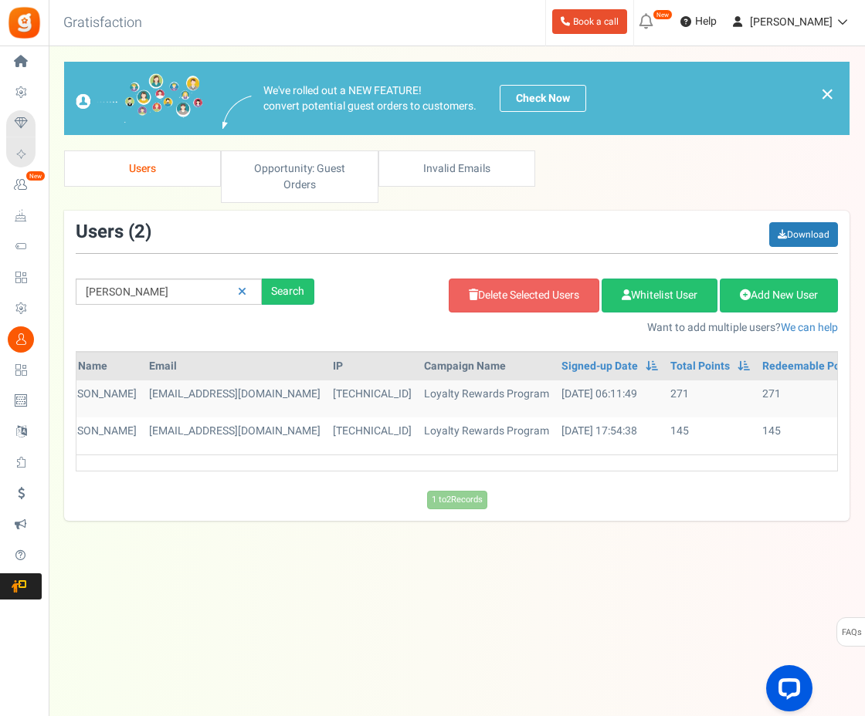
scroll to position [0, 160]
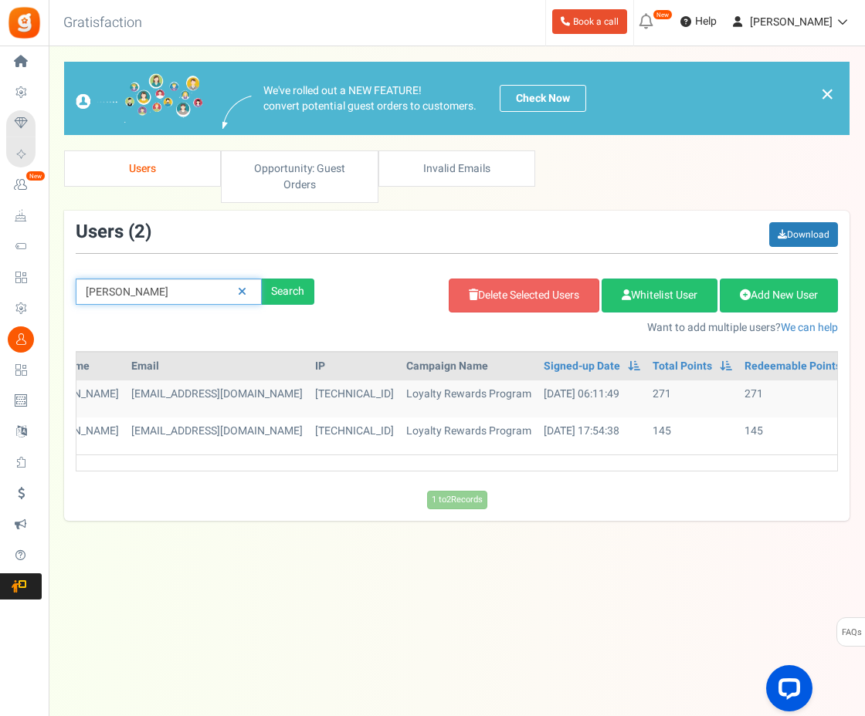
click at [188, 279] on input "roger" at bounding box center [169, 292] width 186 height 26
click at [246, 283] on link at bounding box center [242, 292] width 24 height 27
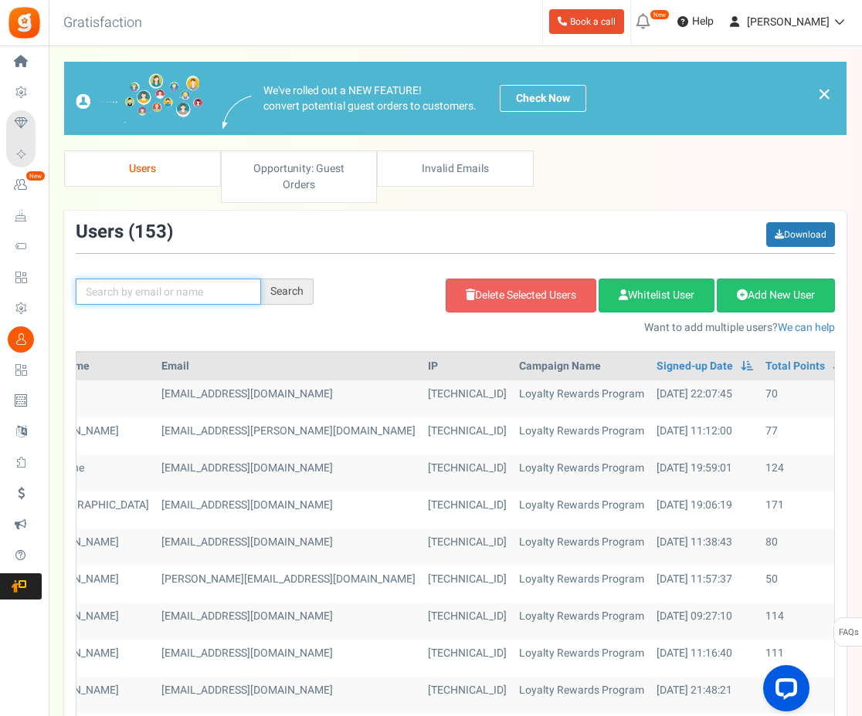
click at [228, 279] on input "text" at bounding box center [168, 292] width 185 height 26
type input "magic"
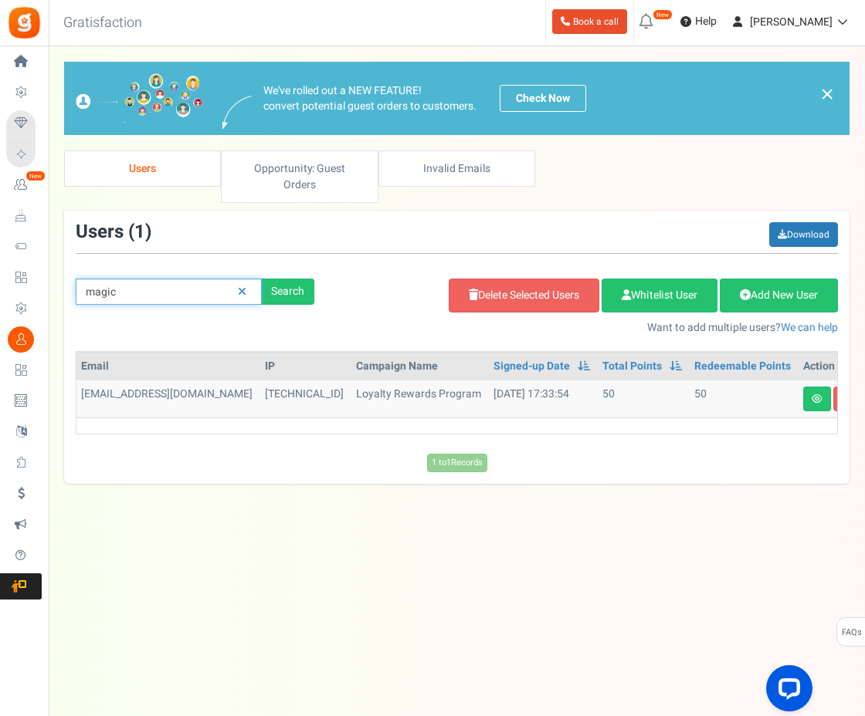
scroll to position [0, 141]
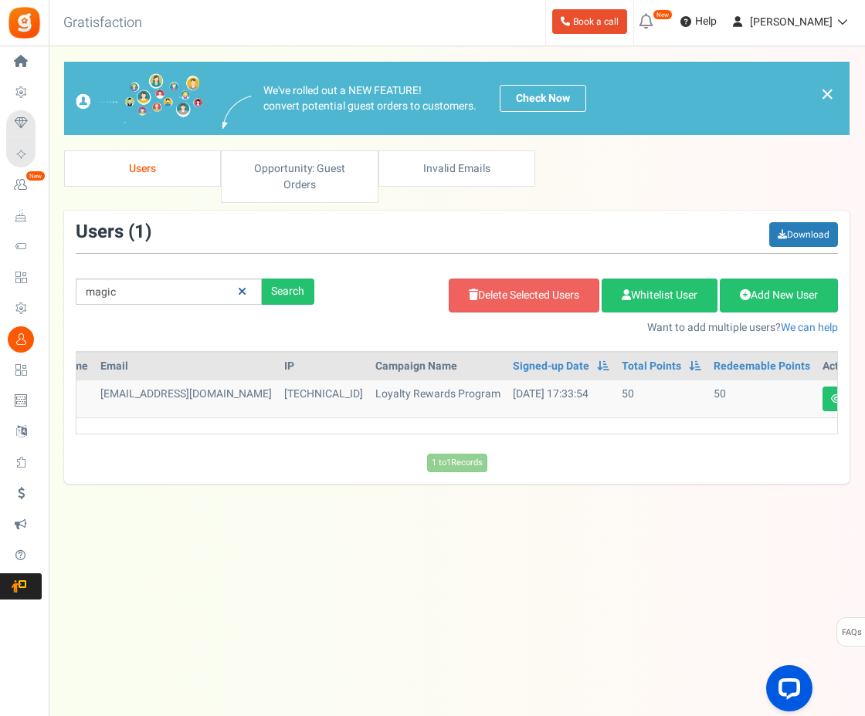
click at [237, 279] on link at bounding box center [242, 292] width 24 height 27
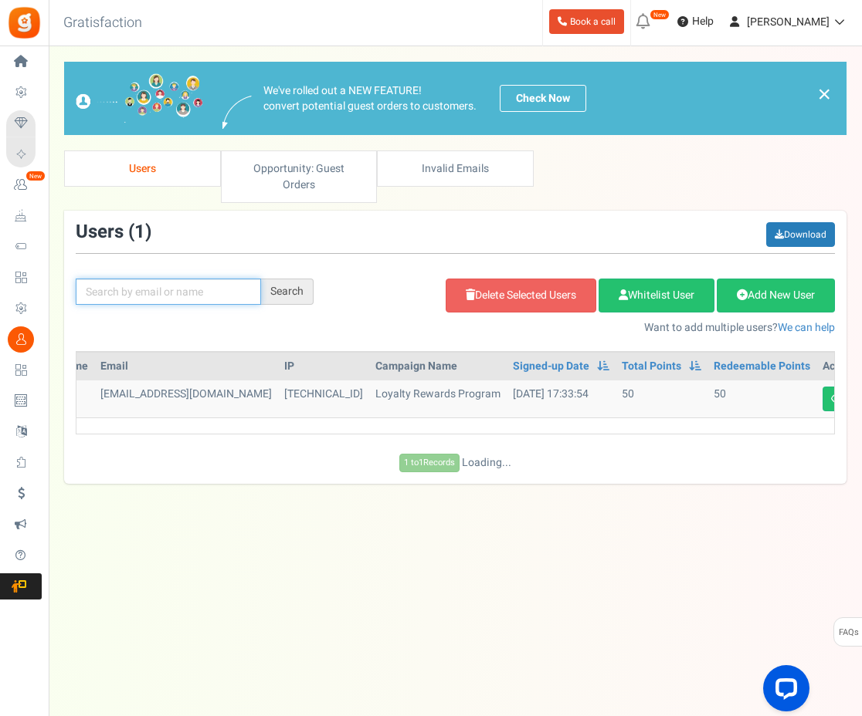
click at [203, 279] on input "text" at bounding box center [168, 292] width 185 height 26
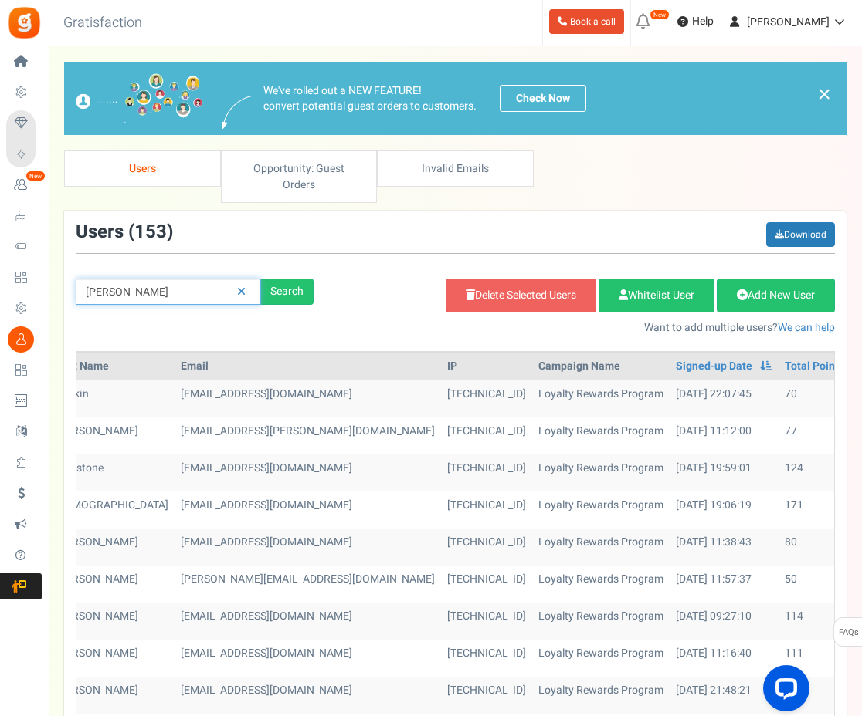
type input "nick"
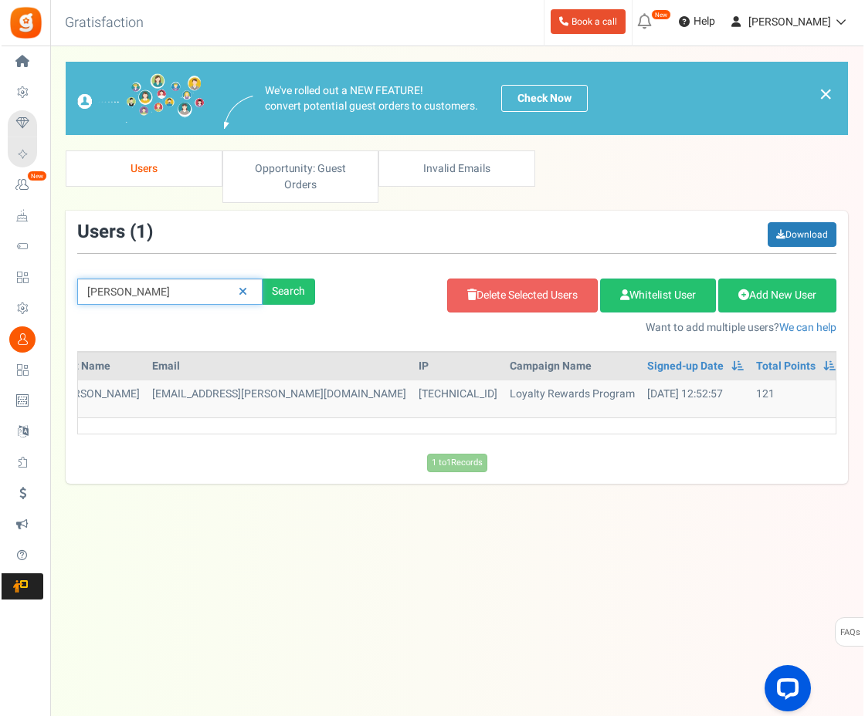
scroll to position [0, 128]
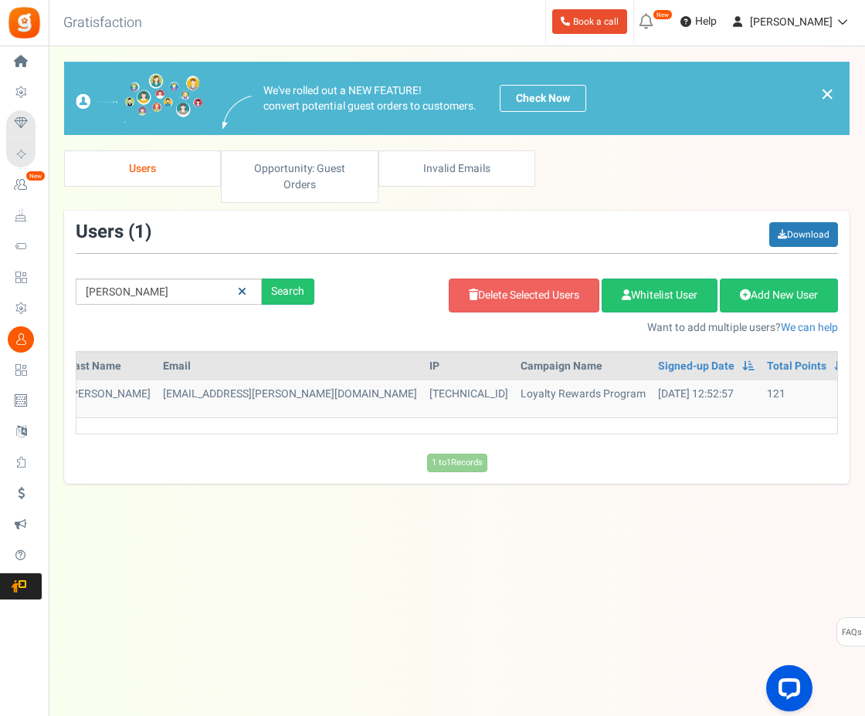
click at [242, 283] on link at bounding box center [242, 292] width 24 height 27
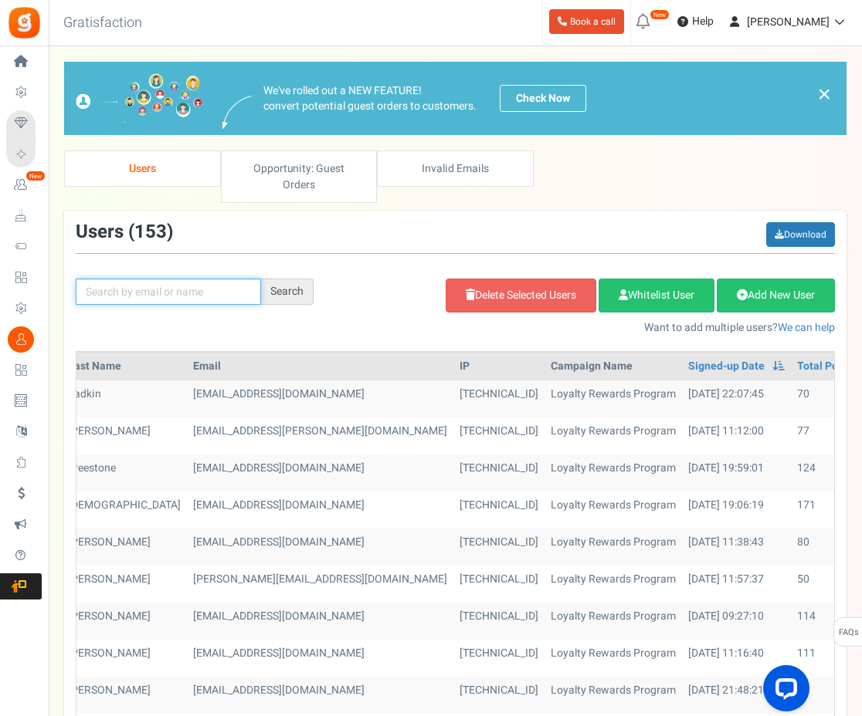
click at [217, 279] on input "text" at bounding box center [168, 292] width 185 height 26
type input "sarah"
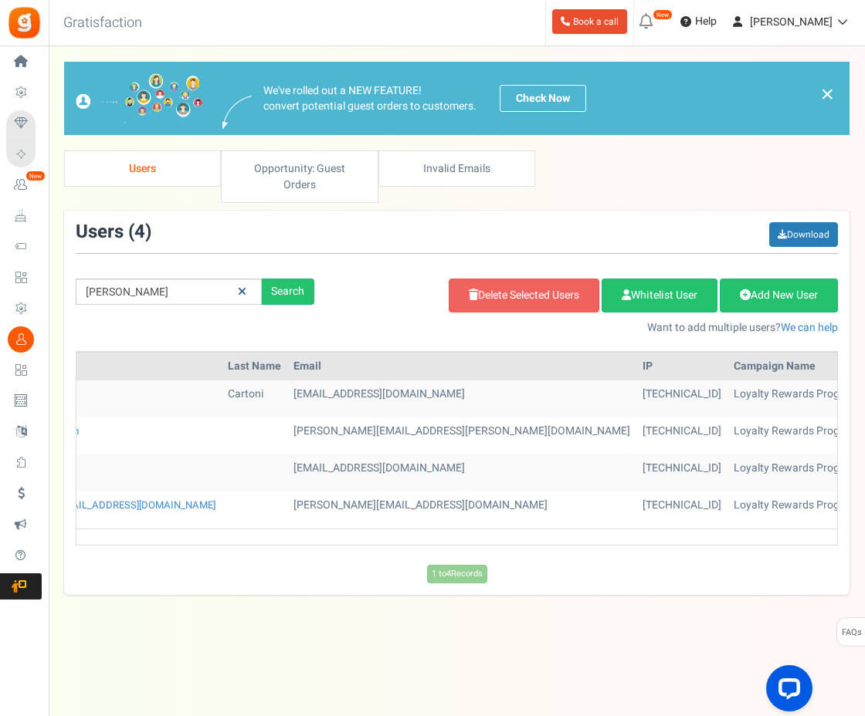
click at [242, 286] on icon at bounding box center [242, 291] width 8 height 11
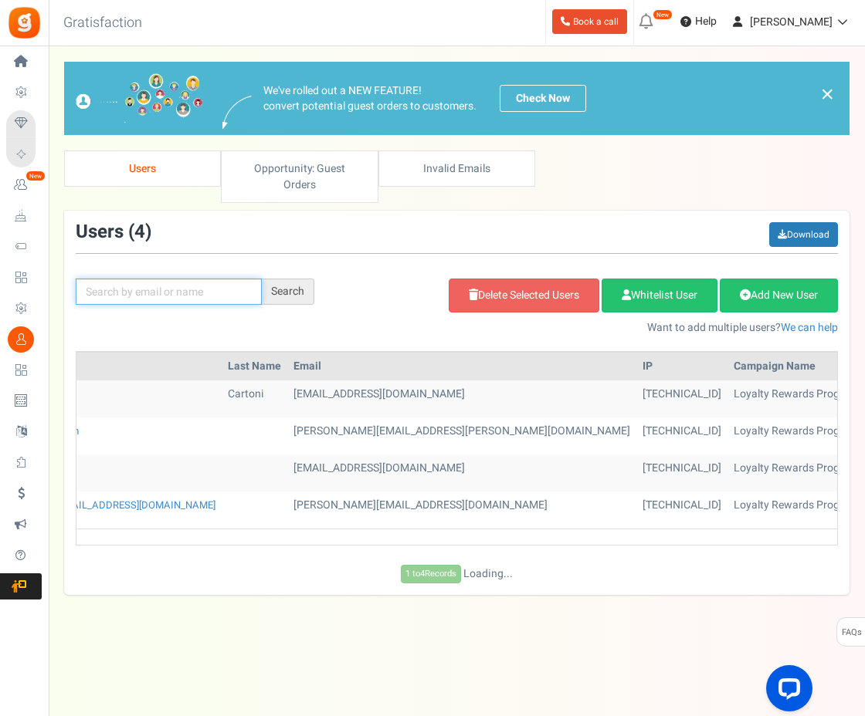
click at [215, 279] on input "text" at bounding box center [169, 292] width 186 height 26
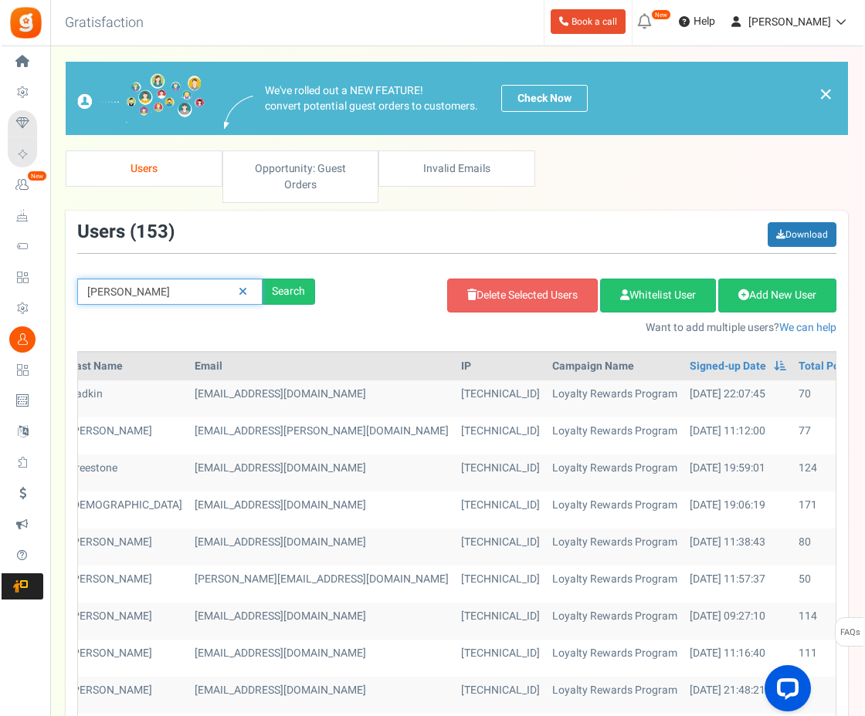
scroll to position [0, 126]
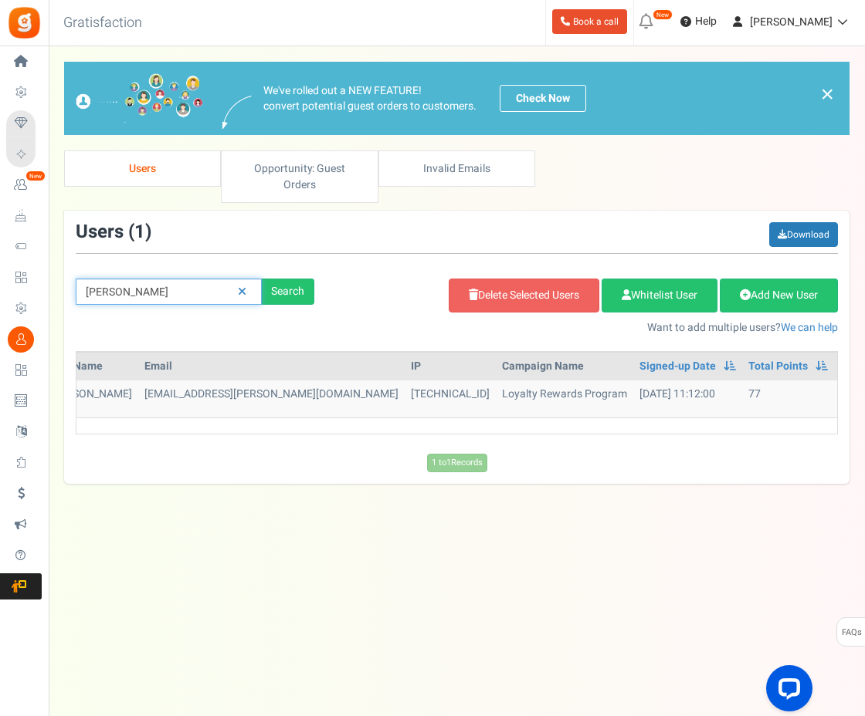
click at [115, 279] on input "alice" at bounding box center [169, 292] width 186 height 26
type input "alice.lander"
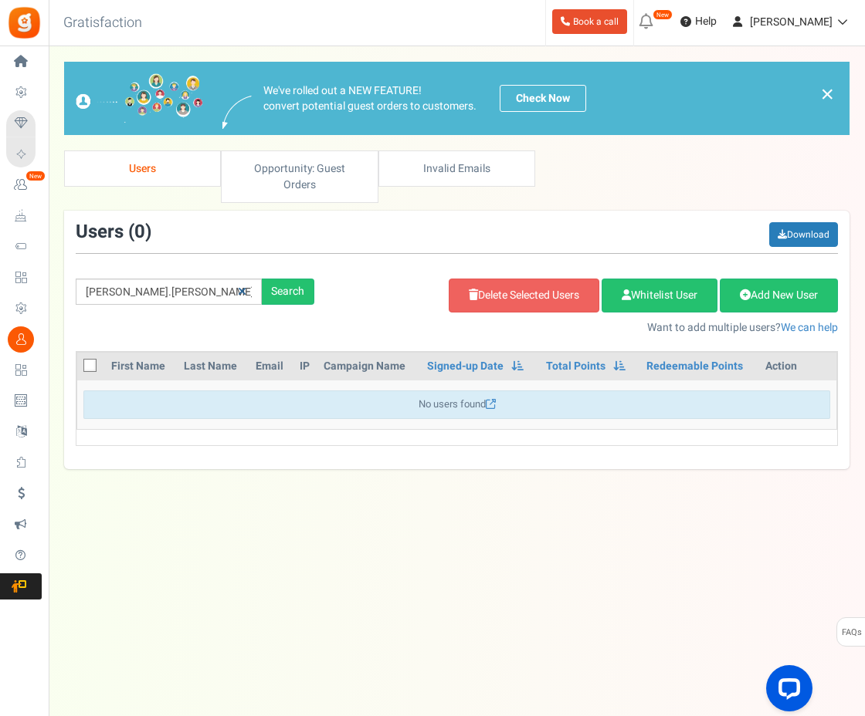
click at [240, 286] on icon at bounding box center [242, 291] width 8 height 11
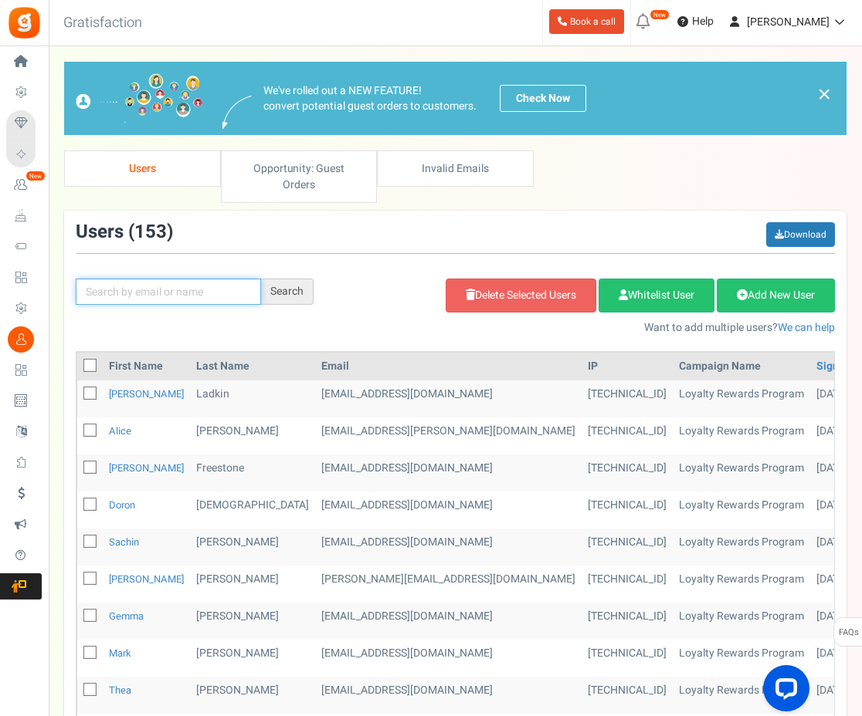
click at [205, 279] on input "text" at bounding box center [168, 292] width 185 height 26
type input "lucy"
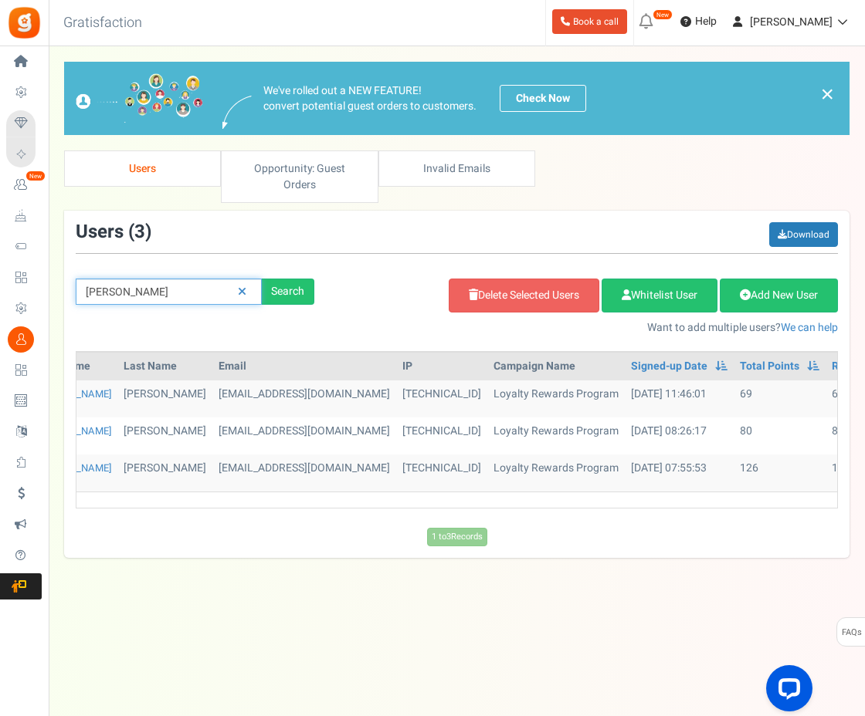
scroll to position [0, 76]
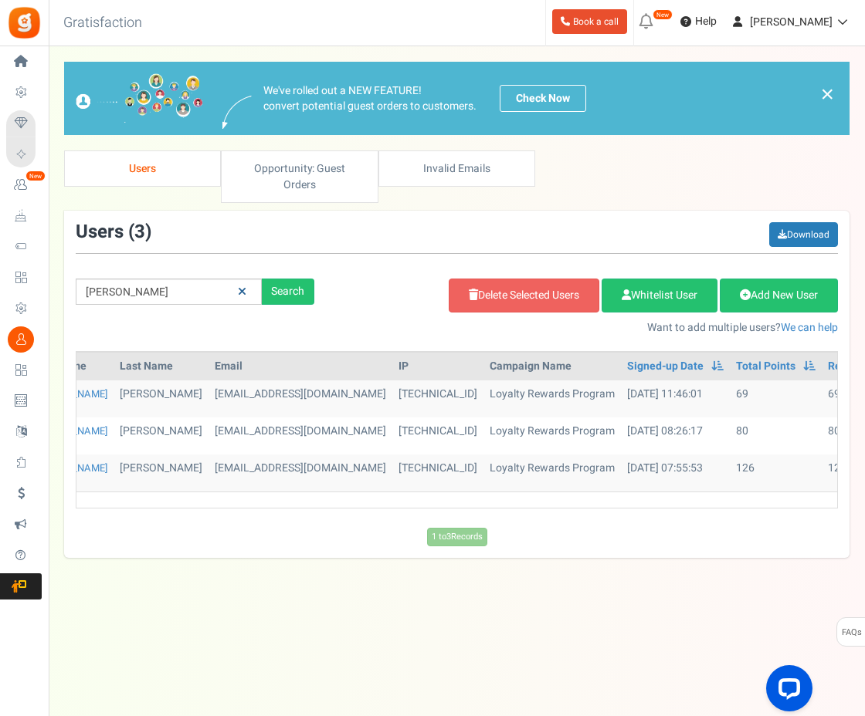
click at [242, 286] on icon at bounding box center [242, 291] width 8 height 11
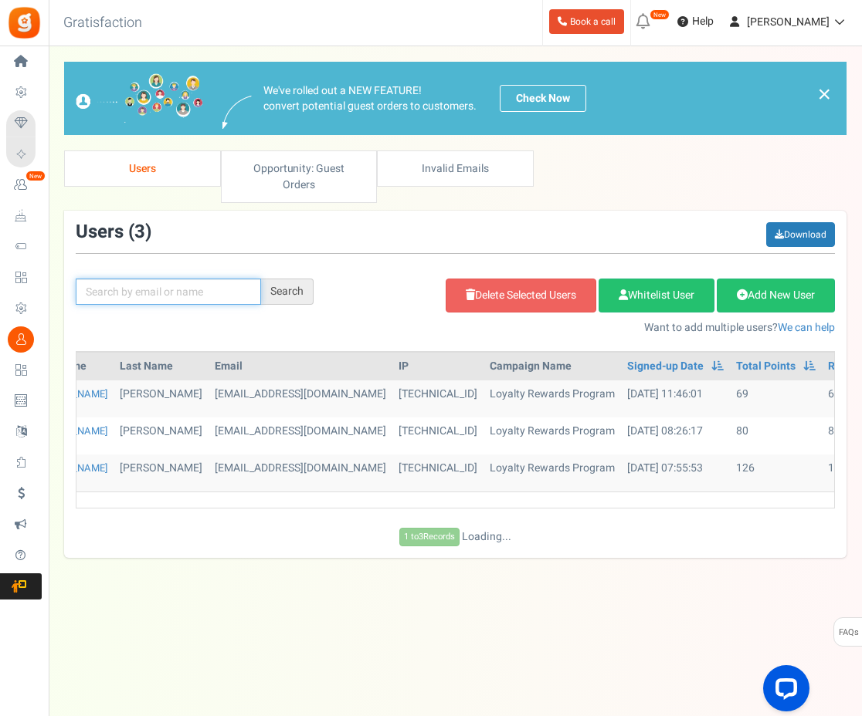
click at [229, 279] on input "text" at bounding box center [168, 292] width 185 height 26
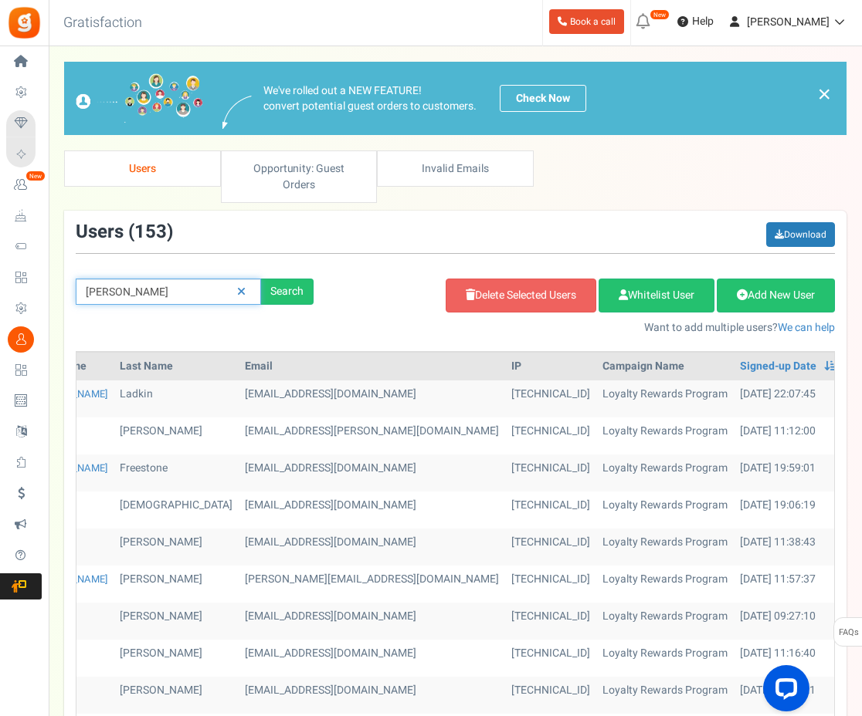
type input "sophie"
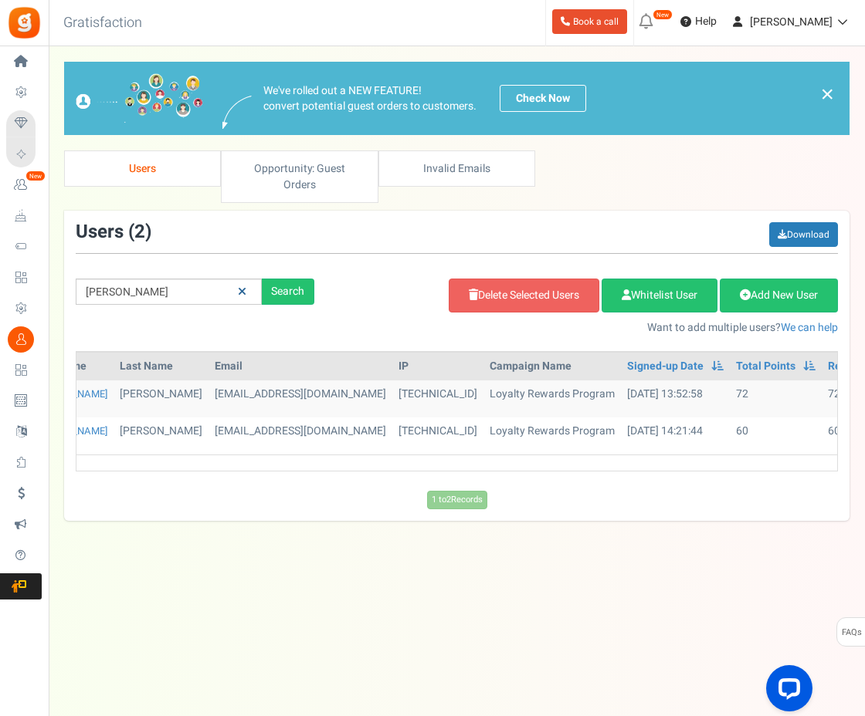
click at [250, 282] on link at bounding box center [242, 292] width 24 height 27
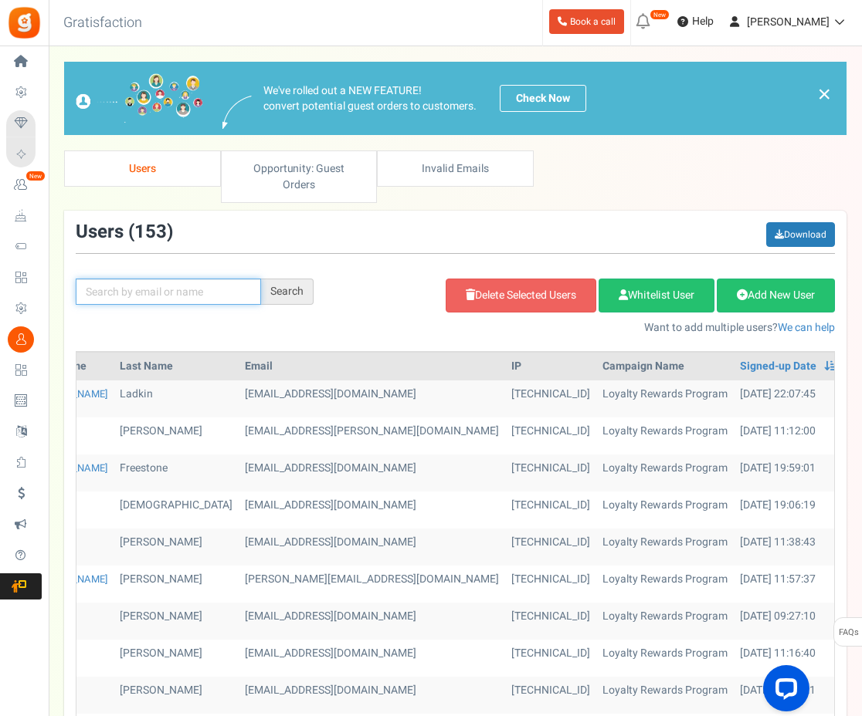
click at [195, 283] on input "text" at bounding box center [168, 292] width 185 height 26
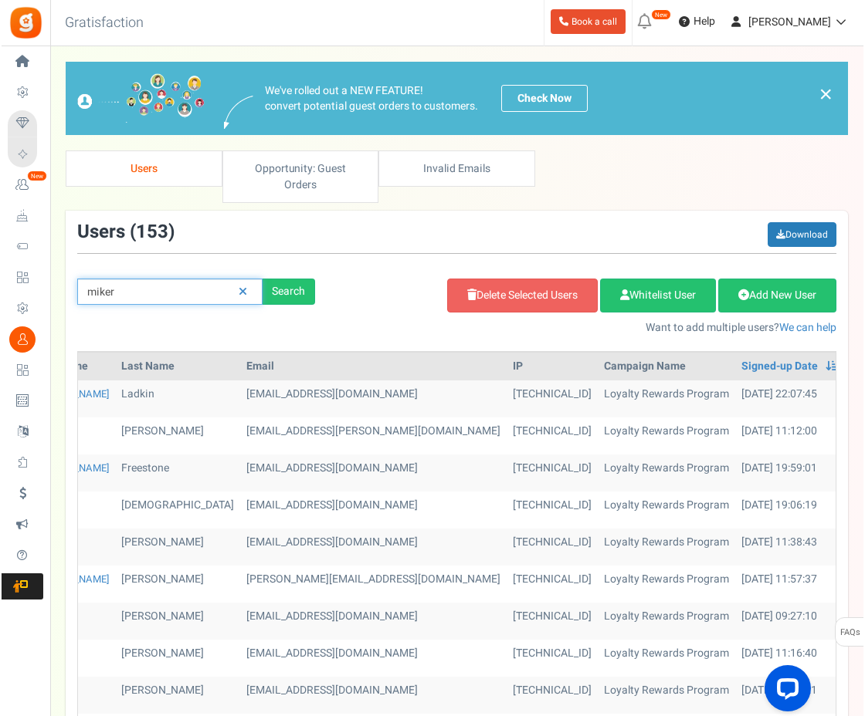
scroll to position [0, 0]
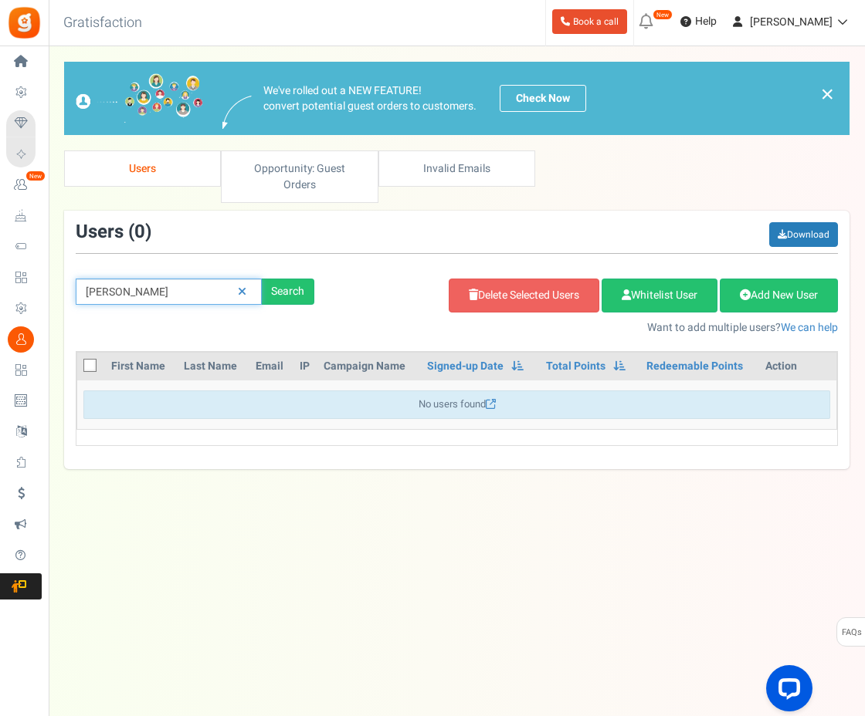
type input "mike"
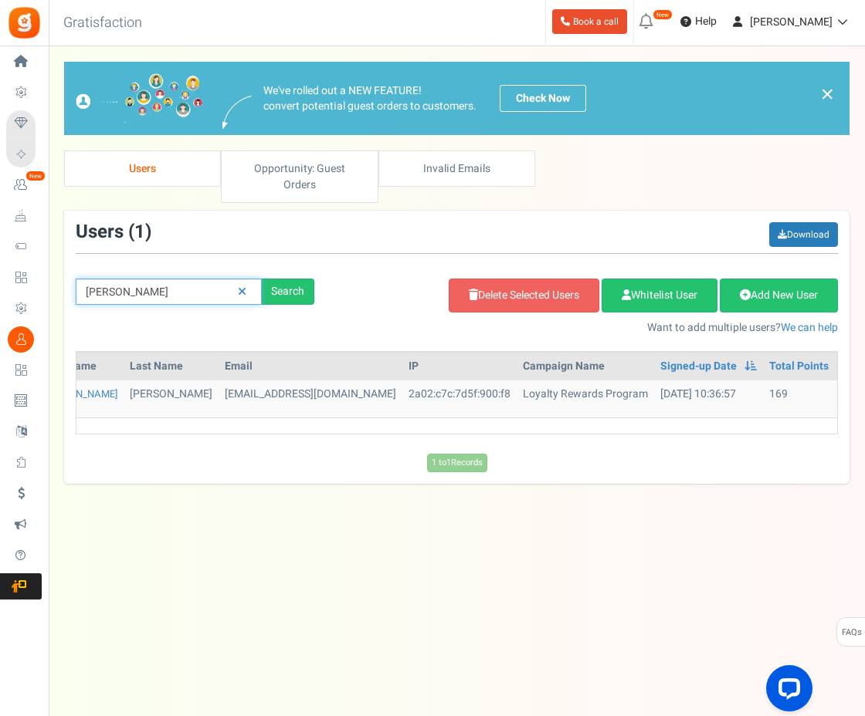
scroll to position [0, 76]
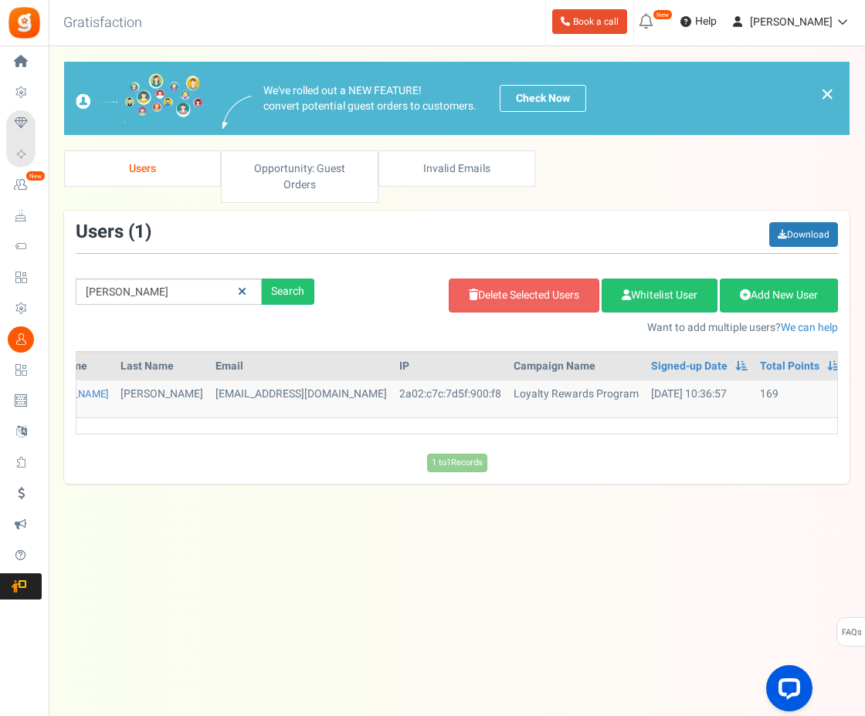
click at [243, 286] on icon at bounding box center [242, 291] width 8 height 11
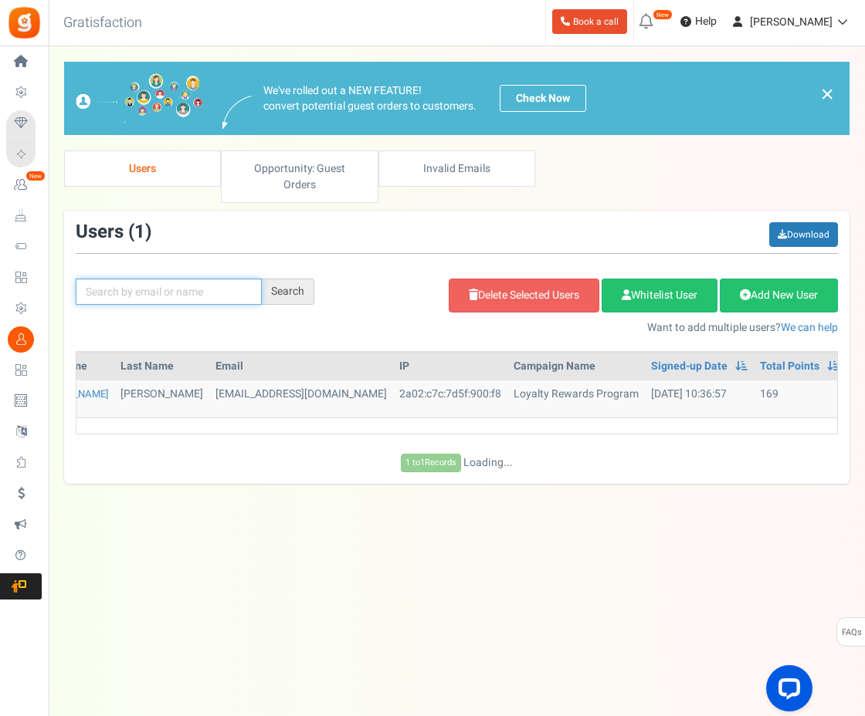
click at [202, 279] on input "text" at bounding box center [169, 292] width 186 height 26
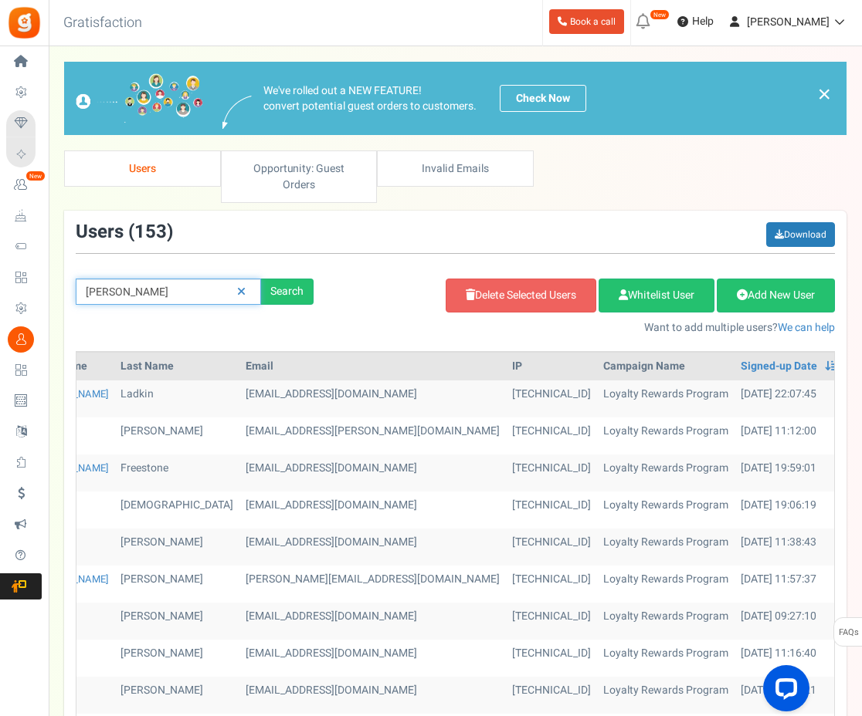
type input "marie"
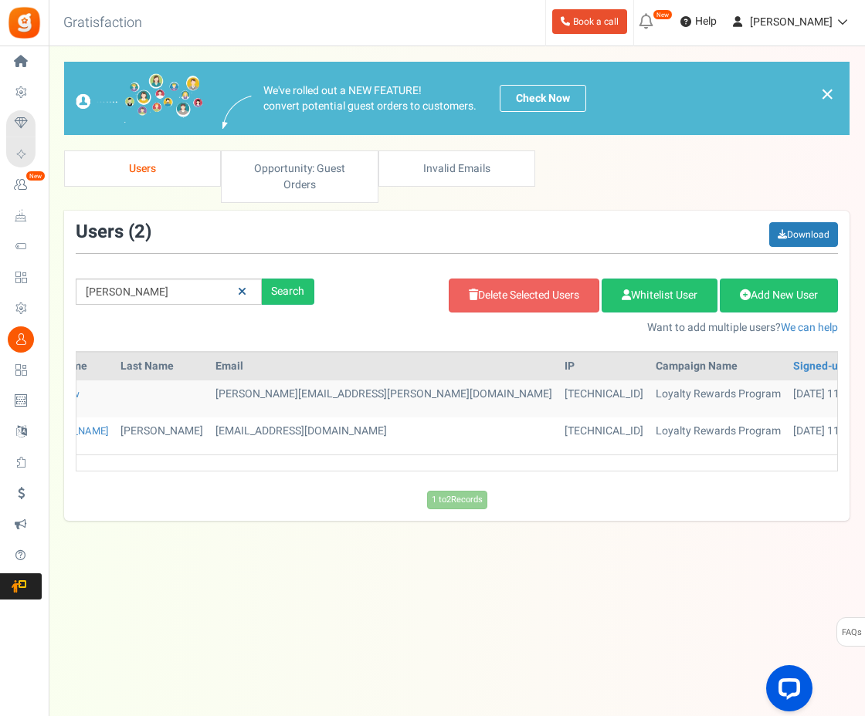
click at [244, 286] on icon at bounding box center [242, 291] width 8 height 11
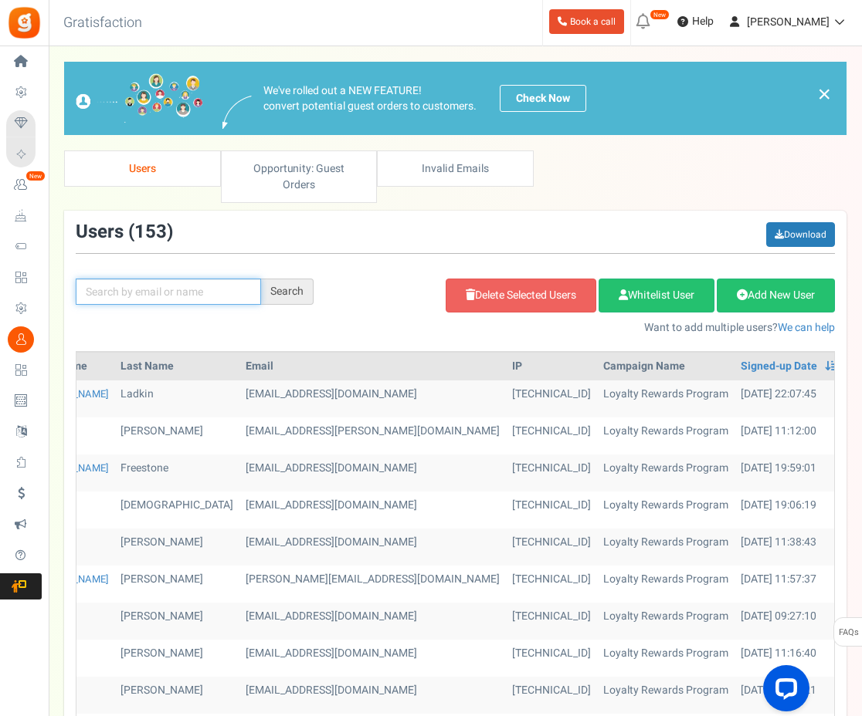
click at [218, 279] on input "text" at bounding box center [168, 292] width 185 height 26
type input "susan"
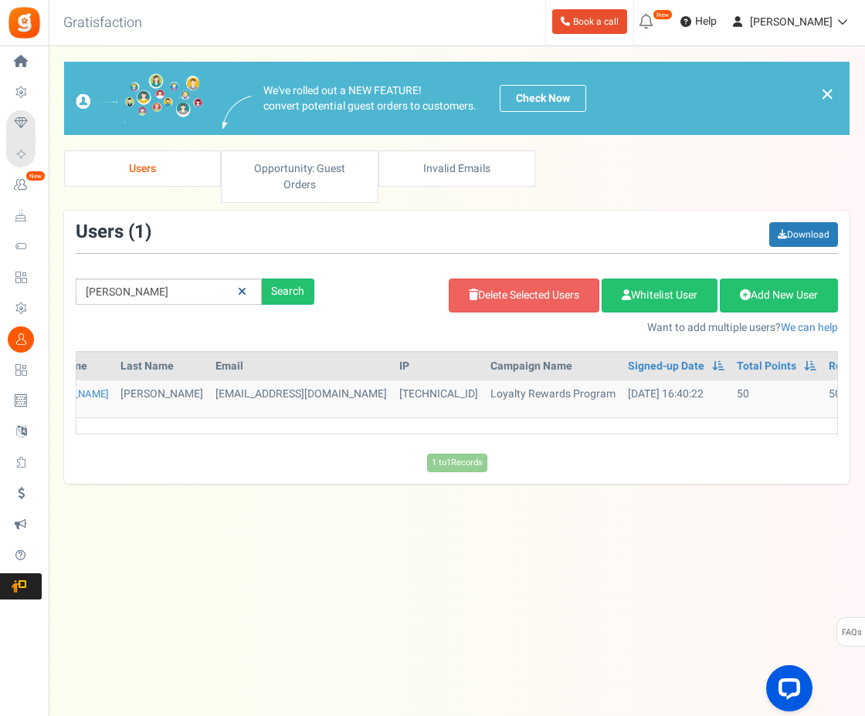
click at [250, 279] on link at bounding box center [242, 292] width 24 height 27
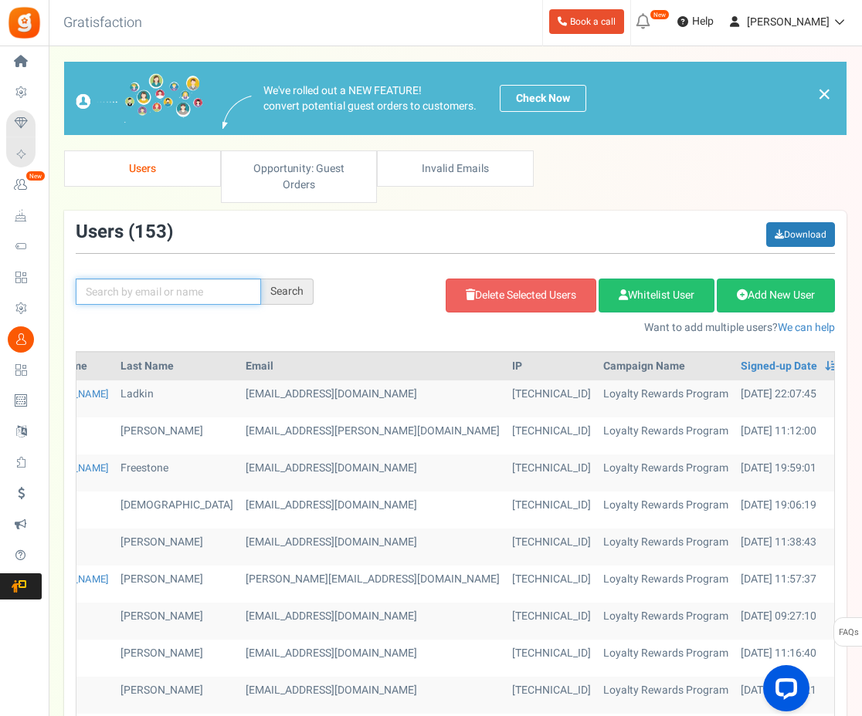
click at [232, 279] on input "text" at bounding box center [168, 292] width 185 height 26
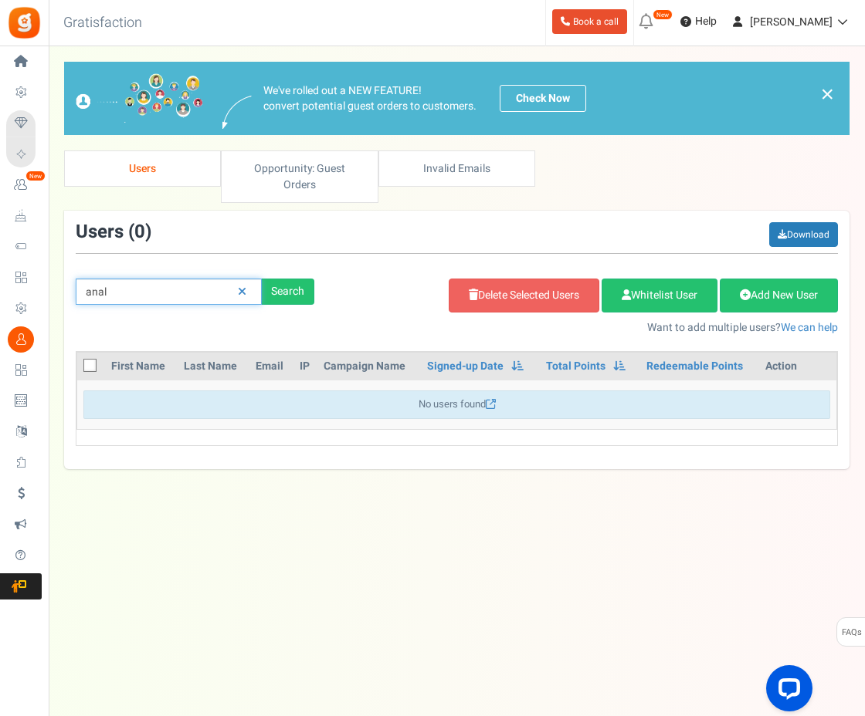
click at [146, 279] on input "anal" at bounding box center [169, 292] width 186 height 26
type input "analease"
click at [249, 279] on link at bounding box center [242, 292] width 24 height 27
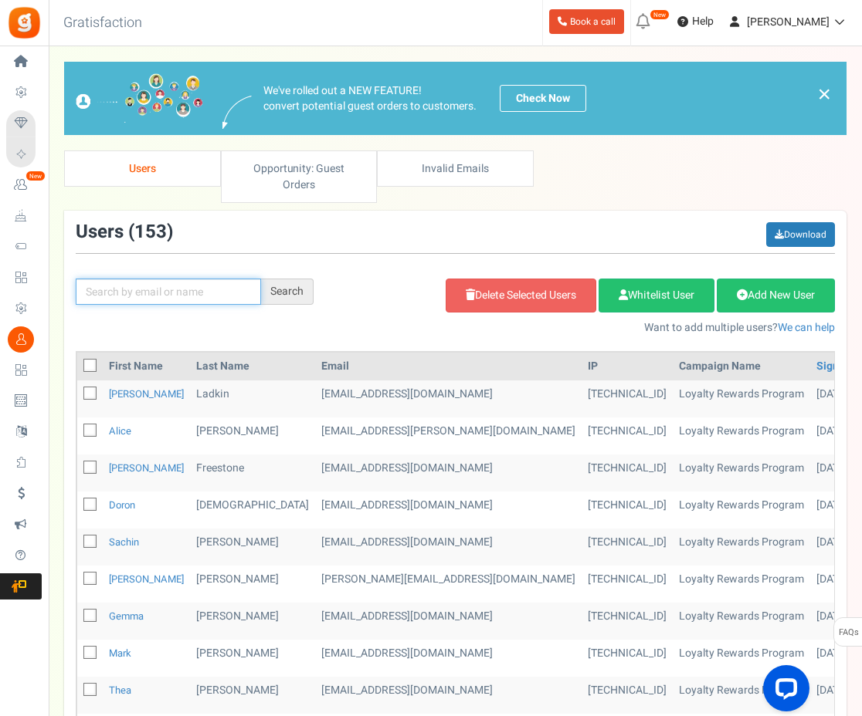
click at [223, 279] on input "text" at bounding box center [168, 292] width 185 height 26
type input "nata"
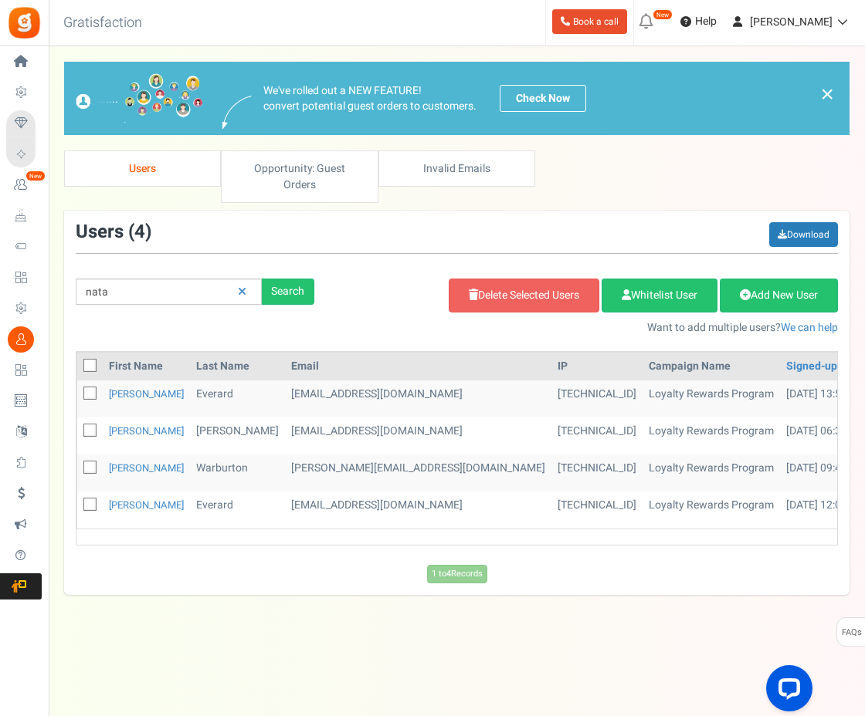
click at [310, 493] on td "everardnatasha@gmail.com" at bounding box center [418, 510] width 266 height 37
click at [123, 492] on td "Natasha" at bounding box center [146, 510] width 87 height 37
click at [124, 498] on link "Natasha" at bounding box center [146, 505] width 75 height 15
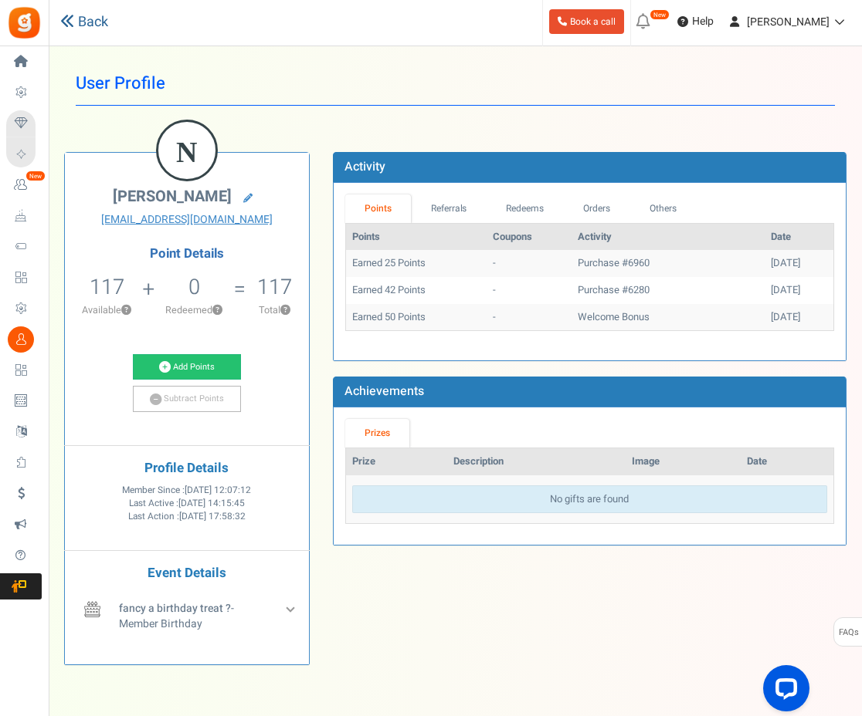
click at [92, 30] on link "Back" at bounding box center [84, 22] width 48 height 20
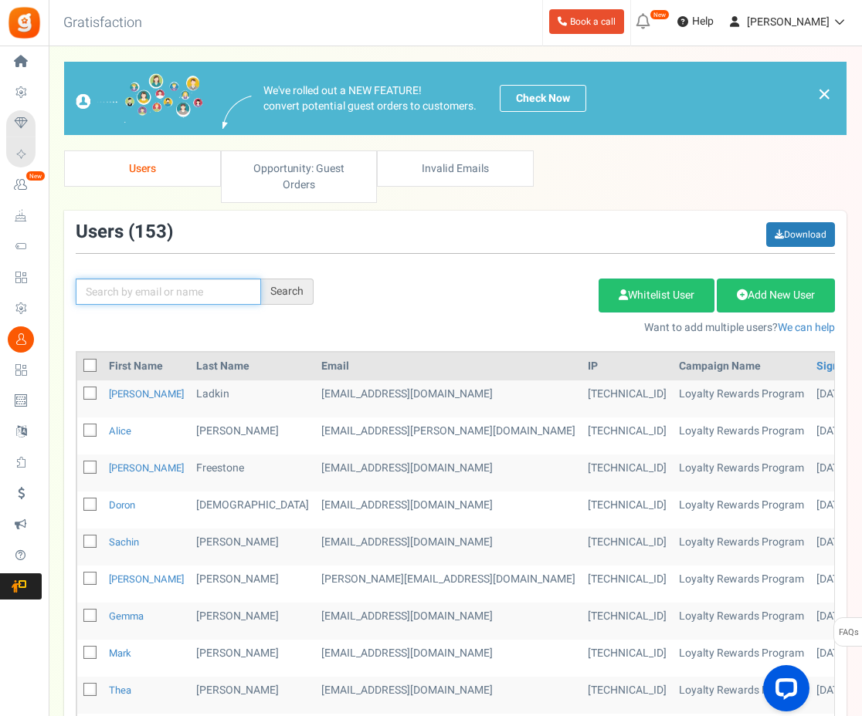
click at [149, 281] on input "text" at bounding box center [168, 292] width 185 height 26
type input "nata"
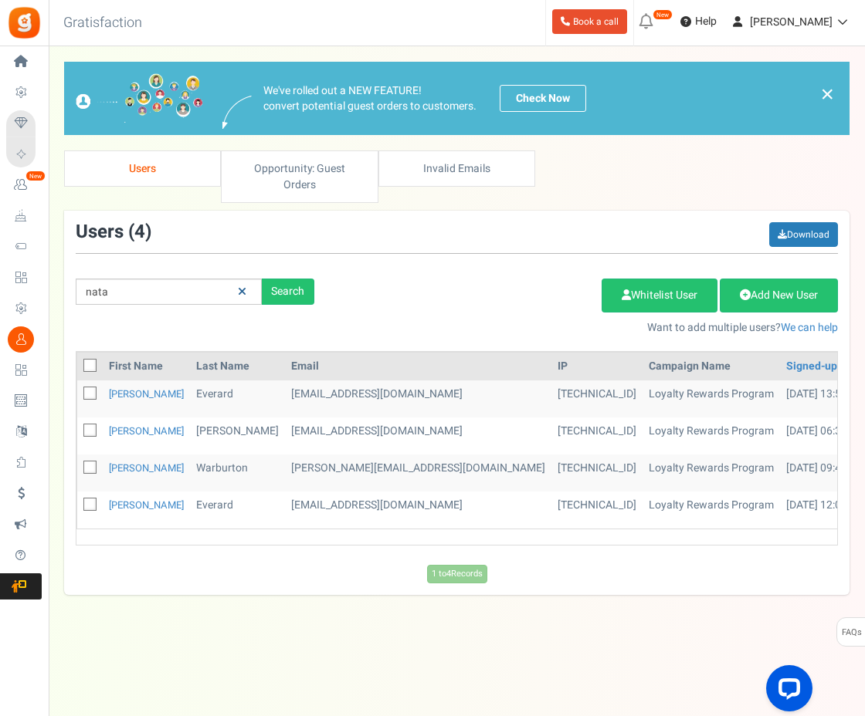
click at [249, 279] on link at bounding box center [242, 292] width 24 height 27
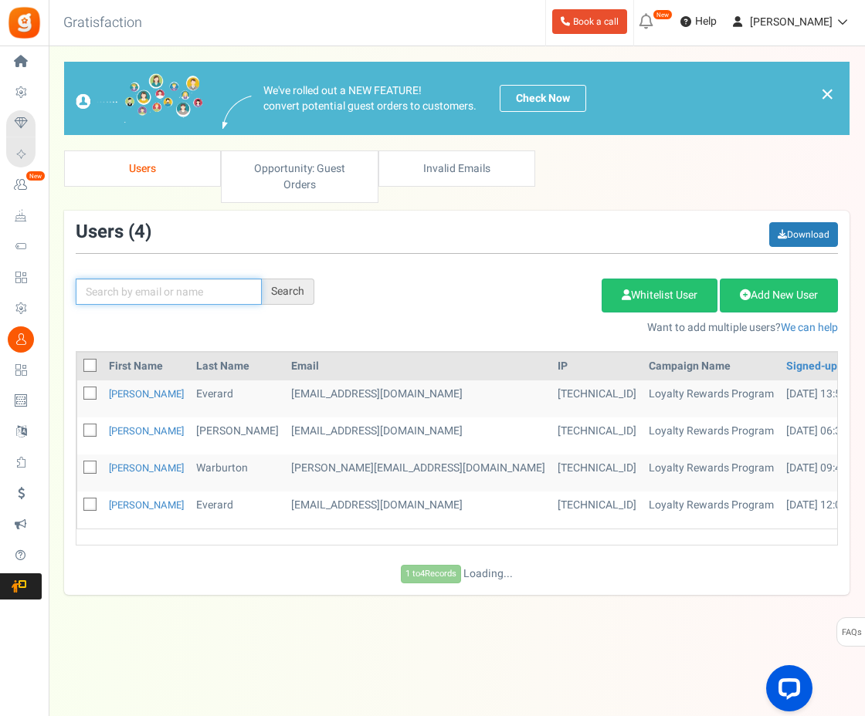
click at [215, 279] on input "text" at bounding box center [169, 292] width 186 height 26
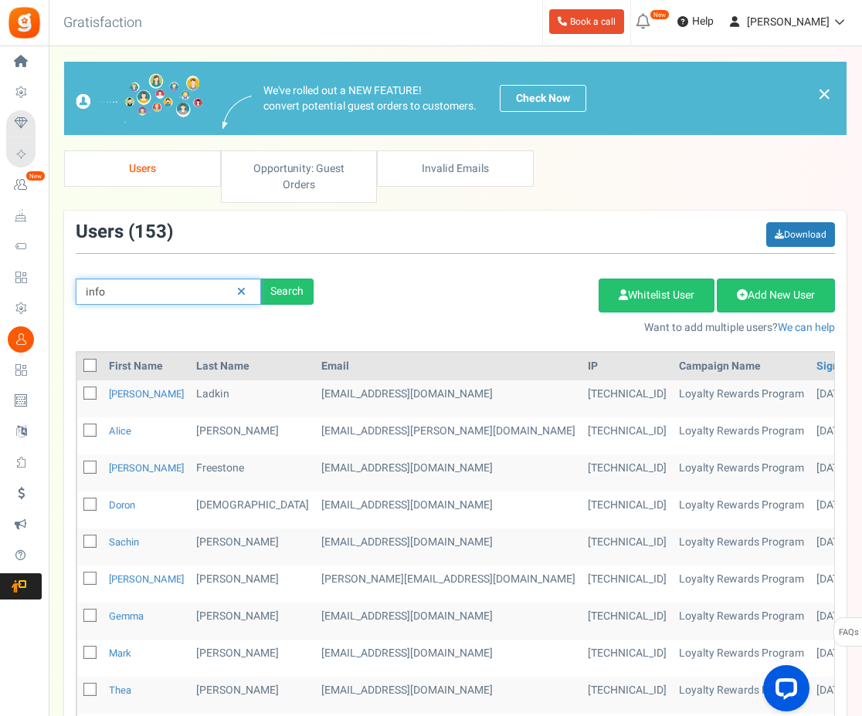
type input "info"
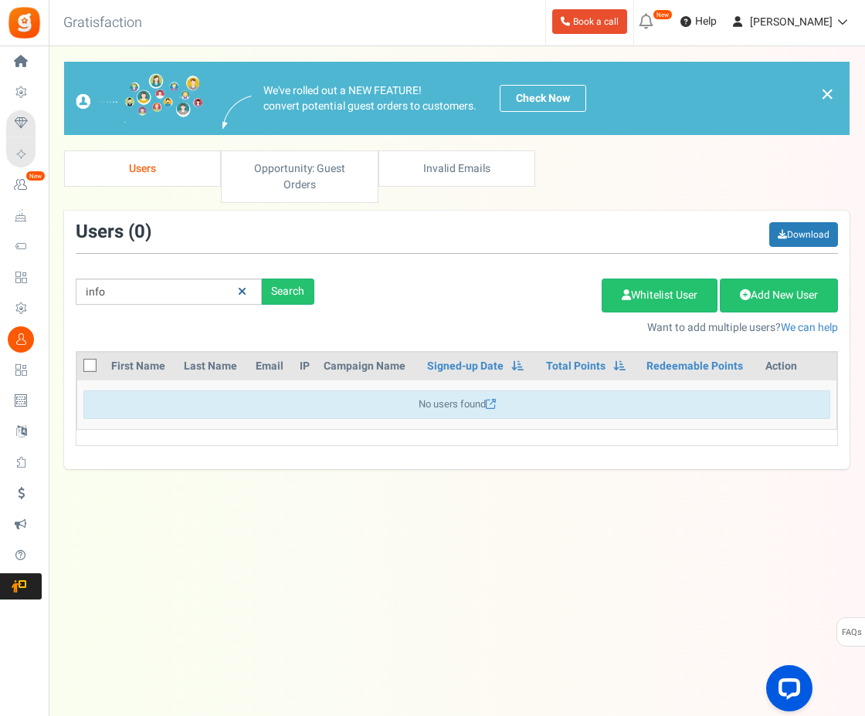
click at [245, 286] on icon at bounding box center [242, 291] width 8 height 11
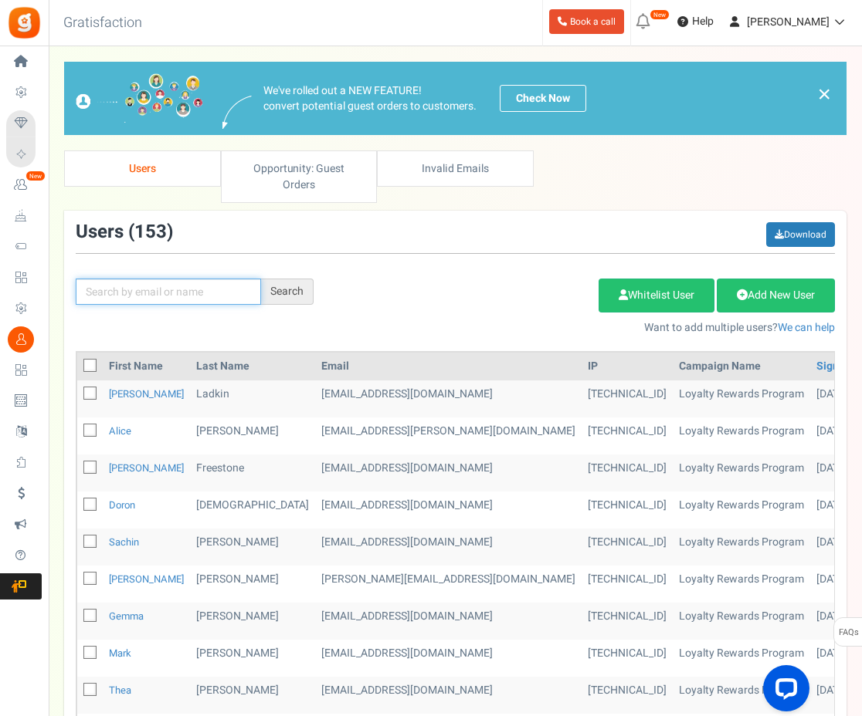
click at [211, 281] on input "text" at bounding box center [168, 292] width 185 height 26
type input "yenni"
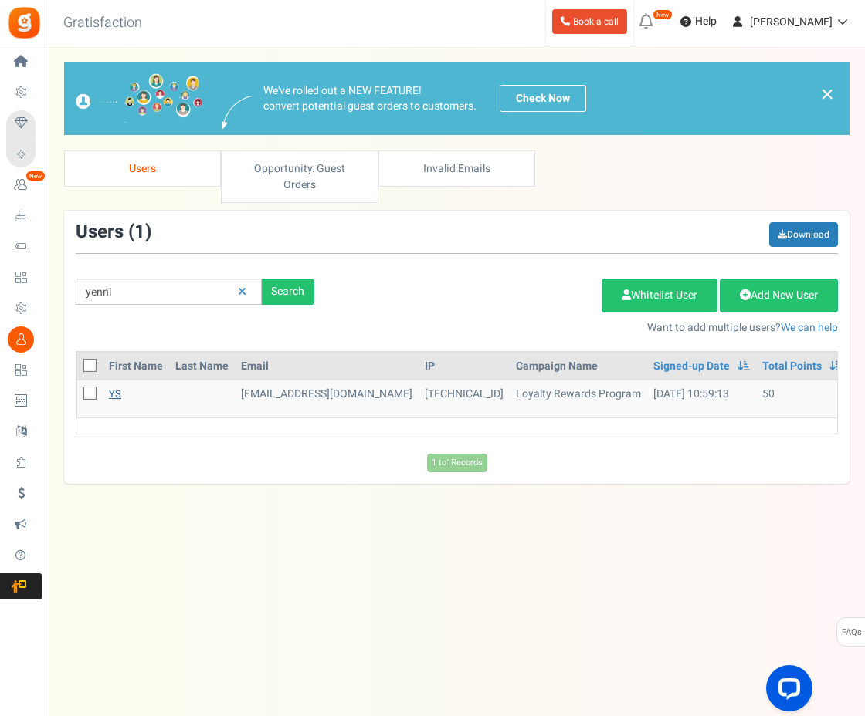
click at [111, 387] on link "YS" at bounding box center [115, 394] width 12 height 15
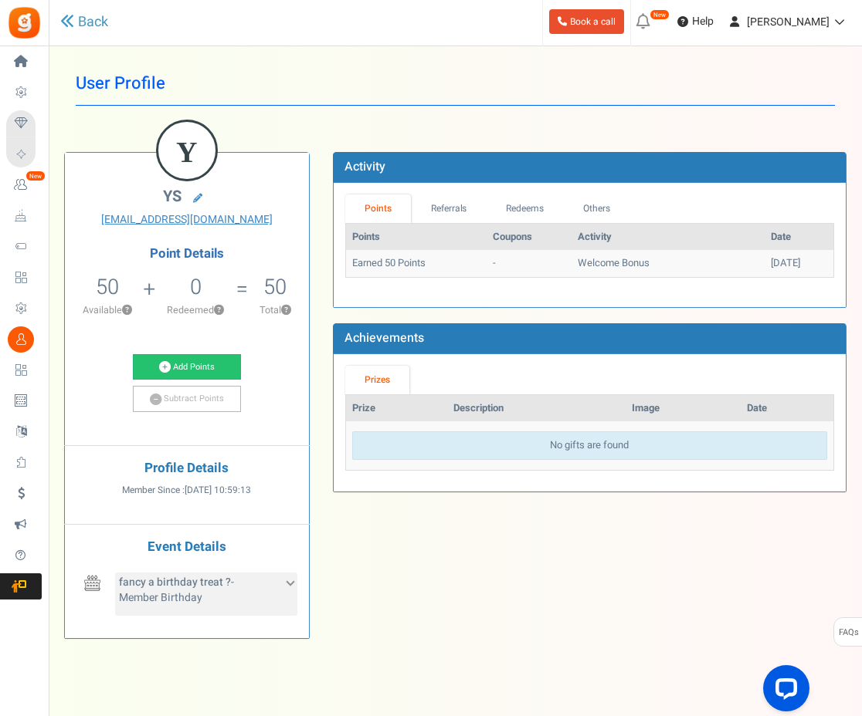
click at [283, 598] on div "fancy a birthday treat ? - Member Birthday" at bounding box center [206, 594] width 182 height 43
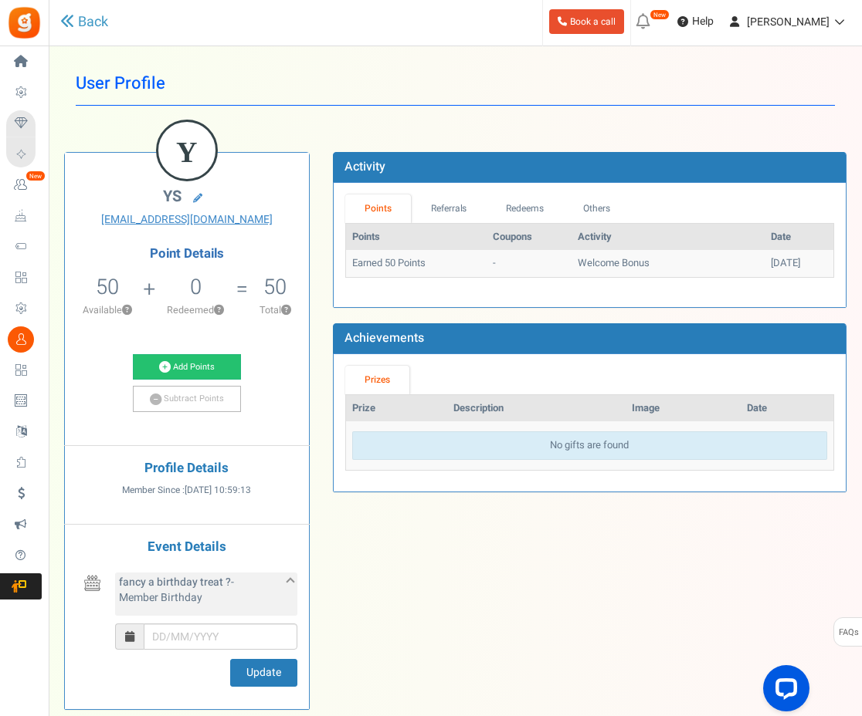
click at [283, 598] on div "fancy a birthday treat ? - Member Birthday" at bounding box center [206, 594] width 182 height 43
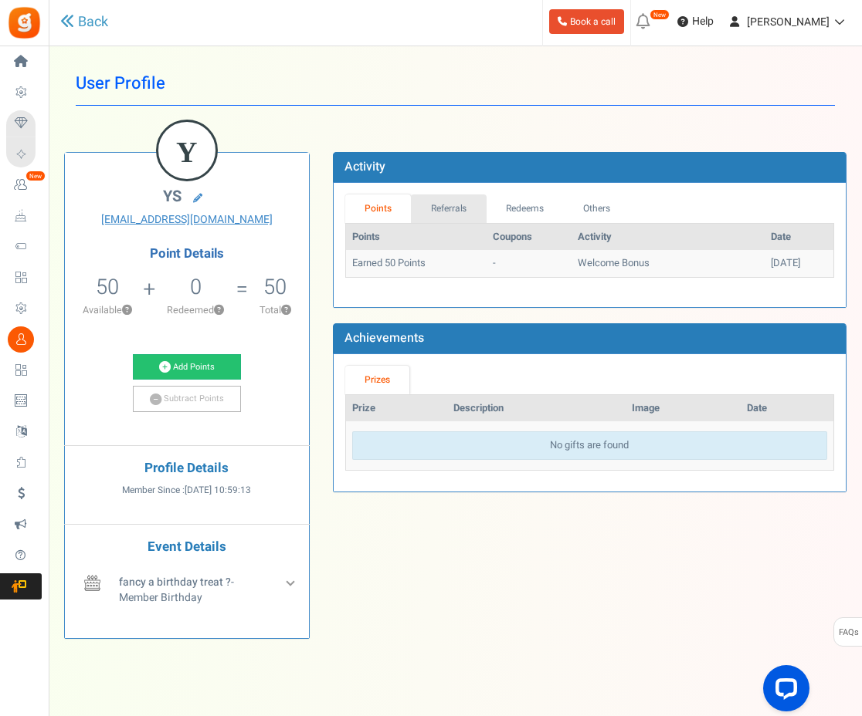
click at [431, 204] on link "Referrals" at bounding box center [449, 209] width 76 height 29
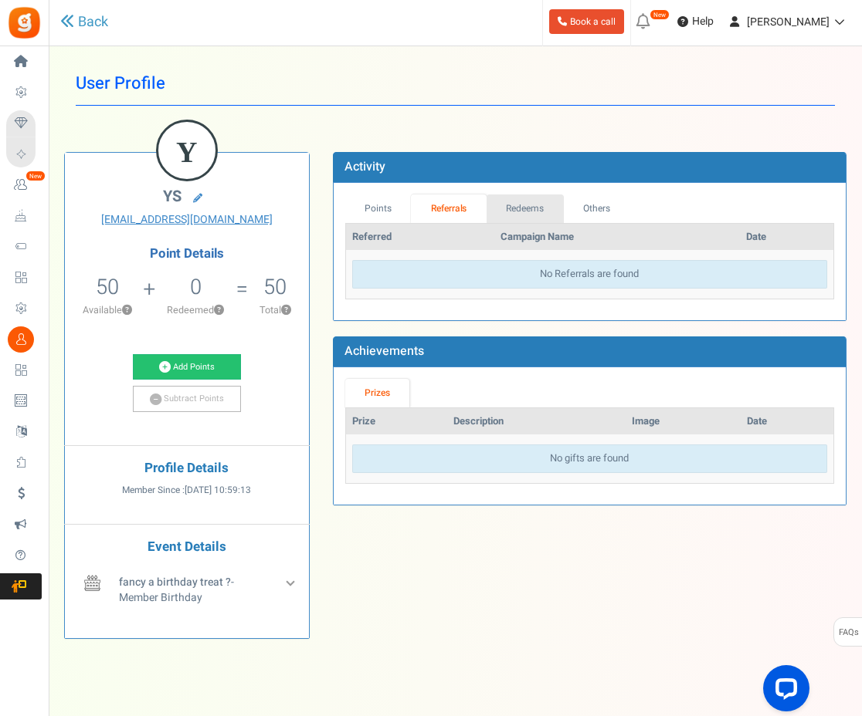
click at [520, 207] on link "Redeems" at bounding box center [524, 209] width 77 height 29
click at [600, 205] on link "Others" at bounding box center [596, 209] width 66 height 29
click at [86, 22] on link "Back" at bounding box center [84, 22] width 48 height 20
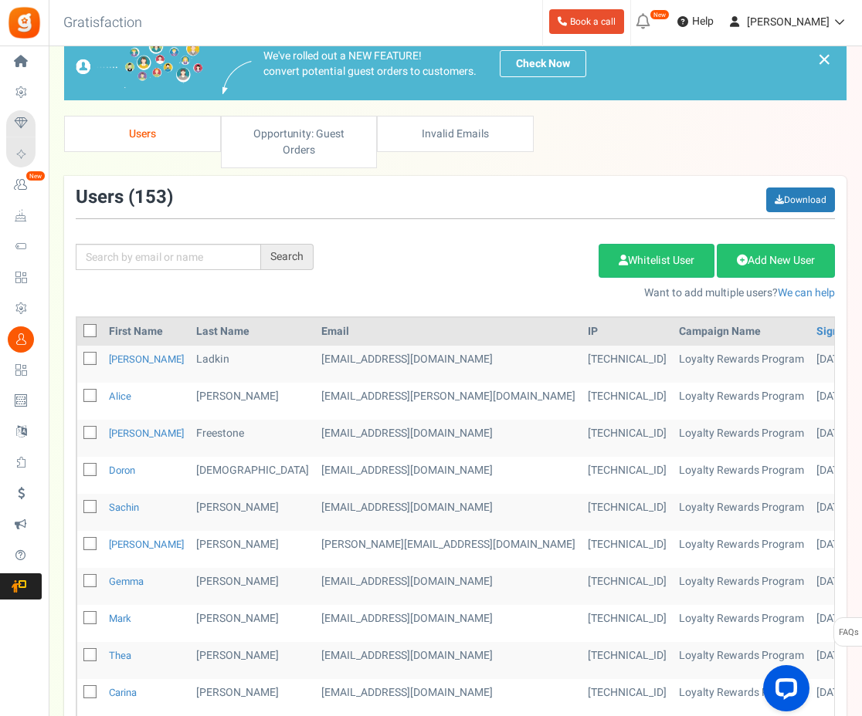
scroll to position [77, 0]
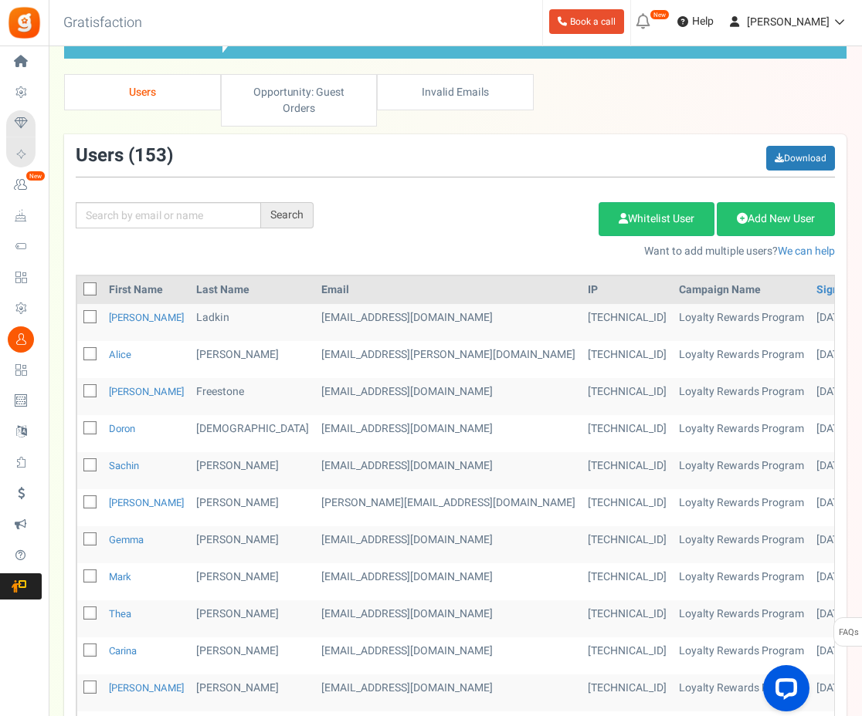
click at [234, 278] on th "Last Name" at bounding box center [252, 290] width 125 height 28
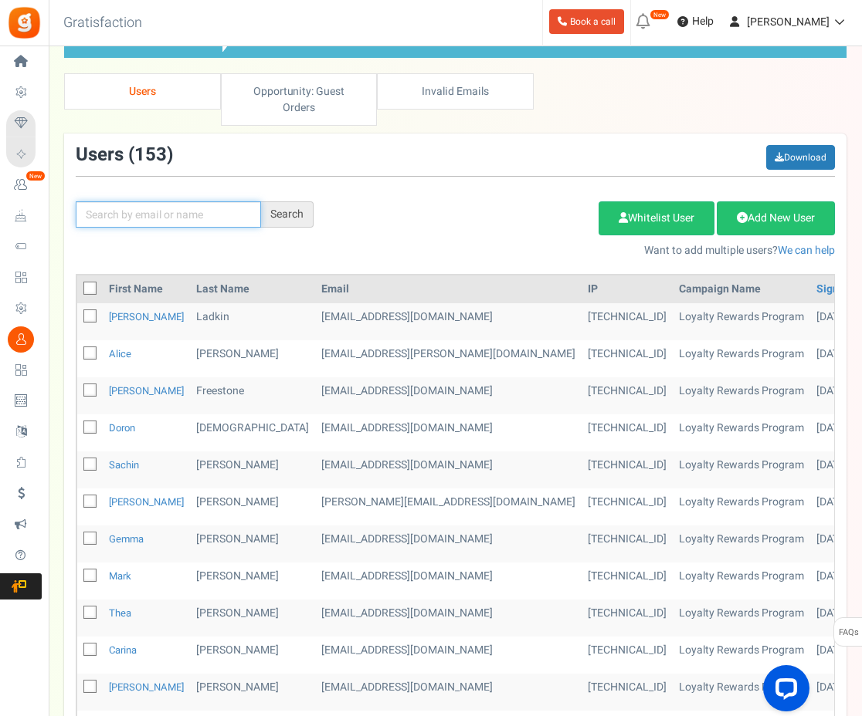
click at [215, 203] on input "text" at bounding box center [168, 214] width 185 height 26
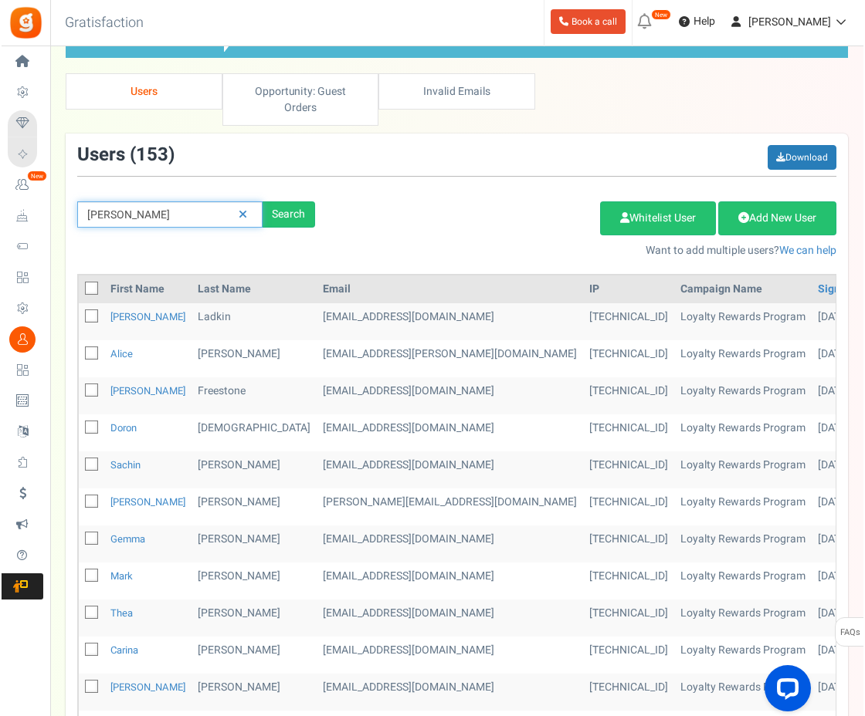
scroll to position [0, 0]
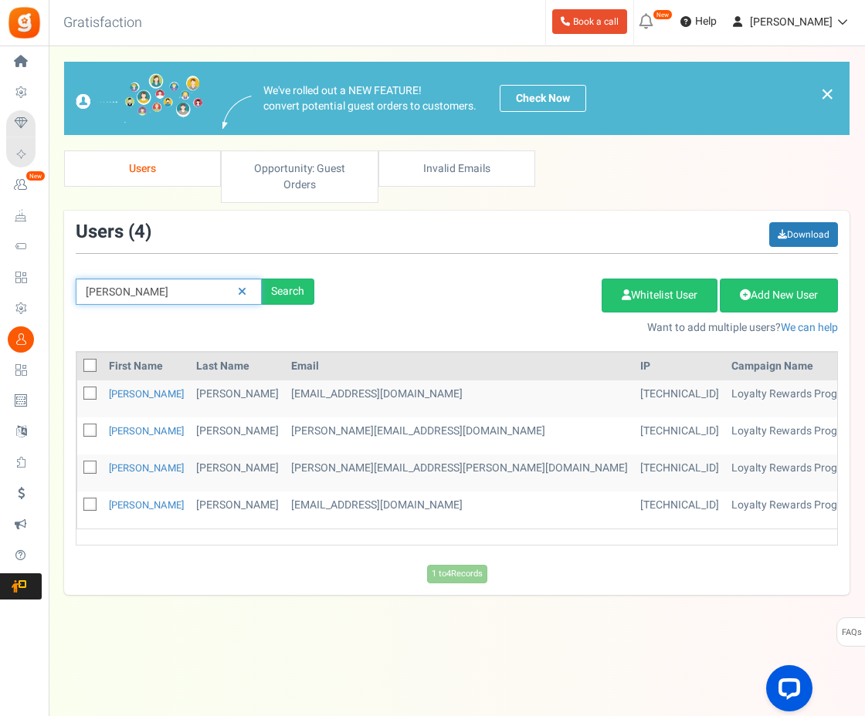
click at [141, 279] on input "peter" at bounding box center [169, 292] width 186 height 26
type input "petergl"
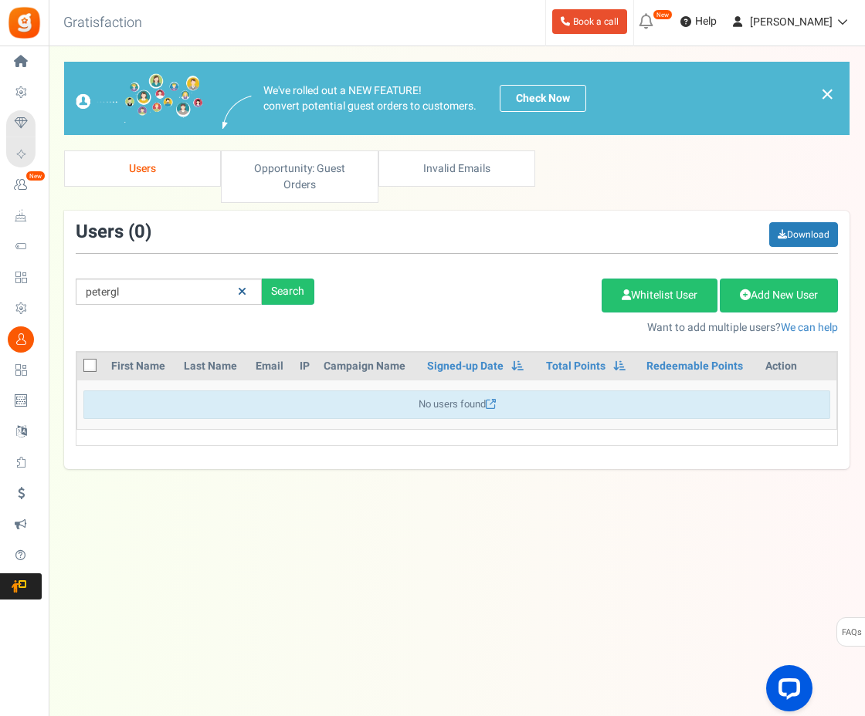
click at [250, 279] on link at bounding box center [242, 292] width 24 height 27
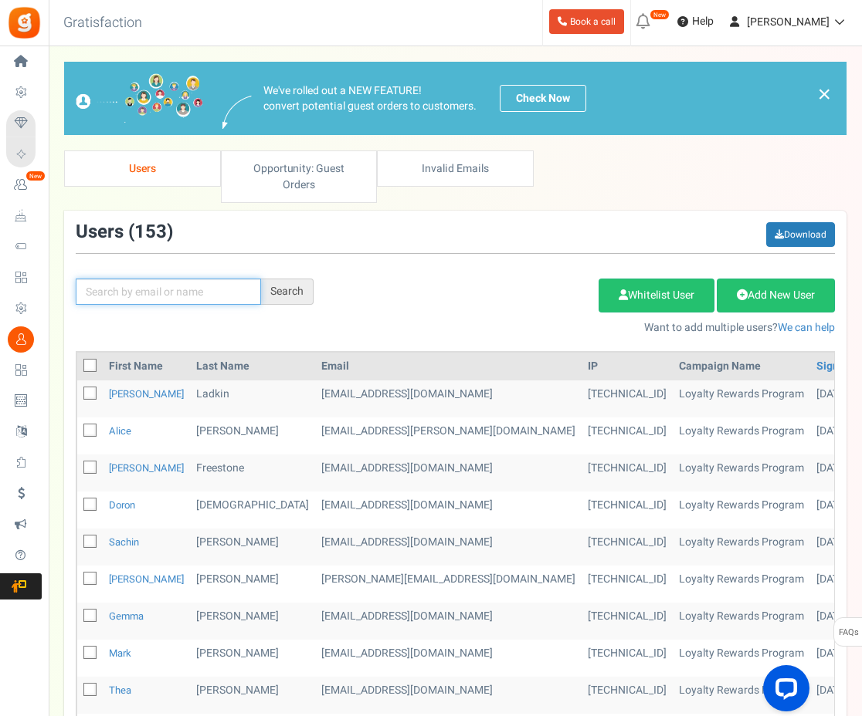
click at [205, 279] on input "text" at bounding box center [168, 292] width 185 height 26
type input "nigel"
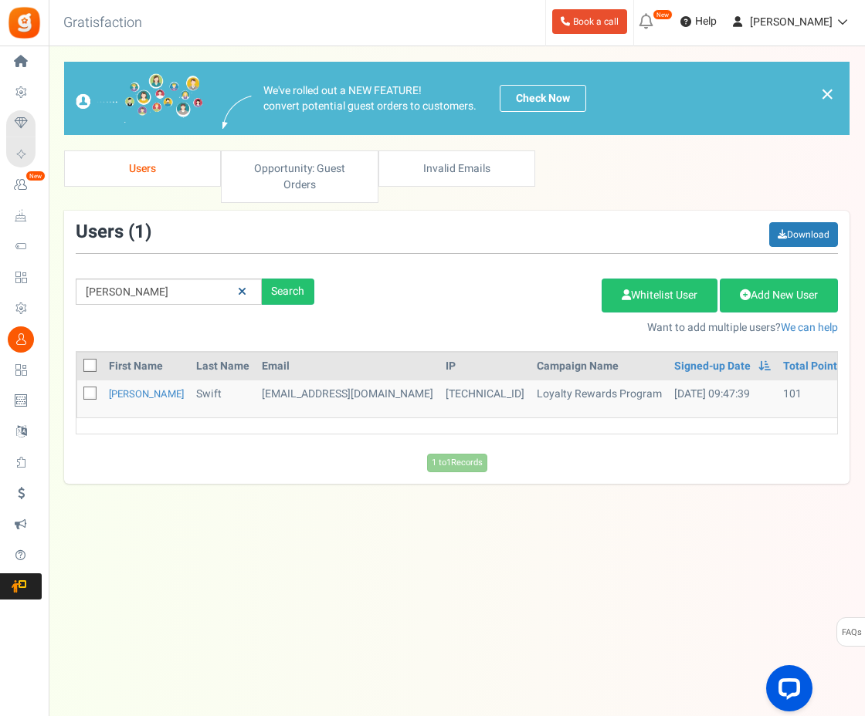
click at [239, 286] on icon at bounding box center [242, 291] width 8 height 11
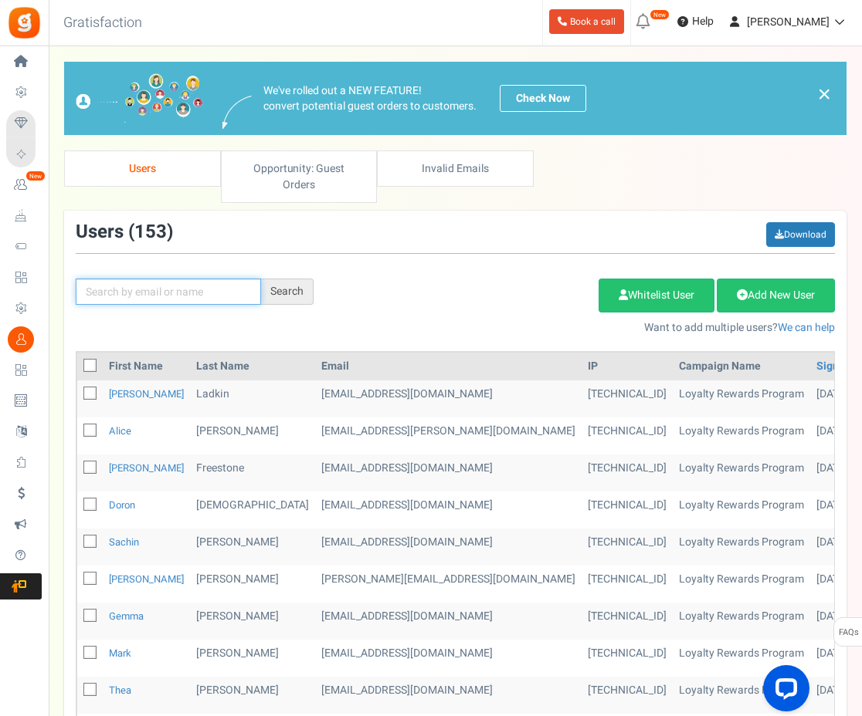
click at [182, 279] on input "text" at bounding box center [168, 292] width 185 height 26
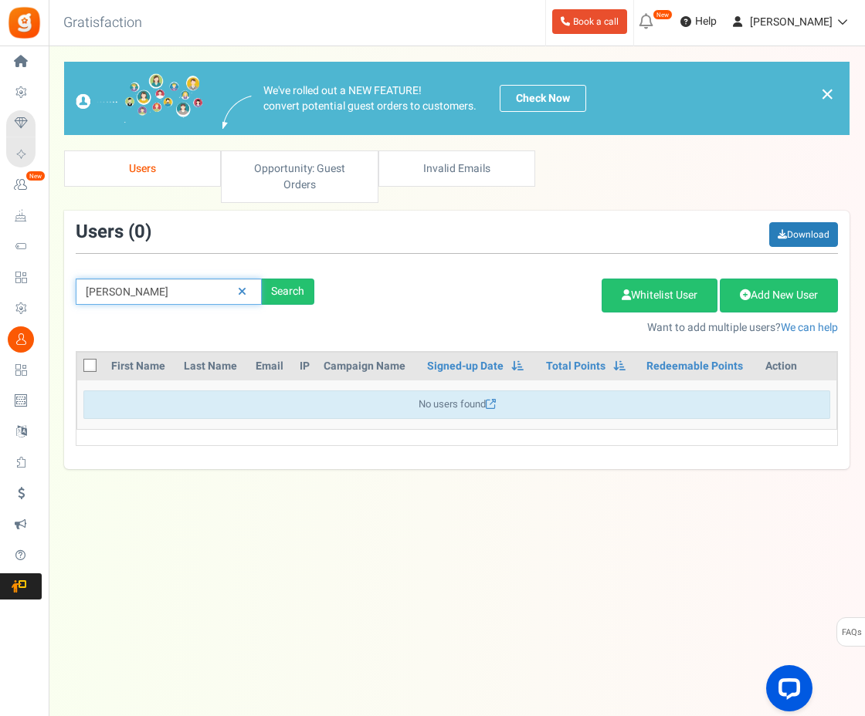
type input "nicol"
click at [296, 279] on div "Search" at bounding box center [288, 292] width 52 height 26
click at [243, 286] on icon at bounding box center [242, 291] width 8 height 11
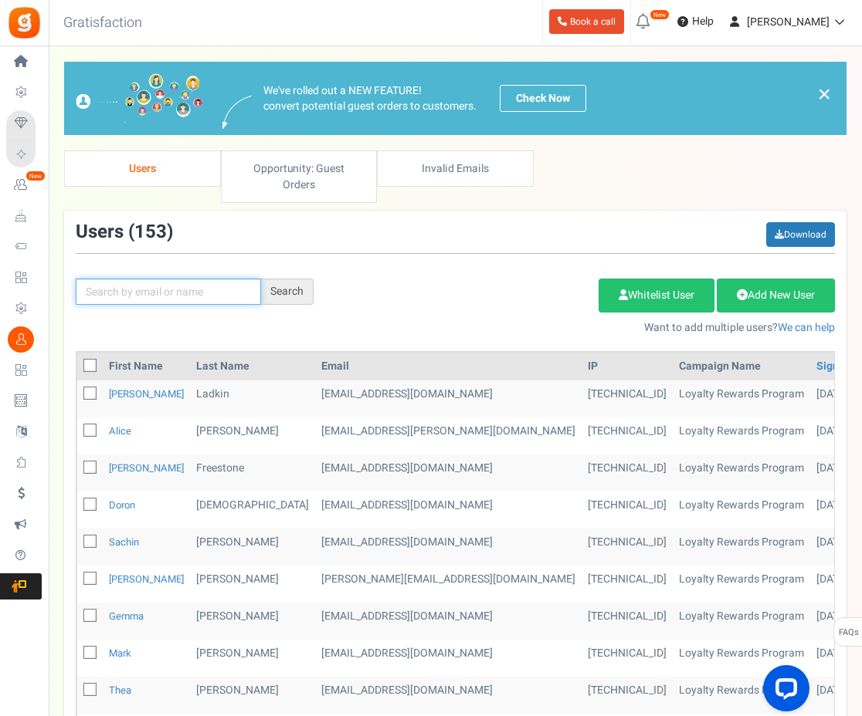
click at [221, 279] on input "text" at bounding box center [168, 292] width 185 height 26
type input "nicolacu"
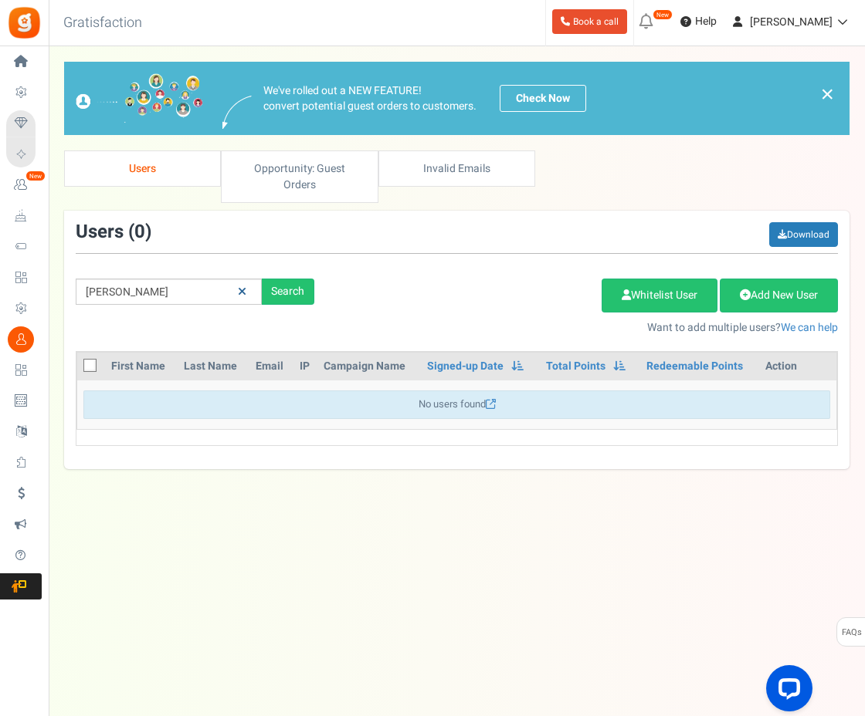
click at [248, 279] on link at bounding box center [242, 292] width 24 height 27
click at [186, 279] on input "text" at bounding box center [169, 292] width 186 height 26
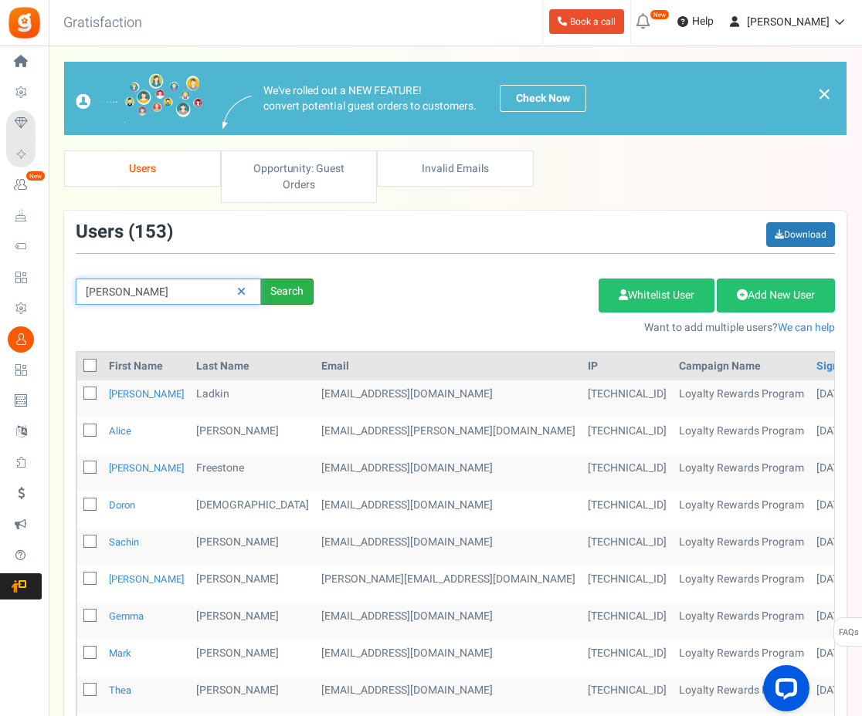
type input "olga"
click at [297, 279] on div "Search" at bounding box center [287, 292] width 52 height 26
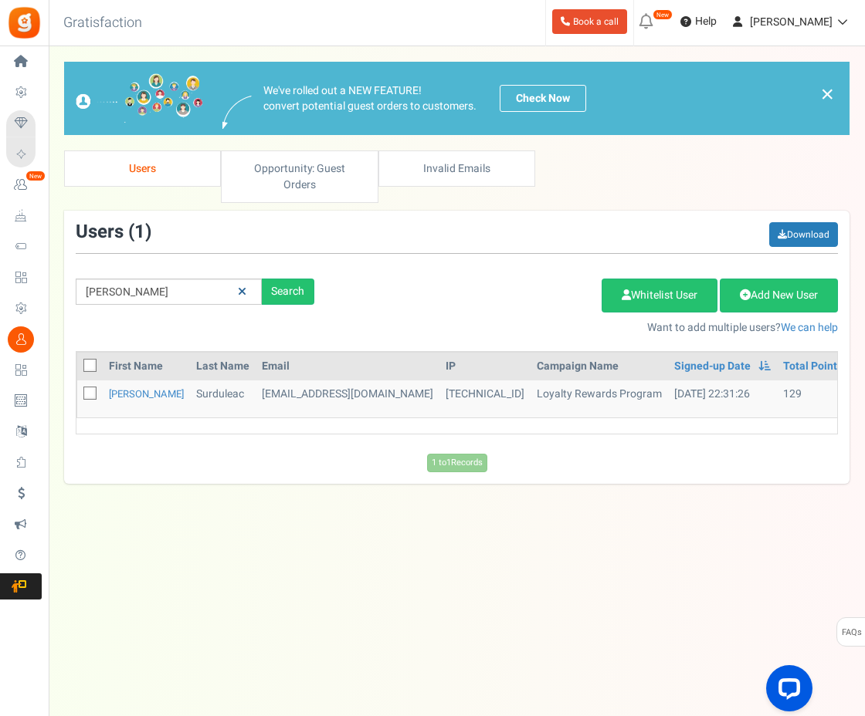
click at [243, 286] on icon at bounding box center [242, 291] width 8 height 11
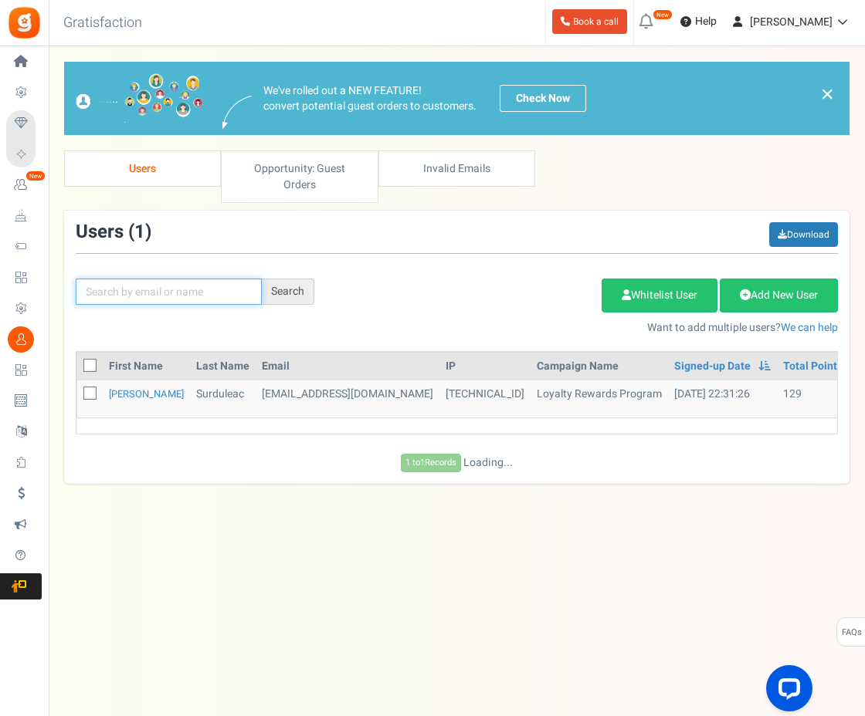
click at [170, 284] on input "text" at bounding box center [169, 292] width 186 height 26
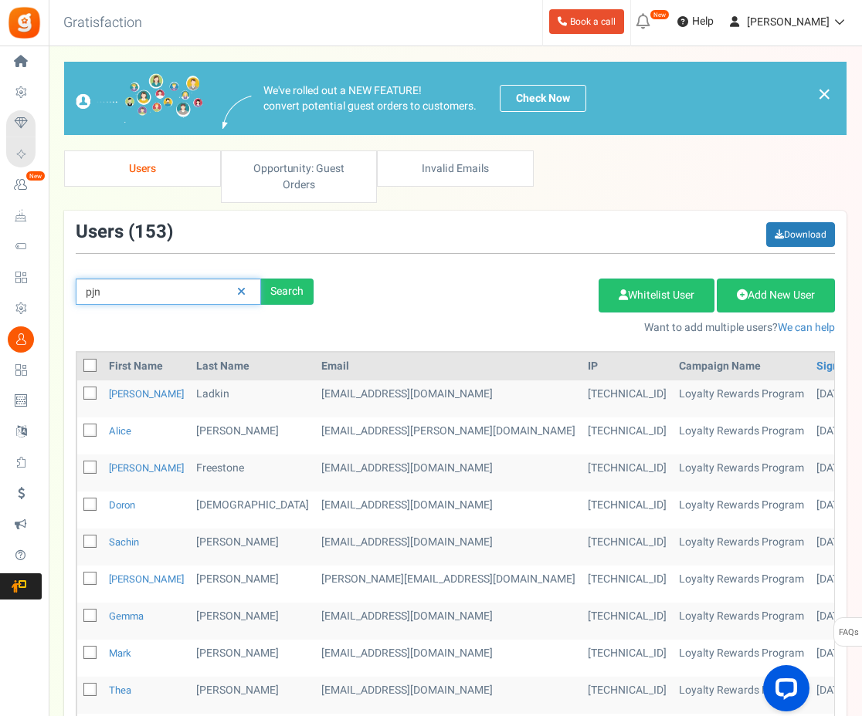
type input "pjn"
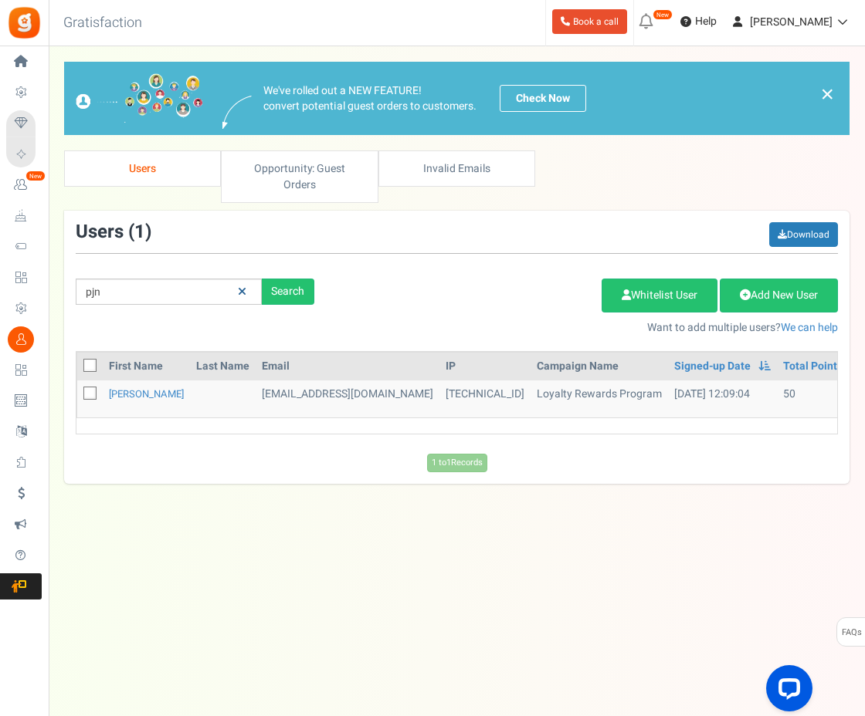
click at [241, 286] on icon at bounding box center [242, 291] width 8 height 11
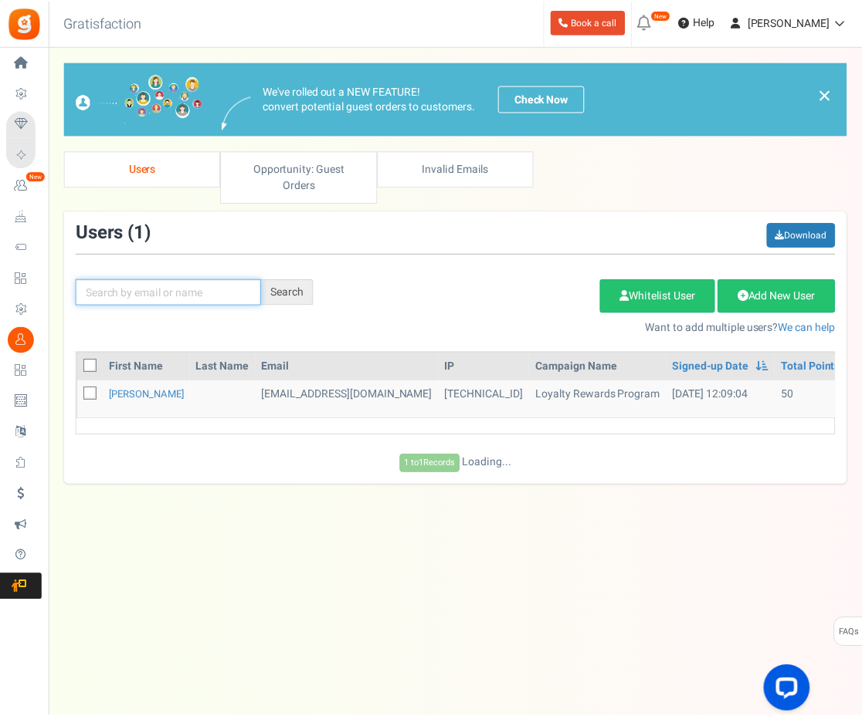
click at [216, 279] on input "text" at bounding box center [169, 292] width 186 height 26
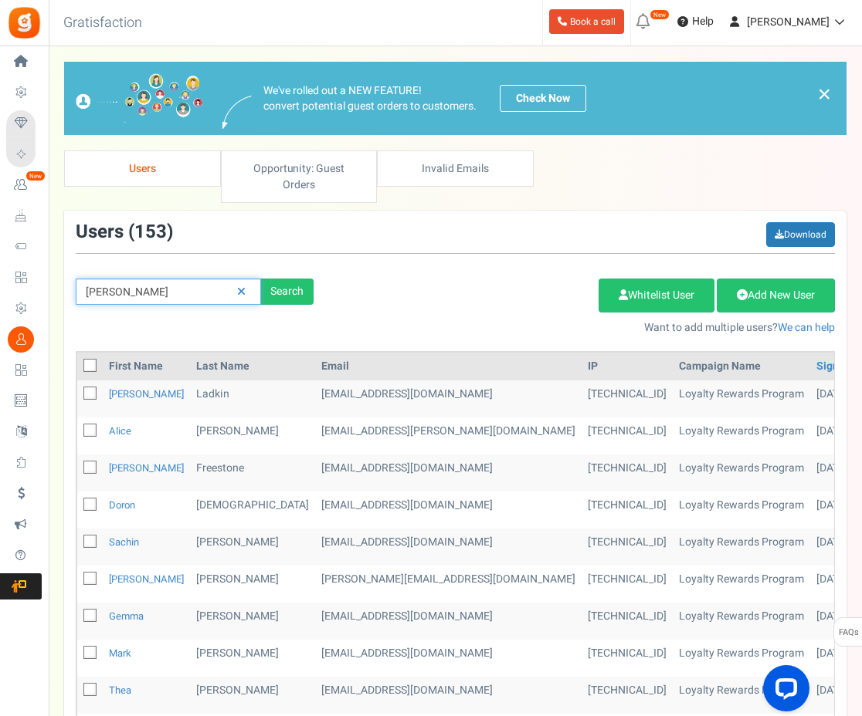
type input "rachel"
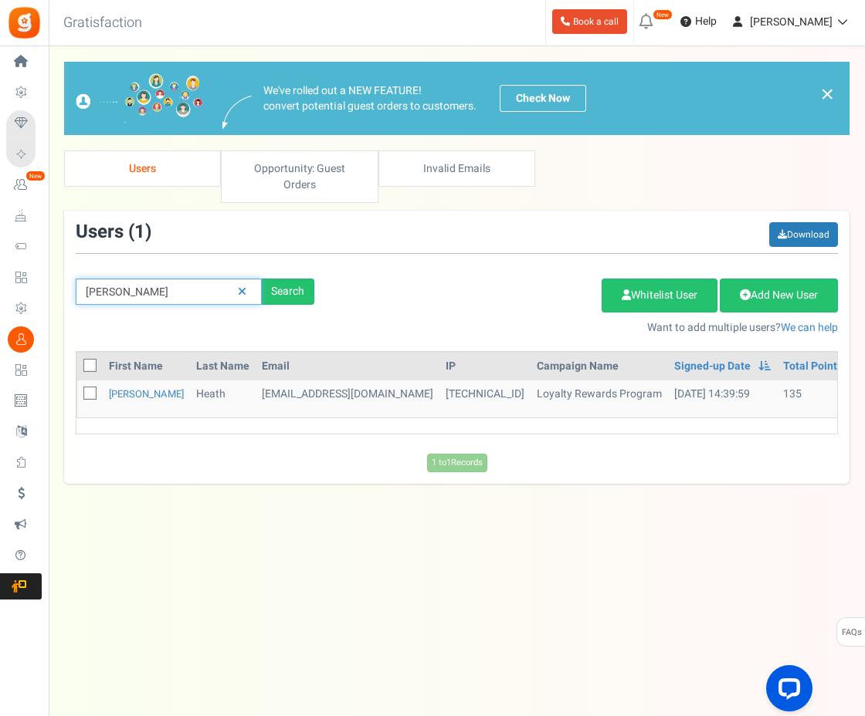
click at [161, 279] on input "rachel" at bounding box center [169, 292] width 186 height 26
click at [242, 286] on icon at bounding box center [242, 291] width 8 height 11
click at [214, 279] on input "text" at bounding box center [169, 292] width 186 height 26
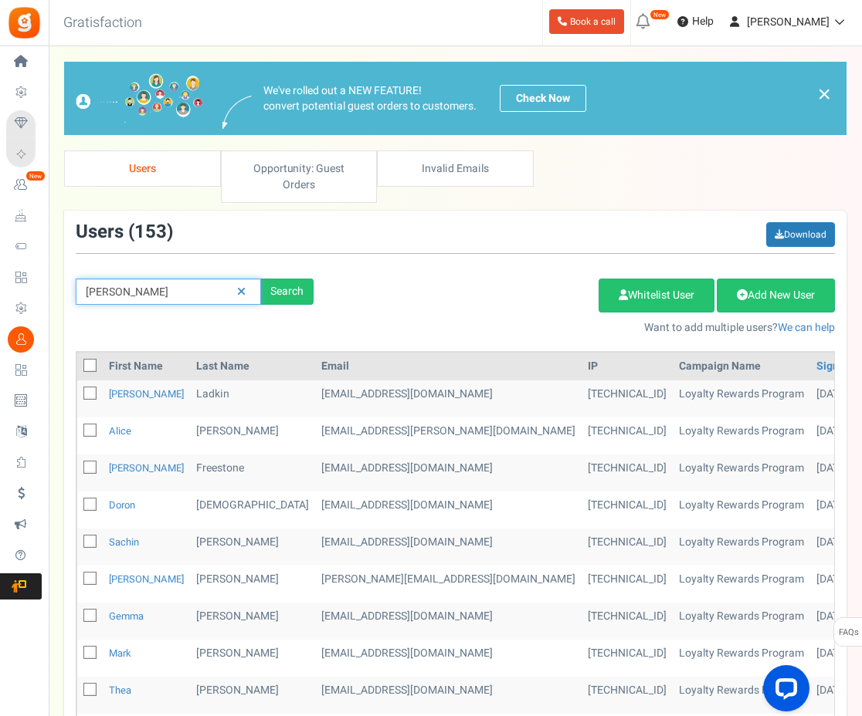
type input "sharon"
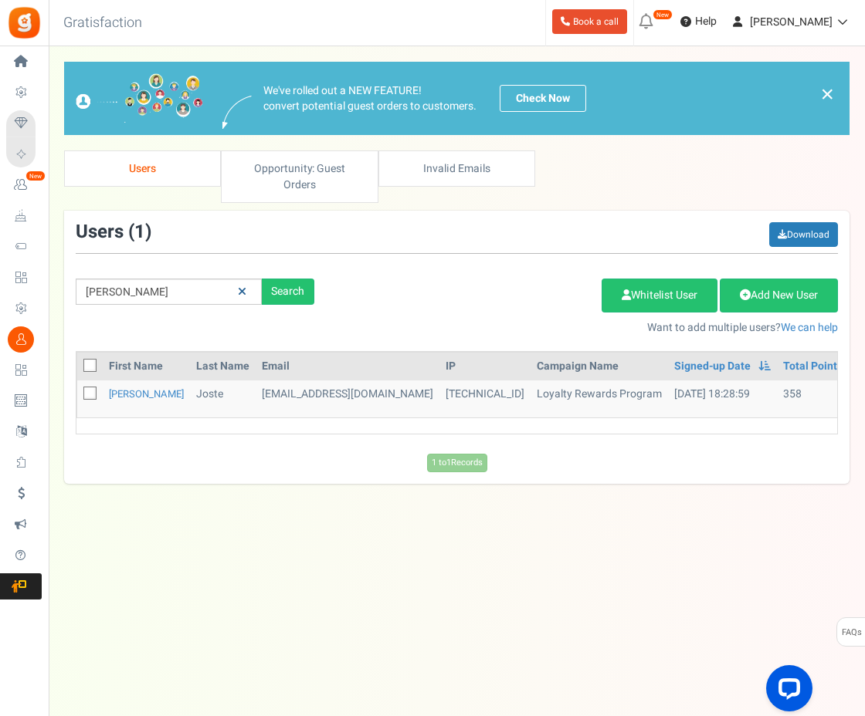
click at [244, 286] on icon at bounding box center [242, 291] width 8 height 11
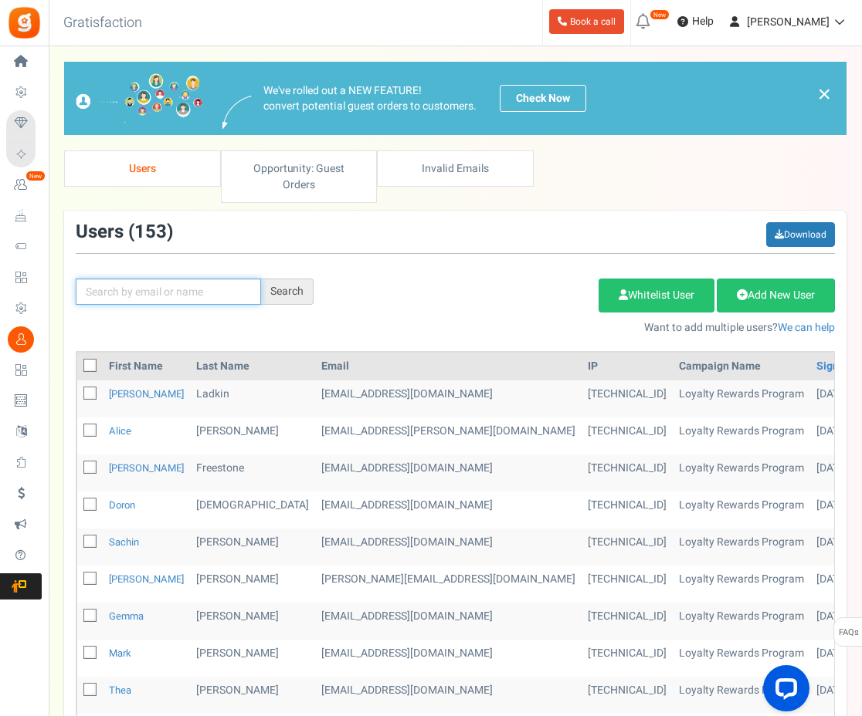
click at [187, 279] on input "text" at bounding box center [168, 292] width 185 height 26
type input "rikke"
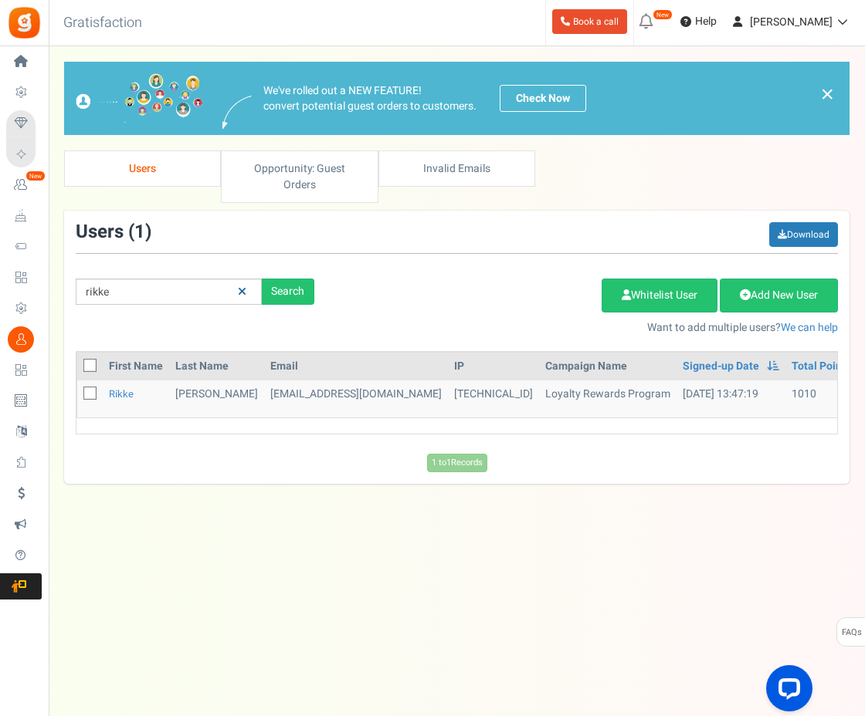
click at [248, 279] on link at bounding box center [242, 292] width 24 height 27
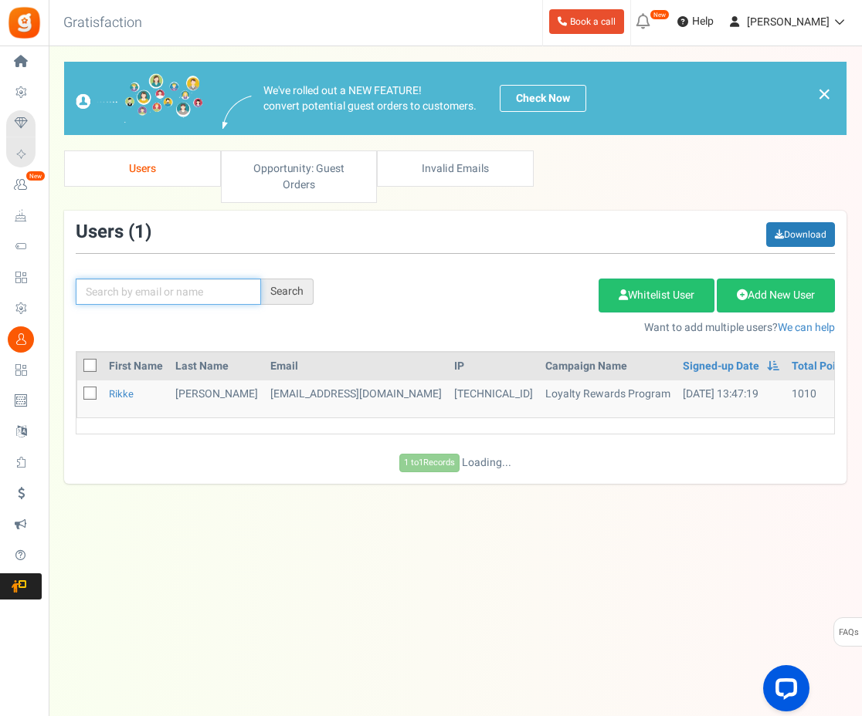
click at [206, 279] on input "text" at bounding box center [168, 292] width 185 height 26
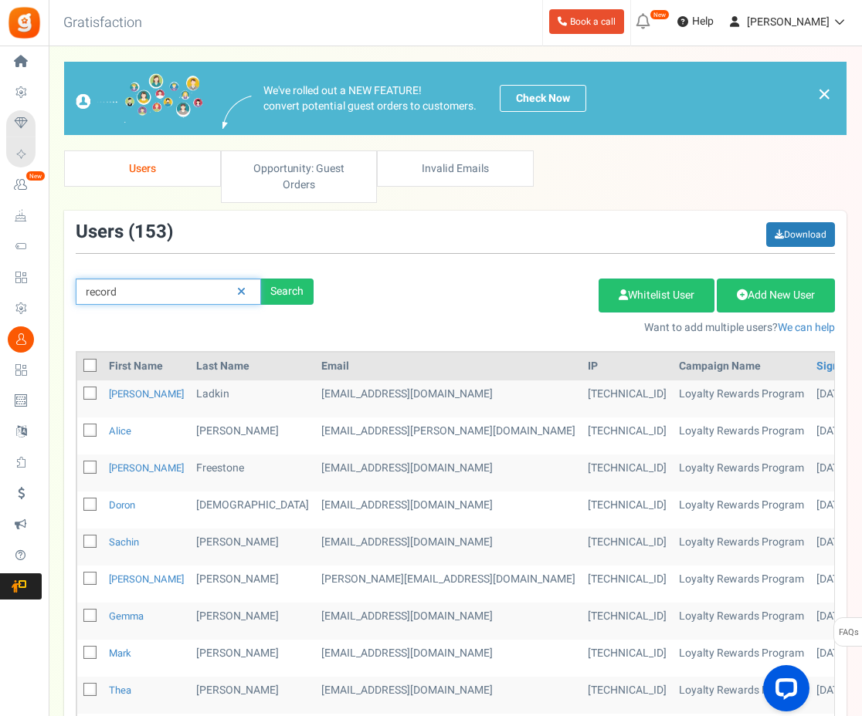
type input "record"
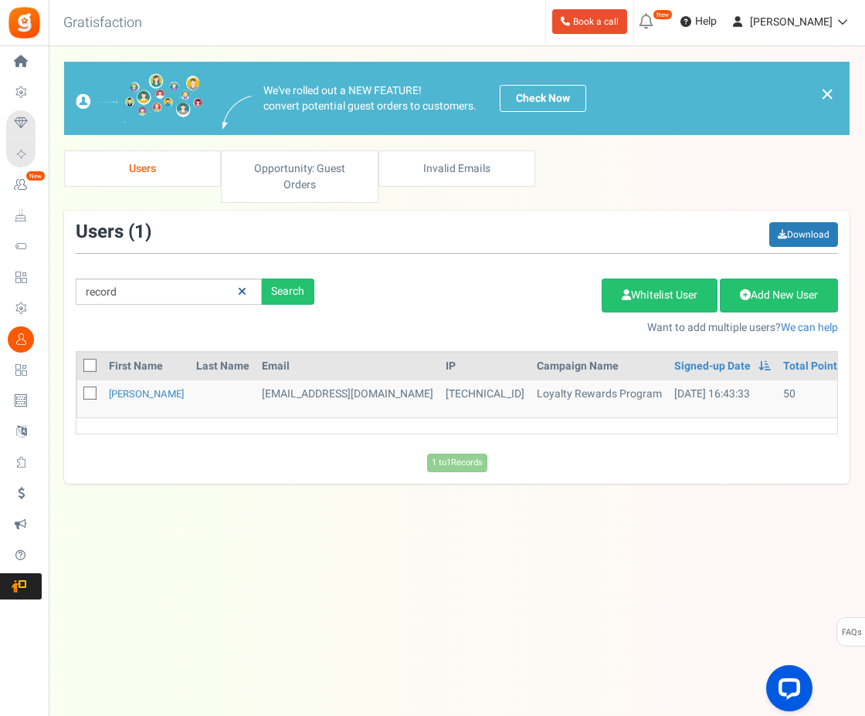
click at [233, 279] on link at bounding box center [242, 292] width 24 height 27
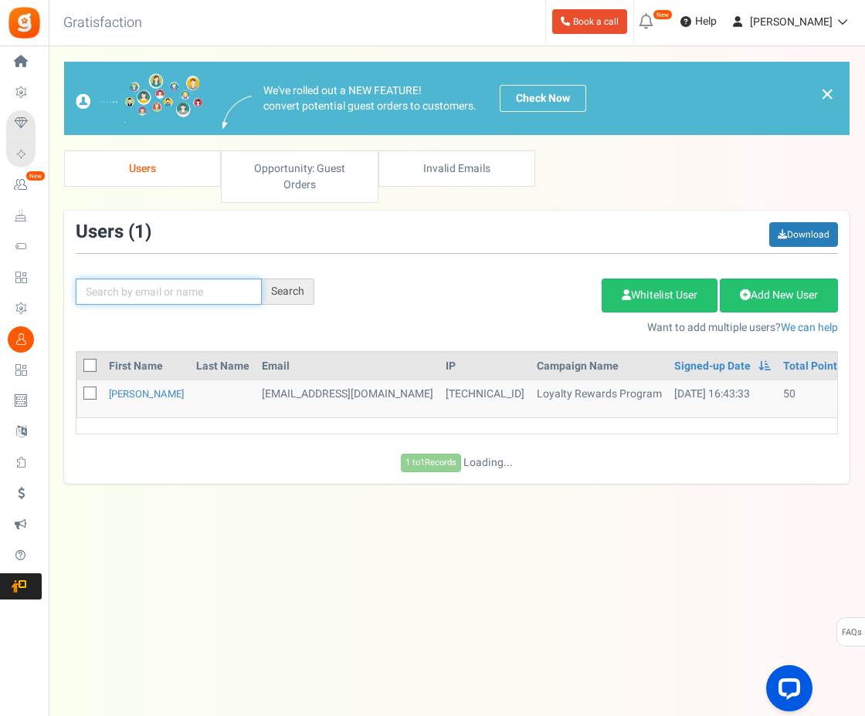
click at [190, 279] on input "text" at bounding box center [169, 292] width 186 height 26
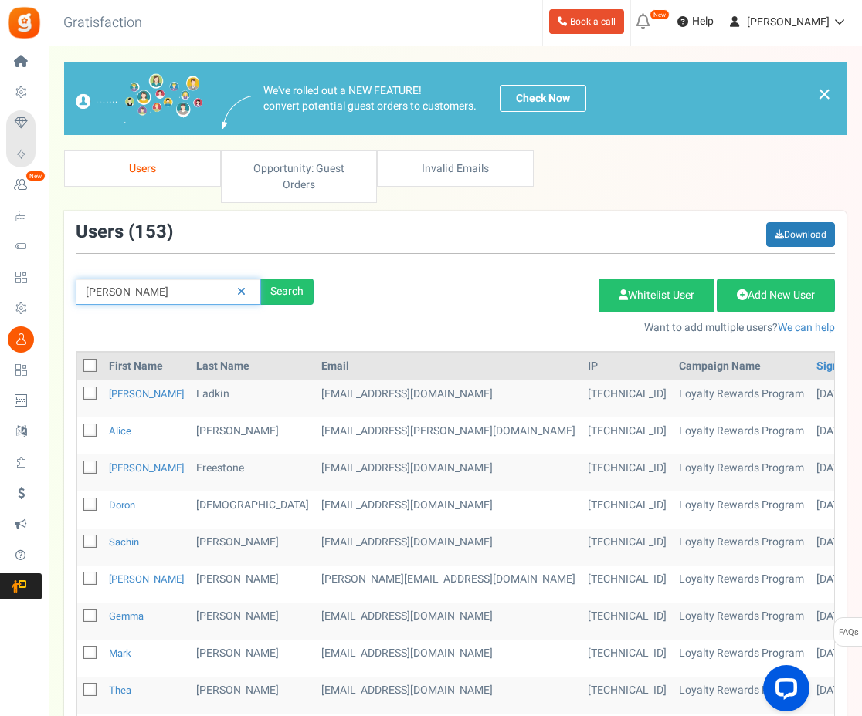
type input "sophie"
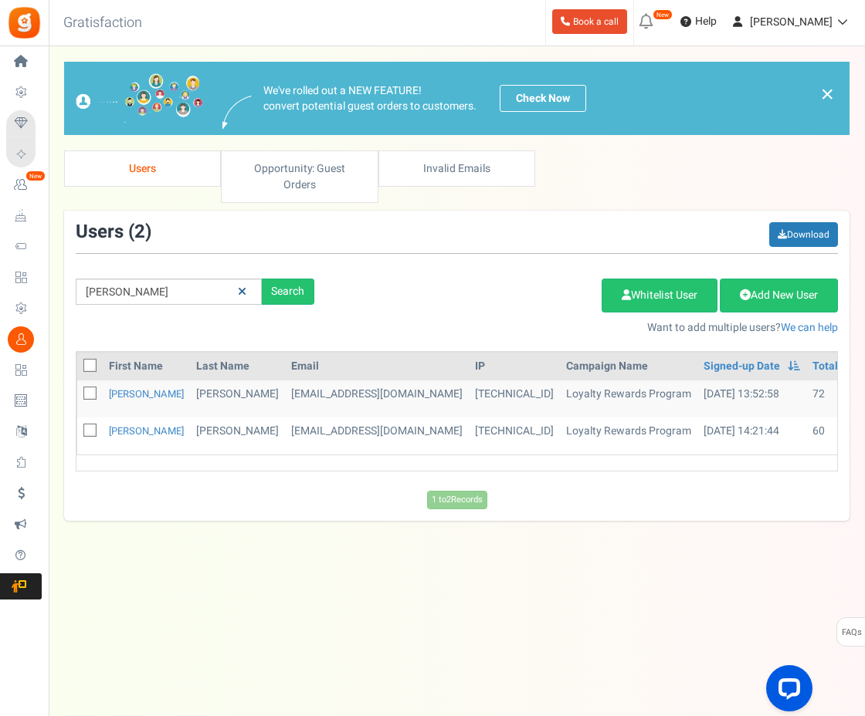
click at [243, 286] on icon at bounding box center [242, 291] width 8 height 11
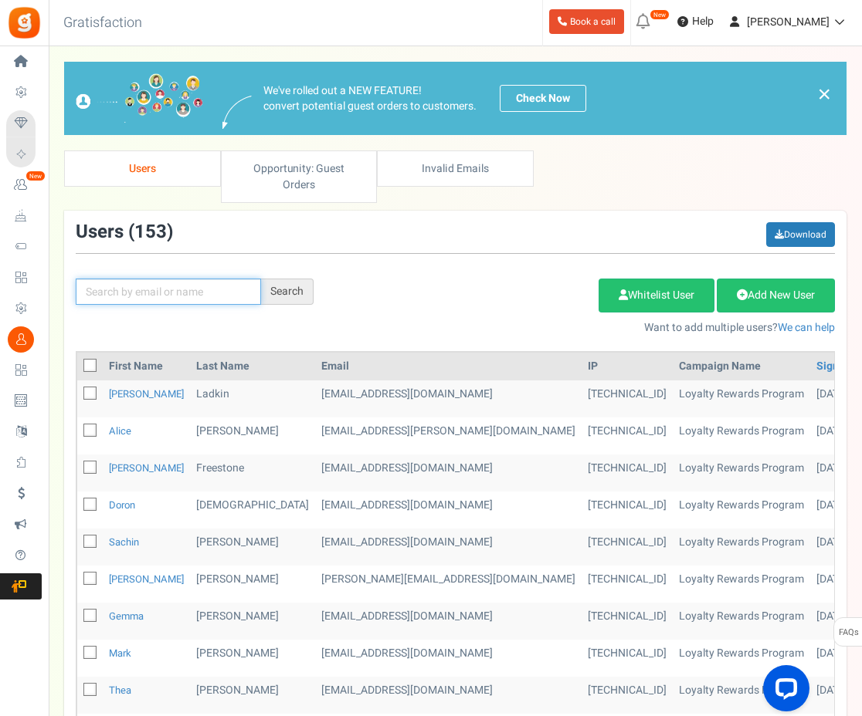
click at [190, 283] on input "text" at bounding box center [168, 292] width 185 height 26
type input "rer"
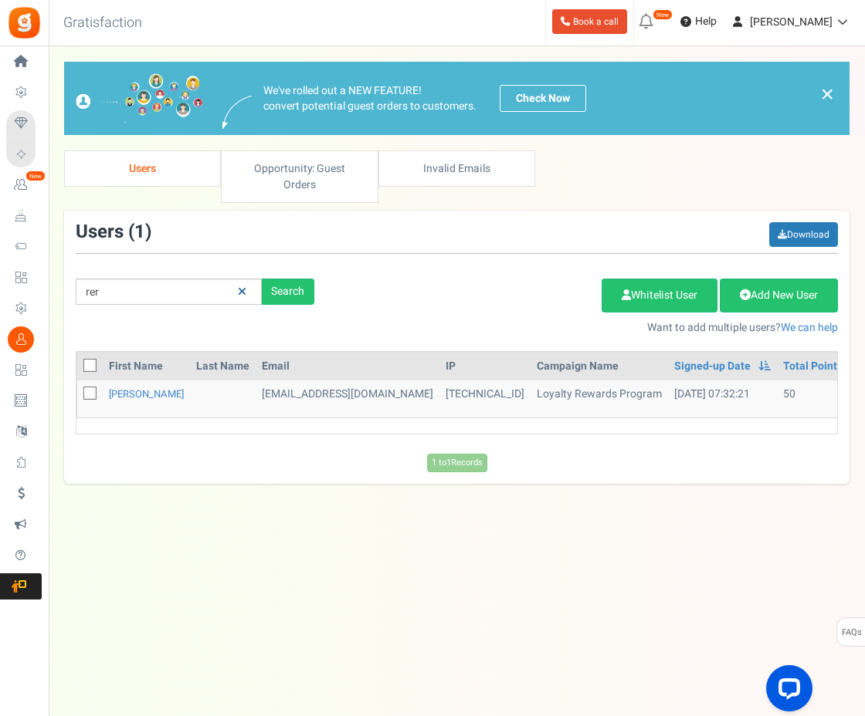
click at [242, 286] on icon at bounding box center [242, 291] width 8 height 11
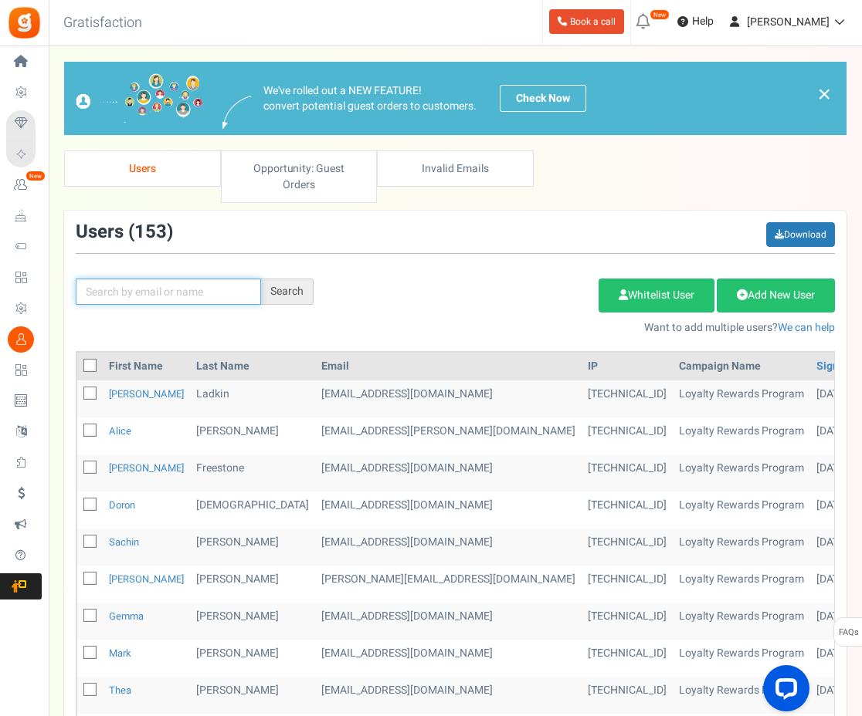
click at [209, 279] on input "text" at bounding box center [168, 292] width 185 height 26
type input "sam"
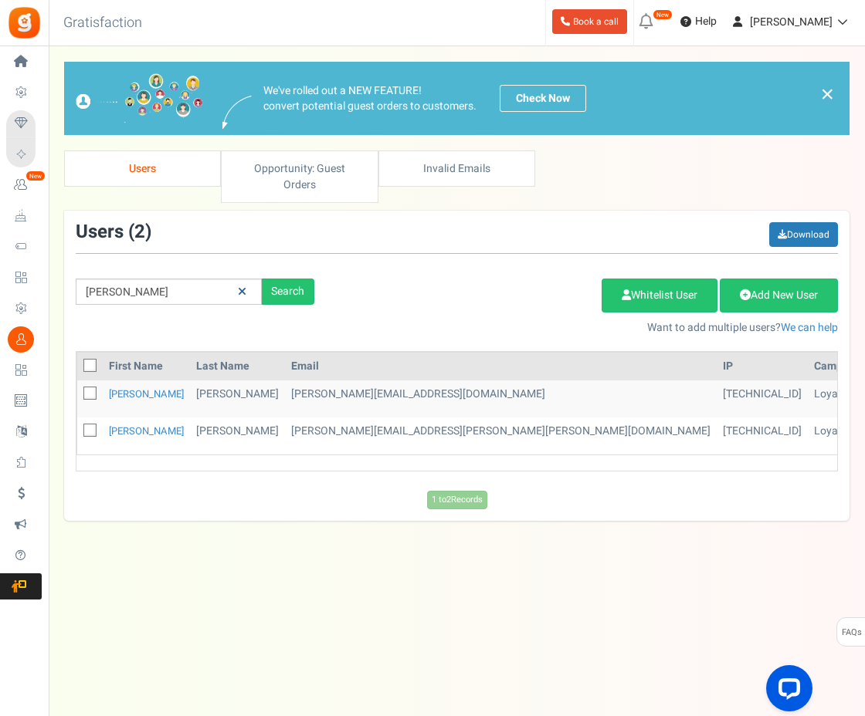
click at [236, 279] on link at bounding box center [242, 292] width 24 height 27
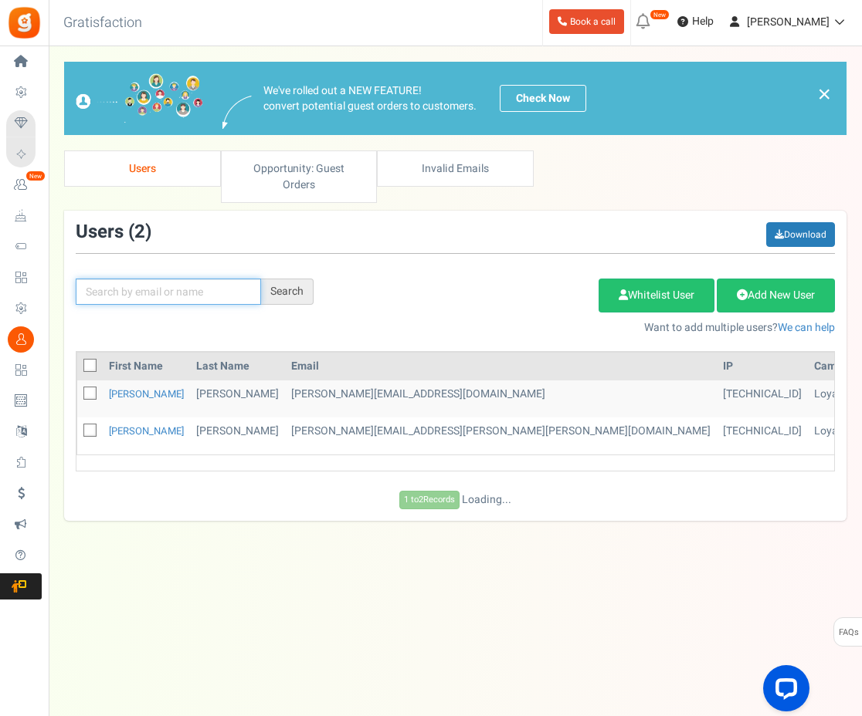
click at [192, 279] on input "text" at bounding box center [168, 292] width 185 height 26
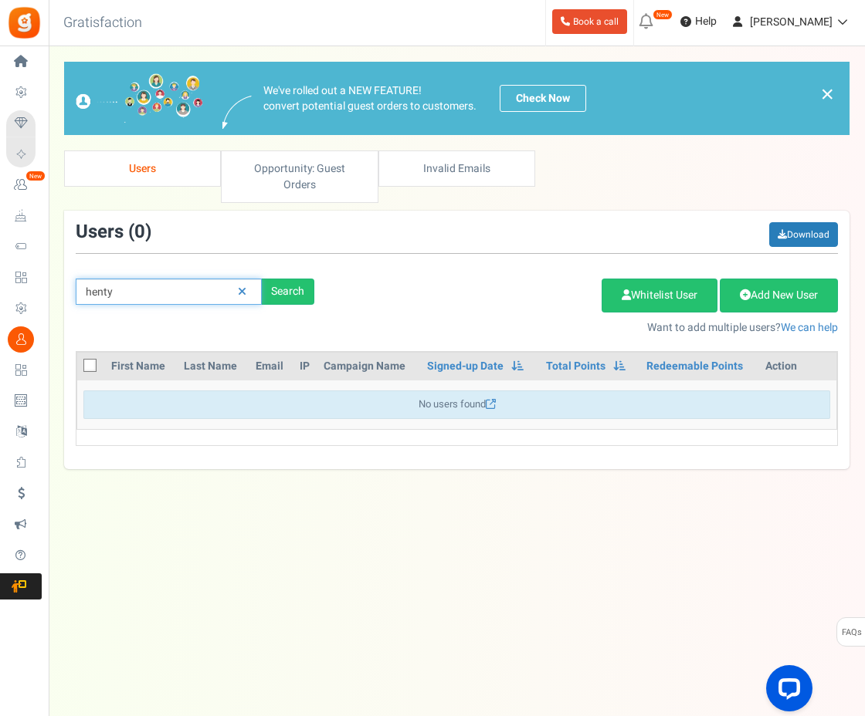
click at [80, 284] on input "henty" at bounding box center [169, 292] width 186 height 26
type input "s.henty"
click at [249, 279] on link at bounding box center [242, 292] width 24 height 27
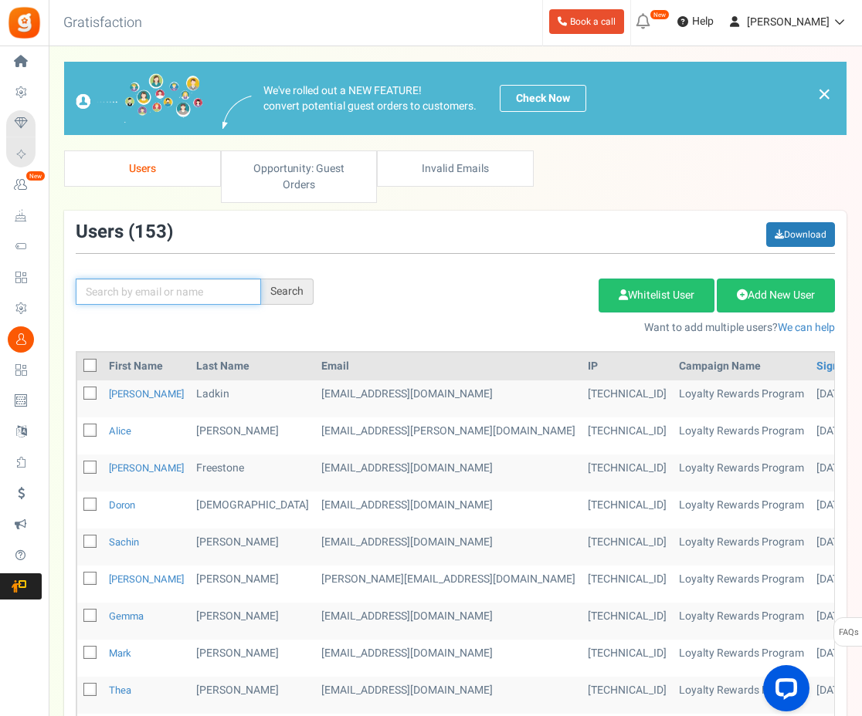
click at [220, 279] on input "text" at bounding box center [168, 292] width 185 height 26
type input "victoria"
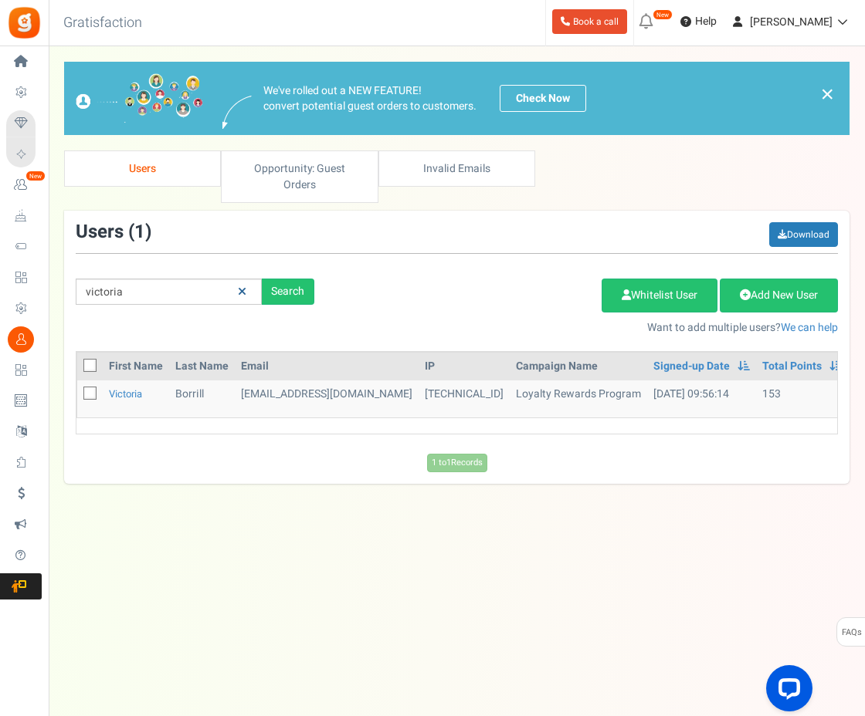
click at [248, 281] on link at bounding box center [242, 292] width 24 height 27
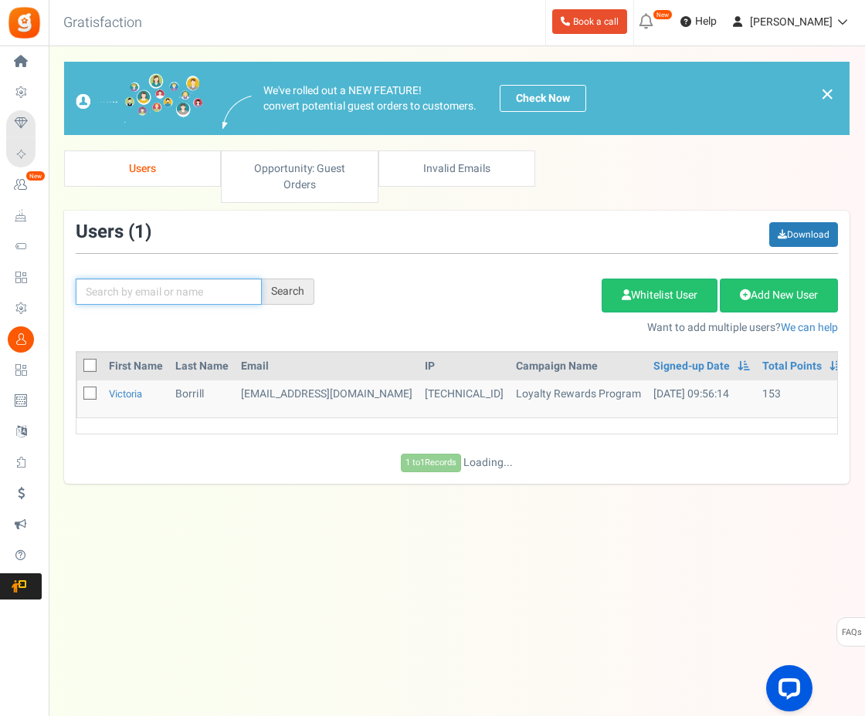
click at [195, 279] on input "text" at bounding box center [169, 292] width 186 height 26
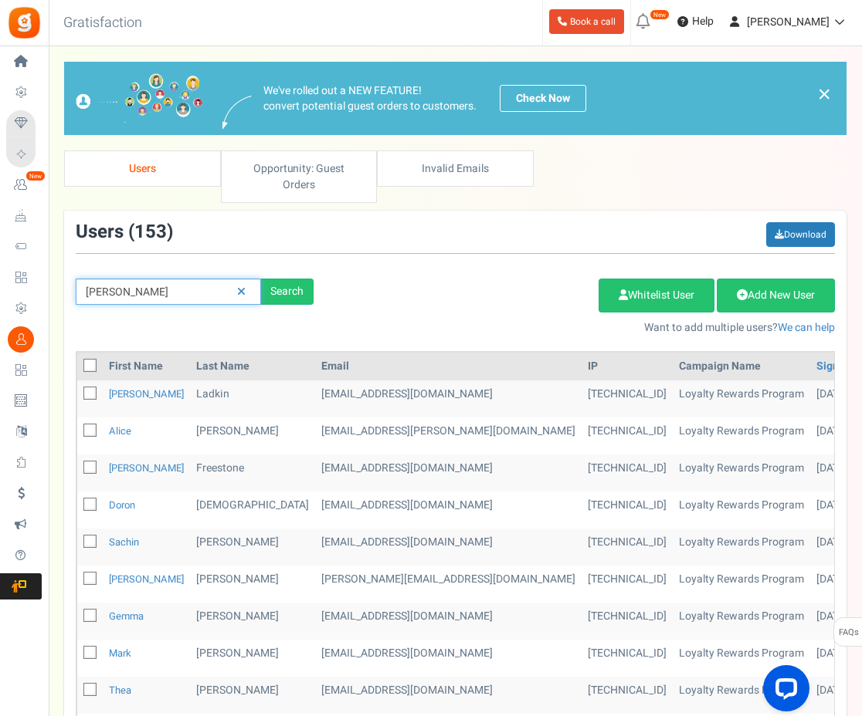
type input "simon"
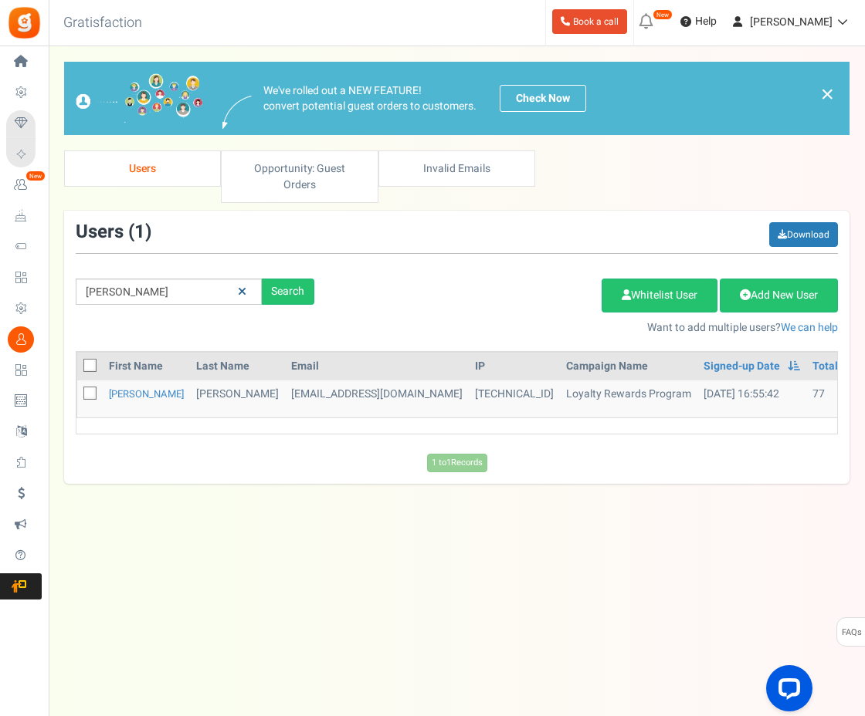
click at [247, 279] on link at bounding box center [242, 292] width 24 height 27
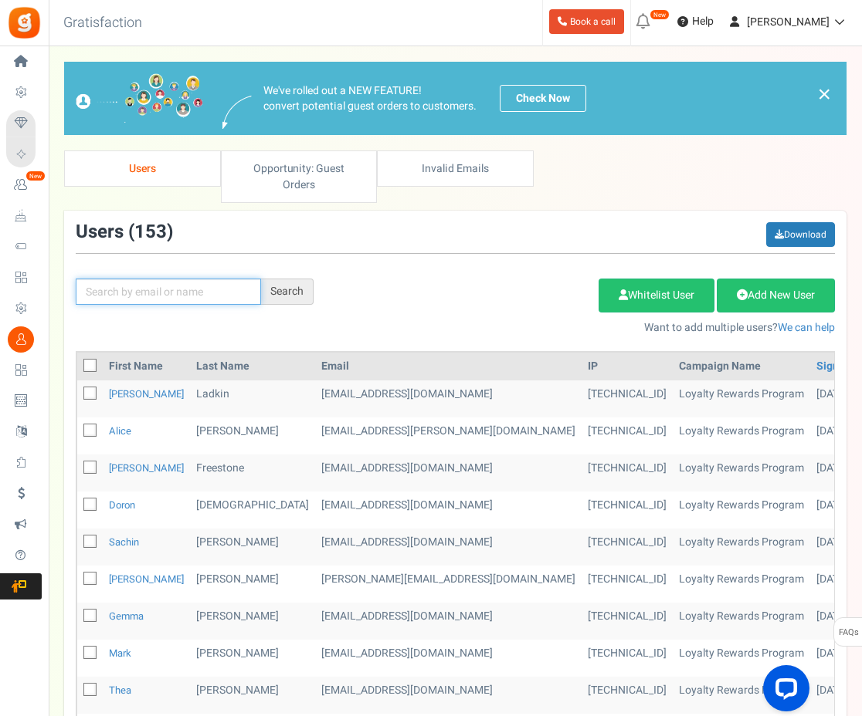
click at [216, 280] on input "text" at bounding box center [168, 292] width 185 height 26
type input "stephen"
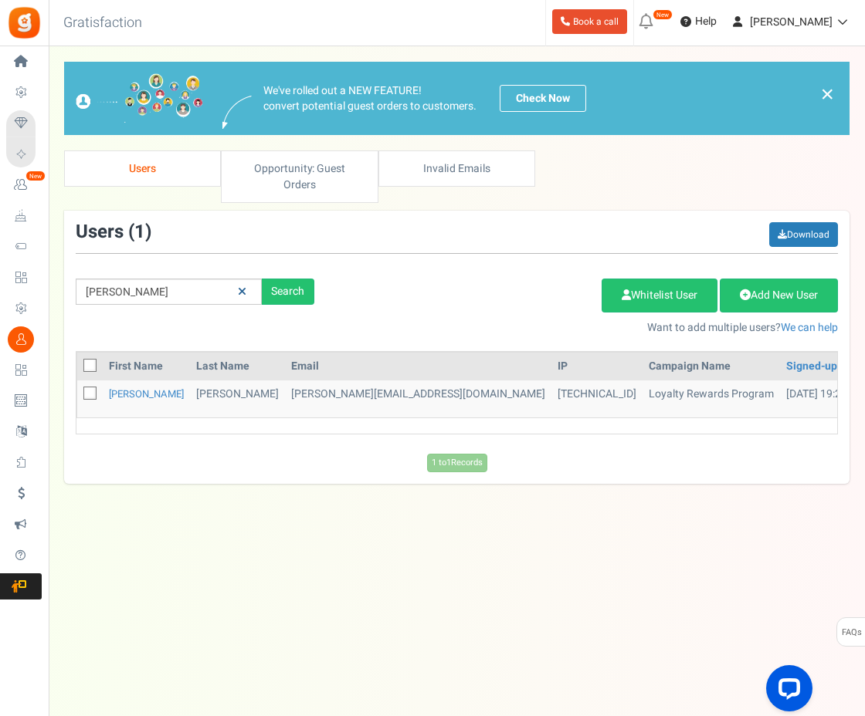
click at [245, 286] on icon at bounding box center [242, 291] width 8 height 11
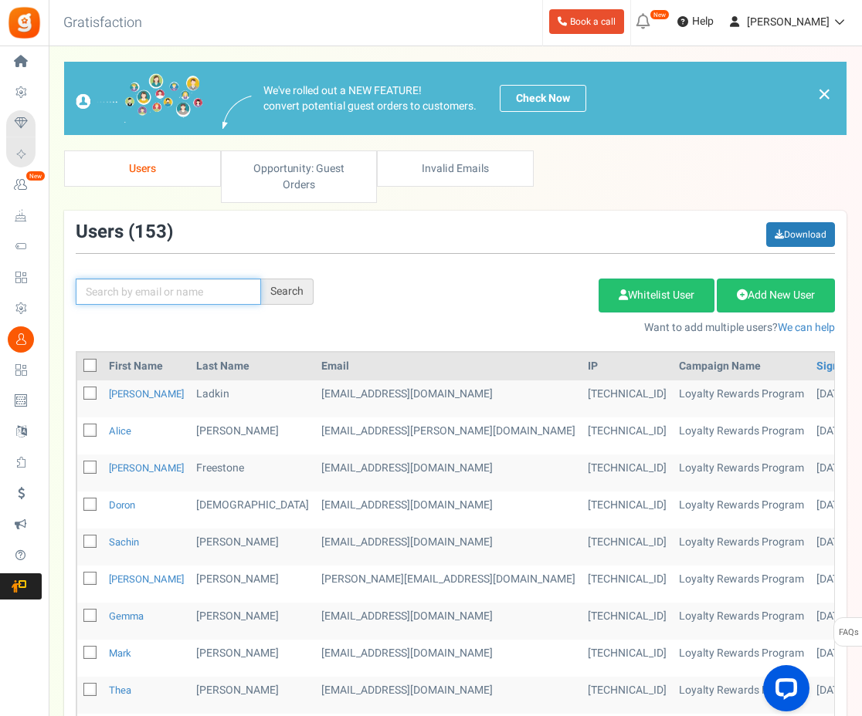
click at [194, 279] on input "text" at bounding box center [168, 292] width 185 height 26
type input "zoe"
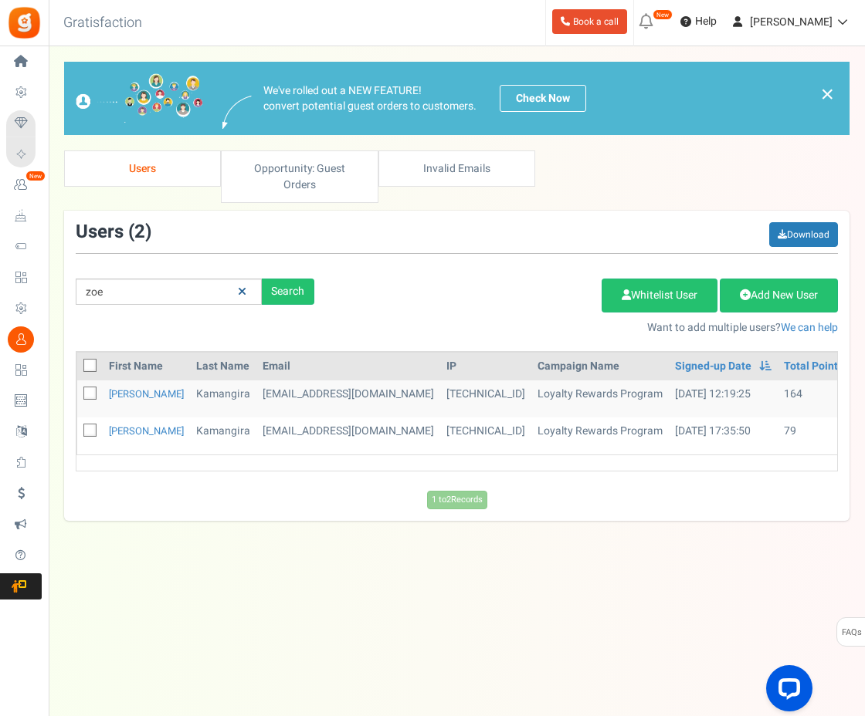
click at [249, 279] on link at bounding box center [242, 292] width 24 height 27
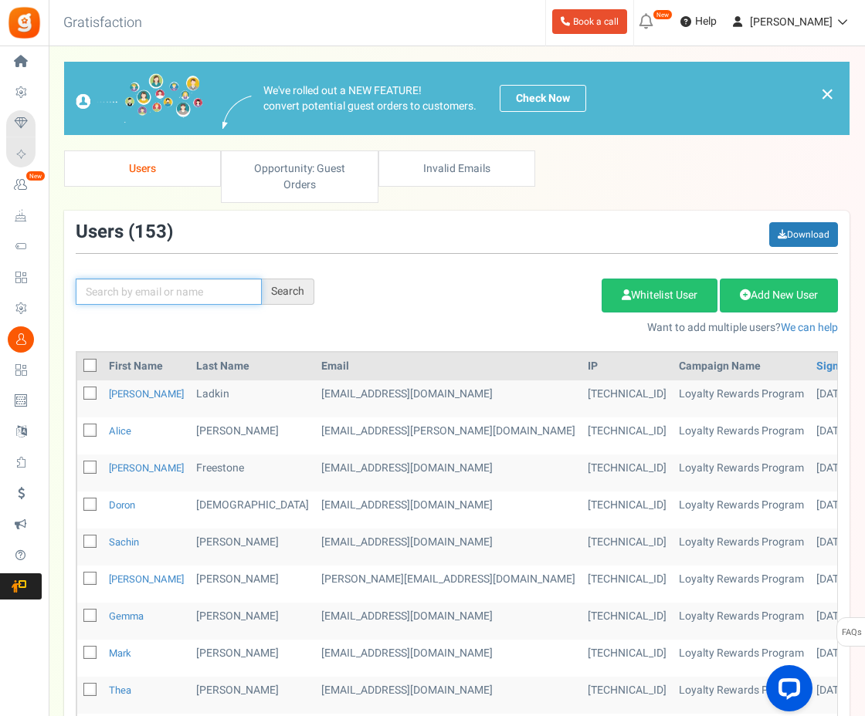
click at [181, 282] on input "text" at bounding box center [169, 292] width 186 height 26
type input "tom"
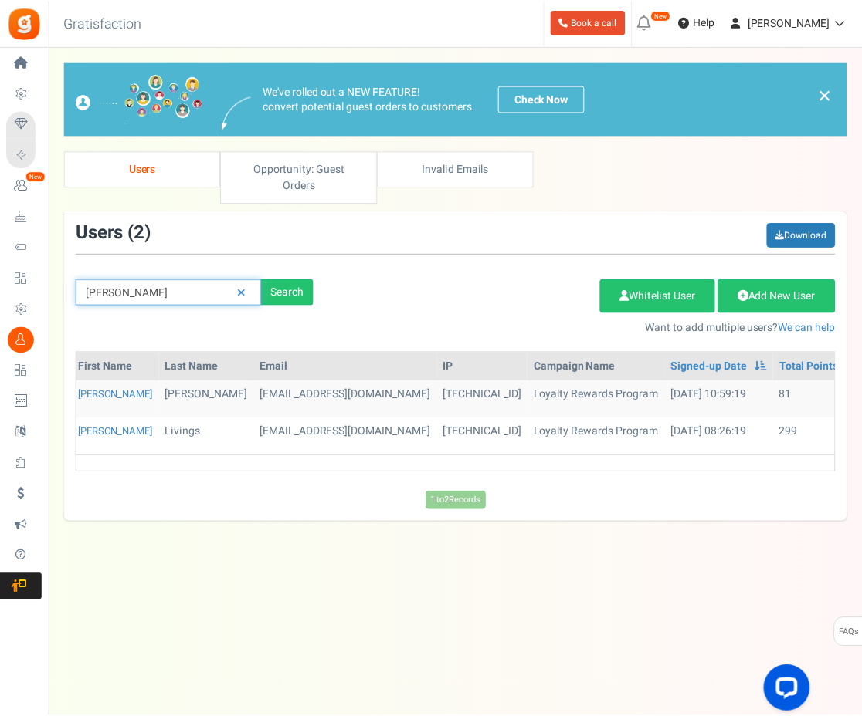
scroll to position [0, 32]
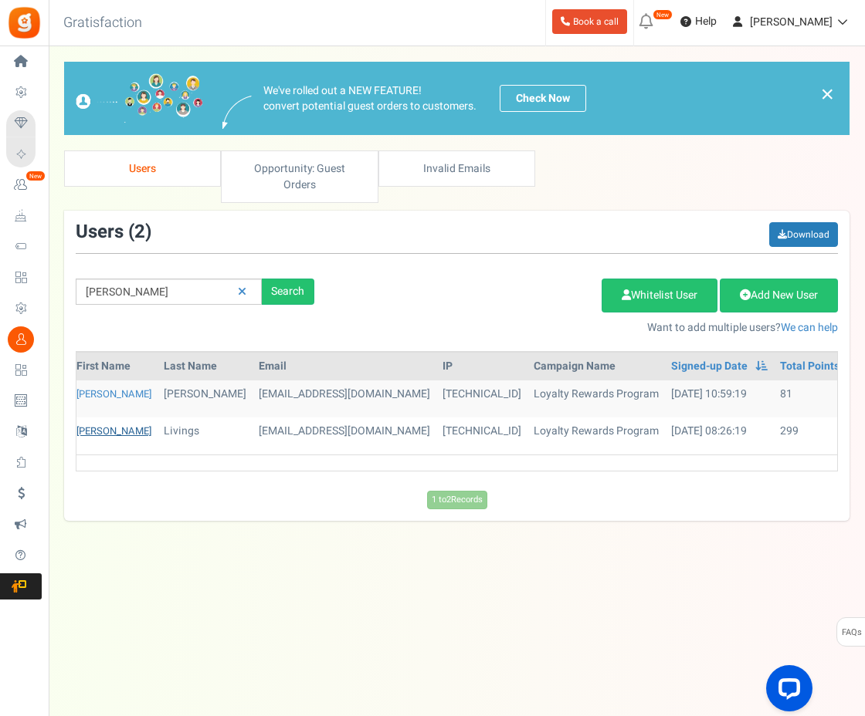
click at [90, 424] on link "Tom" at bounding box center [113, 431] width 75 height 15
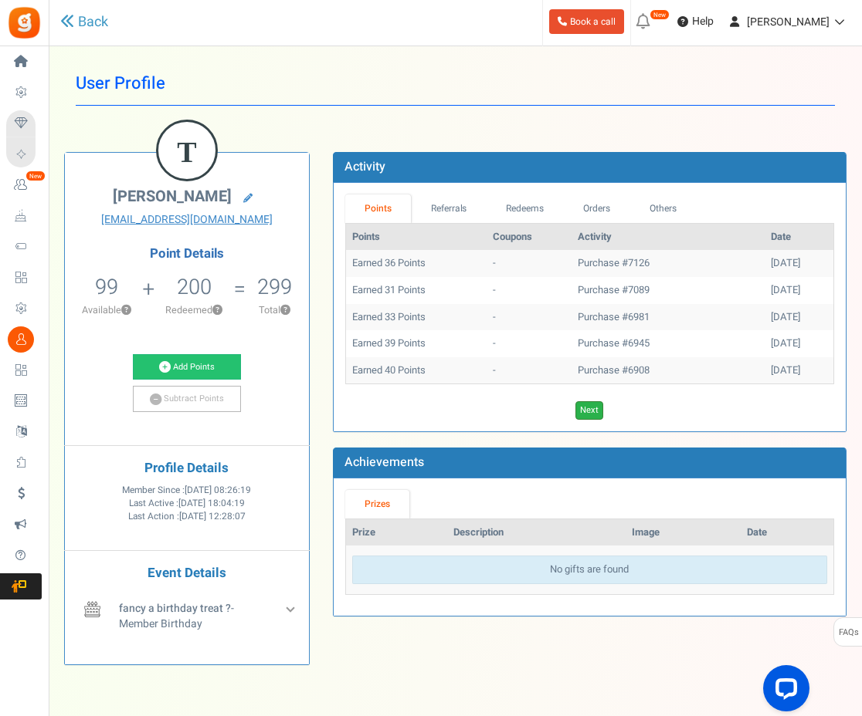
click at [594, 410] on link "Next" at bounding box center [589, 410] width 28 height 19
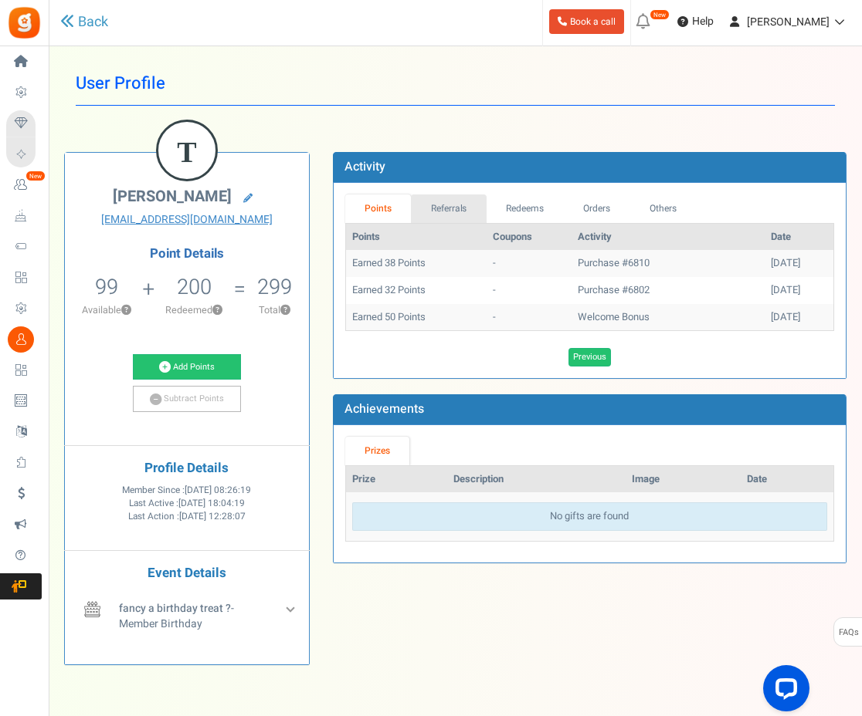
click at [448, 210] on link "Referrals" at bounding box center [449, 209] width 76 height 29
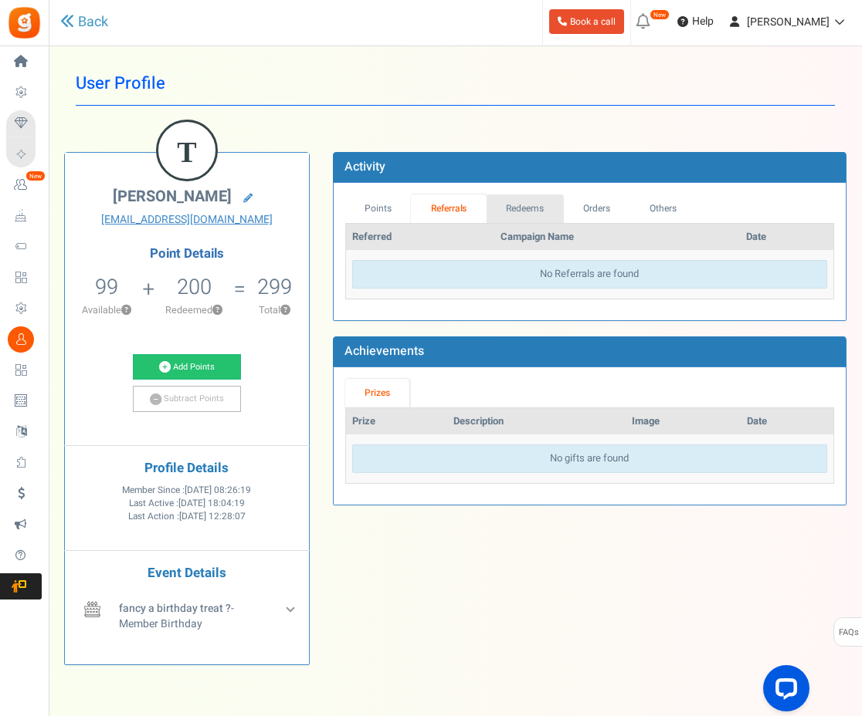
click at [541, 212] on link "Redeems" at bounding box center [524, 209] width 77 height 29
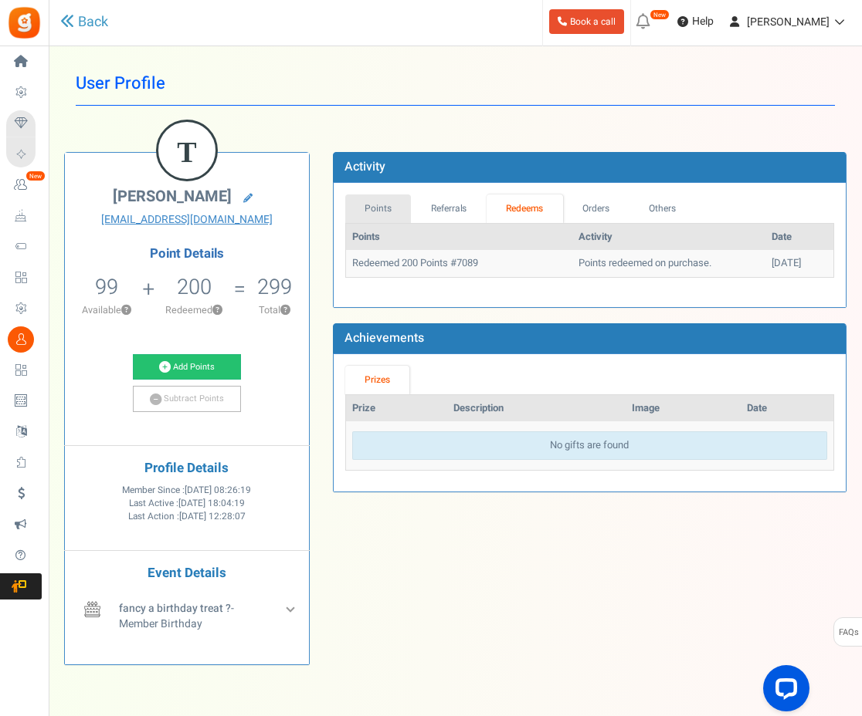
click at [380, 216] on link "Points" at bounding box center [378, 209] width 66 height 29
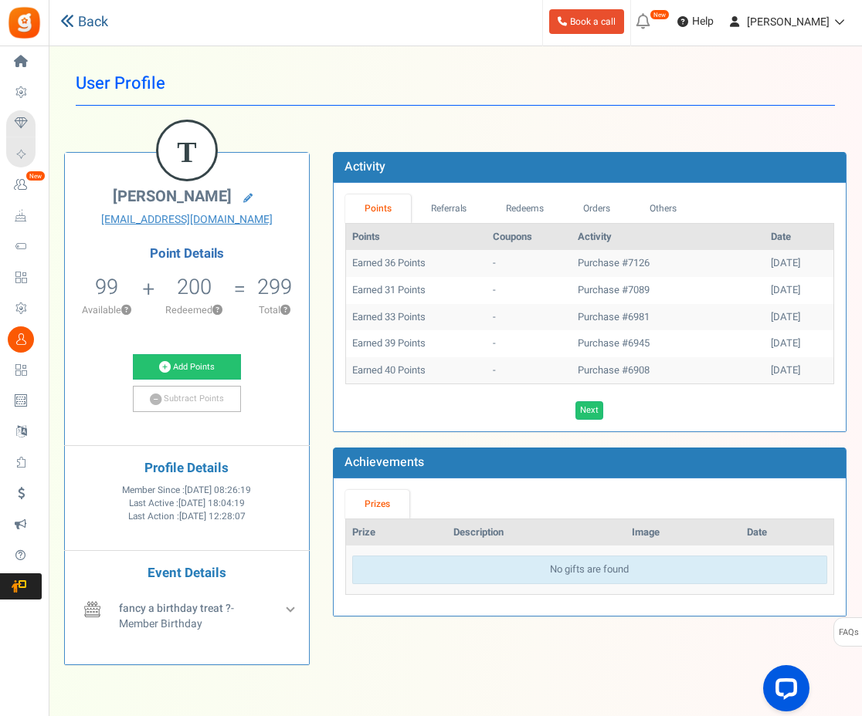
click at [100, 32] on link "Back" at bounding box center [84, 22] width 48 height 20
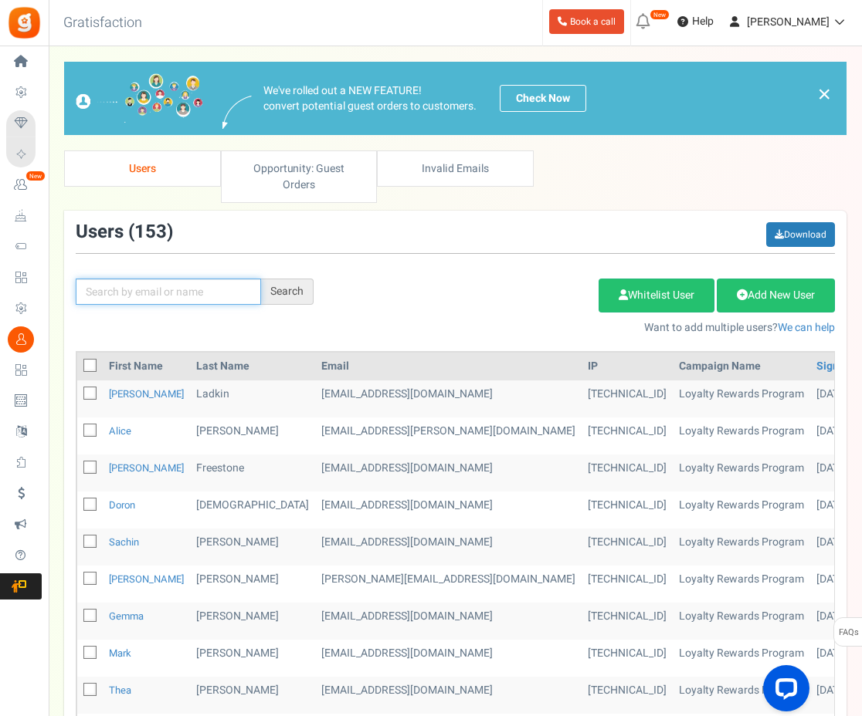
click at [218, 279] on input "text" at bounding box center [168, 292] width 185 height 26
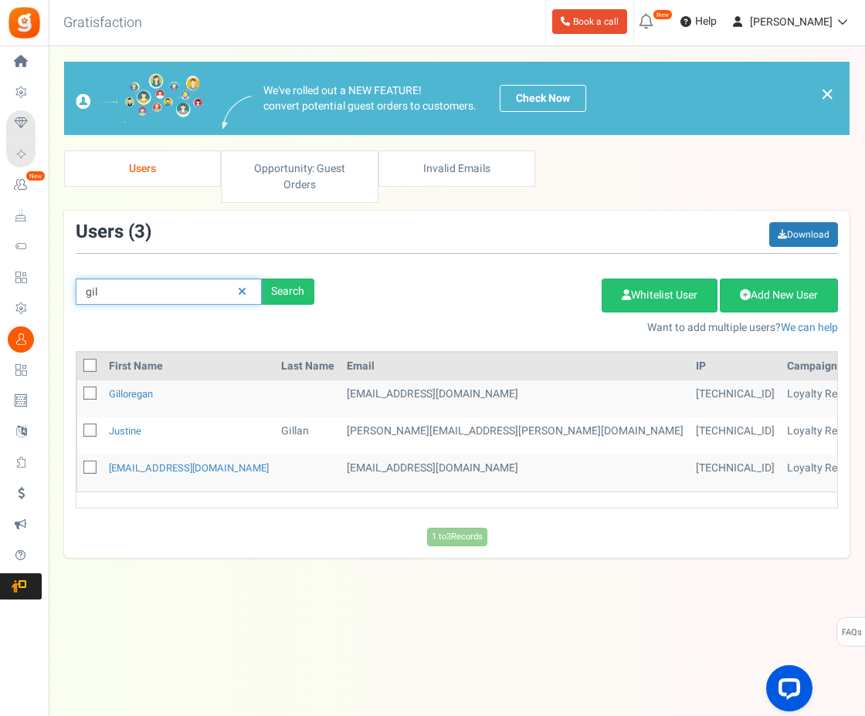
click at [153, 279] on input "gil" at bounding box center [169, 292] width 186 height 26
type input "giles"
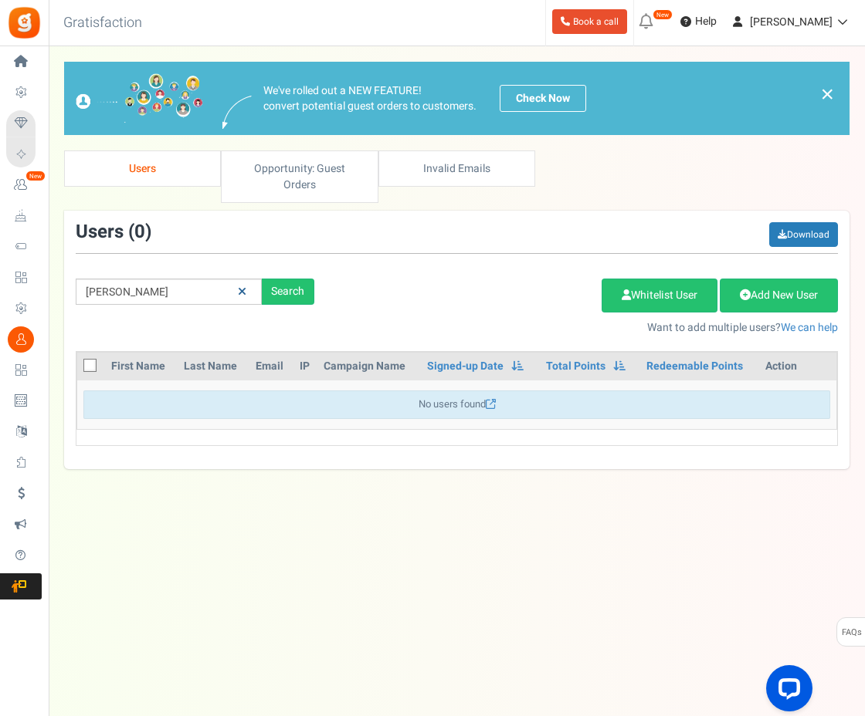
click at [245, 286] on icon at bounding box center [242, 291] width 8 height 11
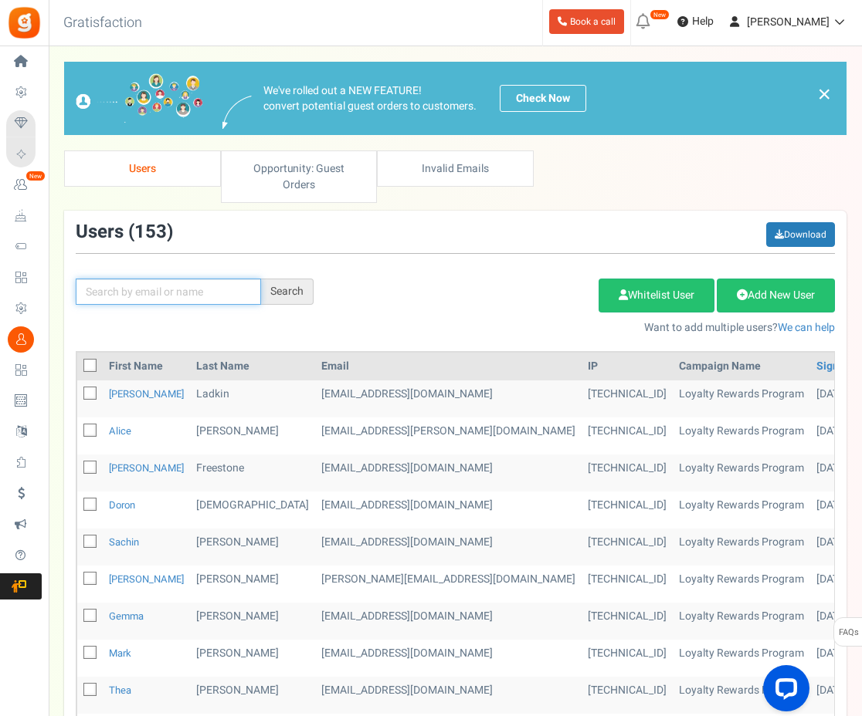
click at [210, 281] on input "text" at bounding box center [168, 292] width 185 height 26
type input "vila"
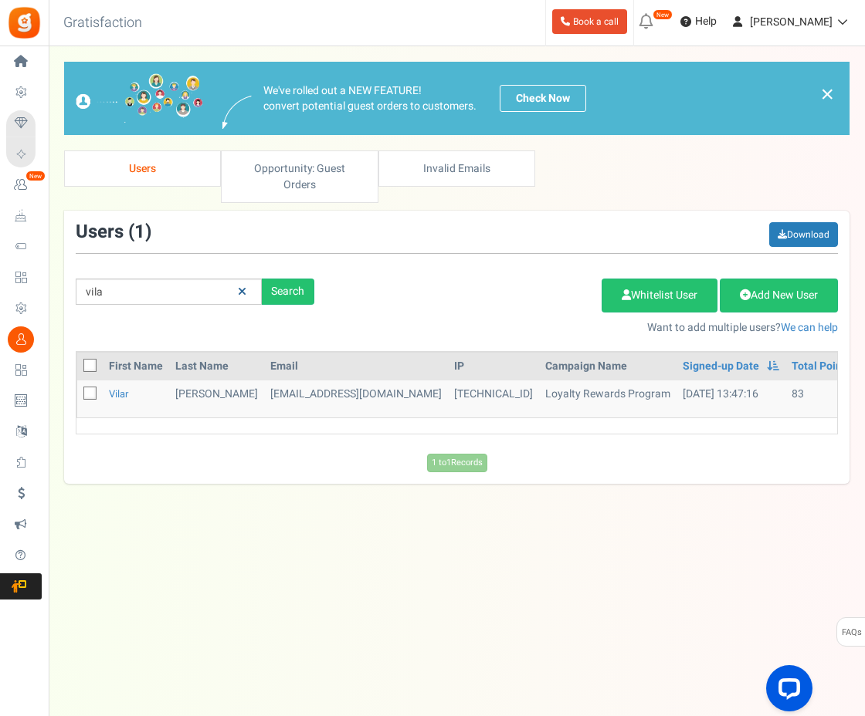
click at [241, 286] on icon at bounding box center [242, 291] width 8 height 11
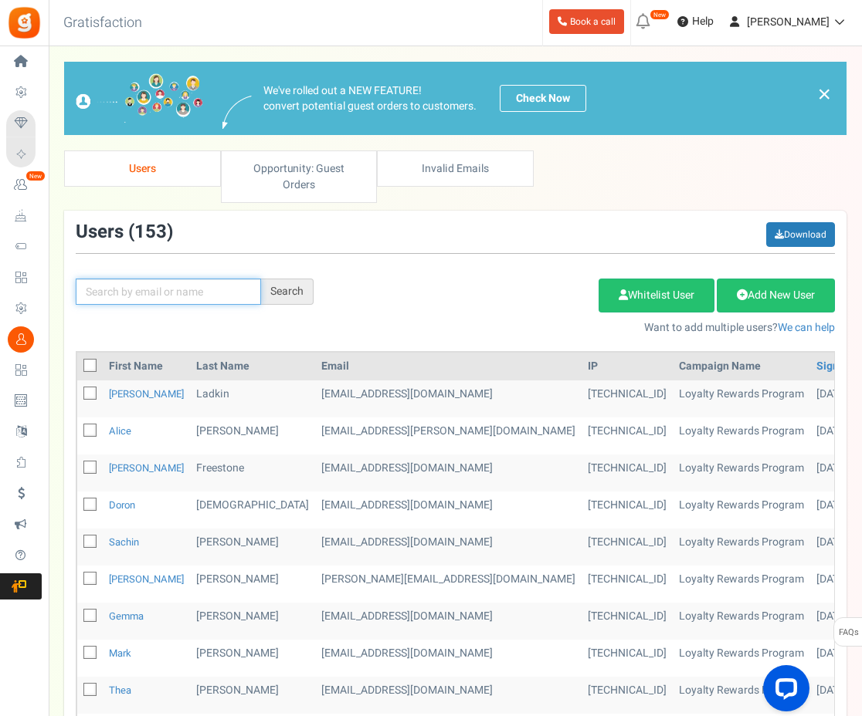
click at [173, 279] on input "text" at bounding box center [168, 292] width 185 height 26
type input "trev"
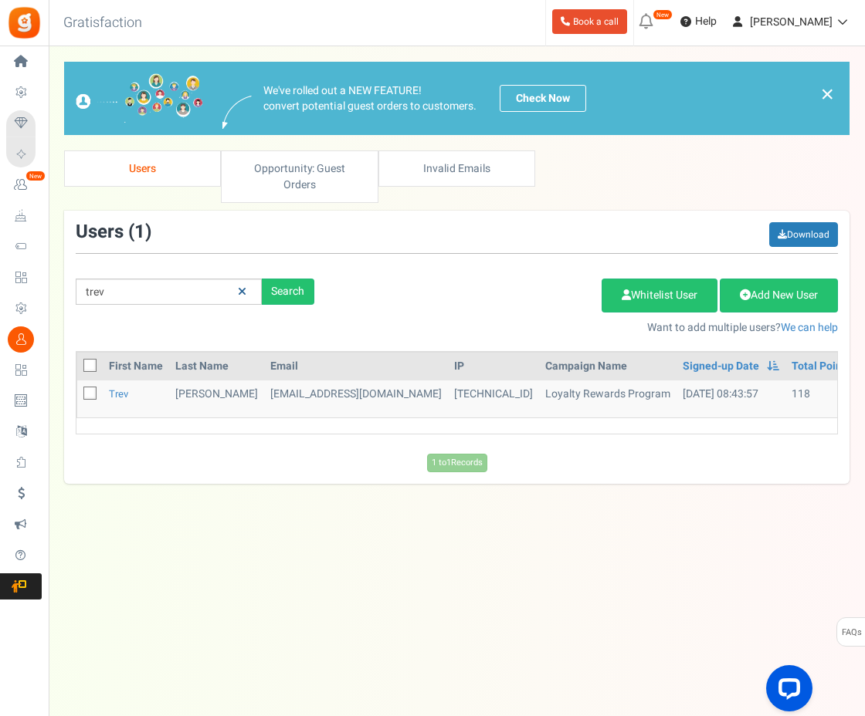
click at [241, 286] on icon at bounding box center [242, 291] width 8 height 11
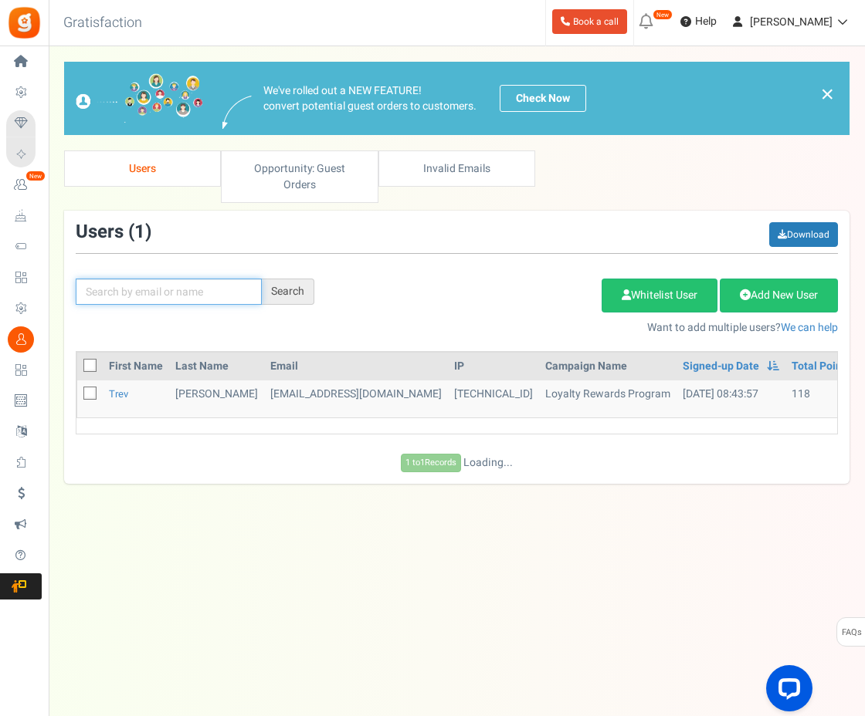
click at [212, 279] on input "text" at bounding box center [169, 292] width 186 height 26
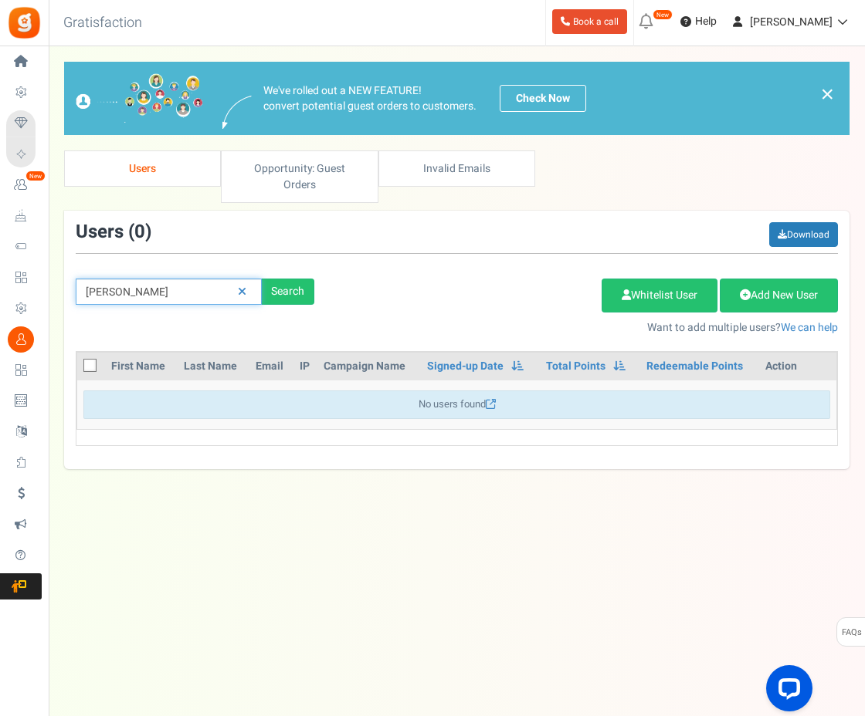
click at [162, 279] on input "ryan" at bounding box center [169, 292] width 186 height 26
type input "ryan.s"
click at [232, 279] on link at bounding box center [242, 292] width 24 height 27
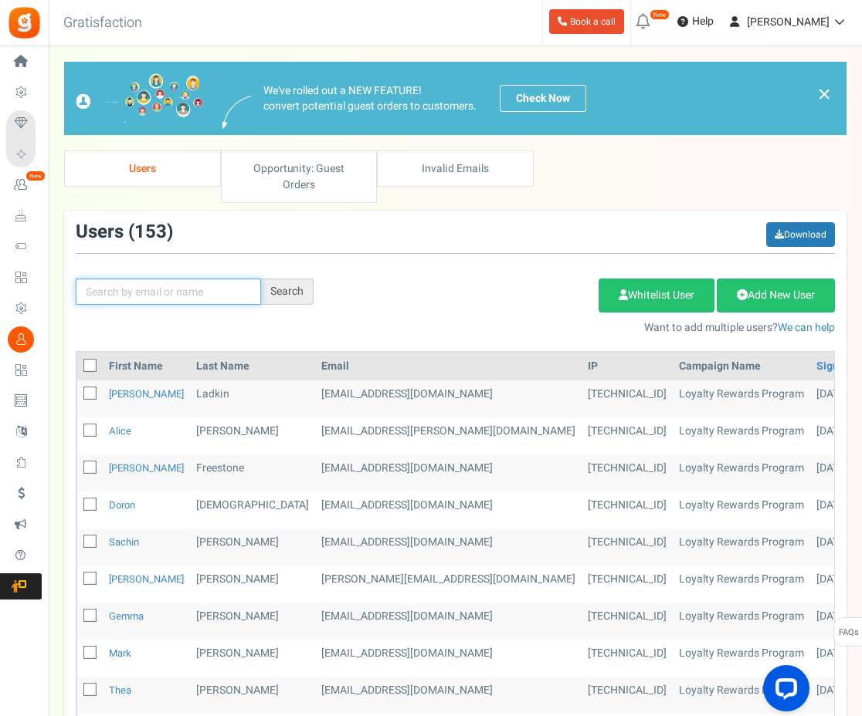
click at [228, 279] on input "text" at bounding box center [168, 292] width 185 height 26
type input "colin"
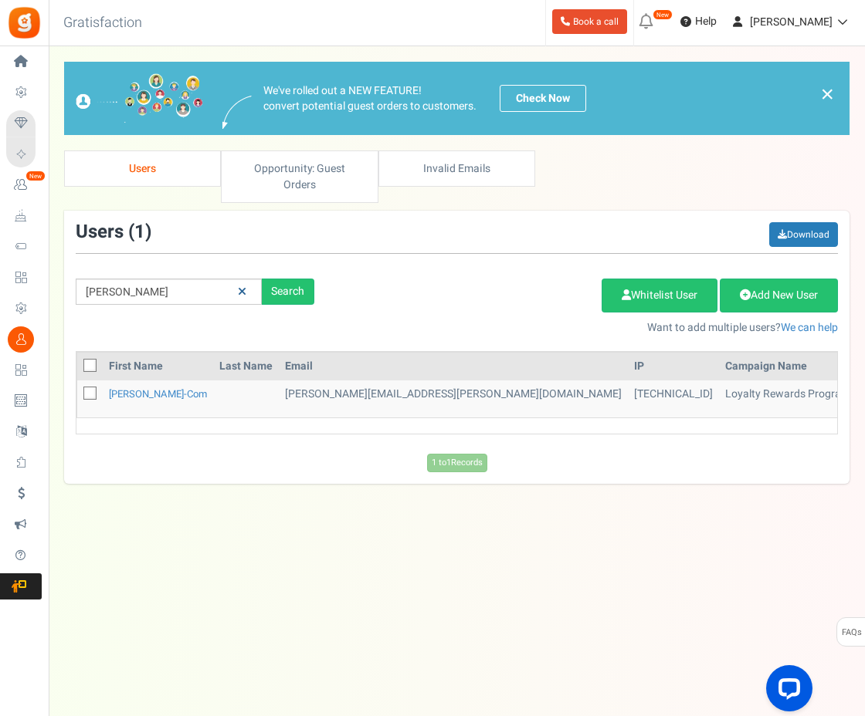
click at [242, 286] on icon at bounding box center [242, 291] width 8 height 11
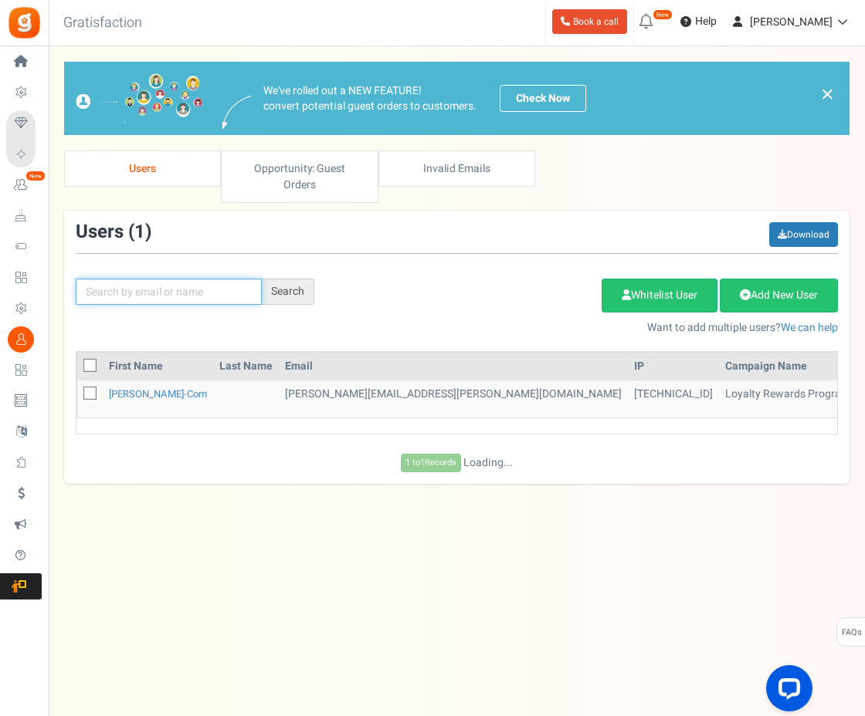
click at [211, 279] on input "text" at bounding box center [169, 292] width 186 height 26
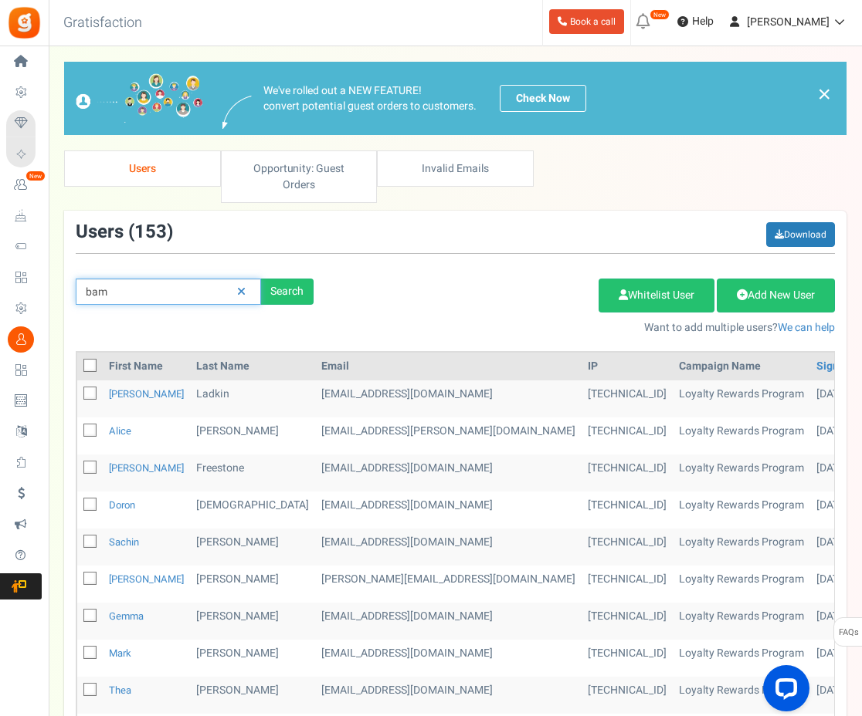
type input "bam"
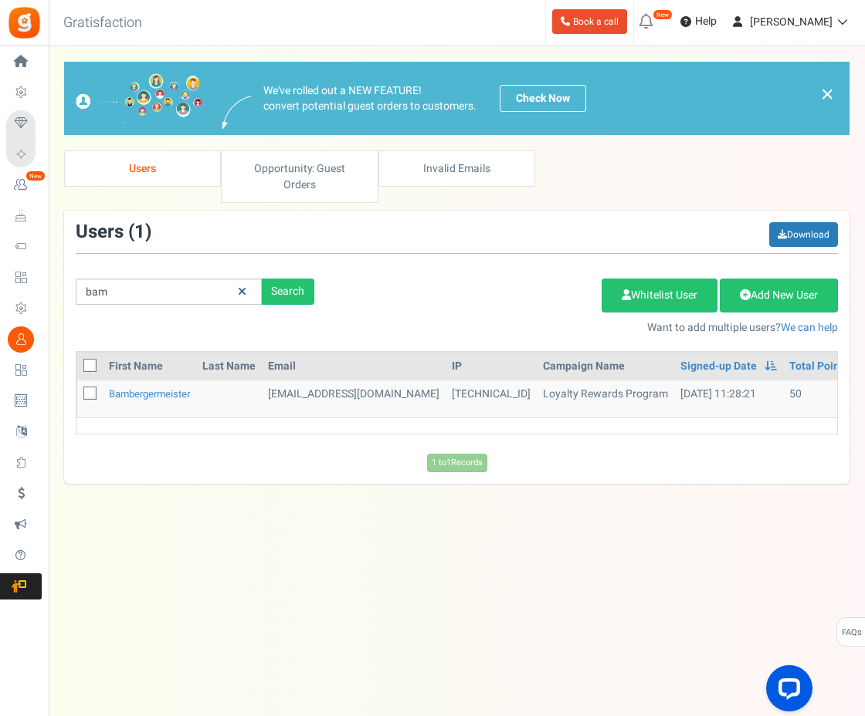
click at [249, 279] on link at bounding box center [242, 292] width 24 height 27
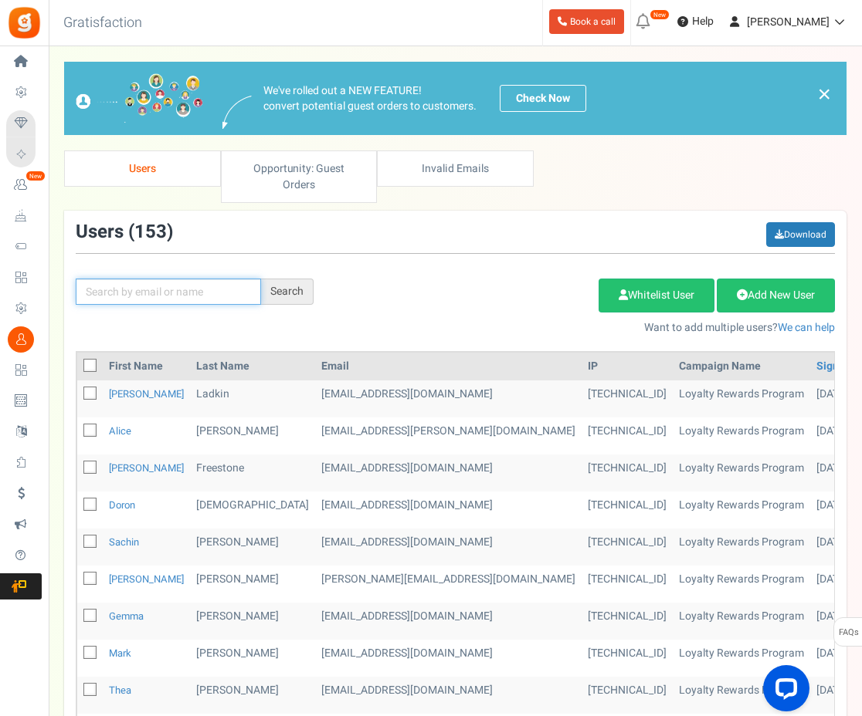
click at [208, 279] on input "text" at bounding box center [168, 292] width 185 height 26
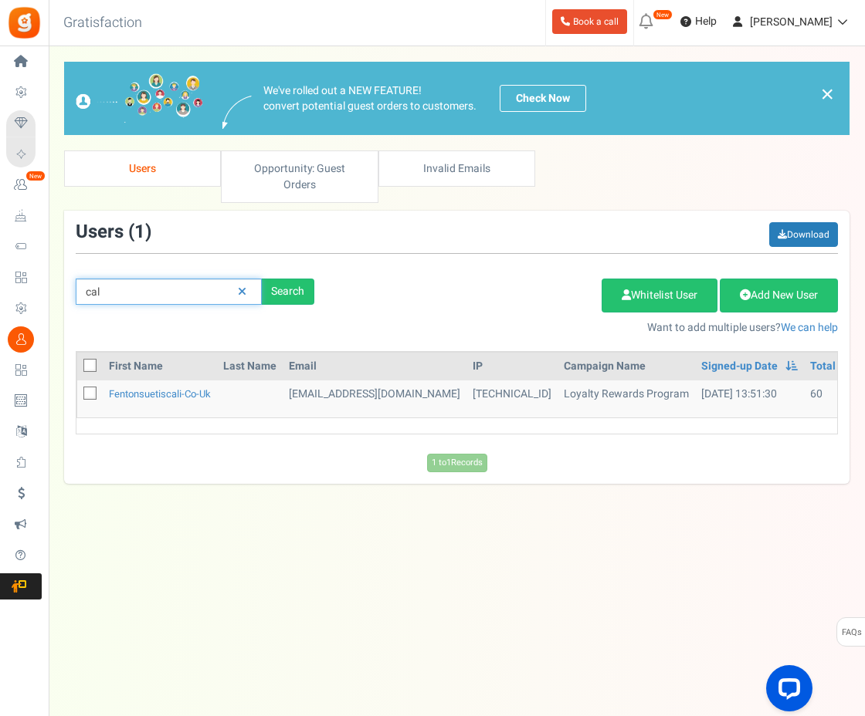
click at [151, 283] on input "cal" at bounding box center [169, 292] width 186 height 26
type input "cal_j"
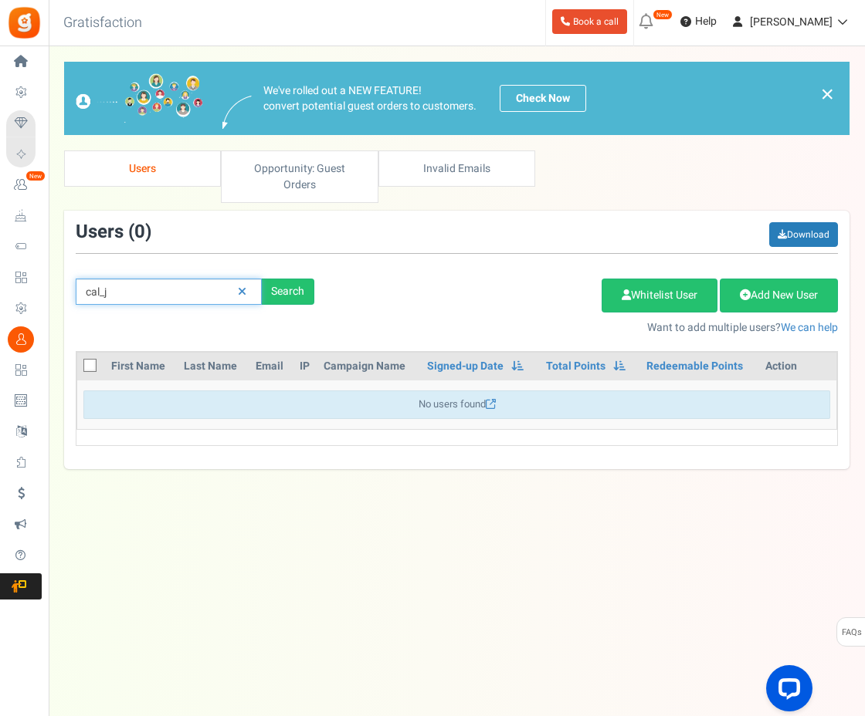
click at [140, 279] on input "cal_j" at bounding box center [169, 292] width 186 height 26
click at [251, 279] on link at bounding box center [242, 292] width 24 height 27
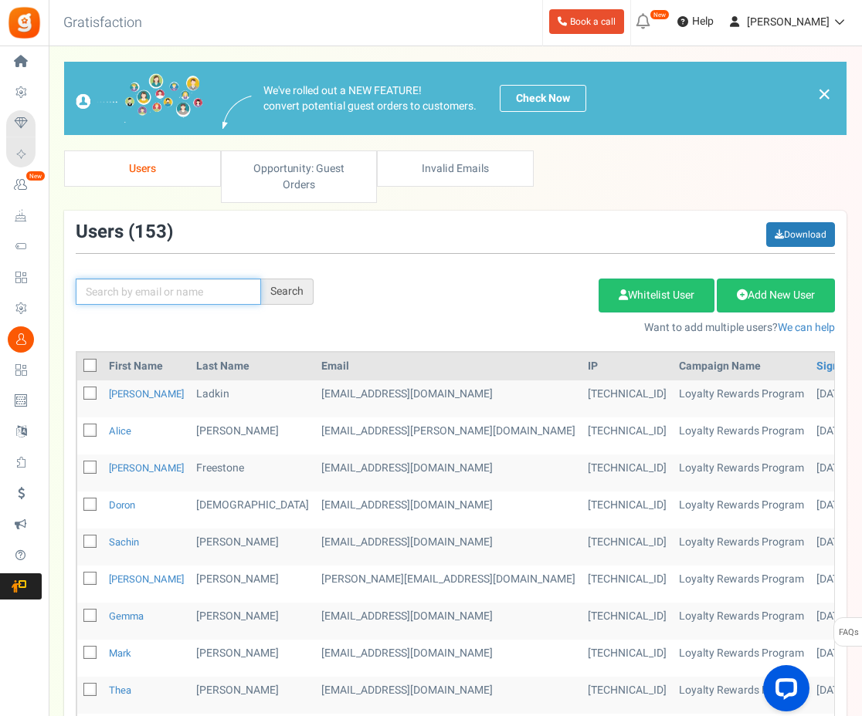
click at [230, 282] on input "text" at bounding box center [168, 292] width 185 height 26
type input "ops"
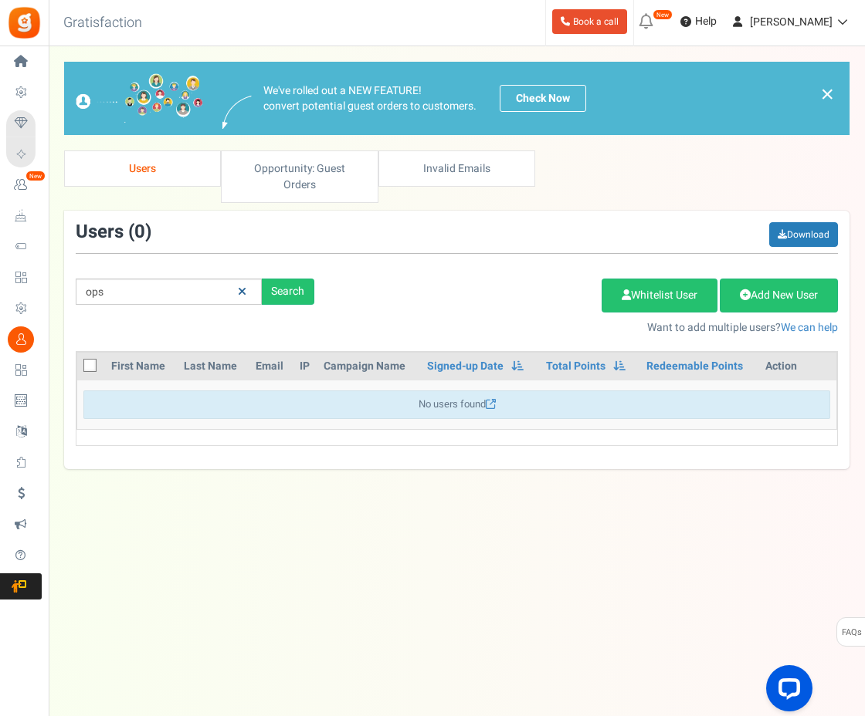
click at [238, 286] on icon at bounding box center [242, 291] width 8 height 11
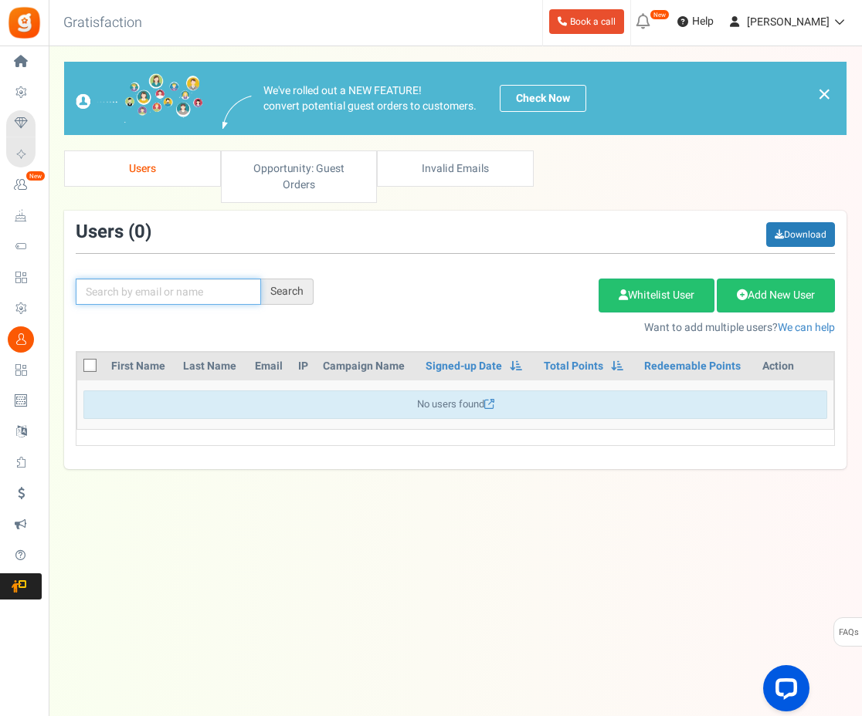
click at [211, 279] on input "text" at bounding box center [168, 292] width 185 height 26
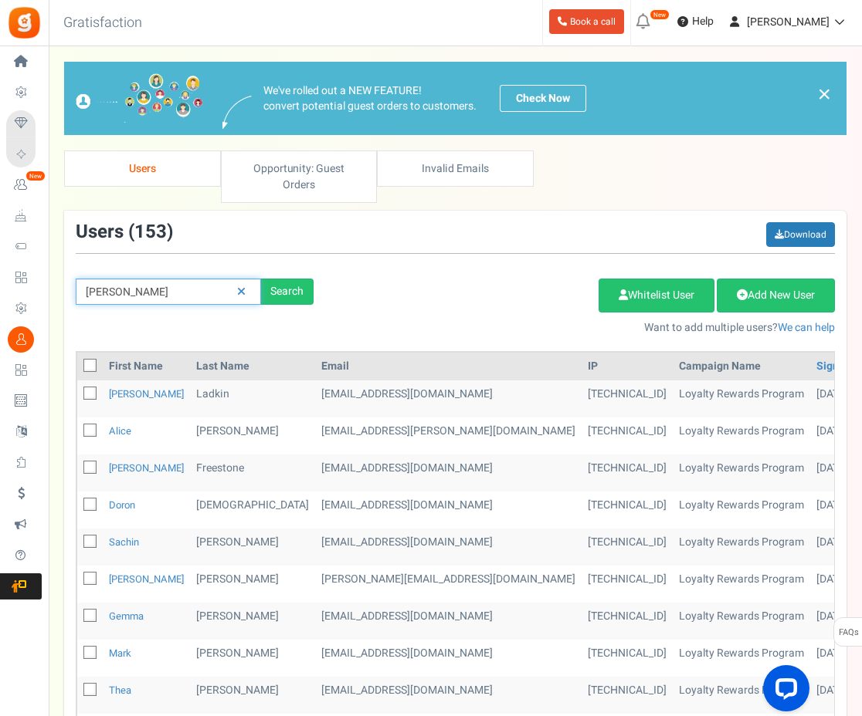
type input "dan"
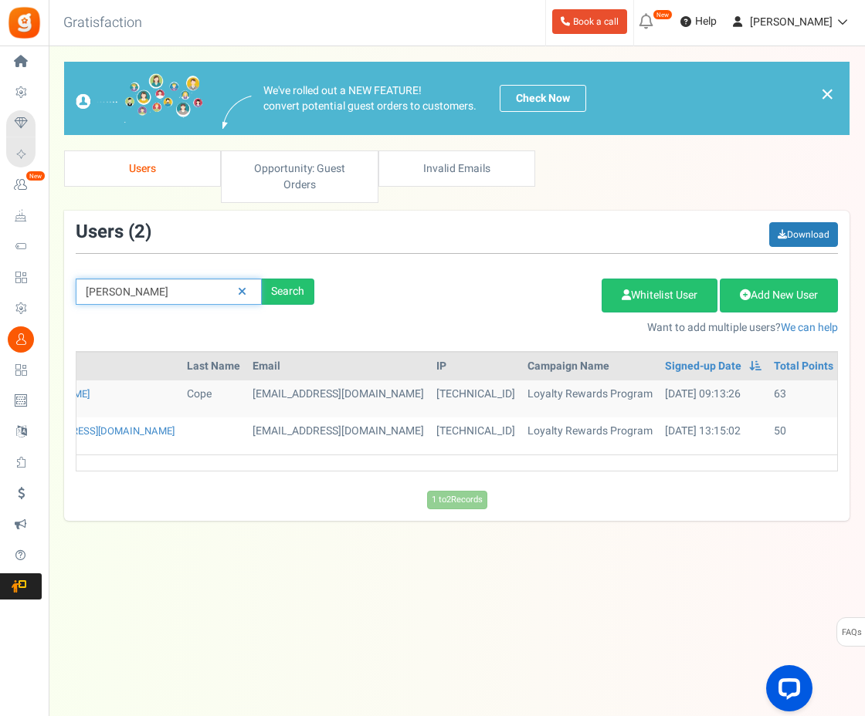
scroll to position [0, 109]
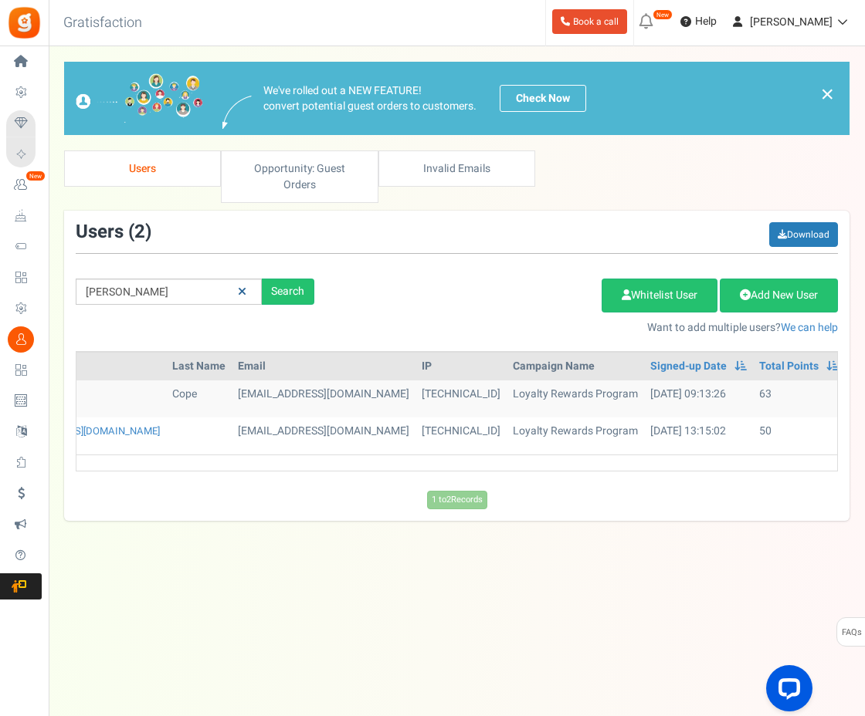
click at [242, 286] on icon at bounding box center [242, 291] width 8 height 11
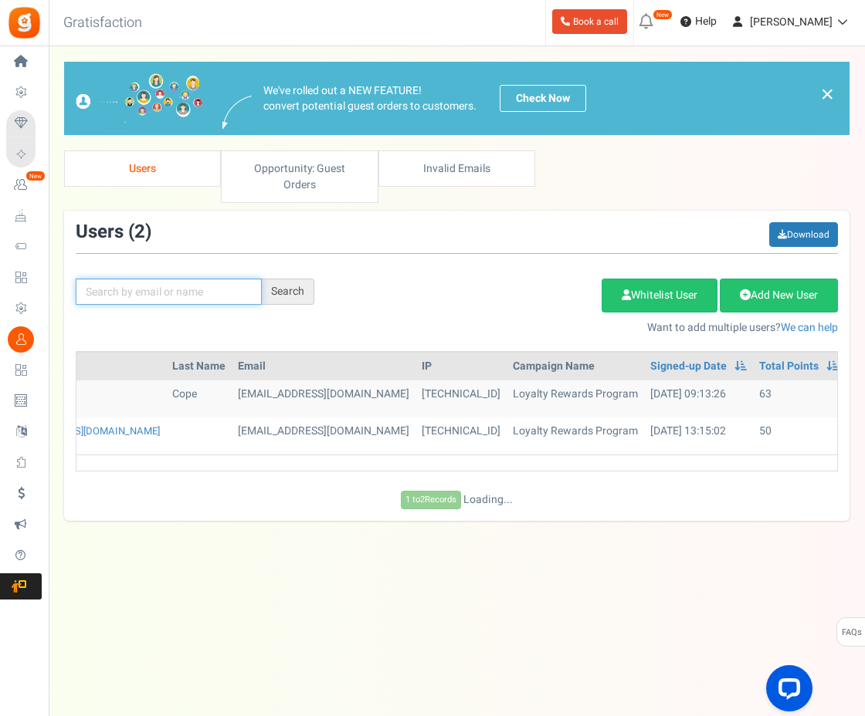
click at [208, 279] on input "text" at bounding box center [169, 292] width 186 height 26
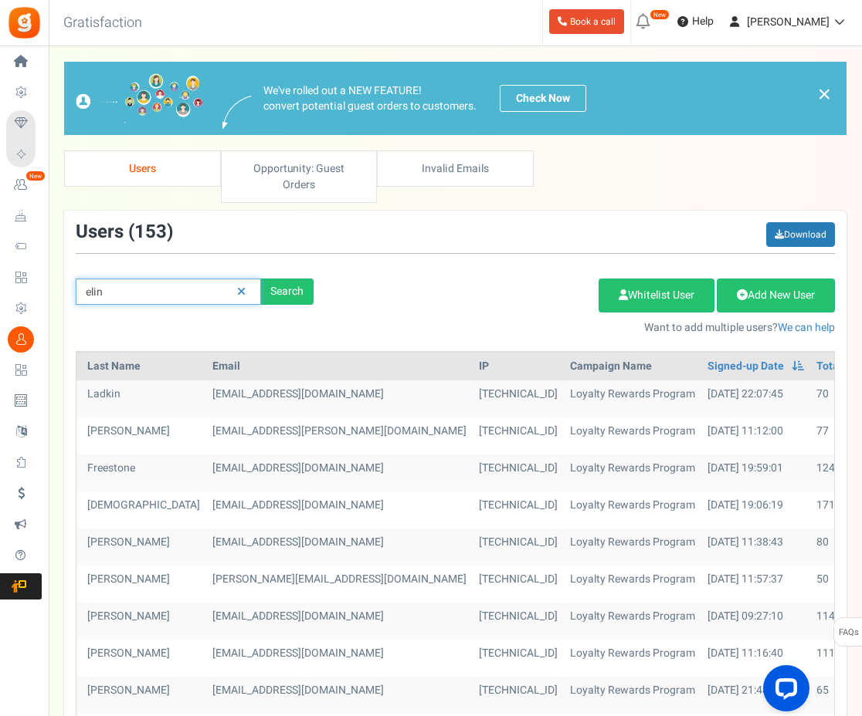
type input "elin"
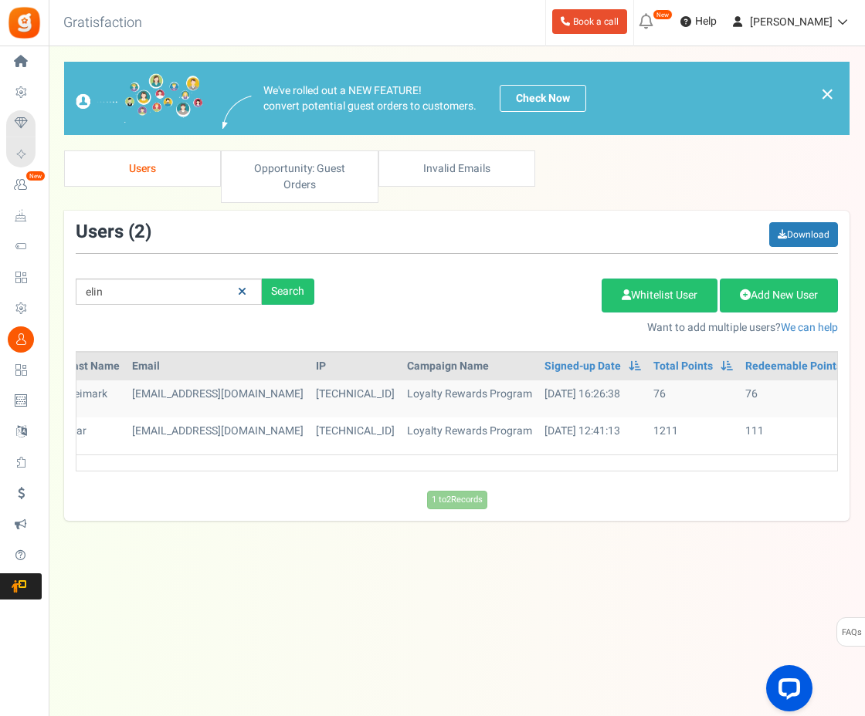
click at [248, 280] on link at bounding box center [242, 292] width 24 height 27
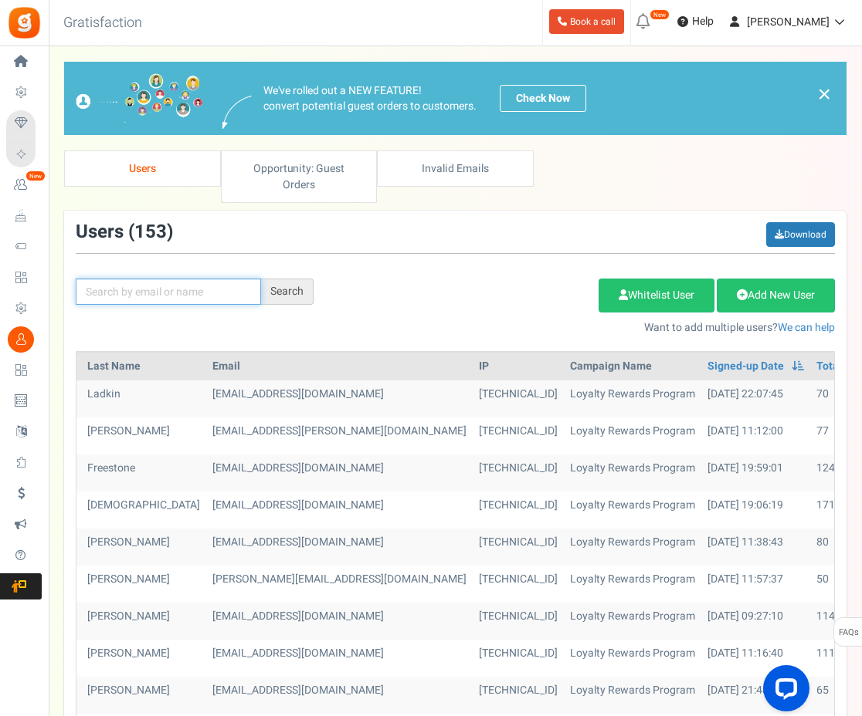
click at [216, 280] on input "text" at bounding box center [168, 292] width 185 height 26
type input "gd"
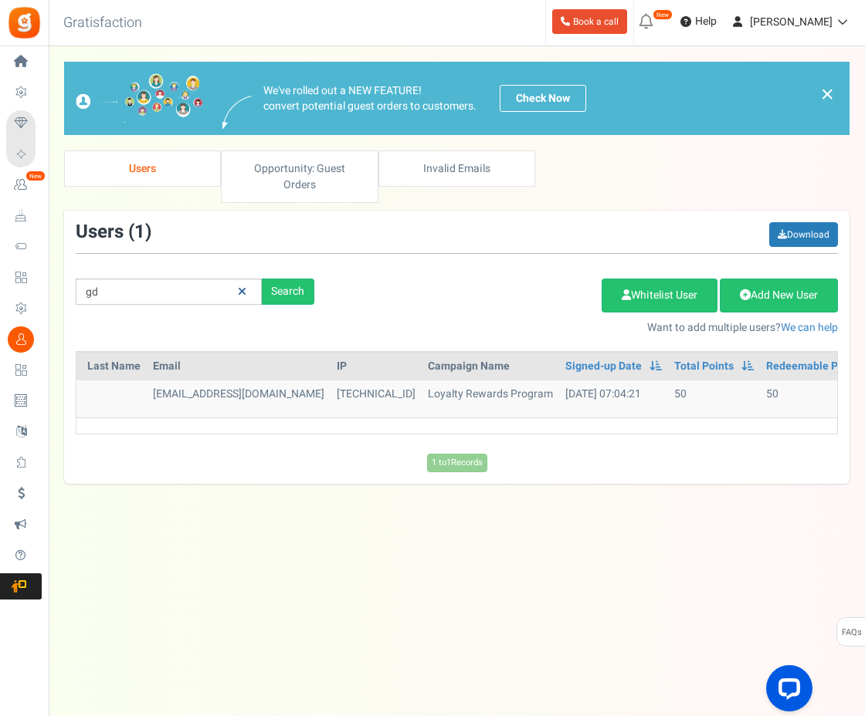
click at [243, 286] on icon at bounding box center [242, 291] width 8 height 11
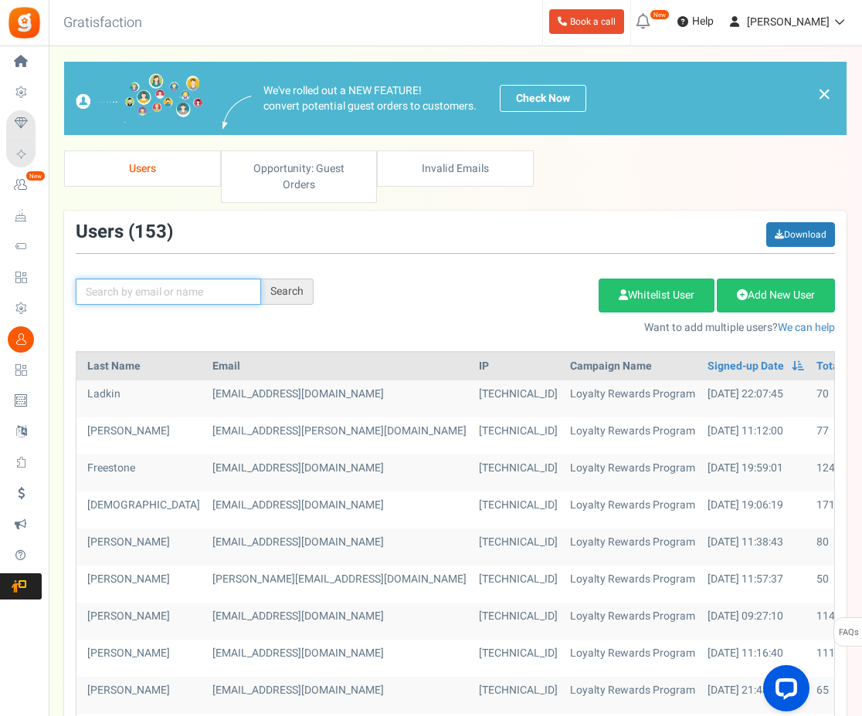
click at [169, 279] on input "text" at bounding box center [168, 292] width 185 height 26
type input "gillian"
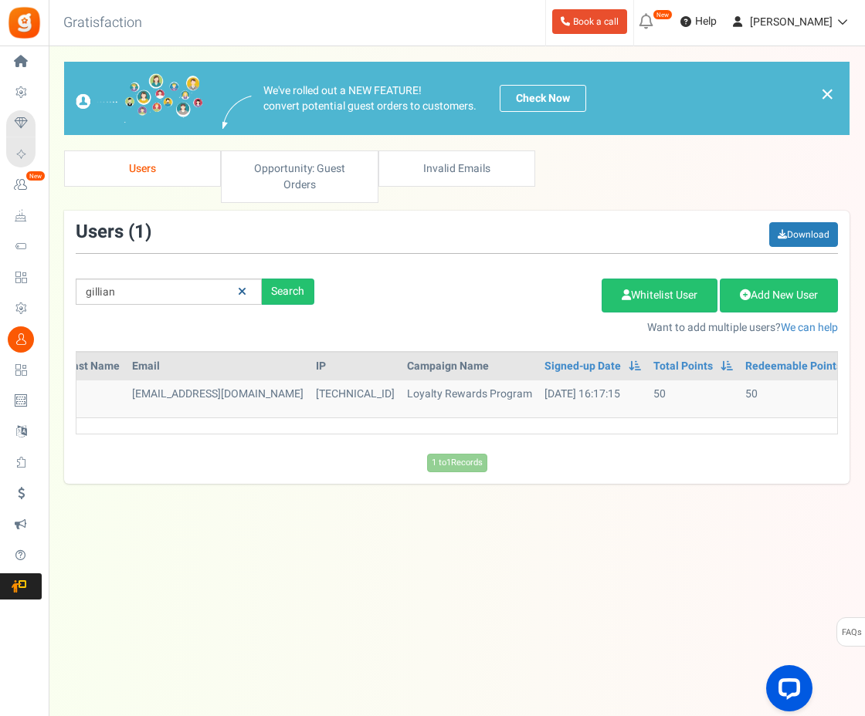
click at [245, 286] on icon at bounding box center [242, 291] width 8 height 11
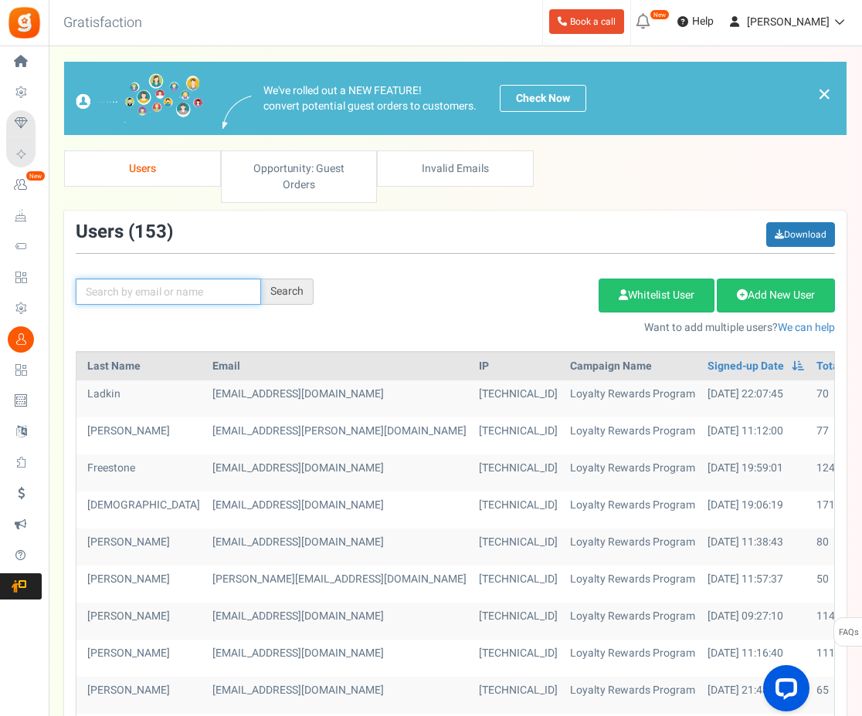
click at [201, 279] on input "text" at bounding box center [168, 292] width 185 height 26
type input "hannah"
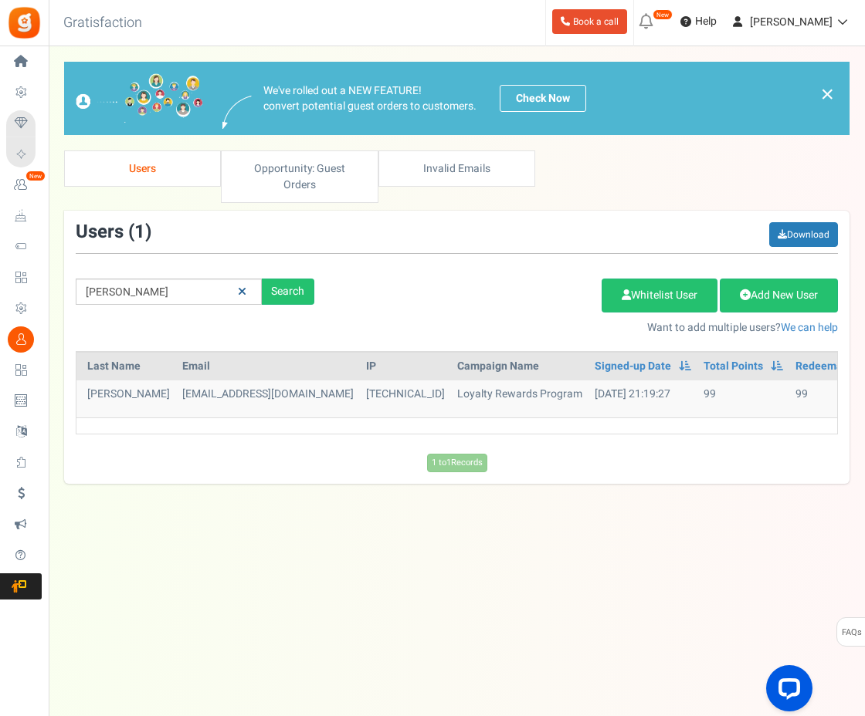
click at [242, 286] on icon at bounding box center [242, 291] width 8 height 11
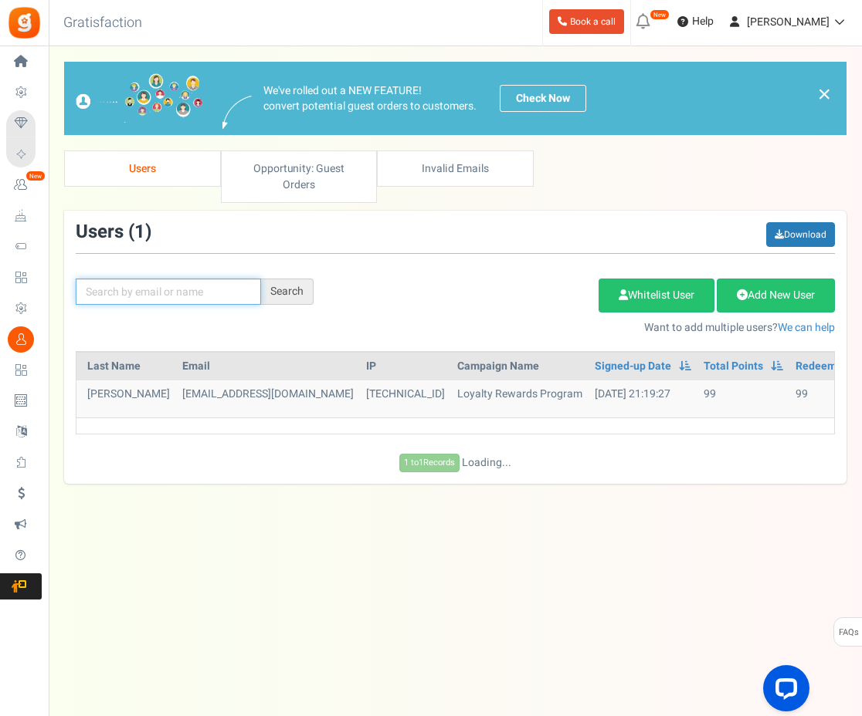
click at [191, 279] on input "text" at bounding box center [168, 292] width 185 height 26
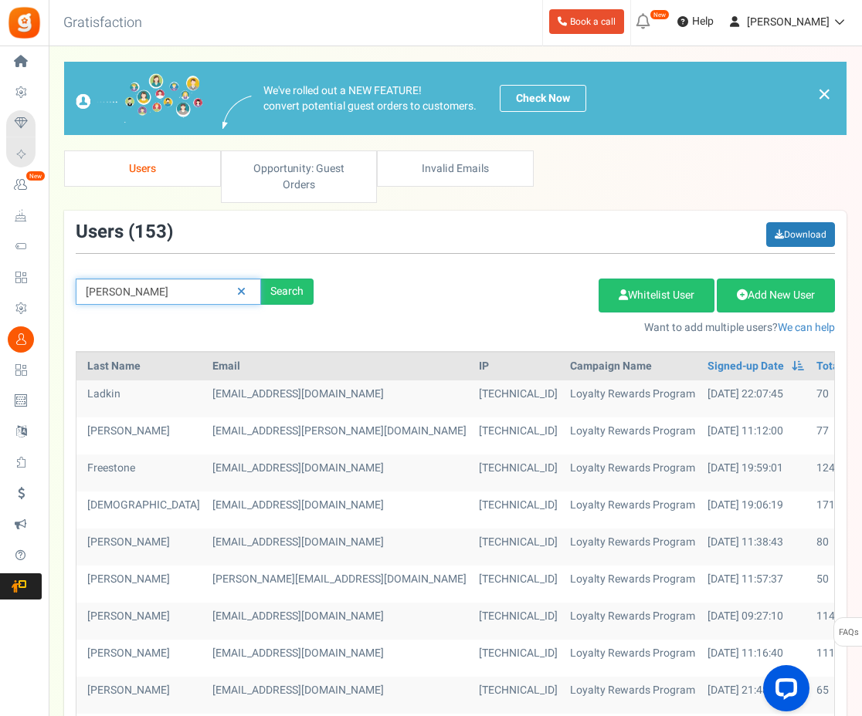
type input "joe"
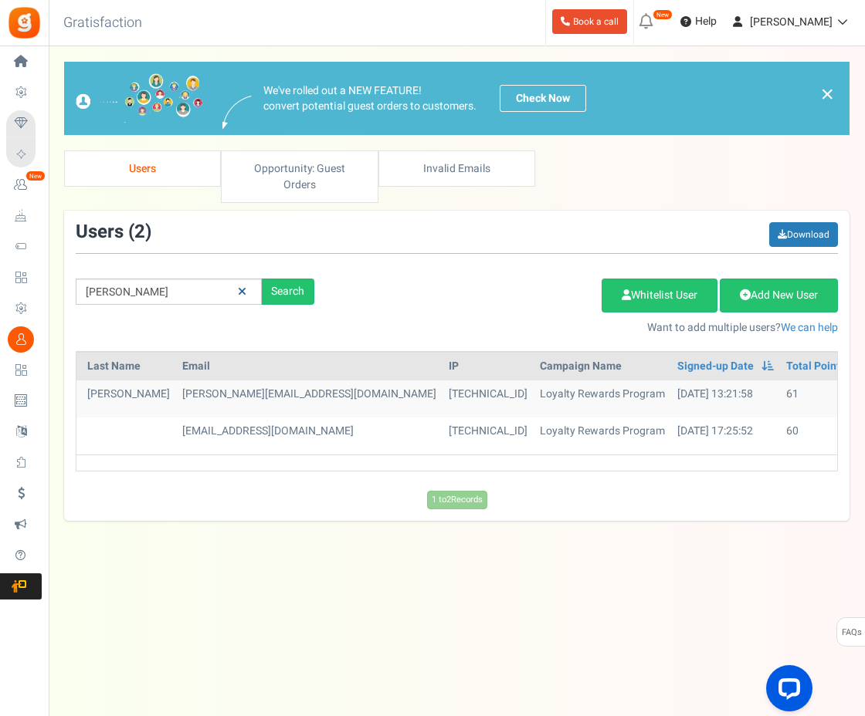
click at [242, 286] on icon at bounding box center [242, 291] width 8 height 11
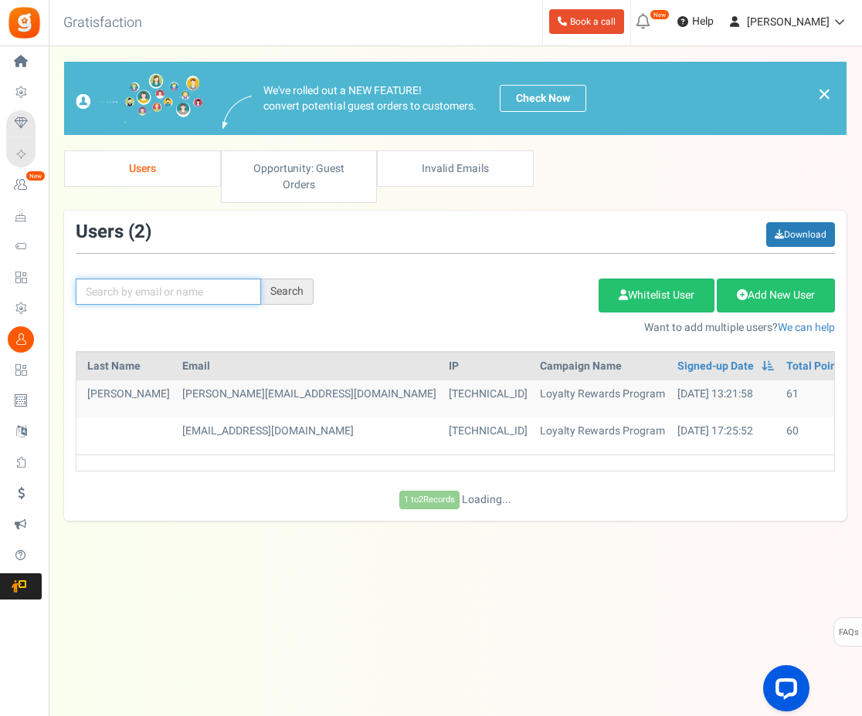
click at [174, 279] on input "text" at bounding box center [168, 292] width 185 height 26
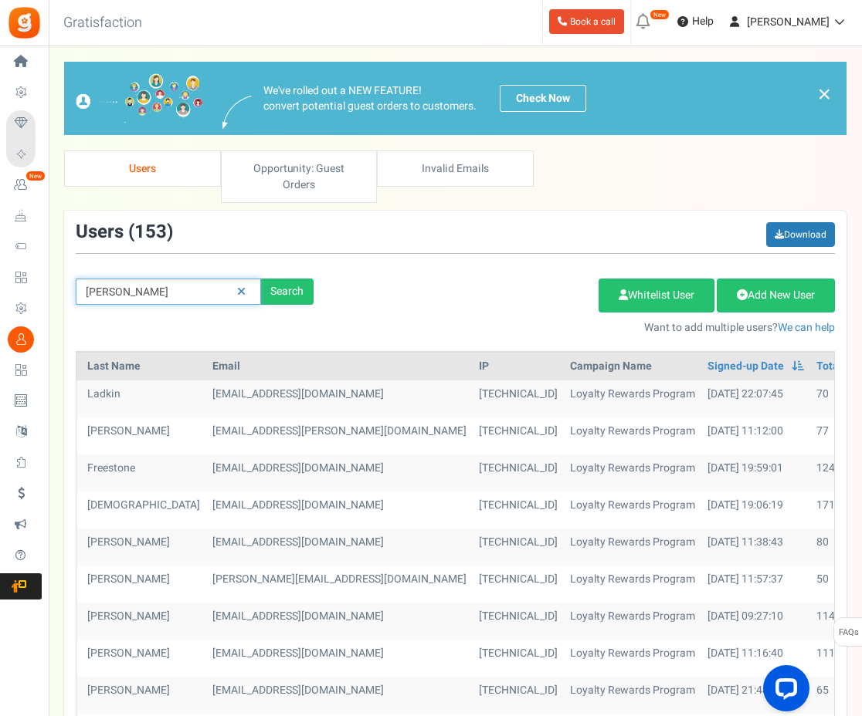
type input "laura"
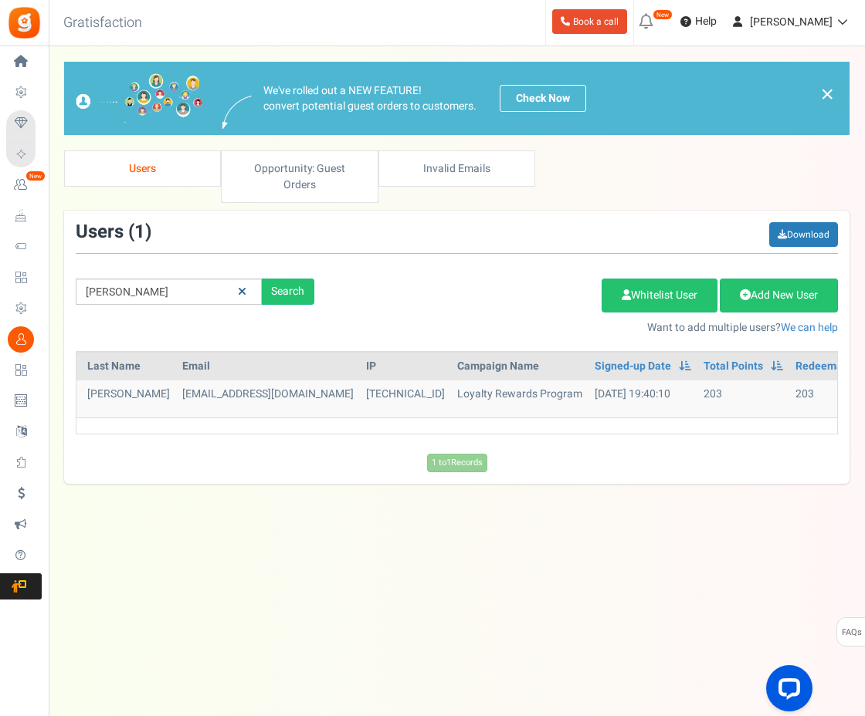
click at [243, 286] on icon at bounding box center [242, 291] width 8 height 11
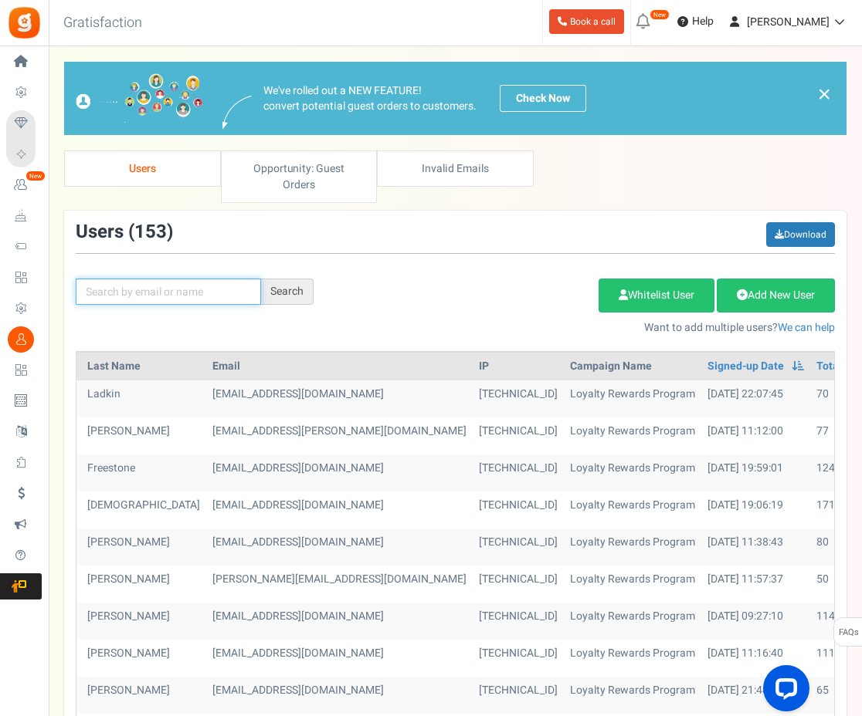
click at [177, 280] on input "text" at bounding box center [168, 292] width 185 height 26
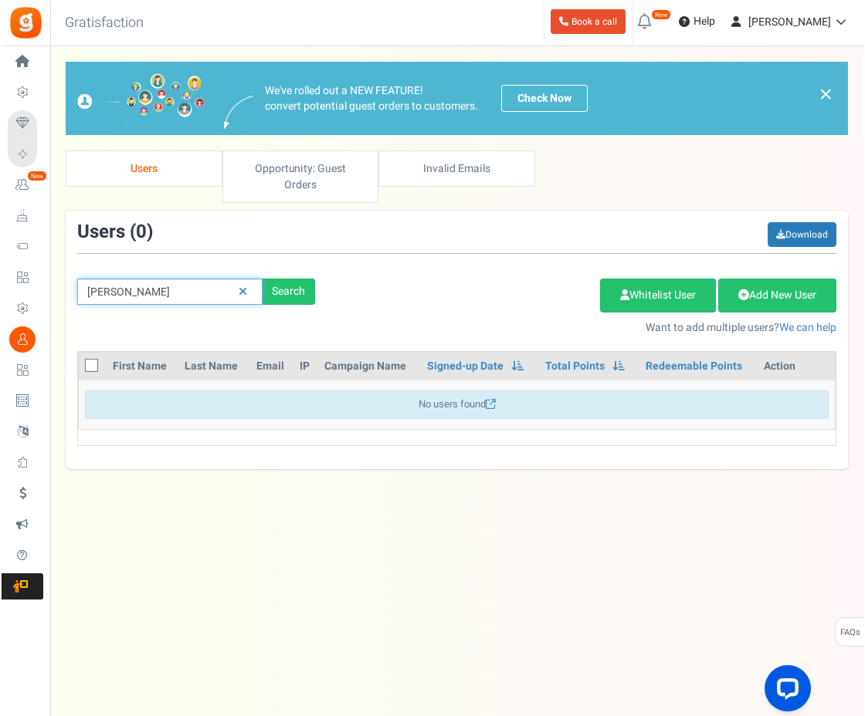
scroll to position [0, 0]
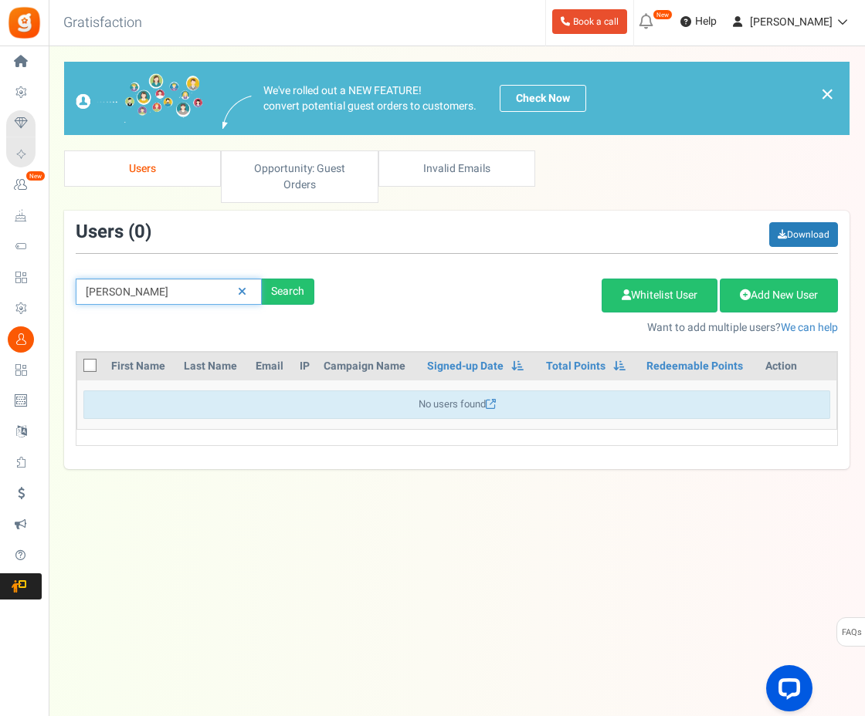
click at [152, 279] on input "amanda" at bounding box center [169, 292] width 186 height 26
type input "amandagibson"
click at [240, 286] on icon at bounding box center [242, 291] width 8 height 11
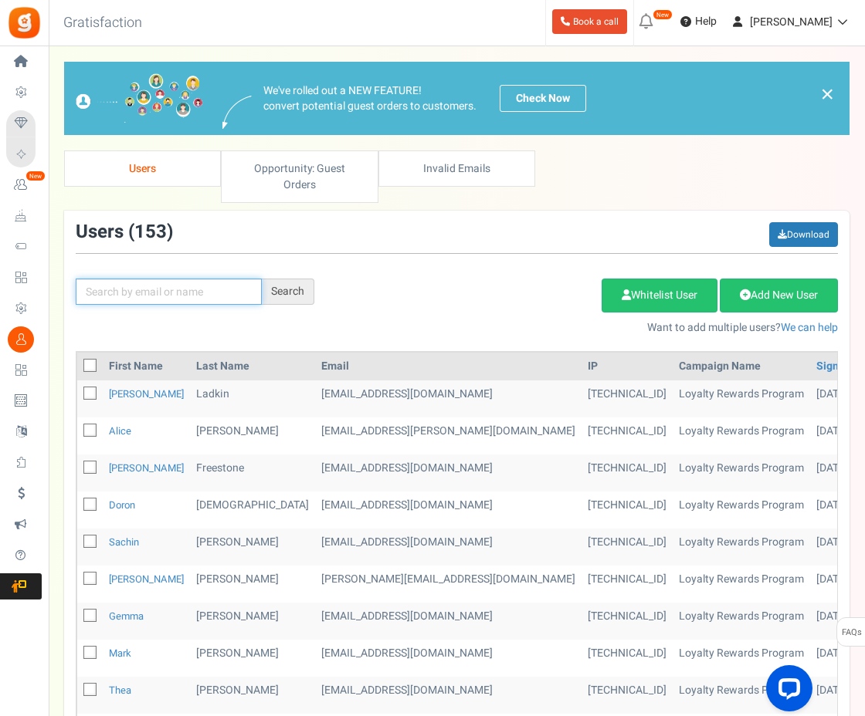
click at [206, 279] on input "text" at bounding box center [169, 292] width 186 height 26
type input "carl"
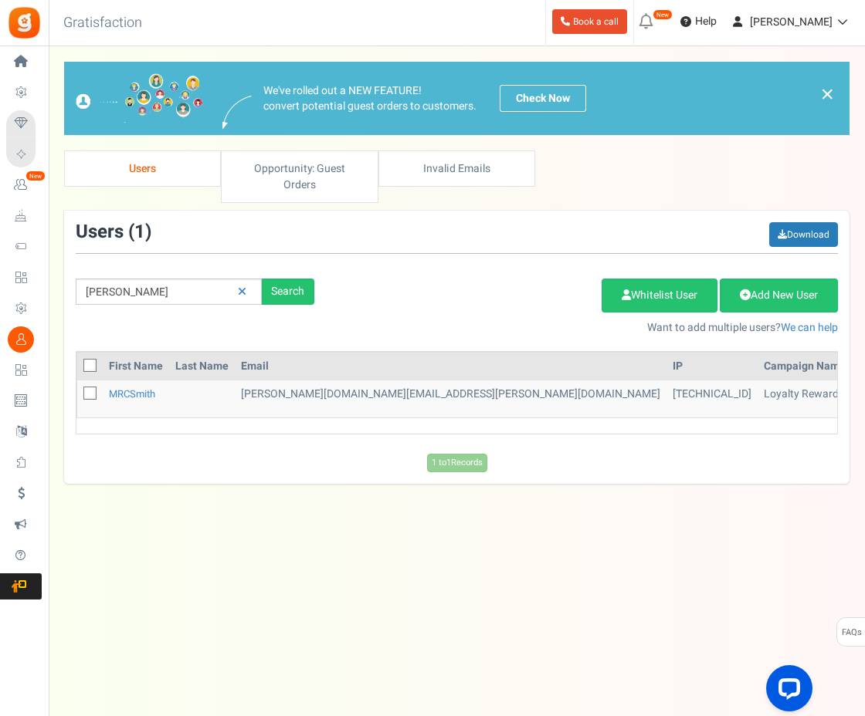
drag, startPoint x: 497, startPoint y: 417, endPoint x: 518, endPoint y: 423, distance: 21.7
click at [518, 422] on div "First Name Last Name Email IP Campaign Name Signed-up Date Permissions Learn mo…" at bounding box center [456, 398] width 785 height 95
drag, startPoint x: 518, startPoint y: 424, endPoint x: 539, endPoint y: 425, distance: 20.9
click at [539, 425] on div "First Name Last Name Email IP Campaign Name Signed-up Date Permissions Learn mo…" at bounding box center [456, 398] width 785 height 95
click at [243, 286] on icon at bounding box center [242, 291] width 8 height 11
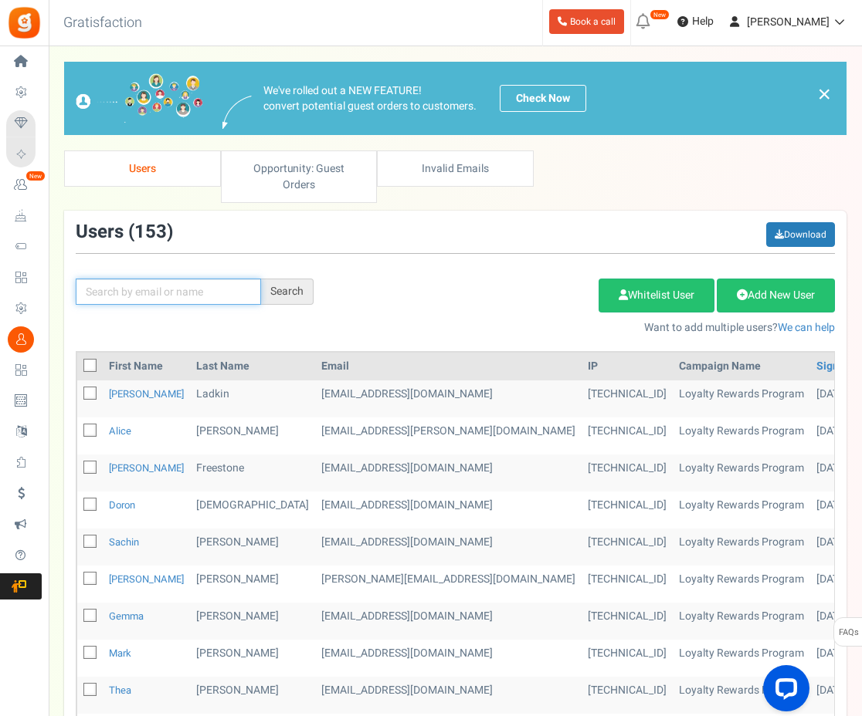
click at [195, 279] on input "text" at bounding box center [168, 292] width 185 height 26
type input "nikki"
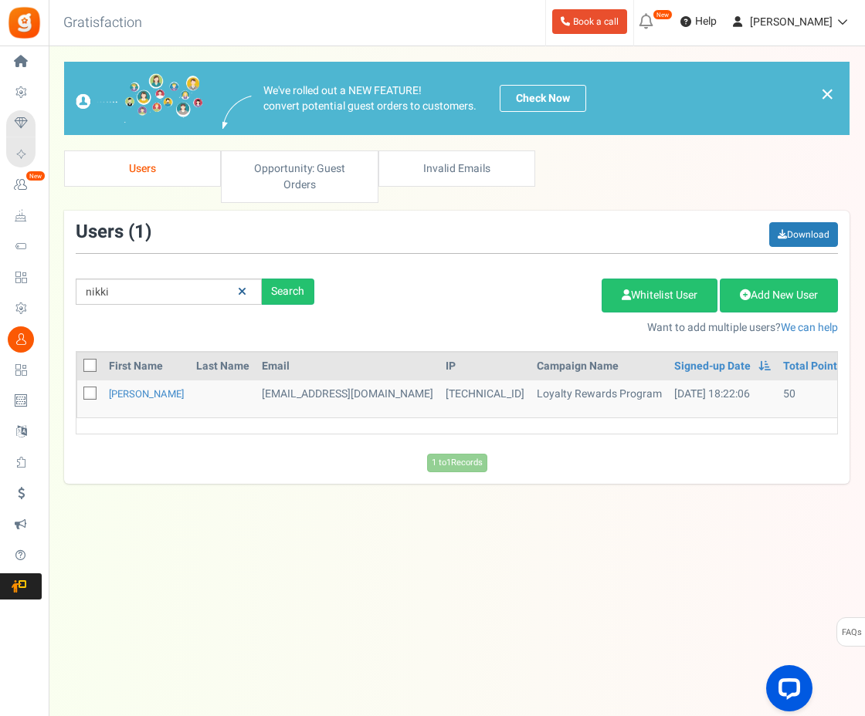
click at [247, 279] on link at bounding box center [242, 292] width 24 height 27
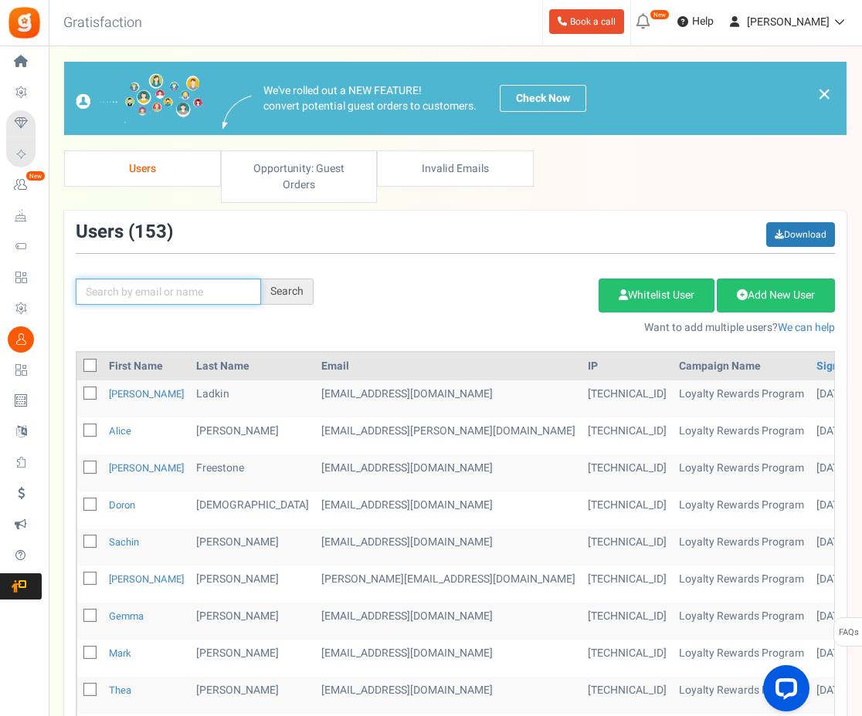
click at [232, 279] on input "text" at bounding box center [168, 292] width 185 height 26
type input "amoya"
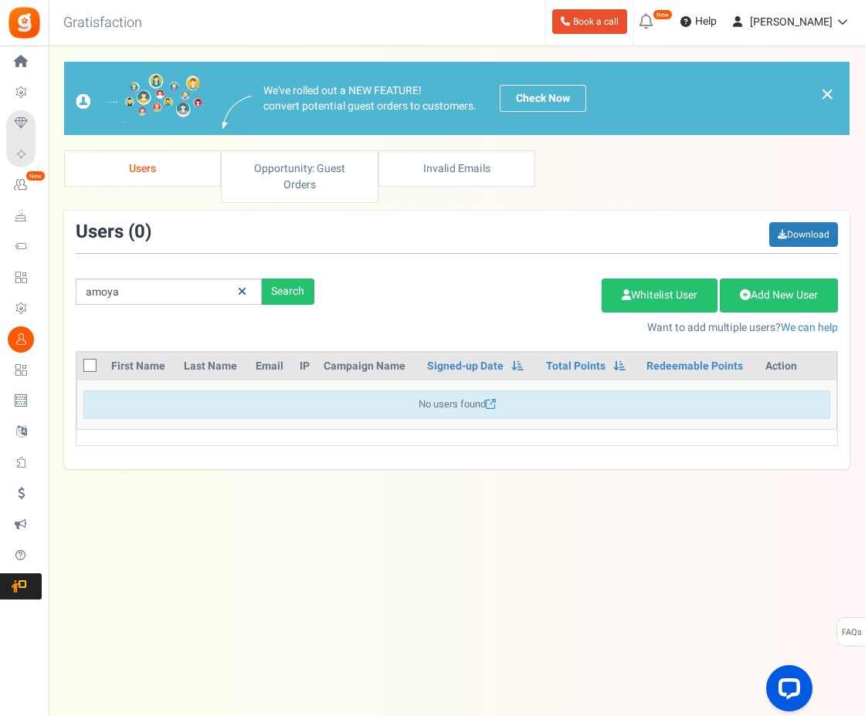
click at [252, 279] on link at bounding box center [242, 292] width 24 height 27
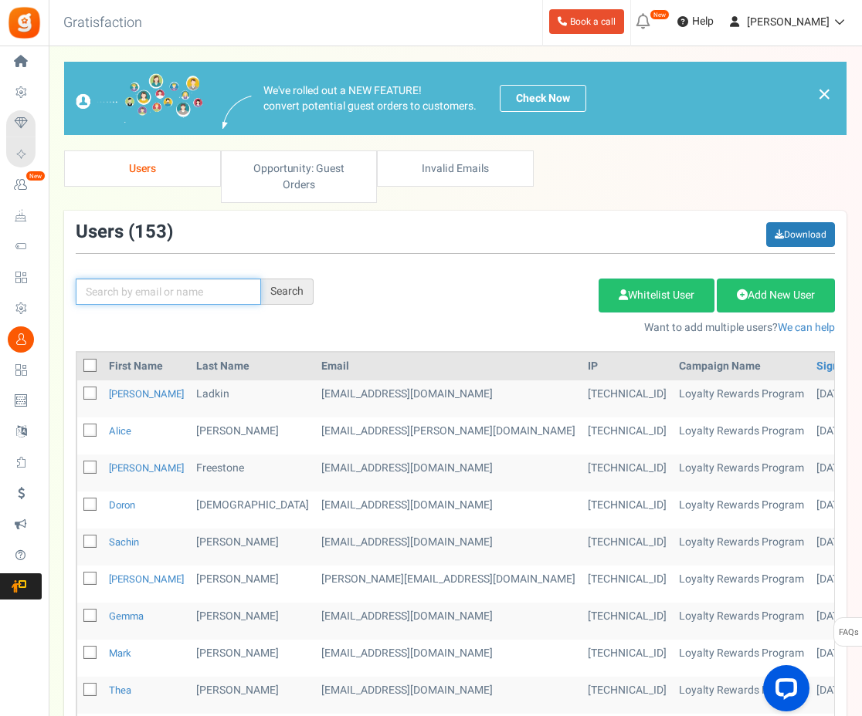
click at [194, 283] on input "text" at bounding box center [168, 292] width 185 height 26
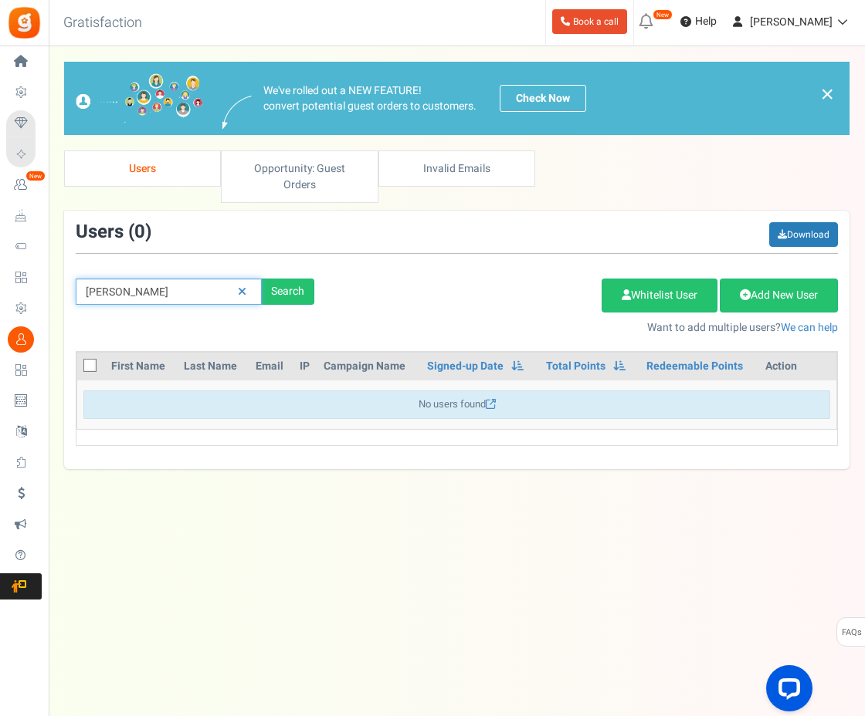
type input "rebecca"
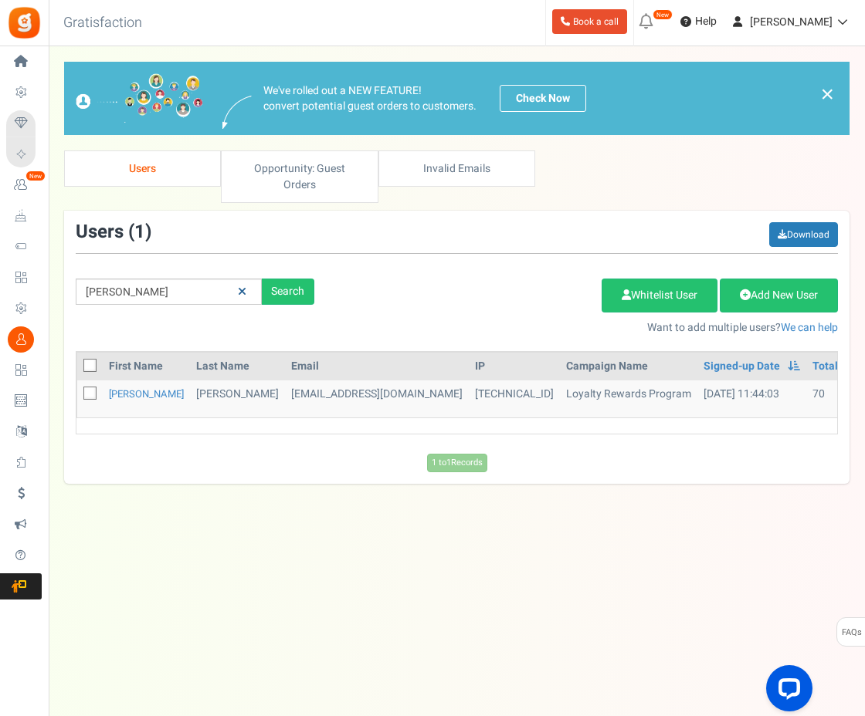
click at [247, 279] on link at bounding box center [242, 292] width 24 height 27
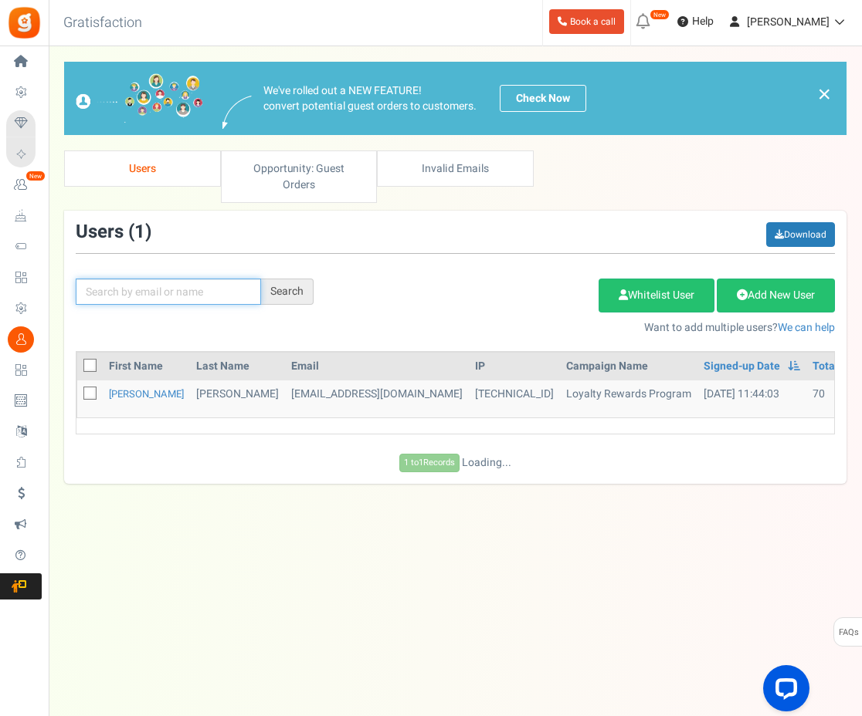
click at [194, 279] on input "text" at bounding box center [168, 292] width 185 height 26
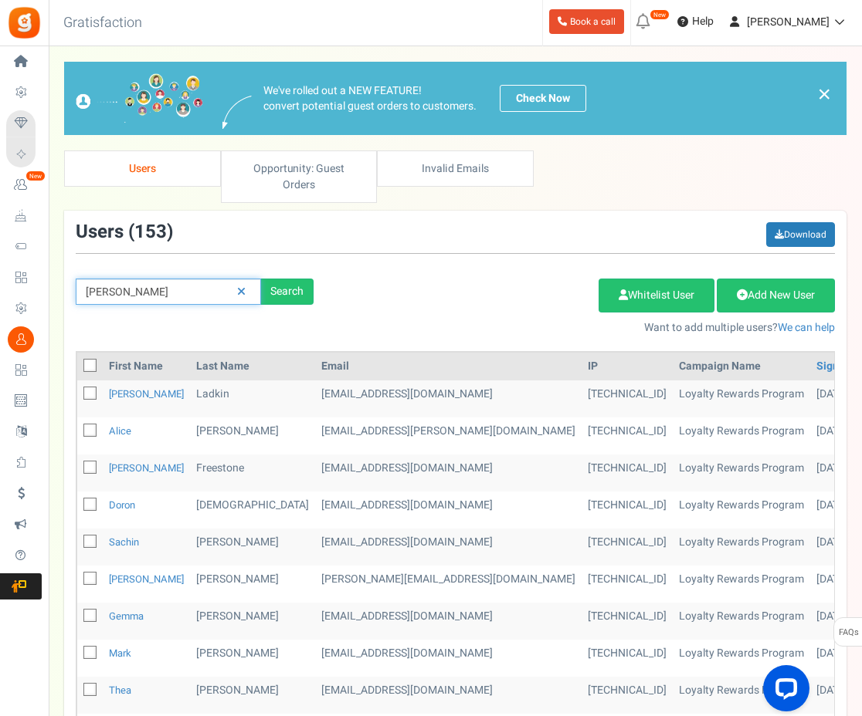
type input "roberta"
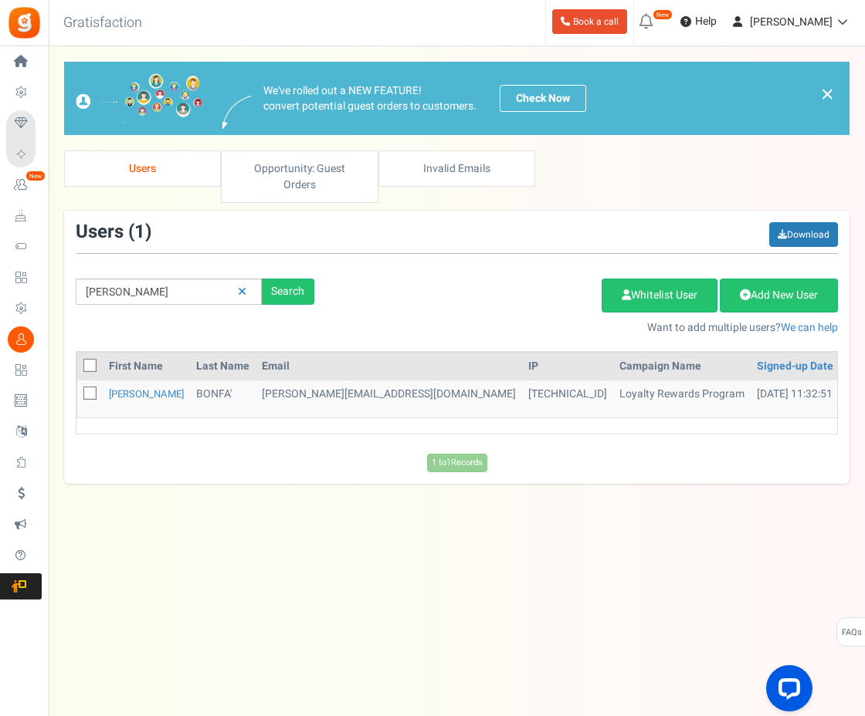
drag, startPoint x: 408, startPoint y: 422, endPoint x: 416, endPoint y: 418, distance: 9.3
click at [416, 418] on div "First Name Last Name Email IP Campaign Name Signed-up Date Permissions Learn mo…" at bounding box center [456, 398] width 785 height 95
click at [242, 286] on icon at bounding box center [242, 291] width 8 height 11
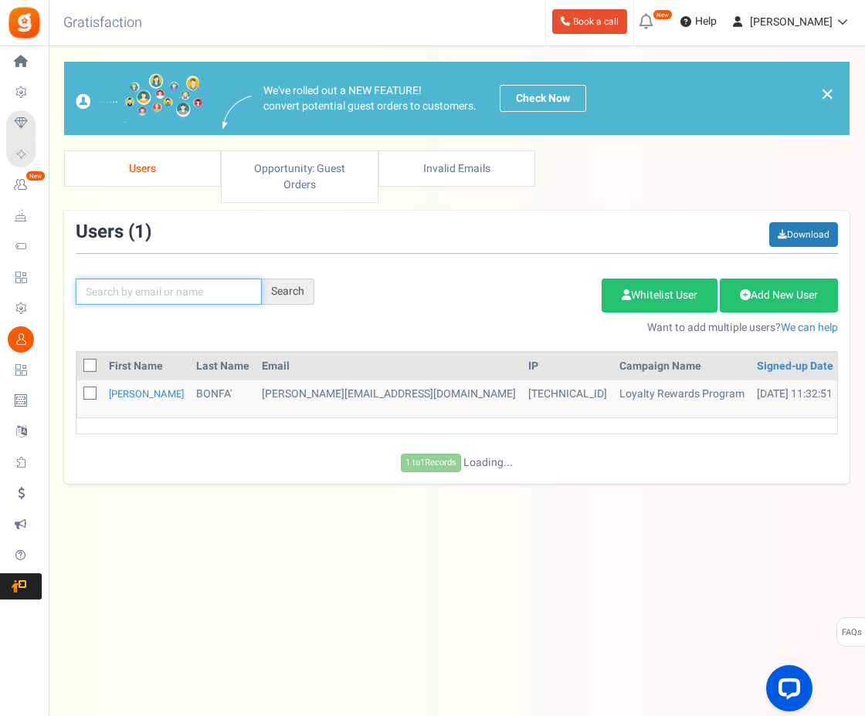
click at [217, 279] on input "text" at bounding box center [169, 292] width 186 height 26
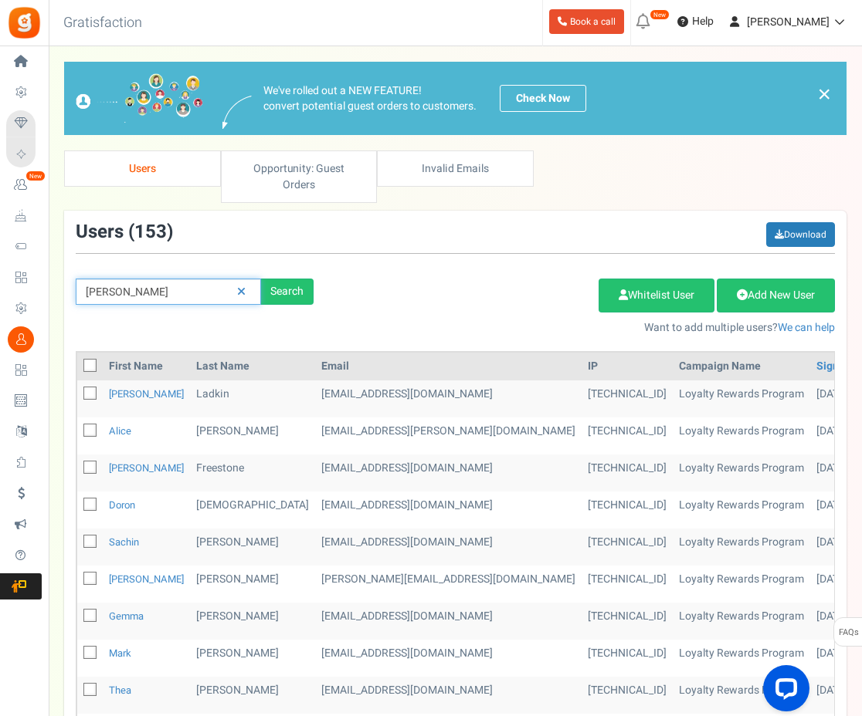
type input "sarah"
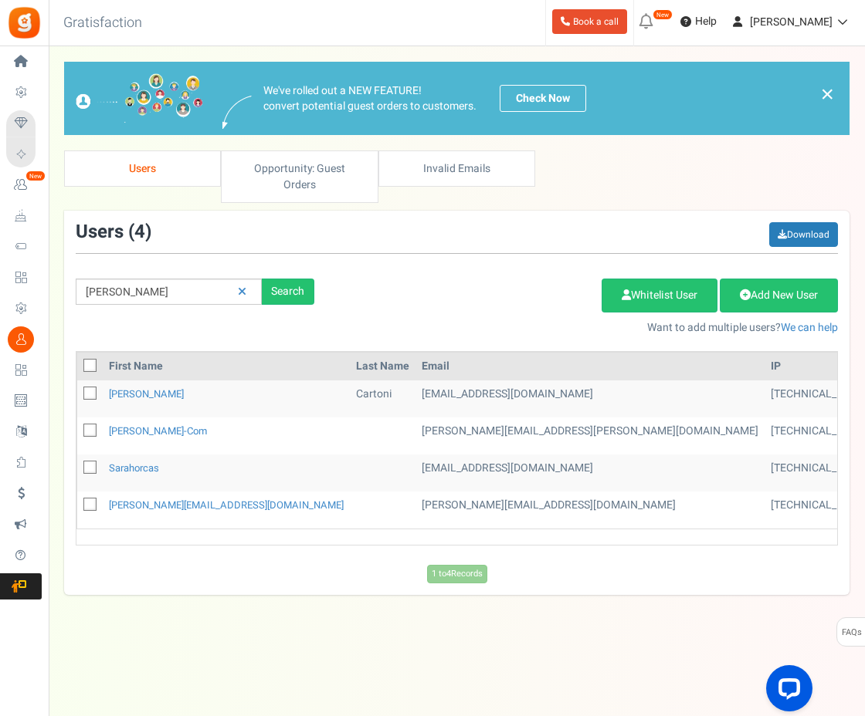
drag, startPoint x: 518, startPoint y: 528, endPoint x: 542, endPoint y: 534, distance: 24.7
click at [542, 534] on div "First Name Last Name Email IP Campaign Name Signed-up Date Permissions Learn mo…" at bounding box center [456, 454] width 785 height 206
drag, startPoint x: 542, startPoint y: 533, endPoint x: 564, endPoint y: 529, distance: 22.7
click at [576, 531] on div "First Name Last Name Email IP Campaign Name Signed-up Date Permissions Learn mo…" at bounding box center [456, 454] width 785 height 206
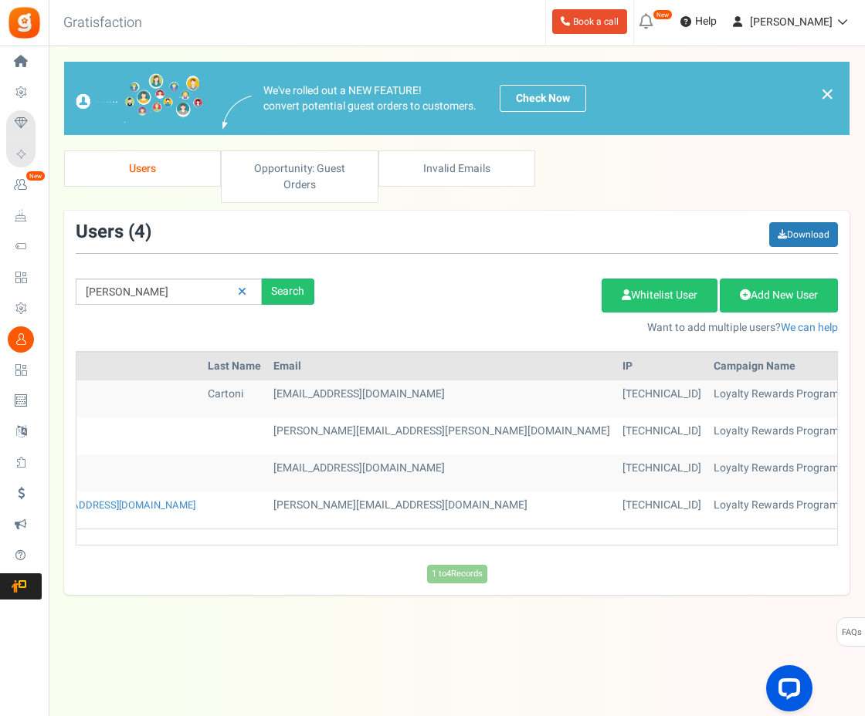
scroll to position [0, 169]
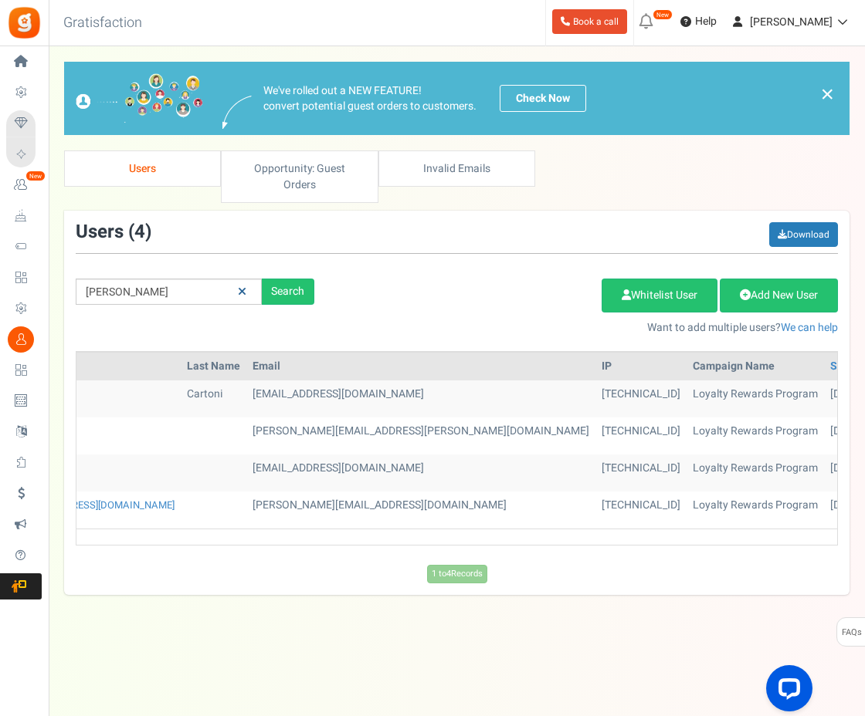
click at [248, 279] on link at bounding box center [242, 292] width 24 height 27
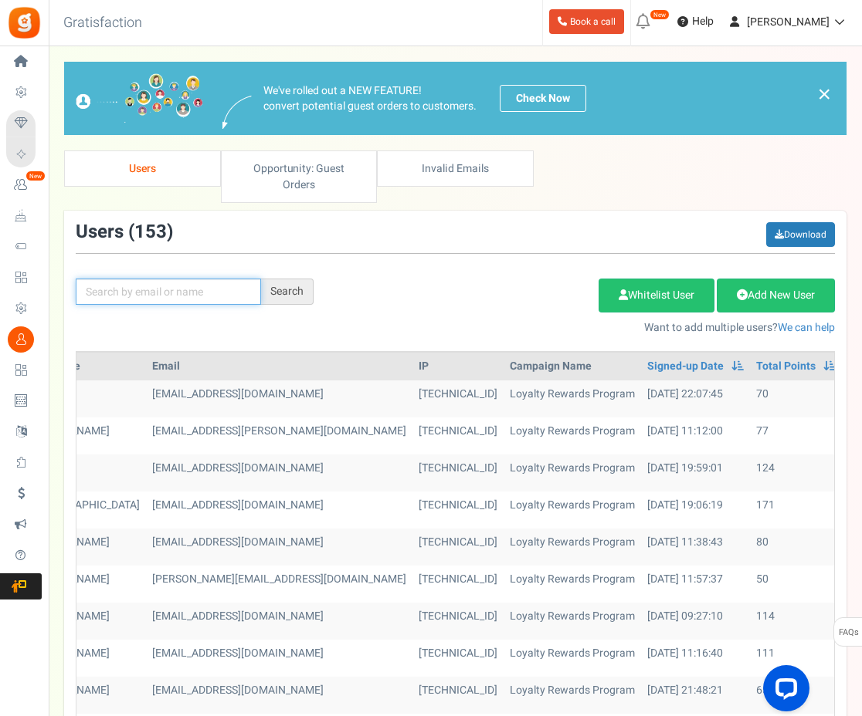
click at [215, 279] on input "text" at bounding box center [168, 292] width 185 height 26
type input "smith"
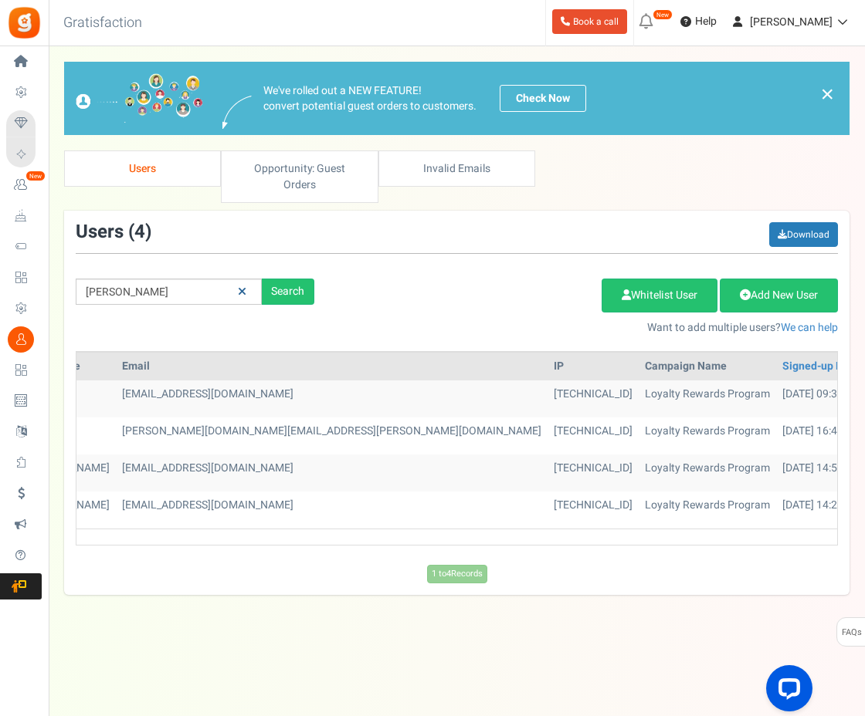
click at [247, 279] on link at bounding box center [242, 292] width 24 height 27
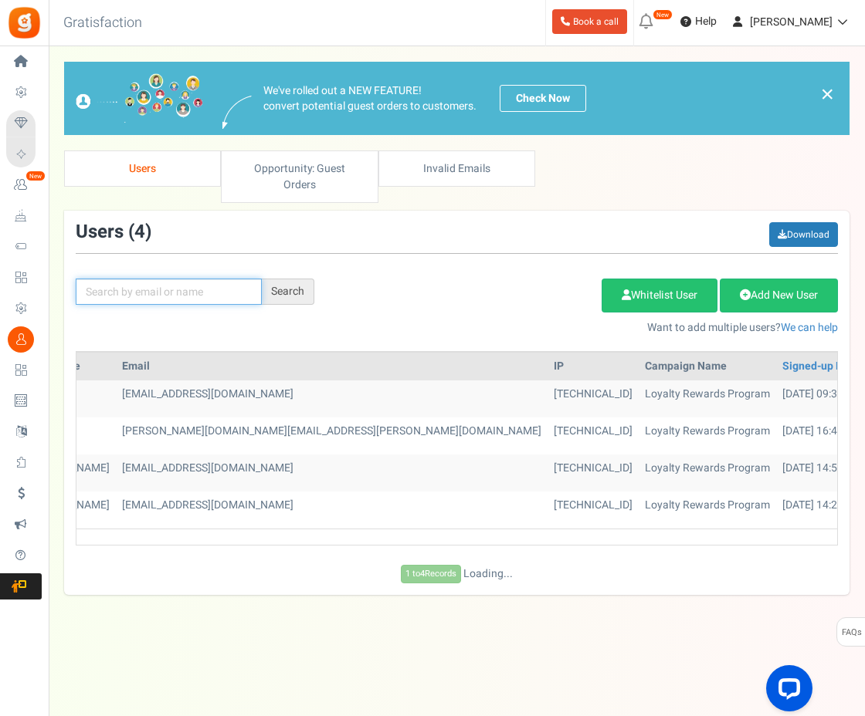
click at [201, 279] on input "text" at bounding box center [169, 292] width 186 height 26
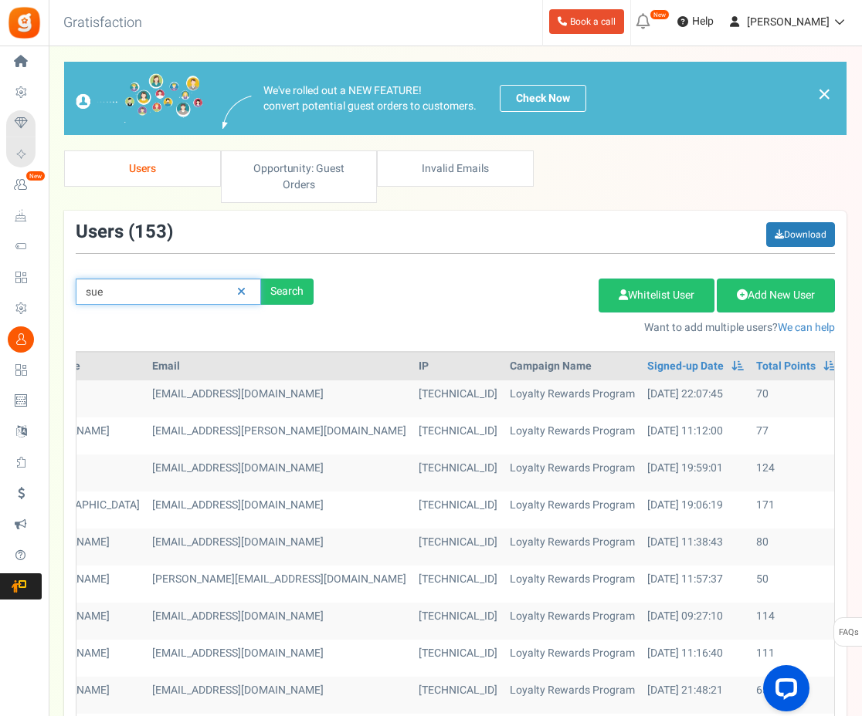
type input "sue"
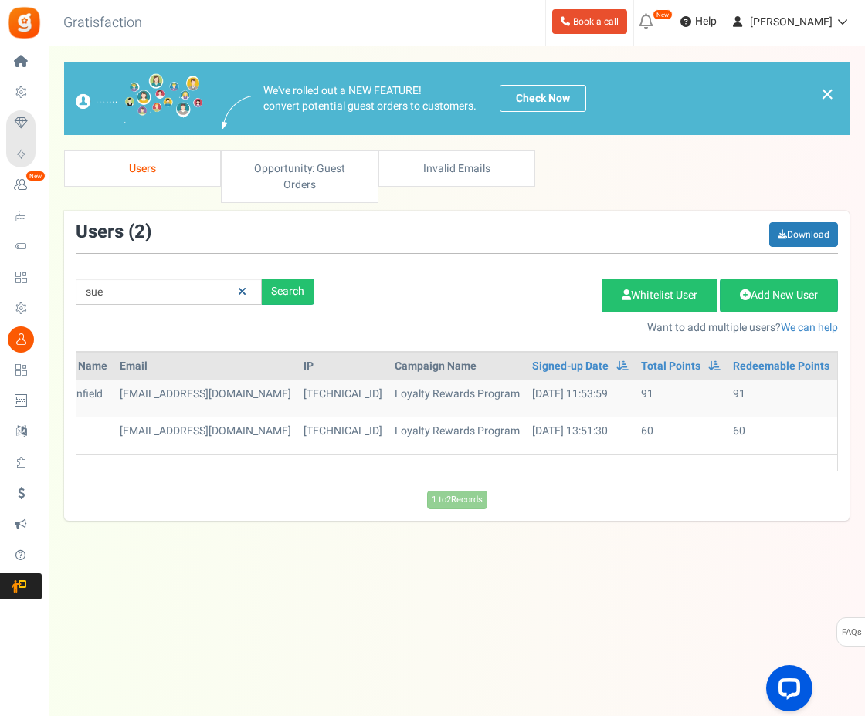
click at [247, 279] on link at bounding box center [242, 292] width 24 height 27
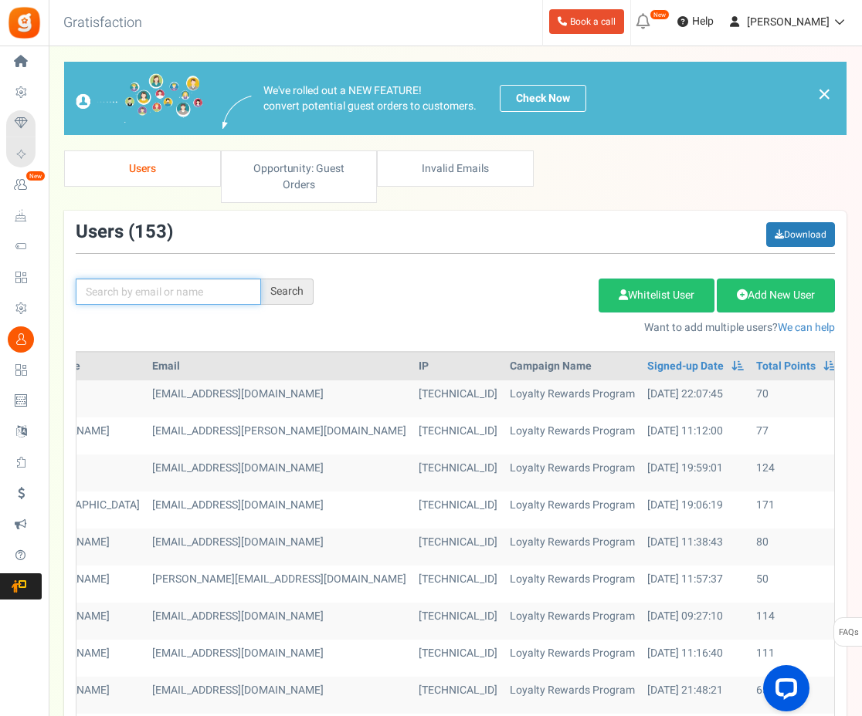
click at [216, 279] on input "text" at bounding box center [168, 292] width 185 height 26
type input "patricia"
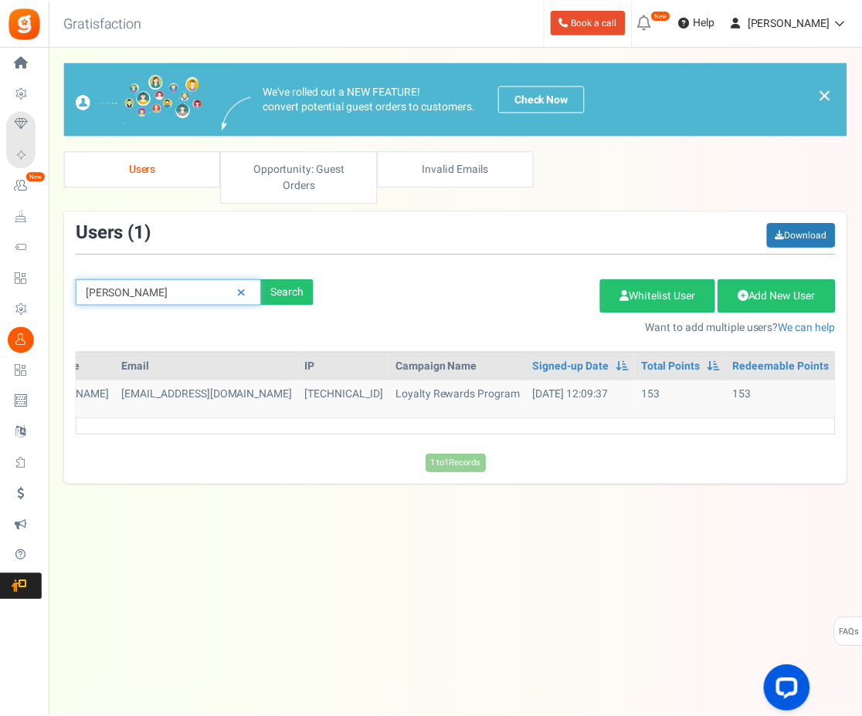
scroll to position [0, 115]
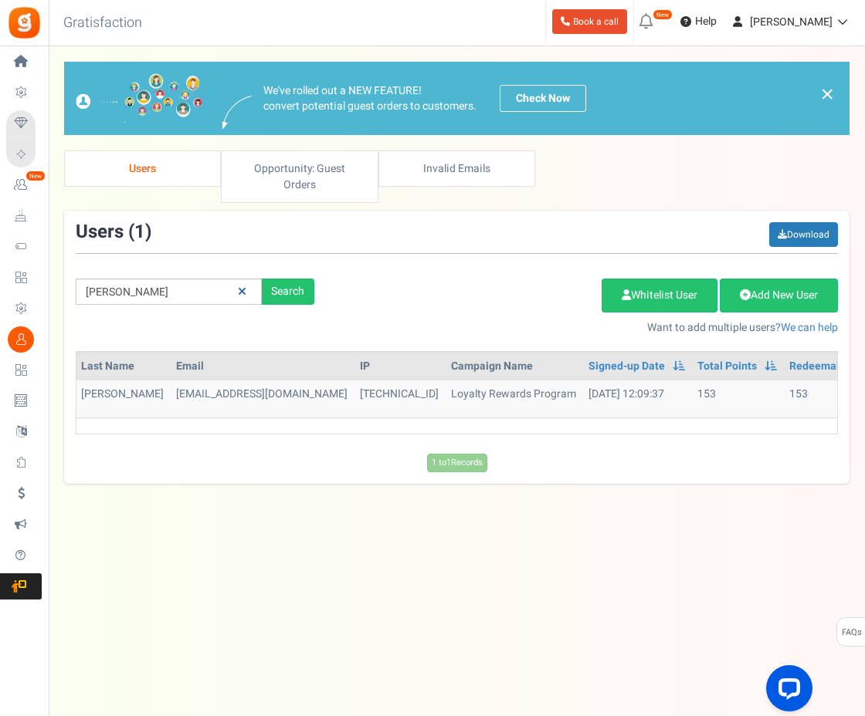
click at [239, 286] on icon at bounding box center [242, 291] width 8 height 11
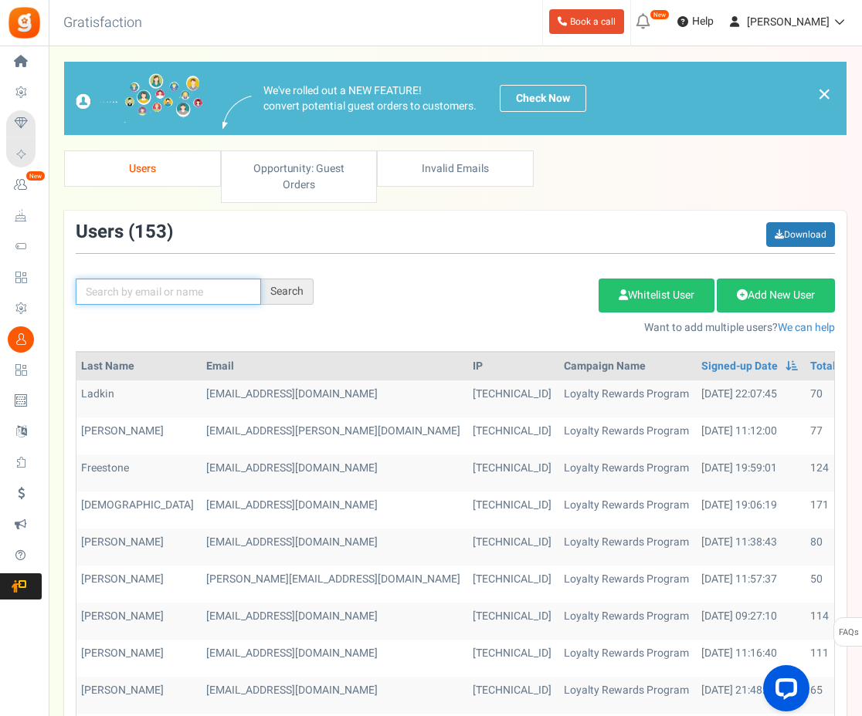
click at [201, 279] on input "text" at bounding box center [168, 292] width 185 height 26
type input "yanni"
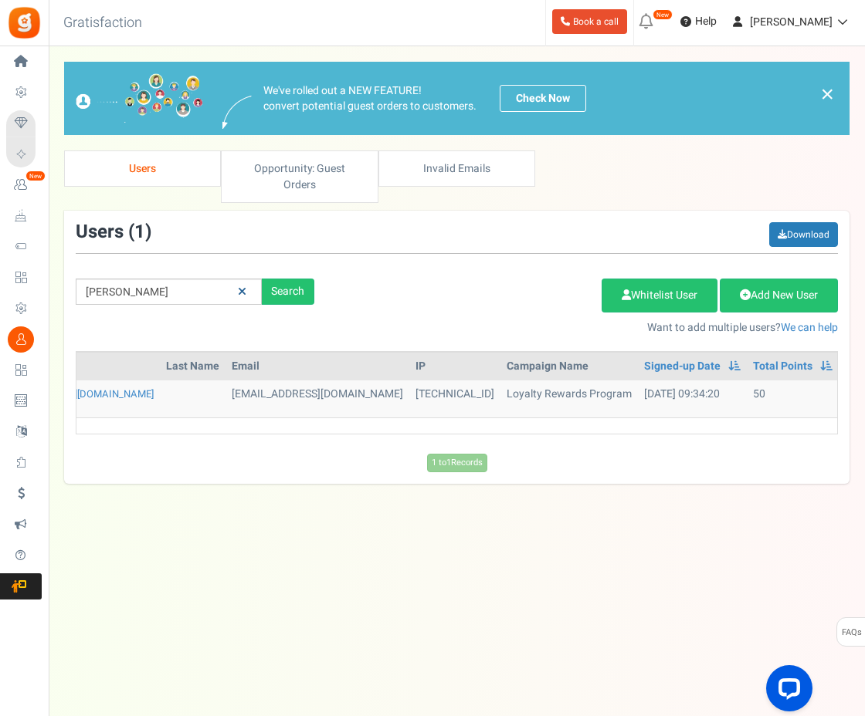
click at [242, 286] on icon at bounding box center [242, 291] width 8 height 11
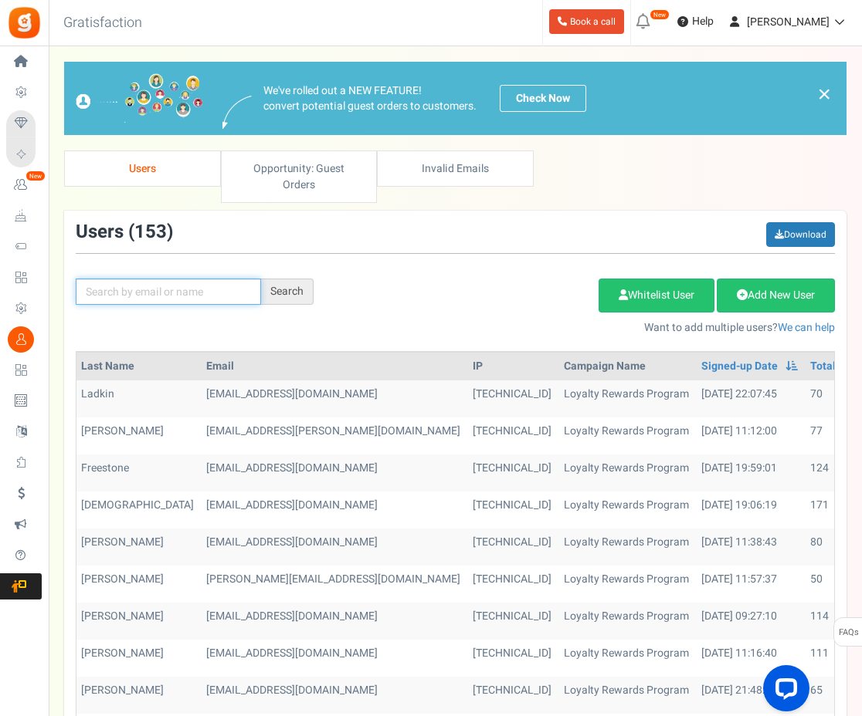
click at [221, 280] on input "text" at bounding box center [168, 292] width 185 height 26
type input "julie"
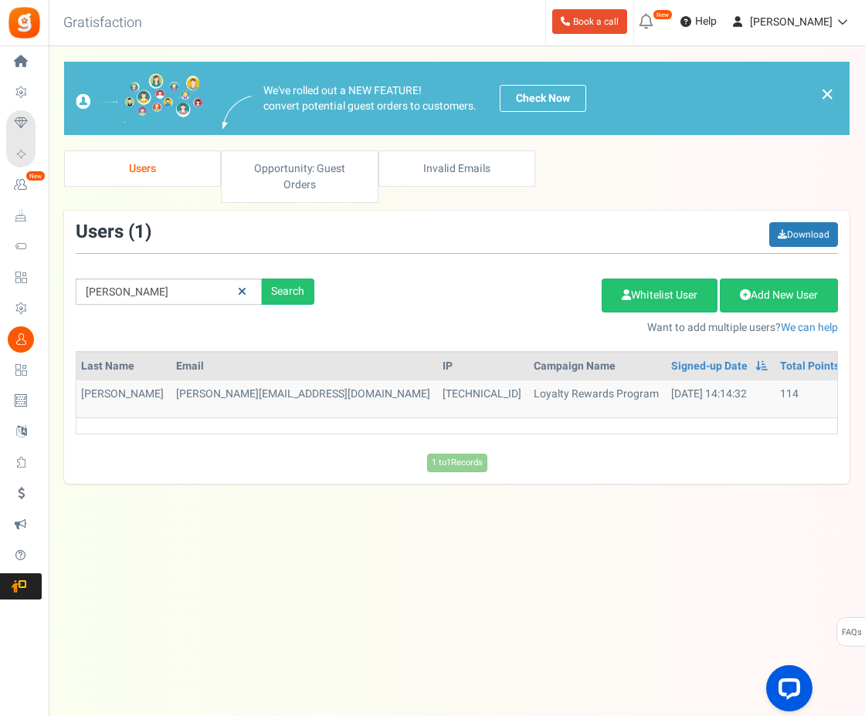
click at [240, 281] on link at bounding box center [242, 292] width 24 height 27
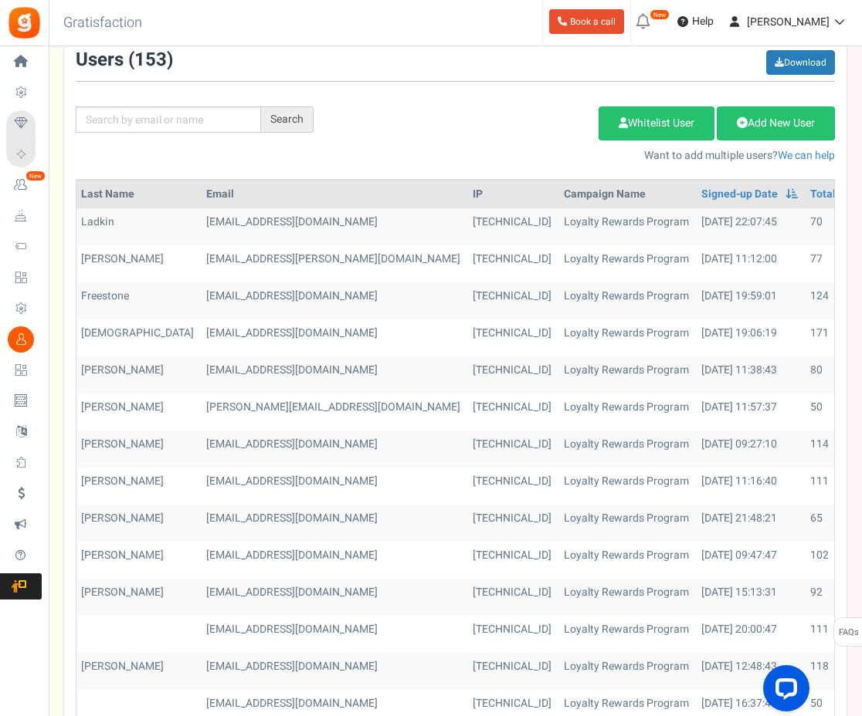
scroll to position [77, 0]
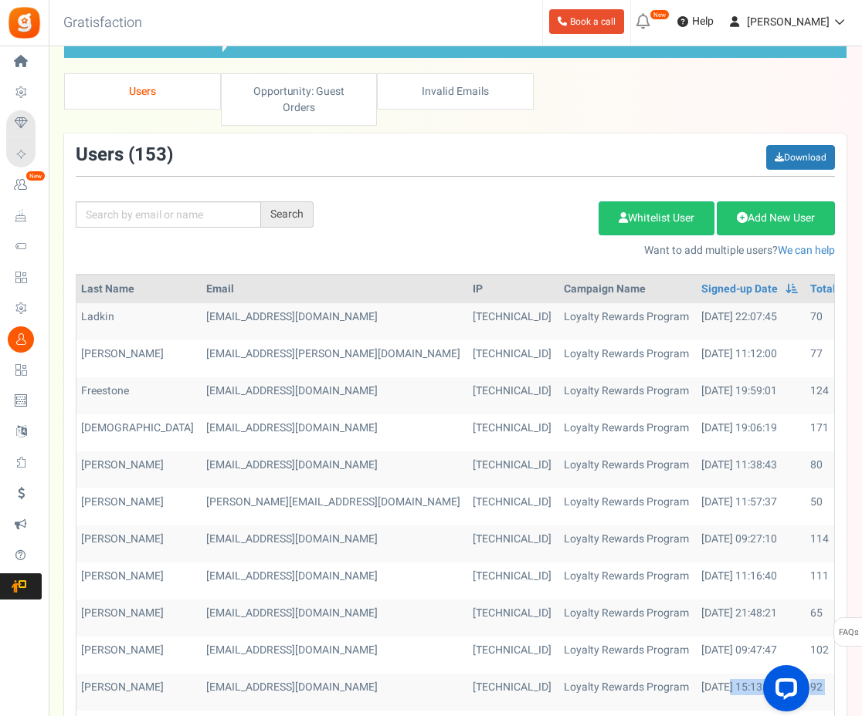
drag, startPoint x: 671, startPoint y: 713, endPoint x: 513, endPoint y: 565, distance: 216.3
click at [556, 683] on tbody "Duncan Ladkin duncanladkin@hotmail.com 104.28.86.114 Loyalty Rewards Program 20…" at bounding box center [521, 673] width 1119 height 741
drag, startPoint x: 286, startPoint y: 427, endPoint x: 574, endPoint y: 405, distance: 288.8
click at [574, 415] on tr "Doron Davda postmejunkhere@gmail.com 217.155.81.57 Loyalty Rewards Program 23/0…" at bounding box center [521, 433] width 1119 height 37
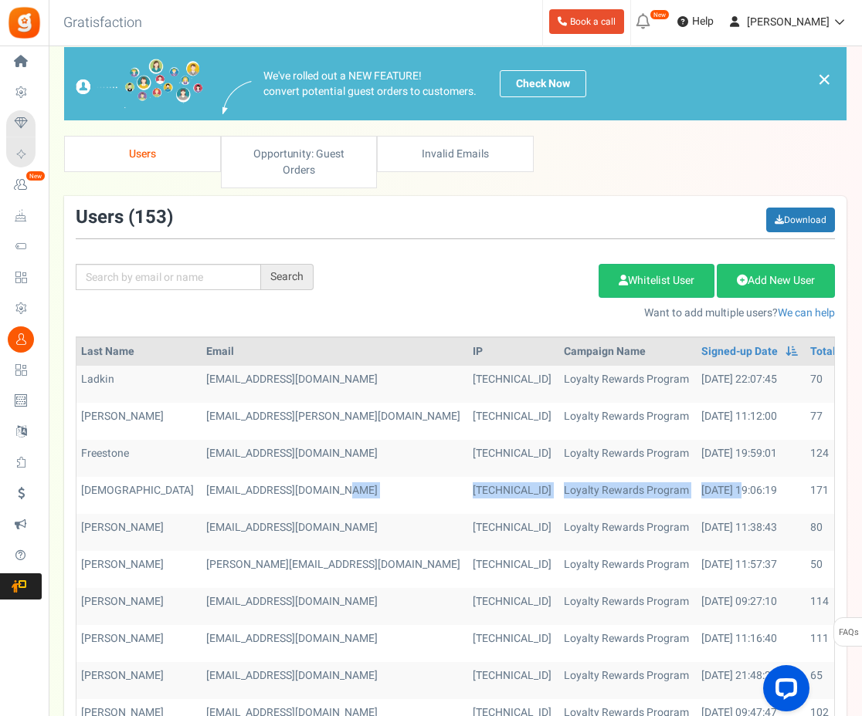
scroll to position [0, 0]
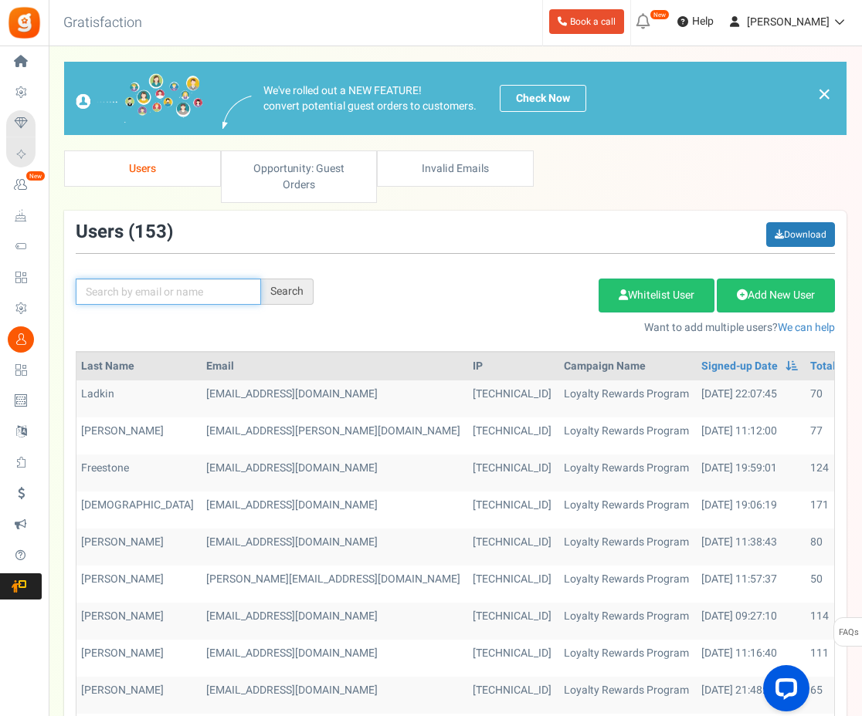
click at [188, 285] on input "text" at bounding box center [168, 292] width 185 height 26
type input "a"
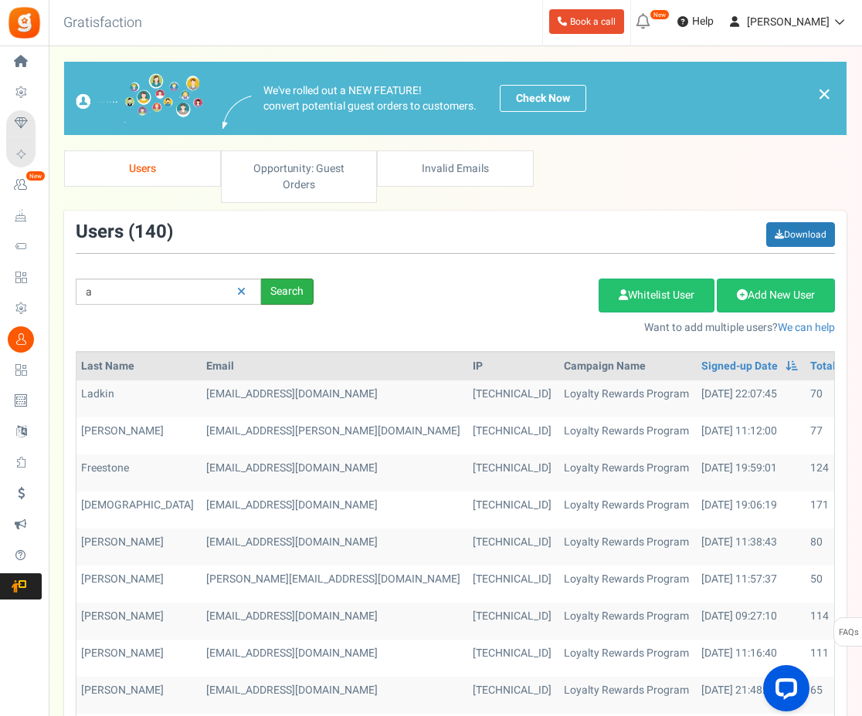
click at [310, 279] on div "Search" at bounding box center [287, 292] width 52 height 26
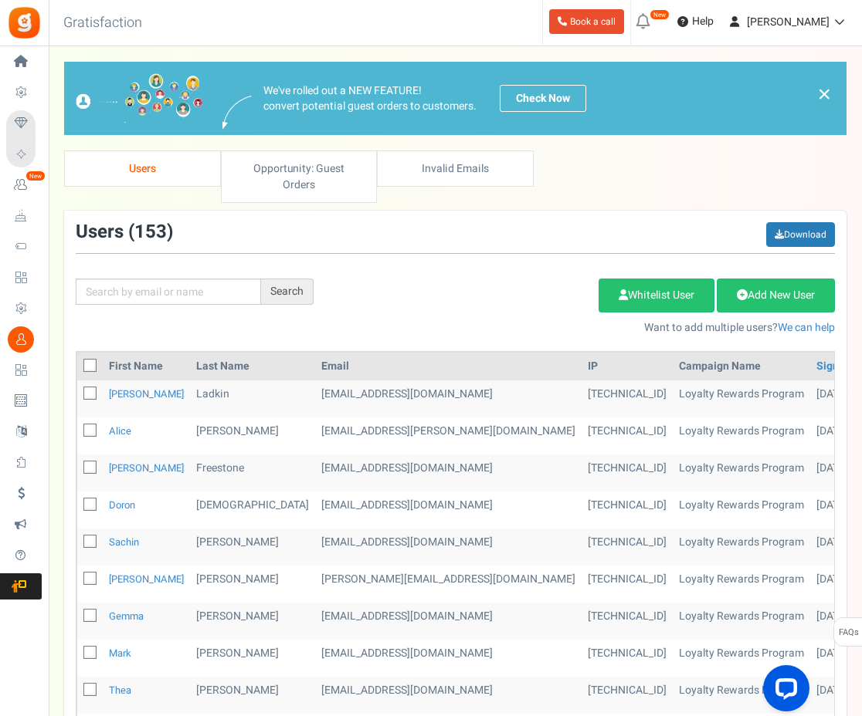
click at [141, 353] on th "First Name" at bounding box center [146, 367] width 87 height 28
click at [307, 153] on link "Opportunity: Guest Orders" at bounding box center [299, 177] width 157 height 52
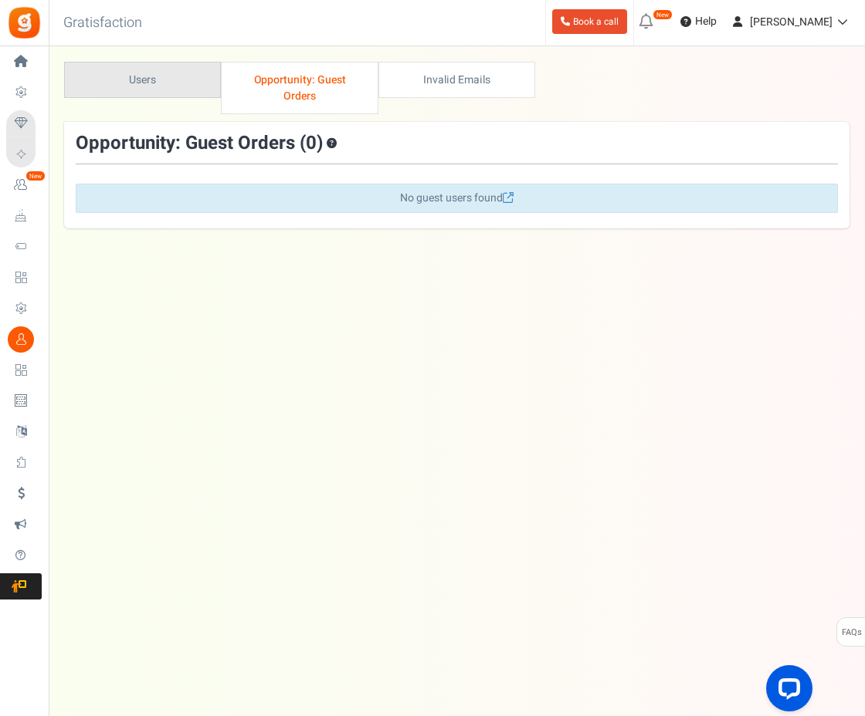
click at [134, 80] on link "Users" at bounding box center [142, 80] width 157 height 36
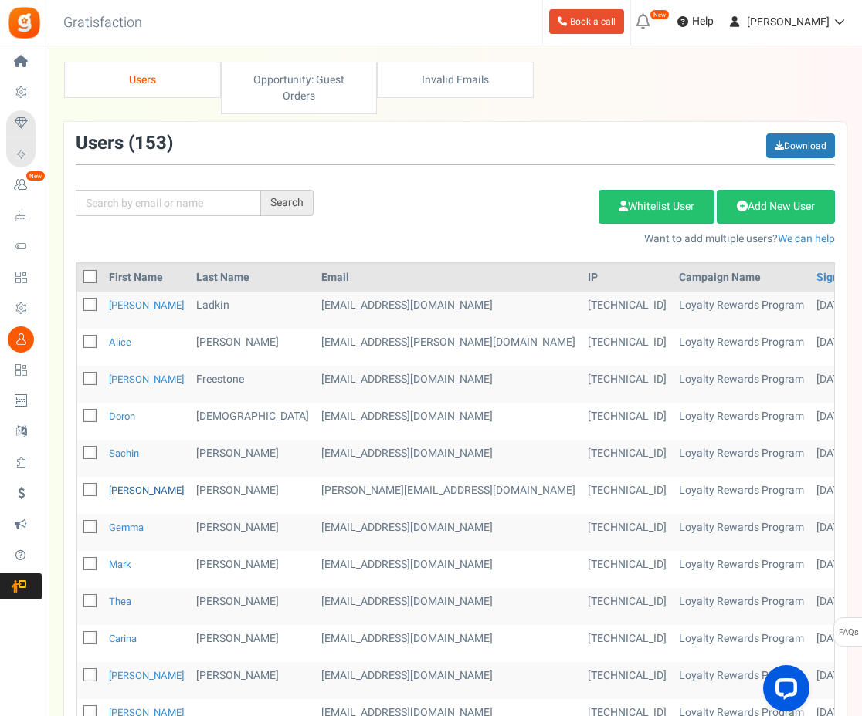
click at [112, 483] on link "Sam" at bounding box center [146, 490] width 75 height 15
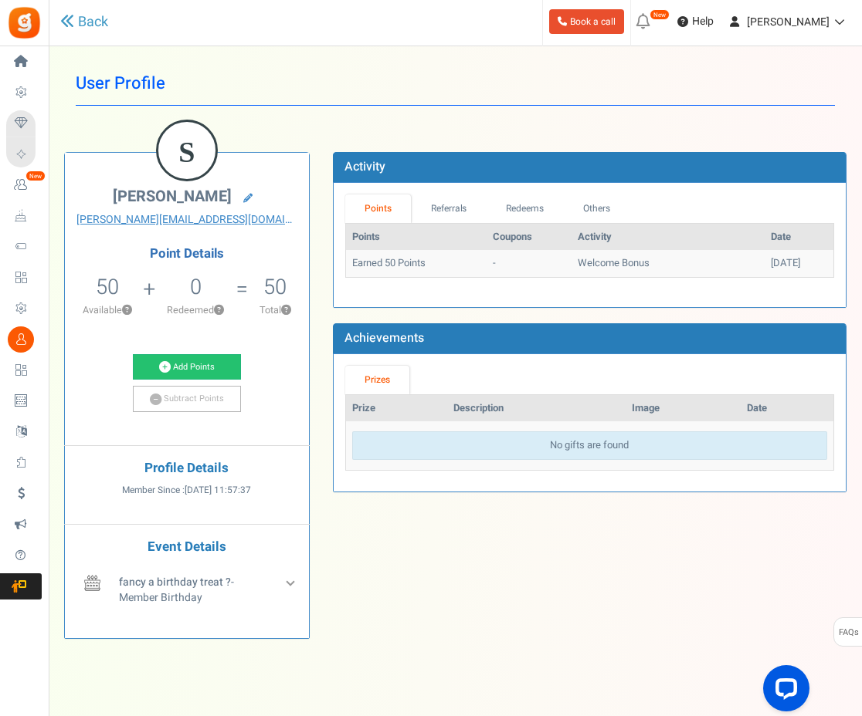
drag, startPoint x: 791, startPoint y: 141, endPoint x: 389, endPoint y: 161, distance: 401.9
click at [389, 161] on div "S Sam Hadfield Sam.Hadfield2025@outlook.com Point Details 50 50 Redeemable 0 Ex…" at bounding box center [454, 392] width 805 height 526
click at [86, 22] on link "Back" at bounding box center [84, 22] width 48 height 20
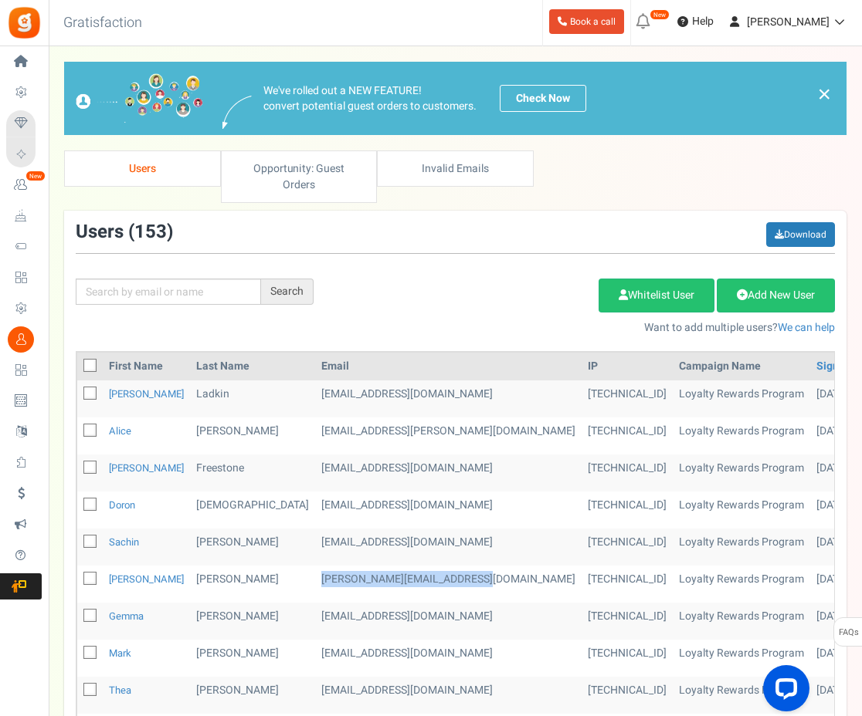
drag, startPoint x: 411, startPoint y: 563, endPoint x: 252, endPoint y: 569, distance: 158.4
click at [315, 569] on td "Sam.Hadfield2025@outlook.com" at bounding box center [448, 584] width 266 height 37
copy td "Sam.Hadfield2025@outlook.com"
click at [135, 609] on link "Gemma" at bounding box center [126, 616] width 35 height 15
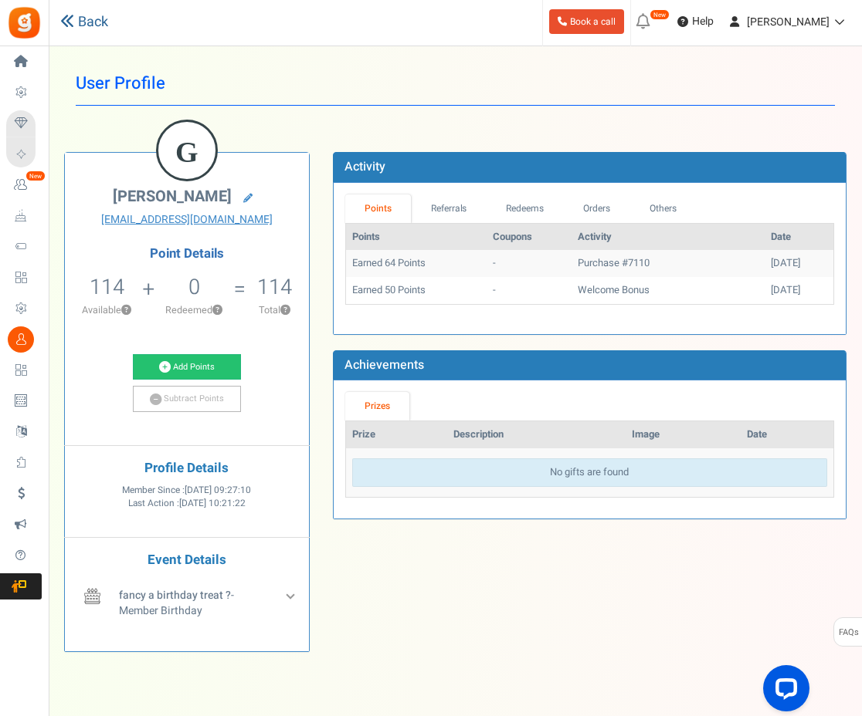
click at [86, 25] on link "Back" at bounding box center [84, 22] width 48 height 20
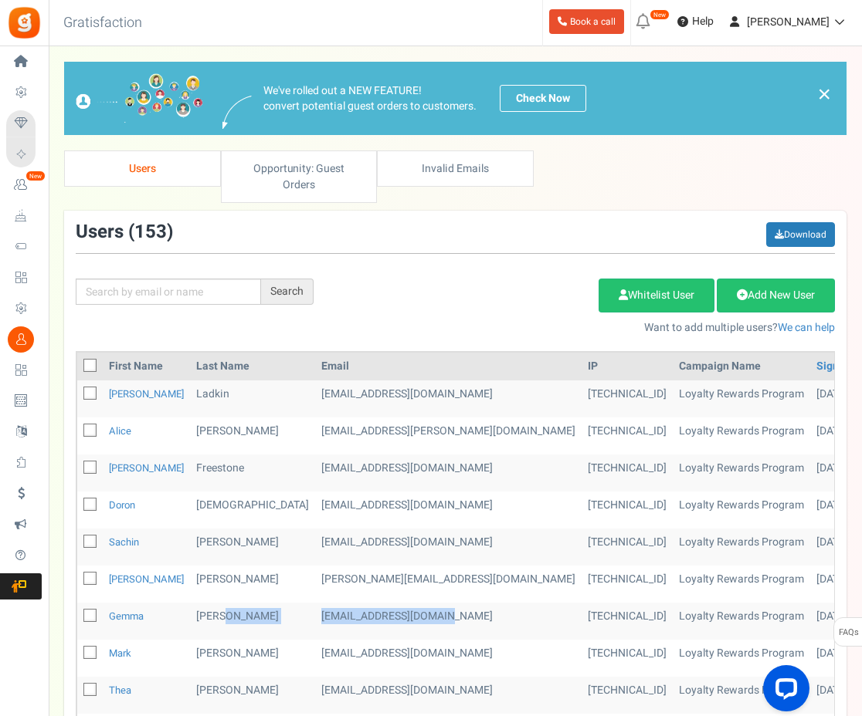
drag, startPoint x: 380, startPoint y: 598, endPoint x: 241, endPoint y: 604, distance: 139.1
click at [241, 604] on tr "Gemma Lewis gemmagsl@hotmail.co.uk 146.75.174.28 Loyalty Rewards Program 09/07/…" at bounding box center [636, 621] width 1119 height 37
copy tr "gemmagsl@hotmail.co.uk"
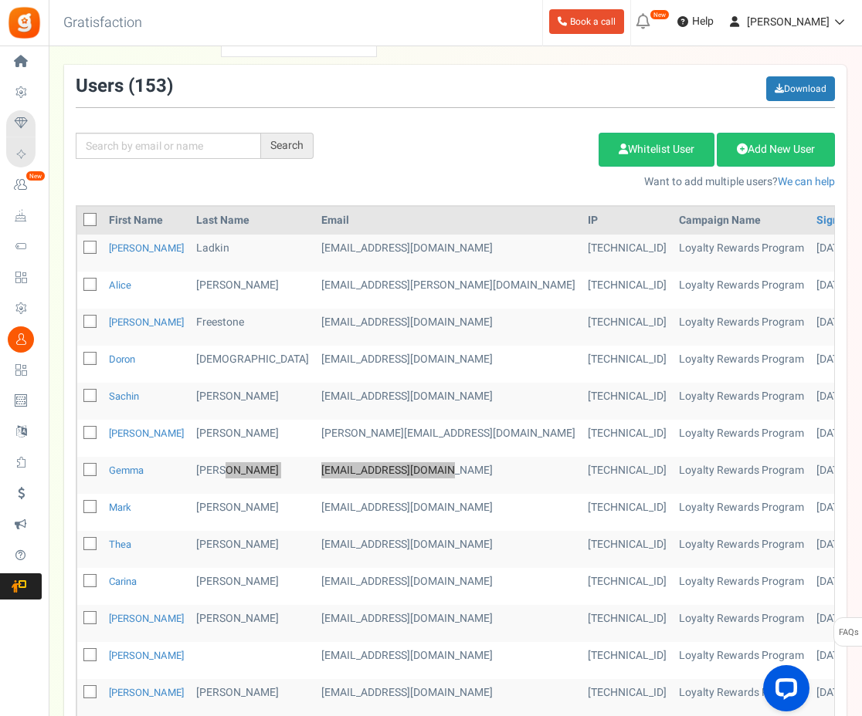
scroll to position [154, 0]
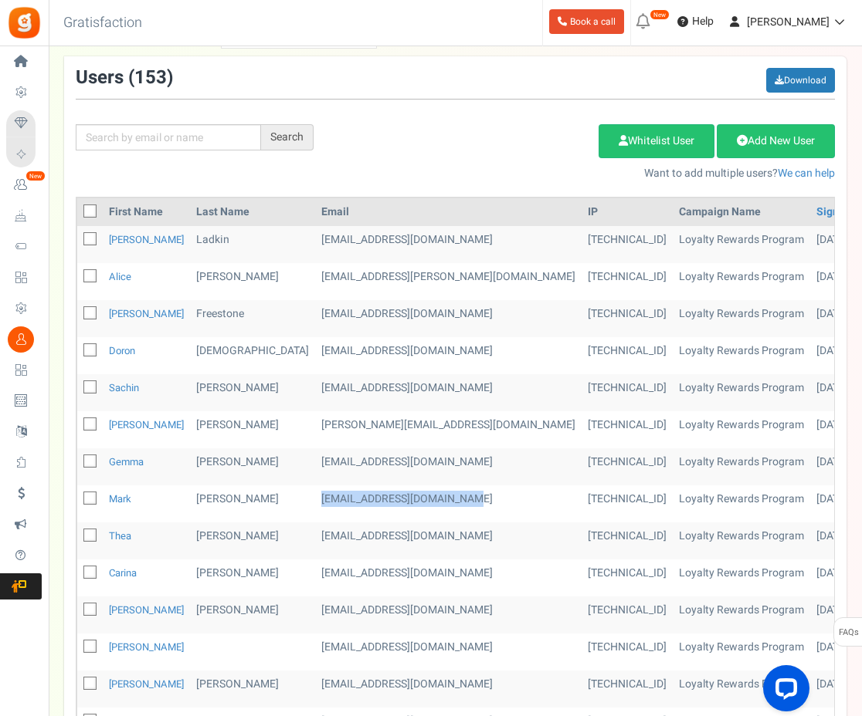
drag, startPoint x: 395, startPoint y: 480, endPoint x: 245, endPoint y: 487, distance: 149.9
click at [315, 487] on td "markesingleton@outlook.com" at bounding box center [448, 504] width 266 height 37
copy td "markesingleton@outlook.com"
drag, startPoint x: 366, startPoint y: 516, endPoint x: 252, endPoint y: 527, distance: 114.0
click at [315, 527] on td "thearidgley@gmail.com" at bounding box center [448, 541] width 266 height 37
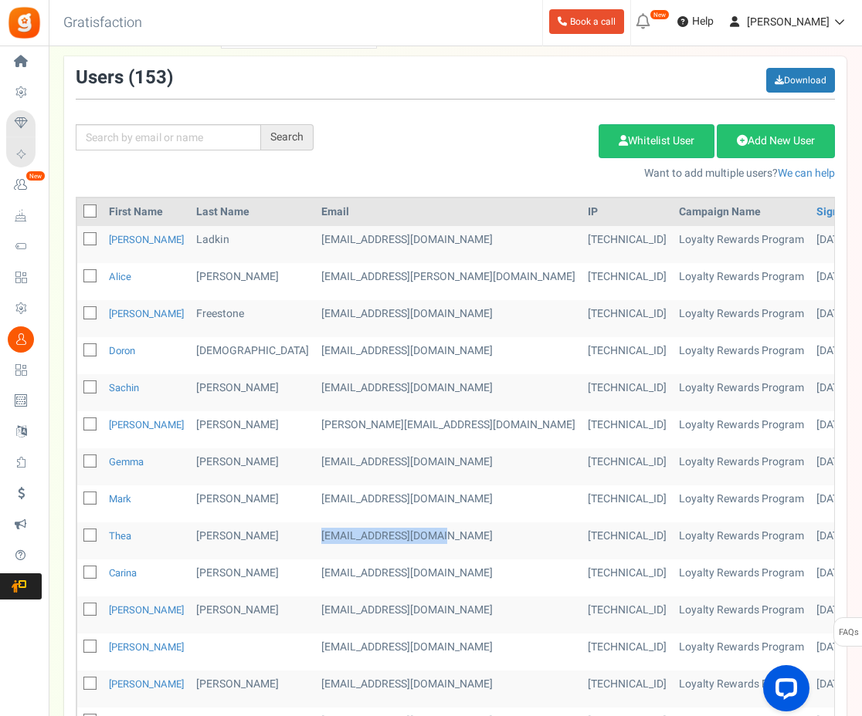
copy td "thearidgley@gmail.com"
drag, startPoint x: 374, startPoint y: 558, endPoint x: 250, endPoint y: 567, distance: 124.6
click at [315, 567] on td "cornerways@yahoo.com" at bounding box center [448, 578] width 266 height 37
copy td "cornerways@yahoo.com"
drag, startPoint x: 365, startPoint y: 593, endPoint x: 252, endPoint y: 603, distance: 113.2
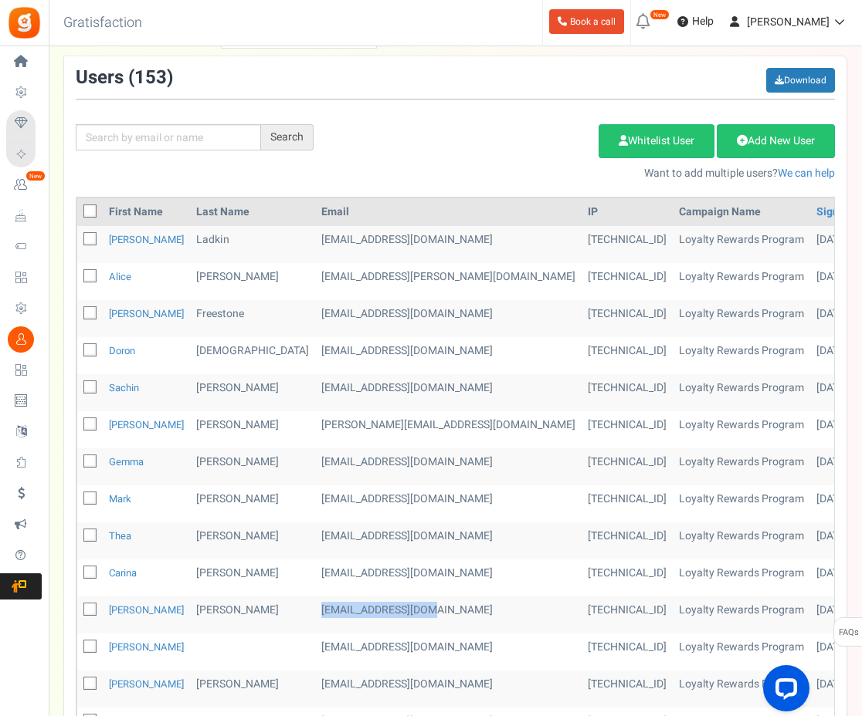
click at [315, 603] on td "ali_robinson@me.com" at bounding box center [448, 615] width 266 height 37
drag, startPoint x: 257, startPoint y: 598, endPoint x: 296, endPoint y: 440, distance: 162.9
click at [315, 449] on td "gemmagsl@hotmail.co.uk" at bounding box center [448, 467] width 266 height 37
drag, startPoint x: 367, startPoint y: 600, endPoint x: 253, endPoint y: 601, distance: 113.5
click at [315, 603] on td "ali_robinson@me.com" at bounding box center [448, 615] width 266 height 37
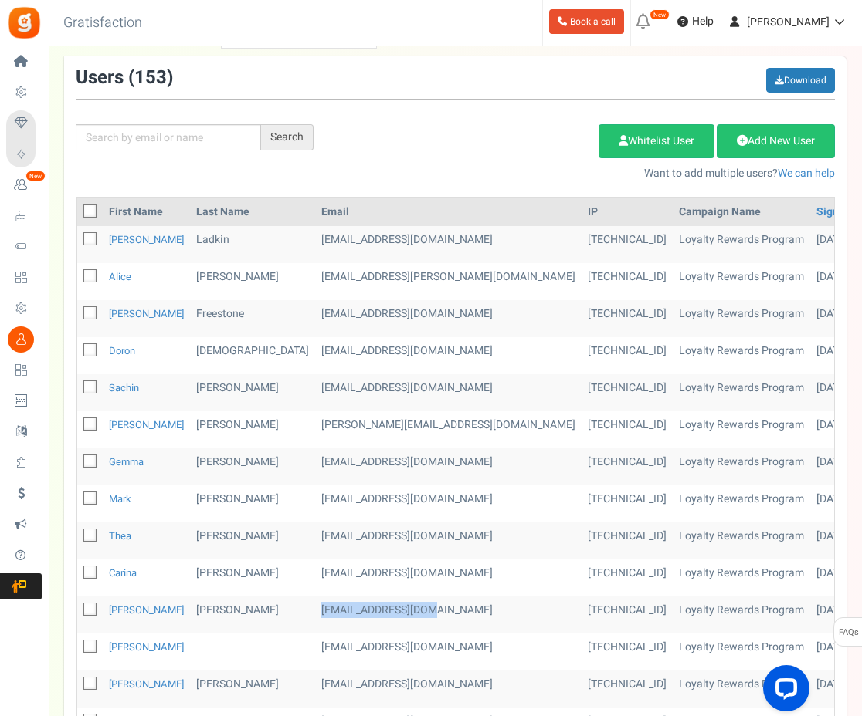
copy td "ali_robinson@me.com"
drag, startPoint x: 389, startPoint y: 634, endPoint x: 259, endPoint y: 636, distance: 130.5
click at [315, 642] on td "robertgriffithsrr@gmail.com" at bounding box center [448, 652] width 266 height 37
copy td "robertgriffithsrr@gmail.com"
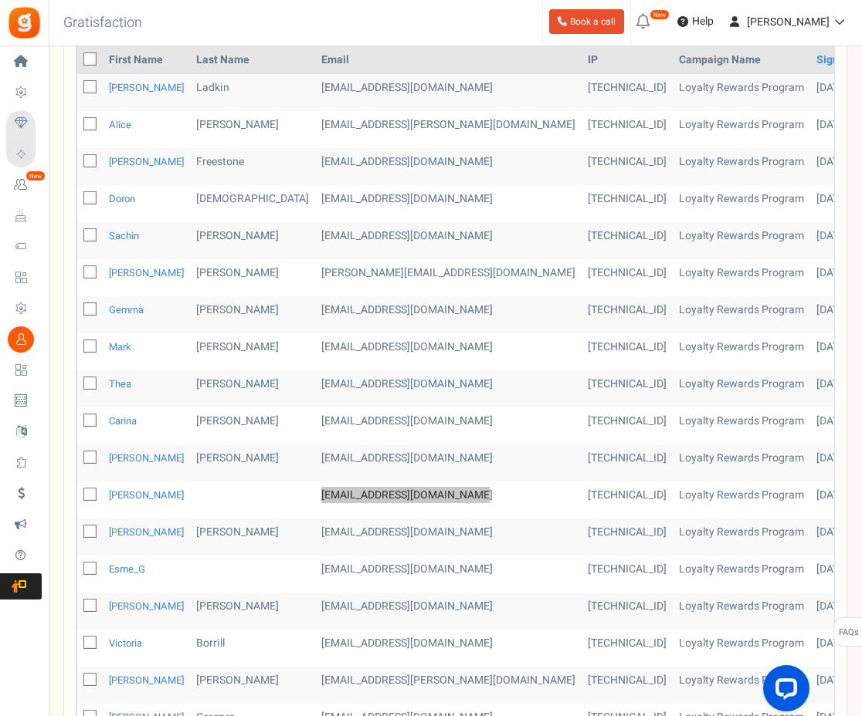
scroll to position [309, 0]
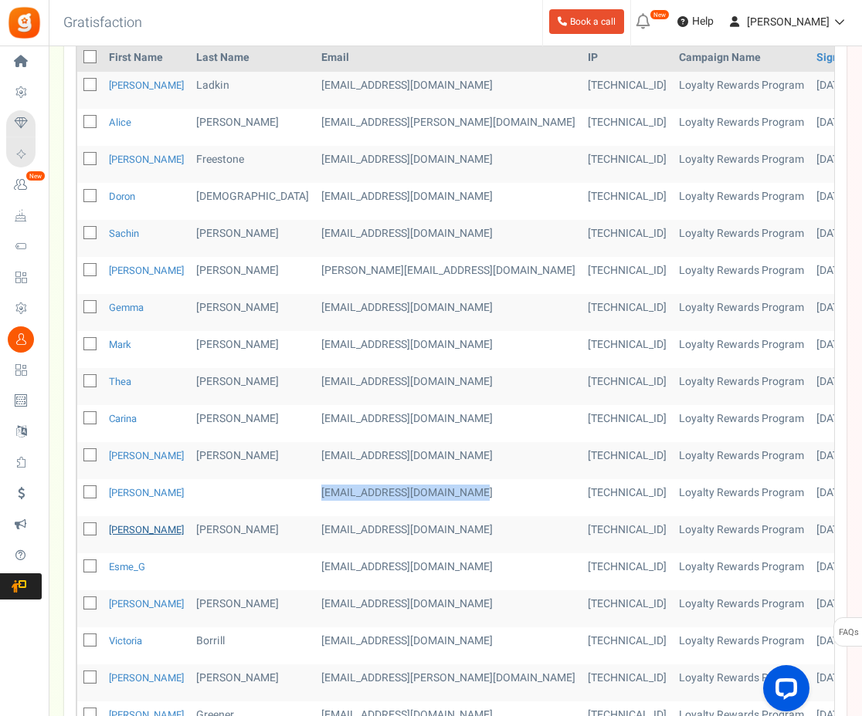
click at [117, 523] on link "Jenny" at bounding box center [146, 530] width 75 height 15
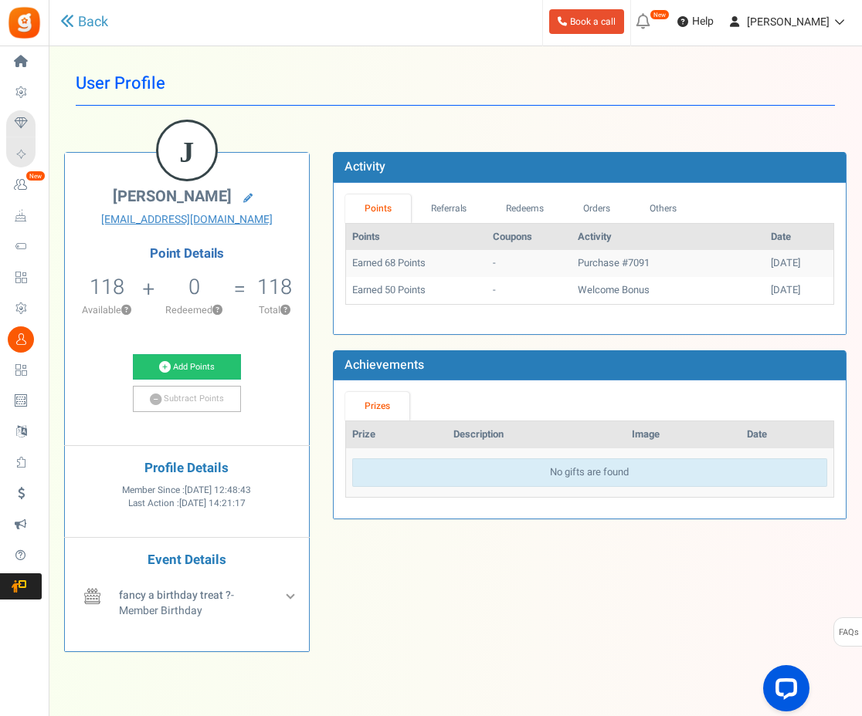
drag, startPoint x: 144, startPoint y: 198, endPoint x: 243, endPoint y: 204, distance: 99.0
click at [232, 204] on span "Jenny Rolfe-Herbert" at bounding box center [172, 196] width 119 height 22
copy span "Rolfe-Herbert"
click at [100, 24] on link "Back" at bounding box center [84, 22] width 48 height 20
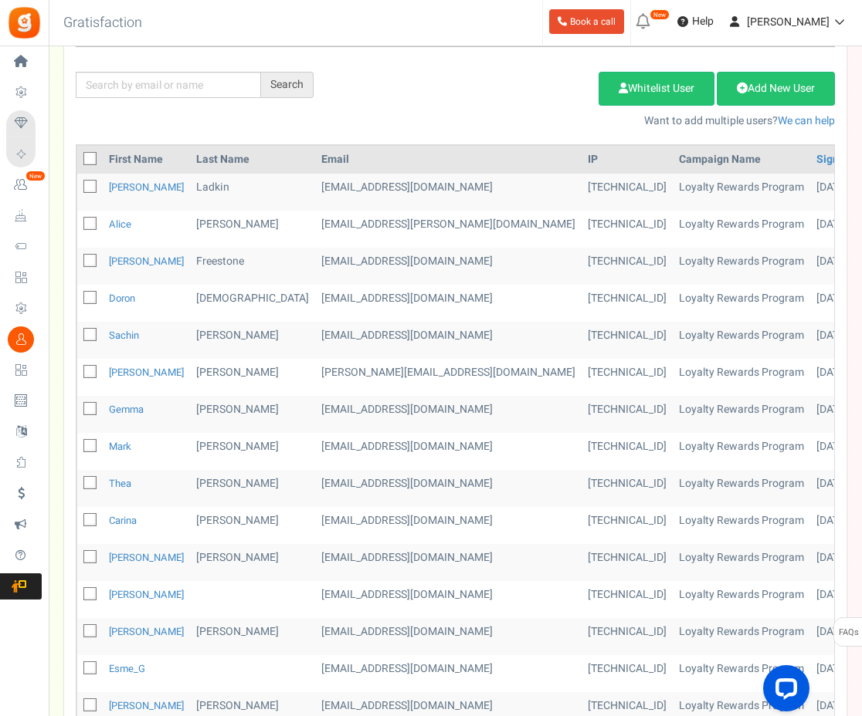
scroll to position [232, 0]
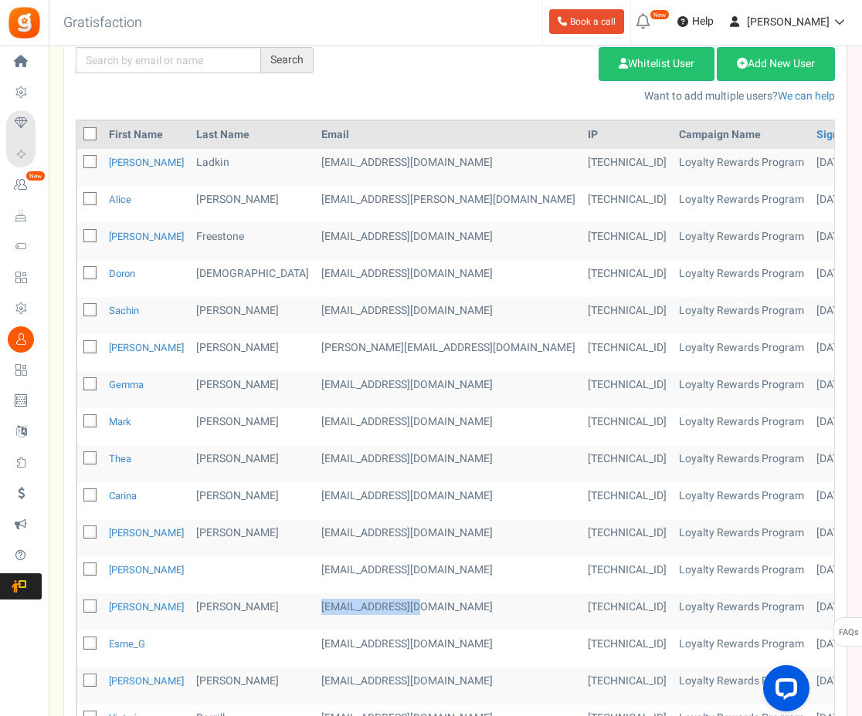
drag, startPoint x: 349, startPoint y: 591, endPoint x: 249, endPoint y: 591, distance: 99.6
click at [315, 594] on td "jrolfeh@gmail.com" at bounding box center [448, 612] width 266 height 37
copy td "jrolfeh@gmail.com"
click at [315, 449] on td "thearidgley@gmail.com" at bounding box center [448, 463] width 266 height 37
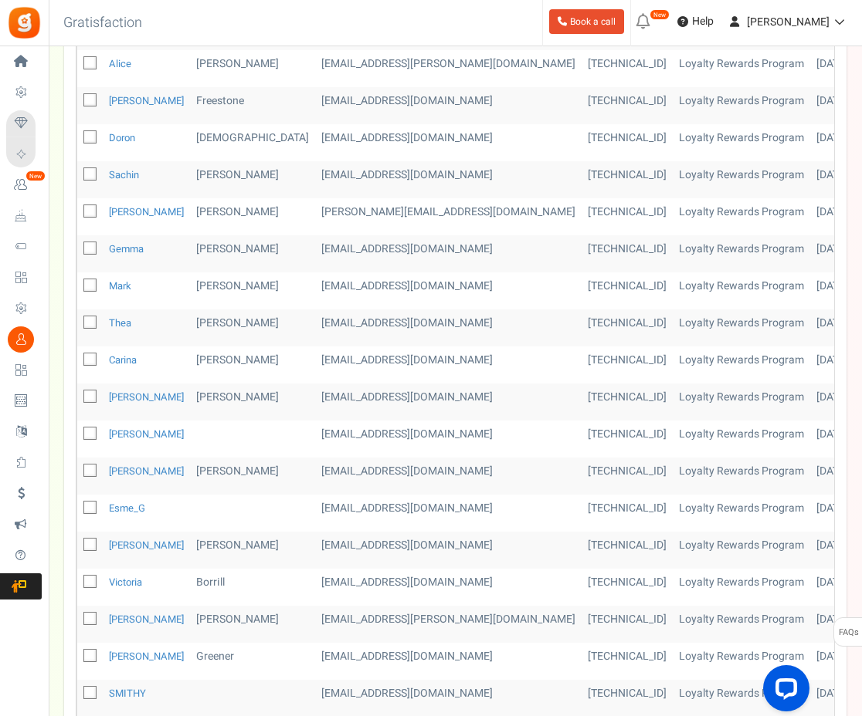
scroll to position [463, 0]
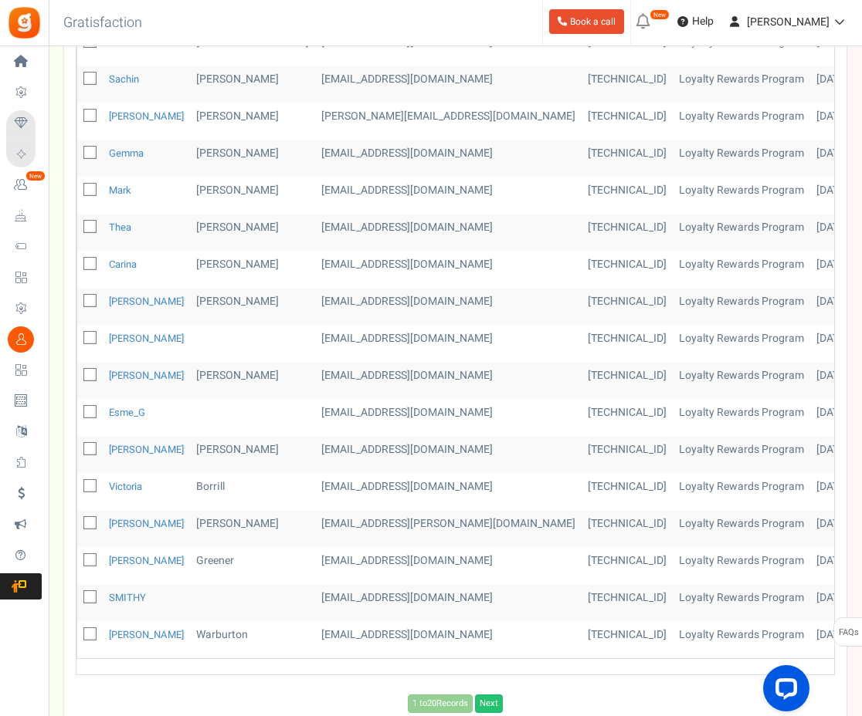
click at [146, 401] on td "Esme_G" at bounding box center [146, 417] width 87 height 37
click at [121, 405] on link "Esme_G" at bounding box center [127, 412] width 36 height 15
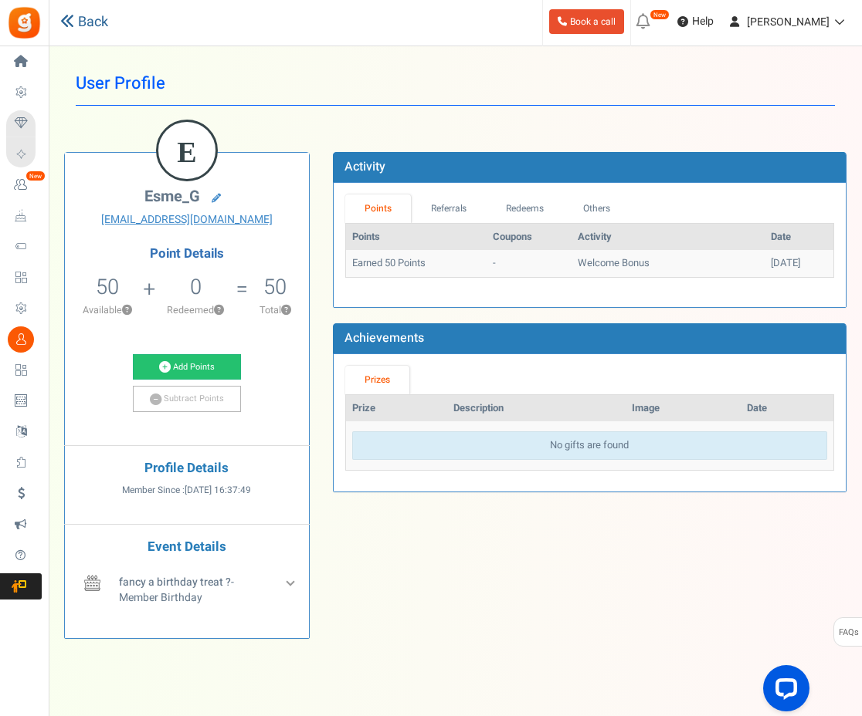
click at [68, 29] on link "Back" at bounding box center [84, 22] width 48 height 20
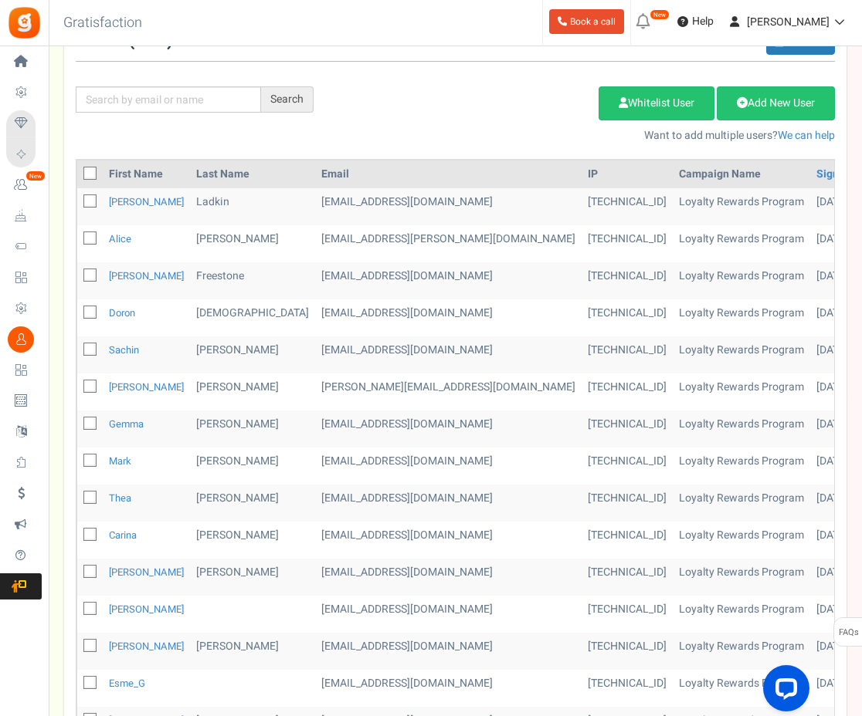
scroll to position [309, 0]
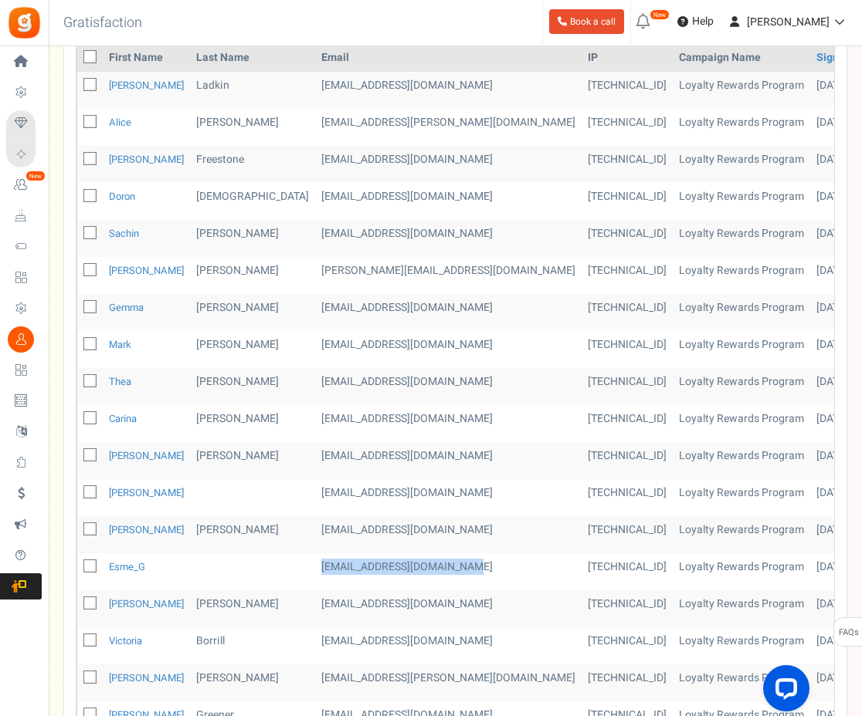
drag, startPoint x: 399, startPoint y: 552, endPoint x: 268, endPoint y: 552, distance: 131.2
click at [315, 554] on td "esme_grenham@hotmail.co.uk" at bounding box center [448, 572] width 266 height 37
copy td "esme_grenham@hotmail.co.uk"
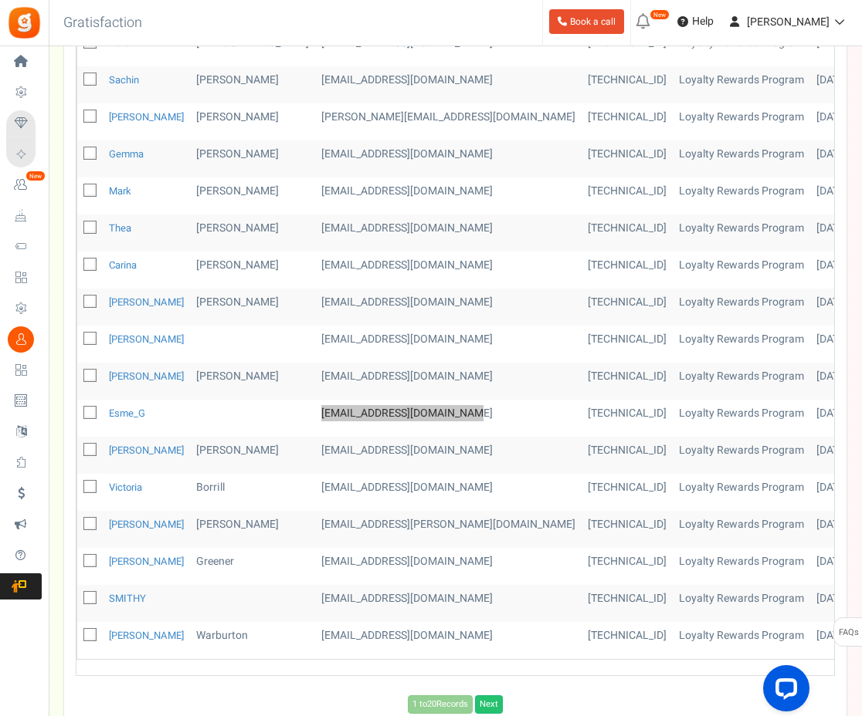
scroll to position [463, 0]
click at [485, 695] on link "Next" at bounding box center [489, 704] width 28 height 19
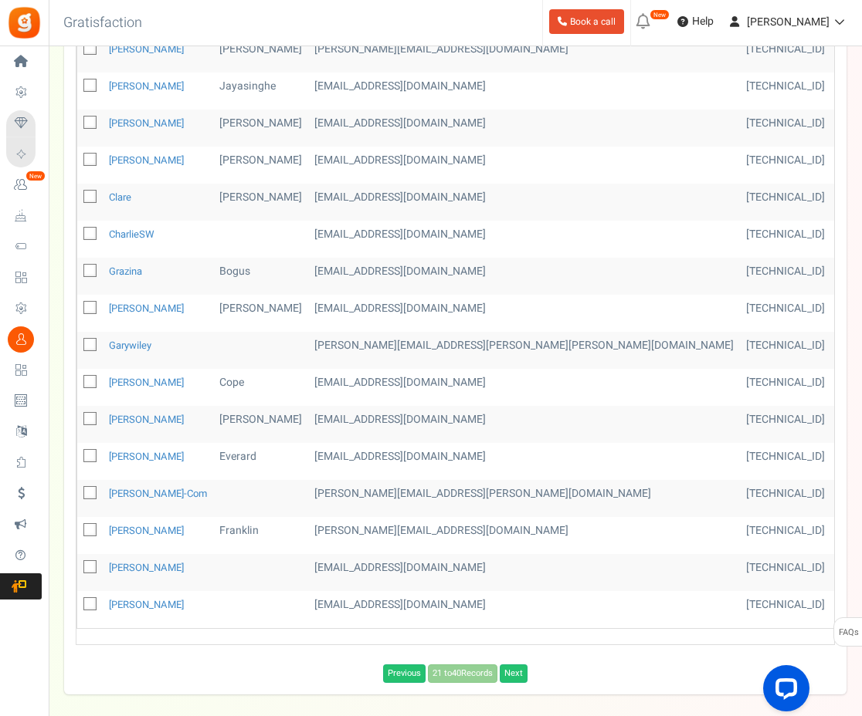
scroll to position [551, 0]
